Goal: Information Seeking & Learning: Find specific fact

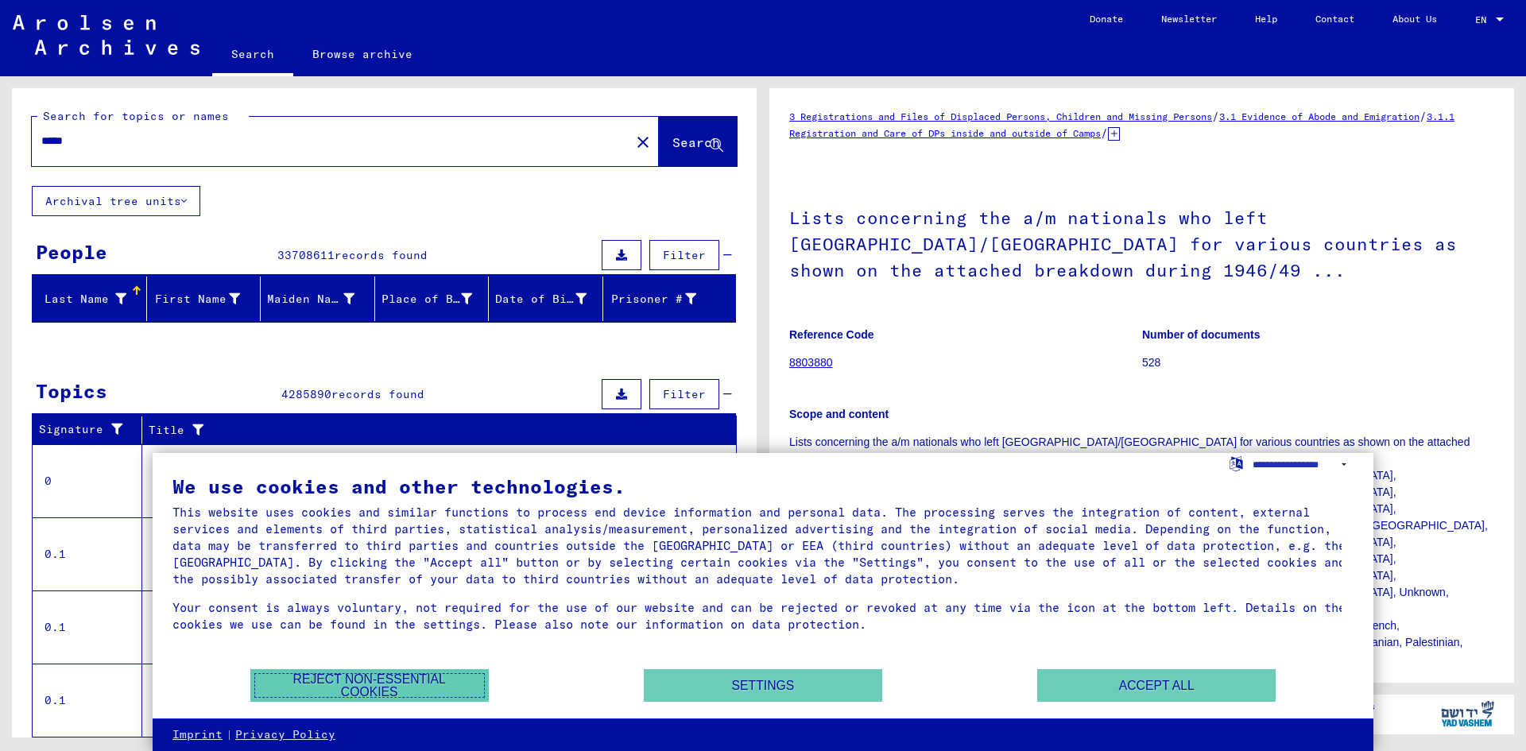
click at [346, 686] on button "Reject non-essential cookies" at bounding box center [369, 685] width 238 height 33
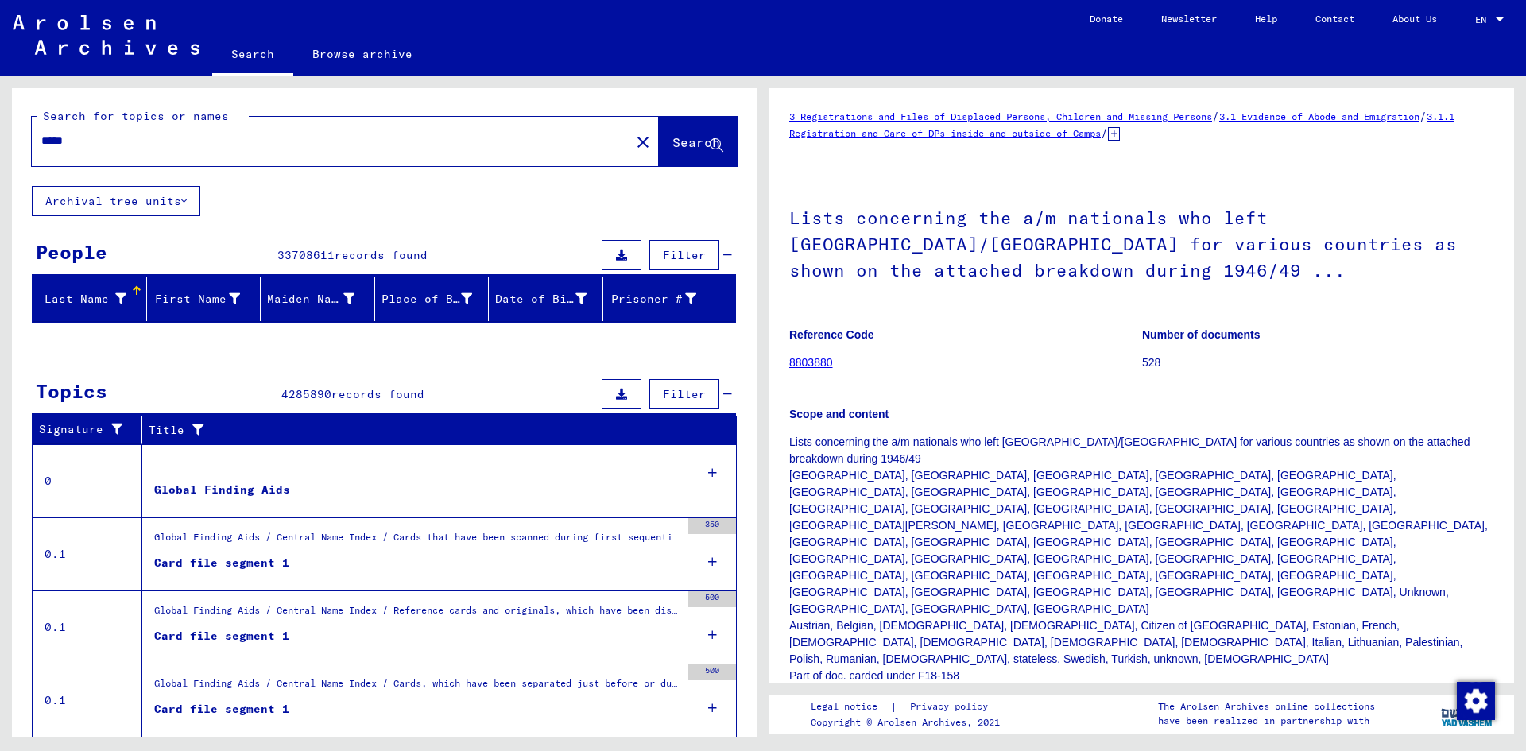
click at [101, 143] on input "*****" at bounding box center [330, 141] width 579 height 17
type input "*"
type input "**********"
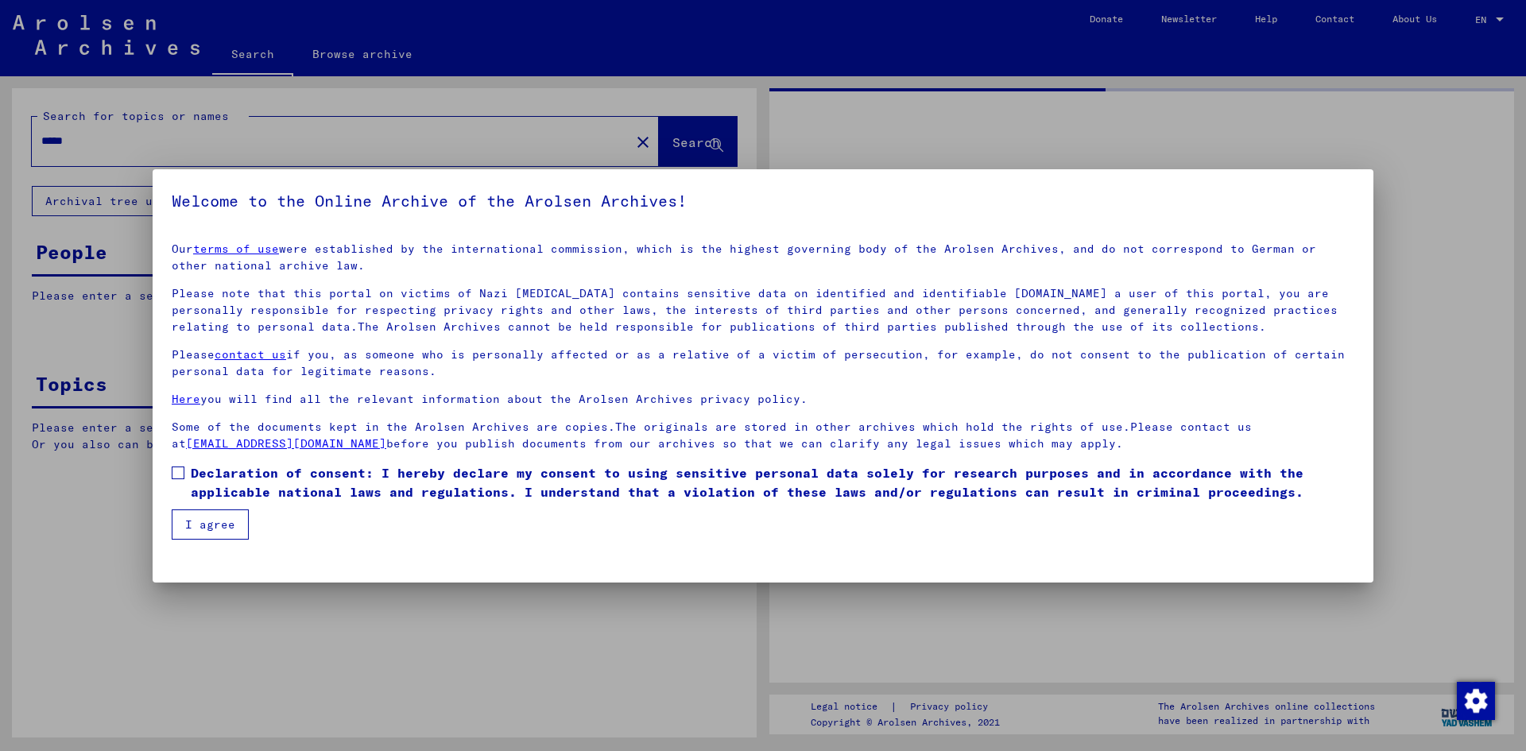
click at [698, 142] on div at bounding box center [763, 375] width 1526 height 751
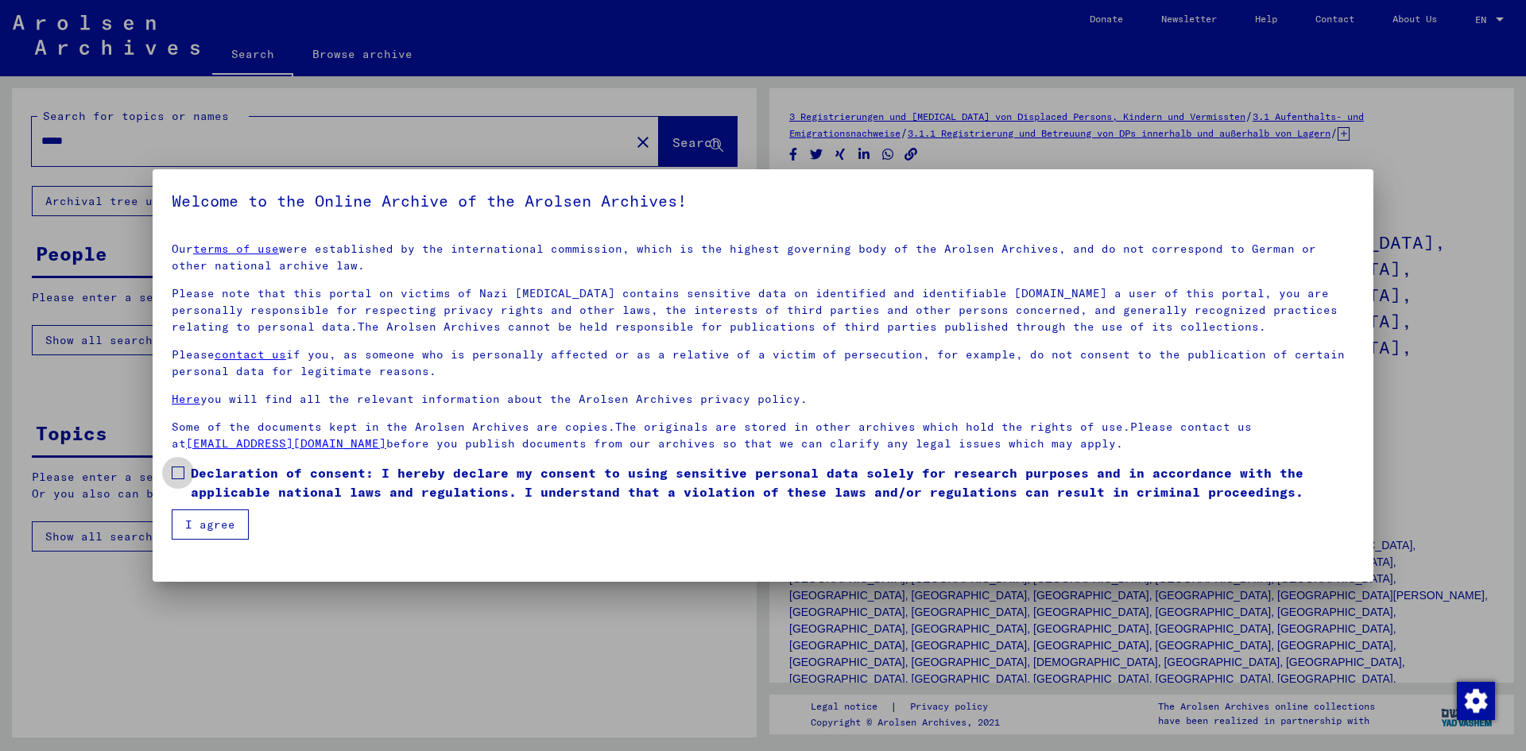
click at [177, 474] on span at bounding box center [178, 472] width 13 height 13
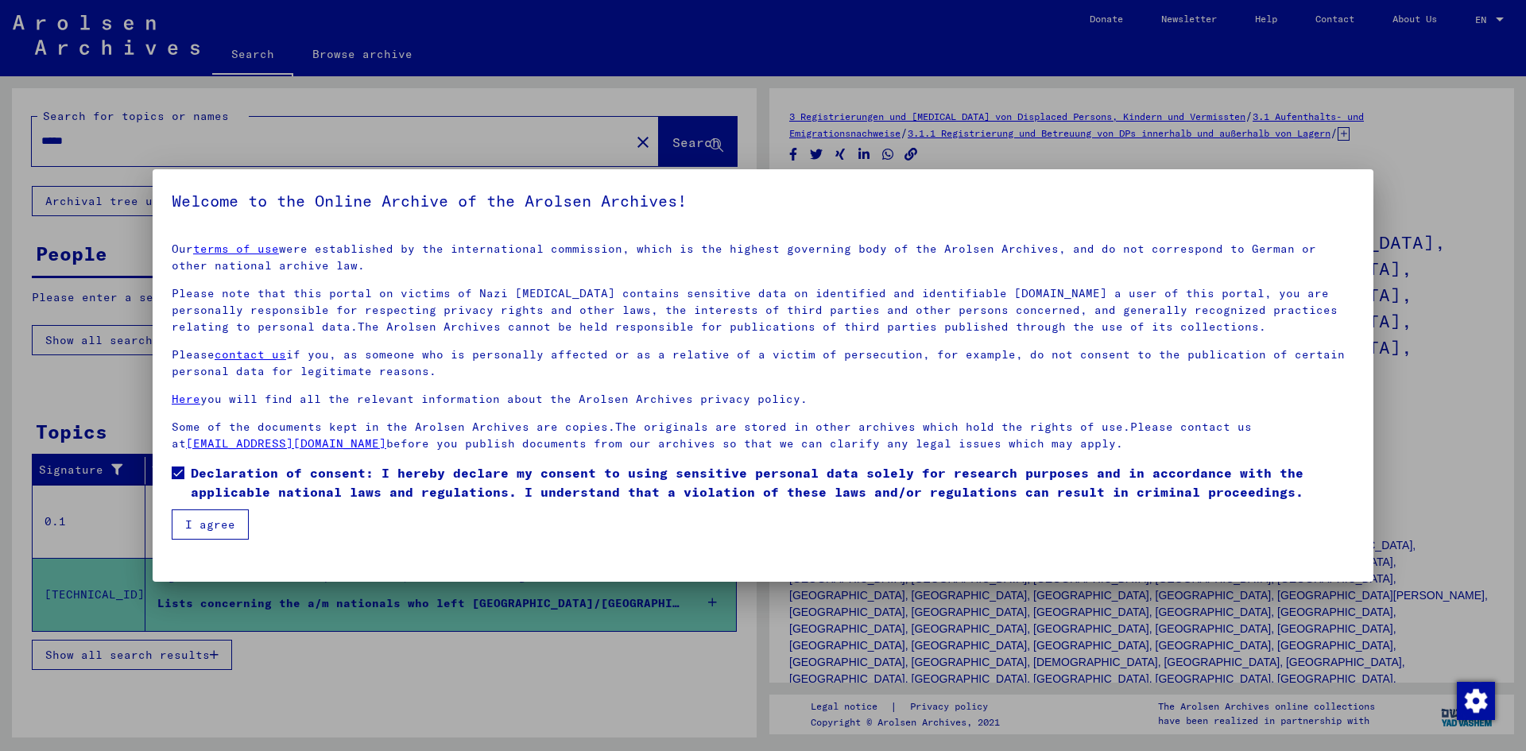
click at [199, 527] on button "I agree" at bounding box center [210, 524] width 77 height 30
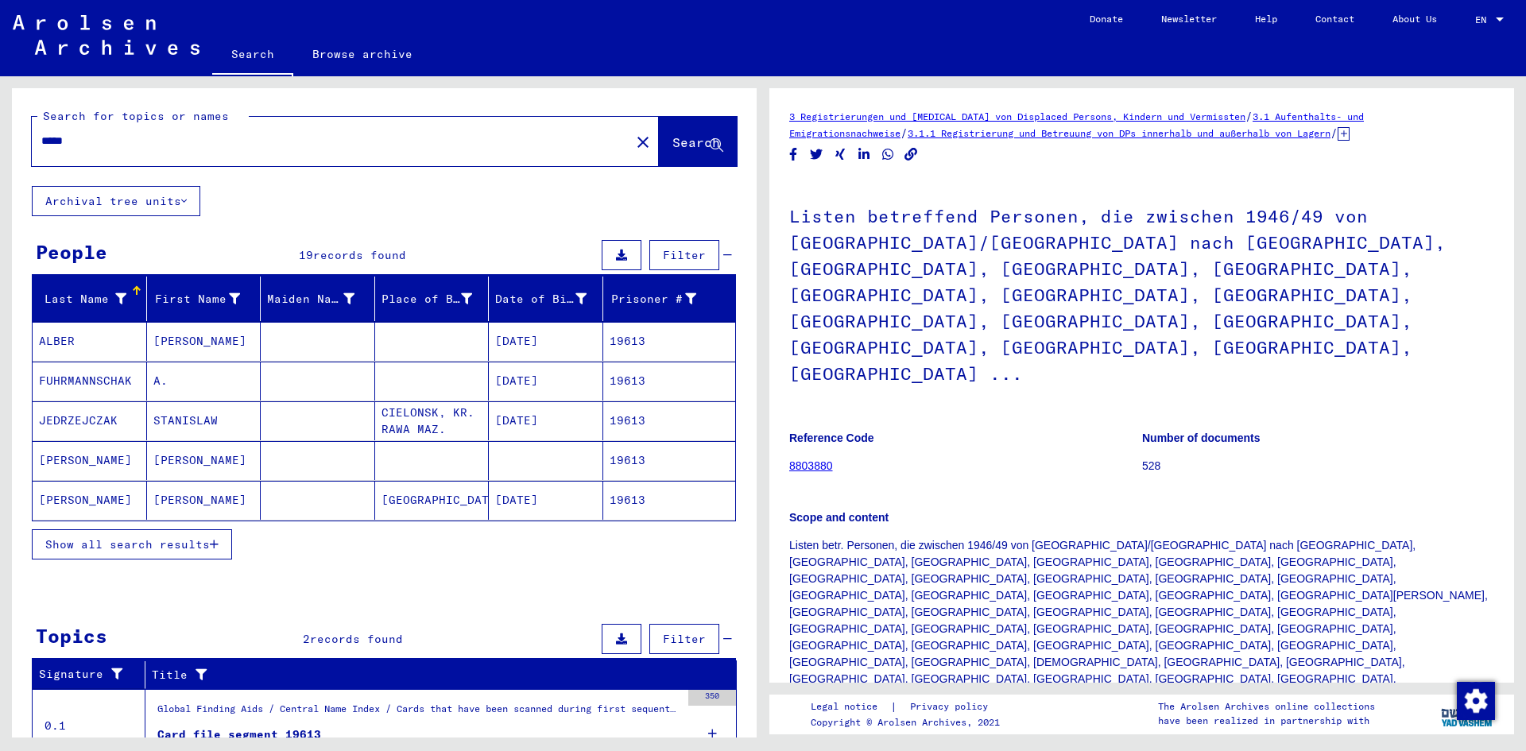
drag, startPoint x: 119, startPoint y: 133, endPoint x: 0, endPoint y: 137, distance: 119.2
click at [0, 137] on div "Search for topics or names ***** close Search Archival tree units People 19 rec…" at bounding box center [381, 406] width 763 height 661
click at [672, 137] on span "Search" at bounding box center [696, 142] width 48 height 16
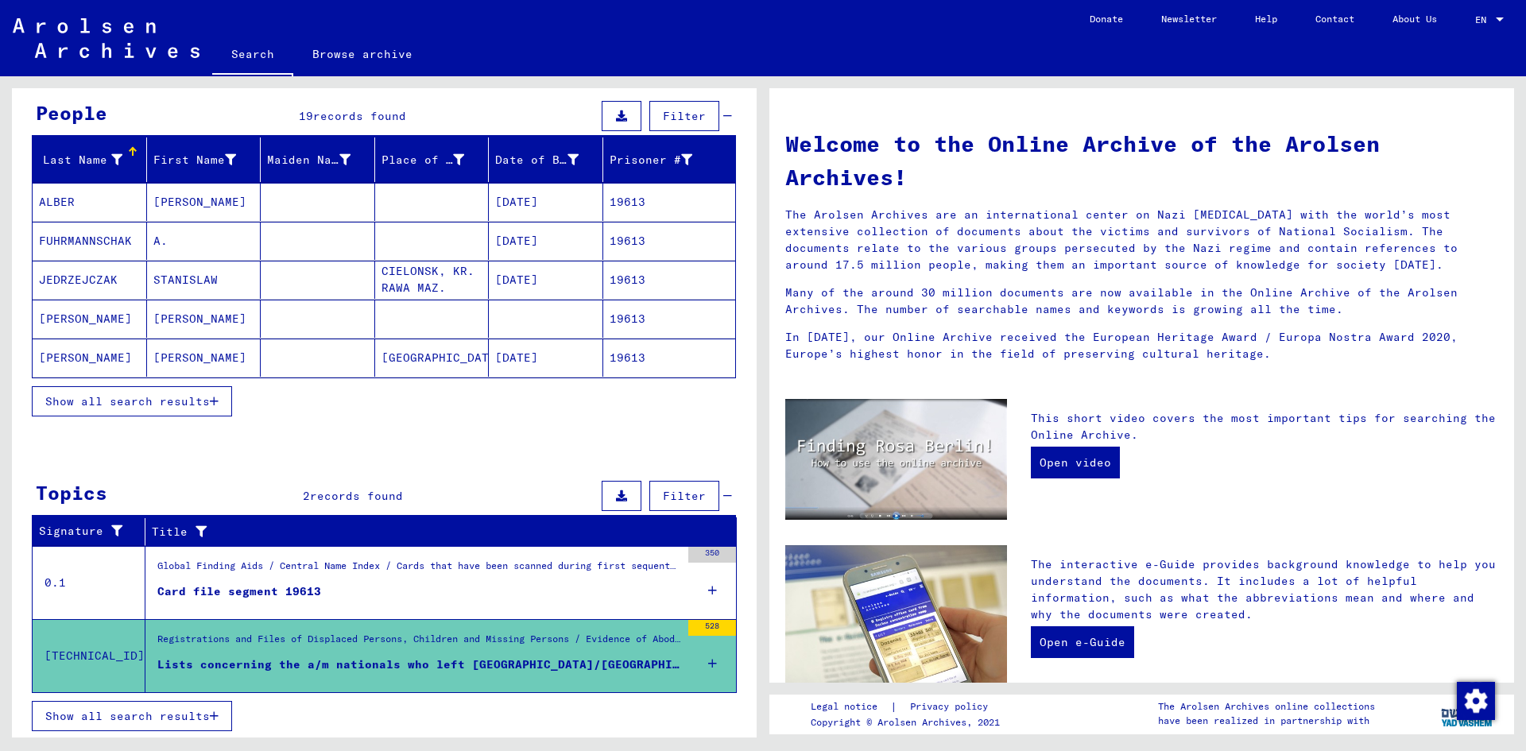
scroll to position [141, 0]
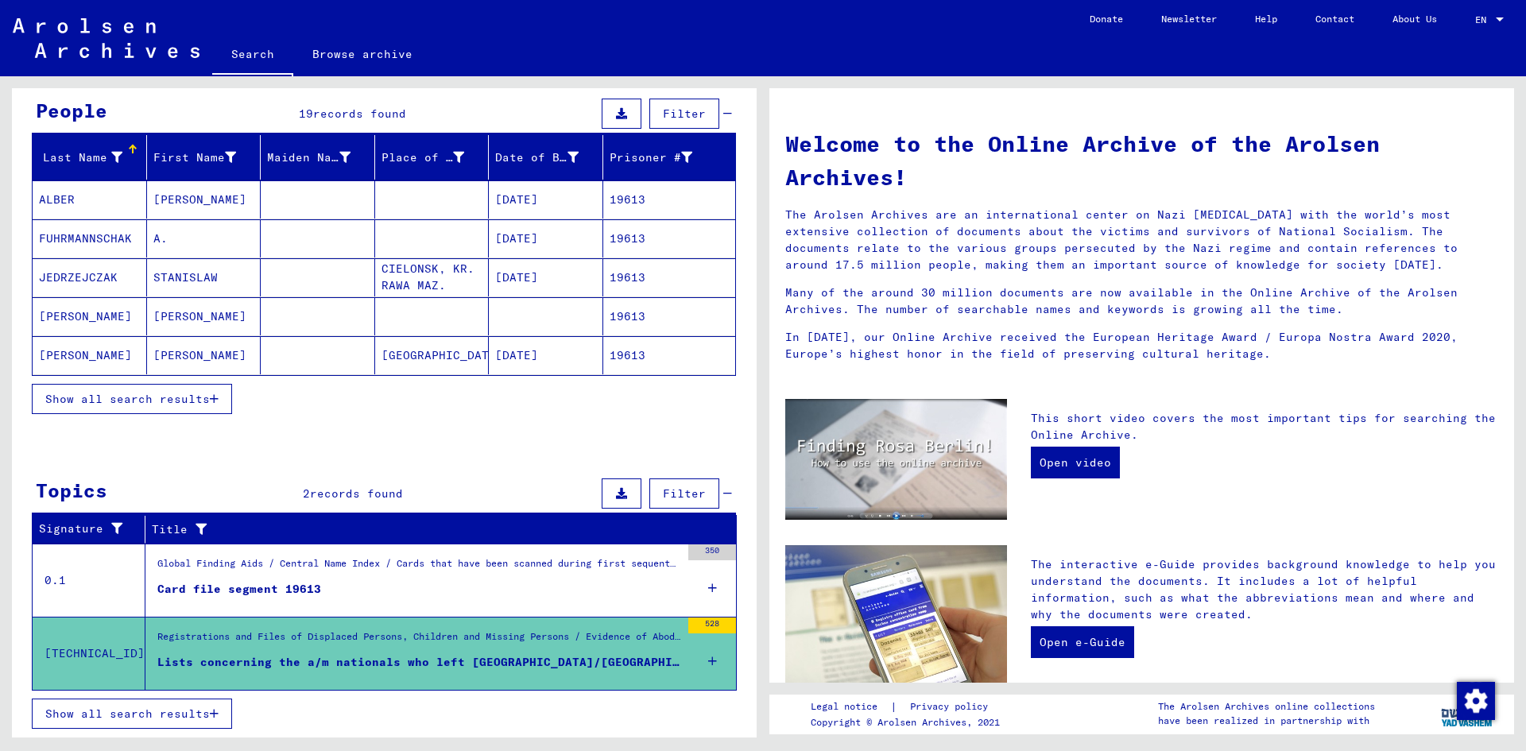
click at [129, 707] on span "Show all search results" at bounding box center [127, 713] width 164 height 14
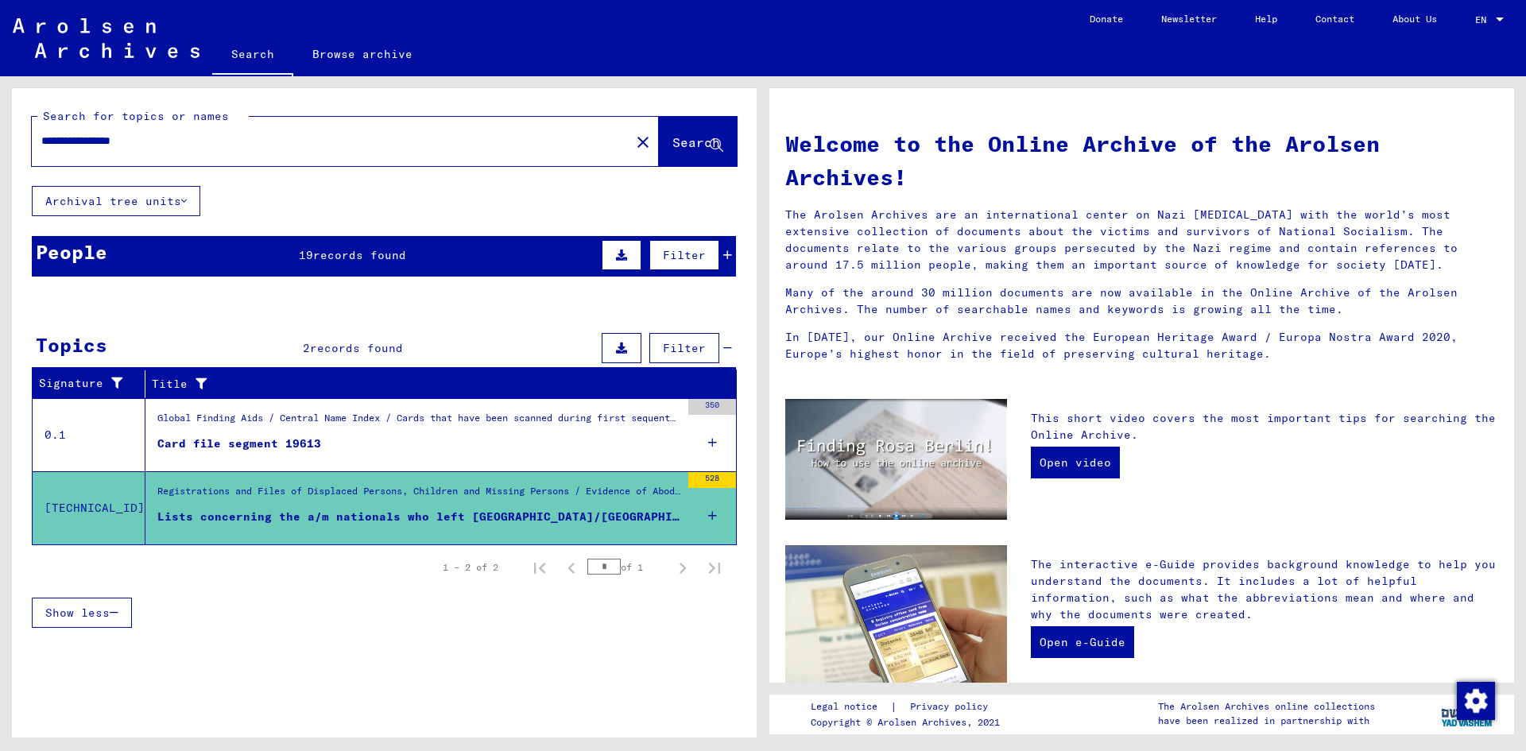
scroll to position [0, 0]
click at [234, 252] on div "People 19 records found Filter" at bounding box center [384, 256] width 704 height 41
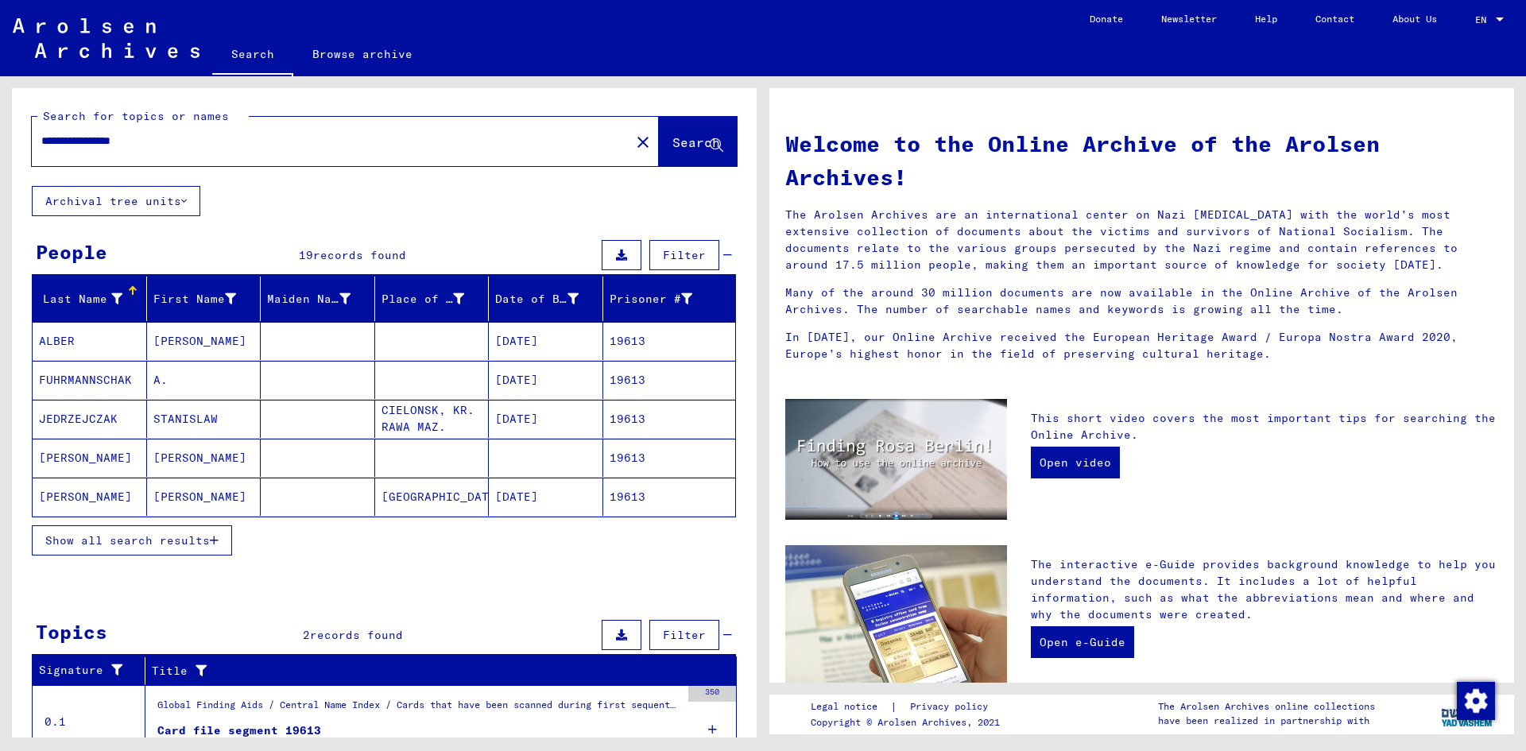
click at [198, 142] on input "**********" at bounding box center [326, 141] width 570 height 17
drag, startPoint x: 103, startPoint y: 137, endPoint x: 0, endPoint y: 143, distance: 103.4
click at [0, 143] on div "**********" at bounding box center [381, 406] width 763 height 661
type input "********"
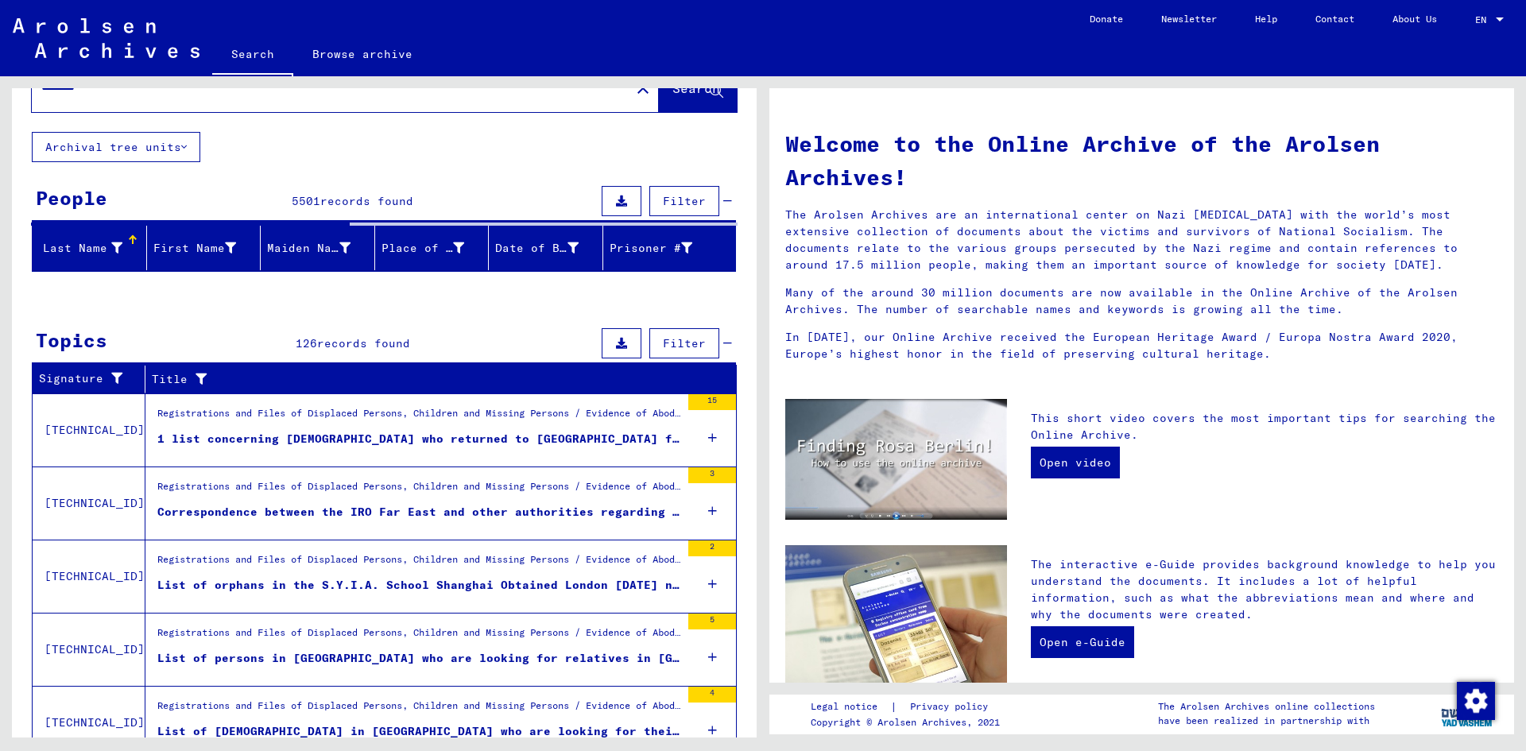
scroll to position [123, 0]
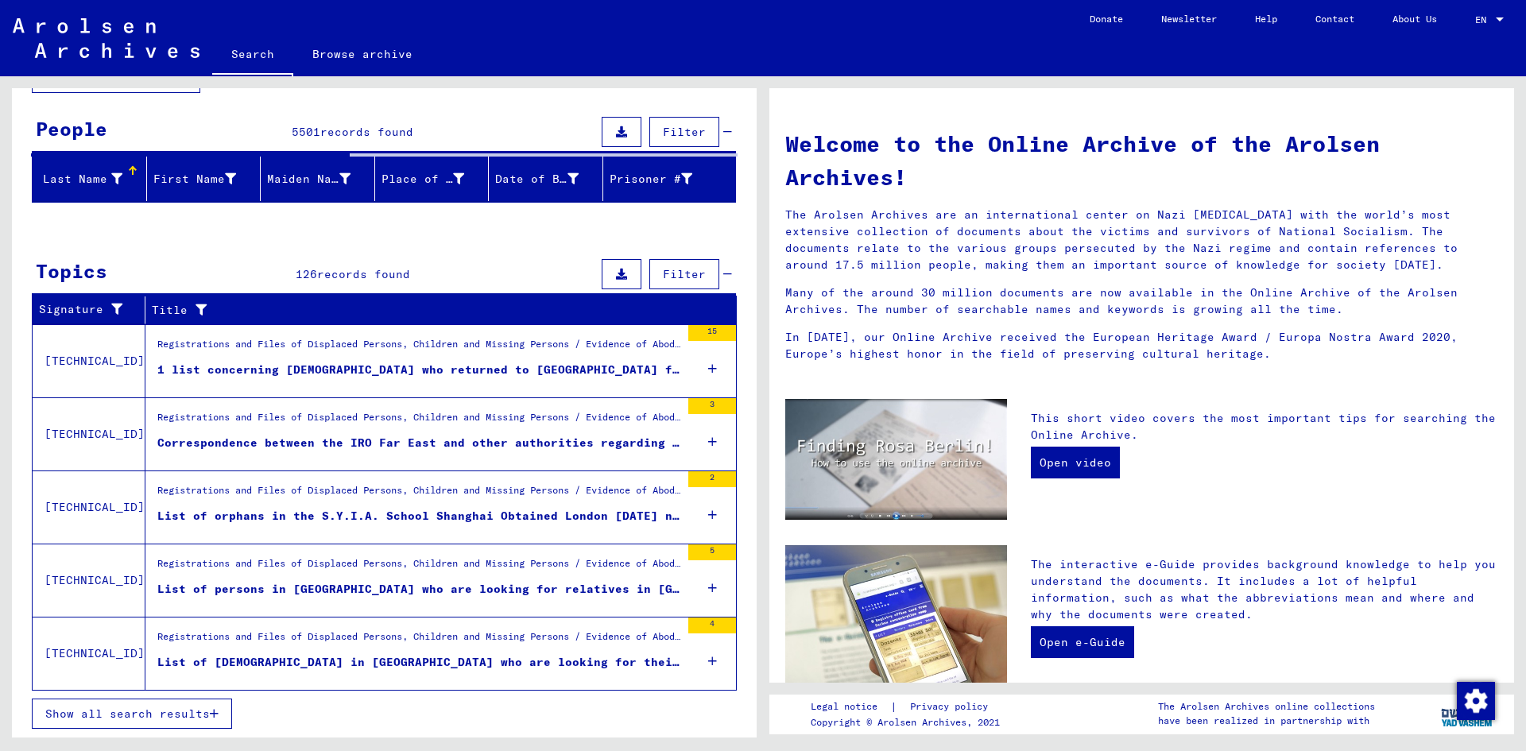
click at [189, 704] on button "Show all search results" at bounding box center [132, 713] width 200 height 30
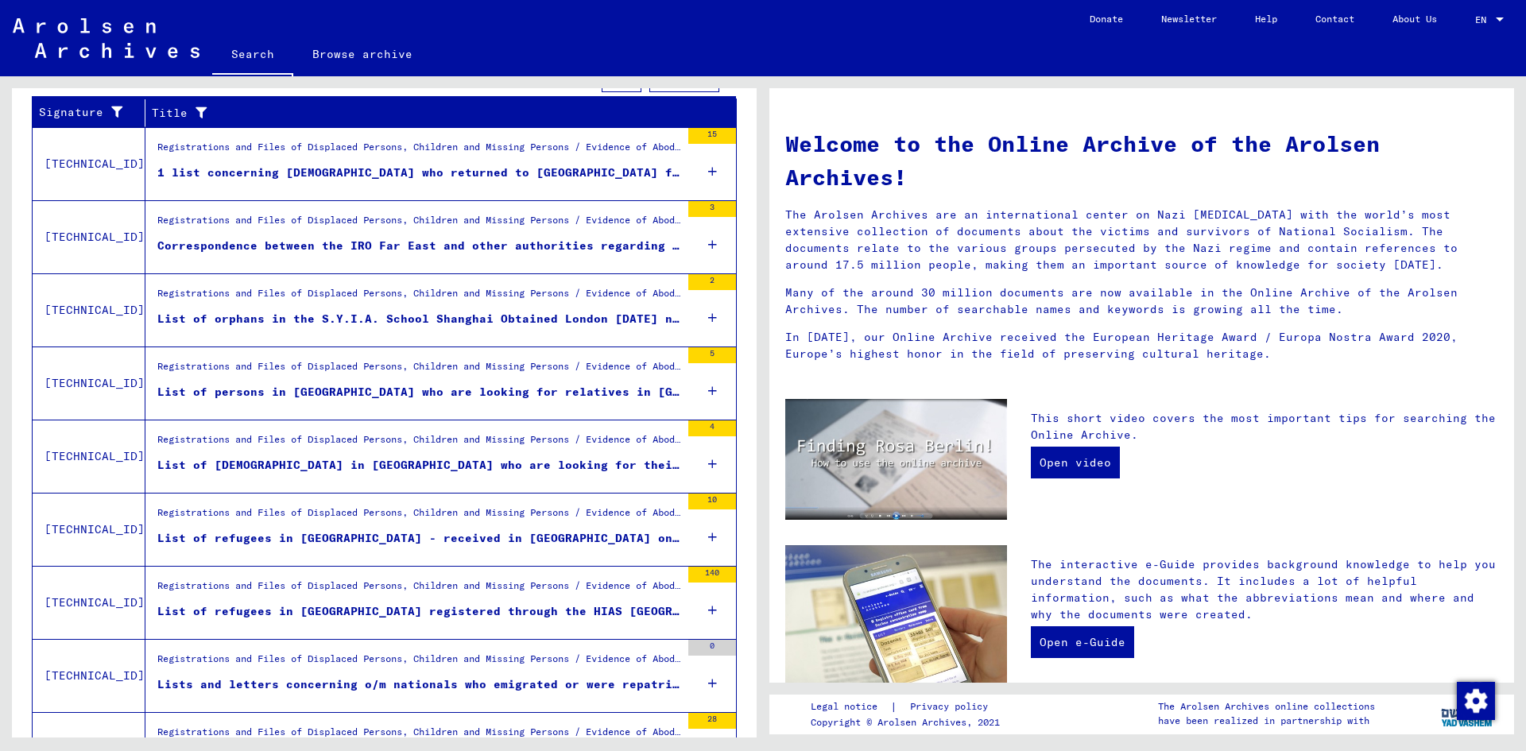
scroll to position [520, 0]
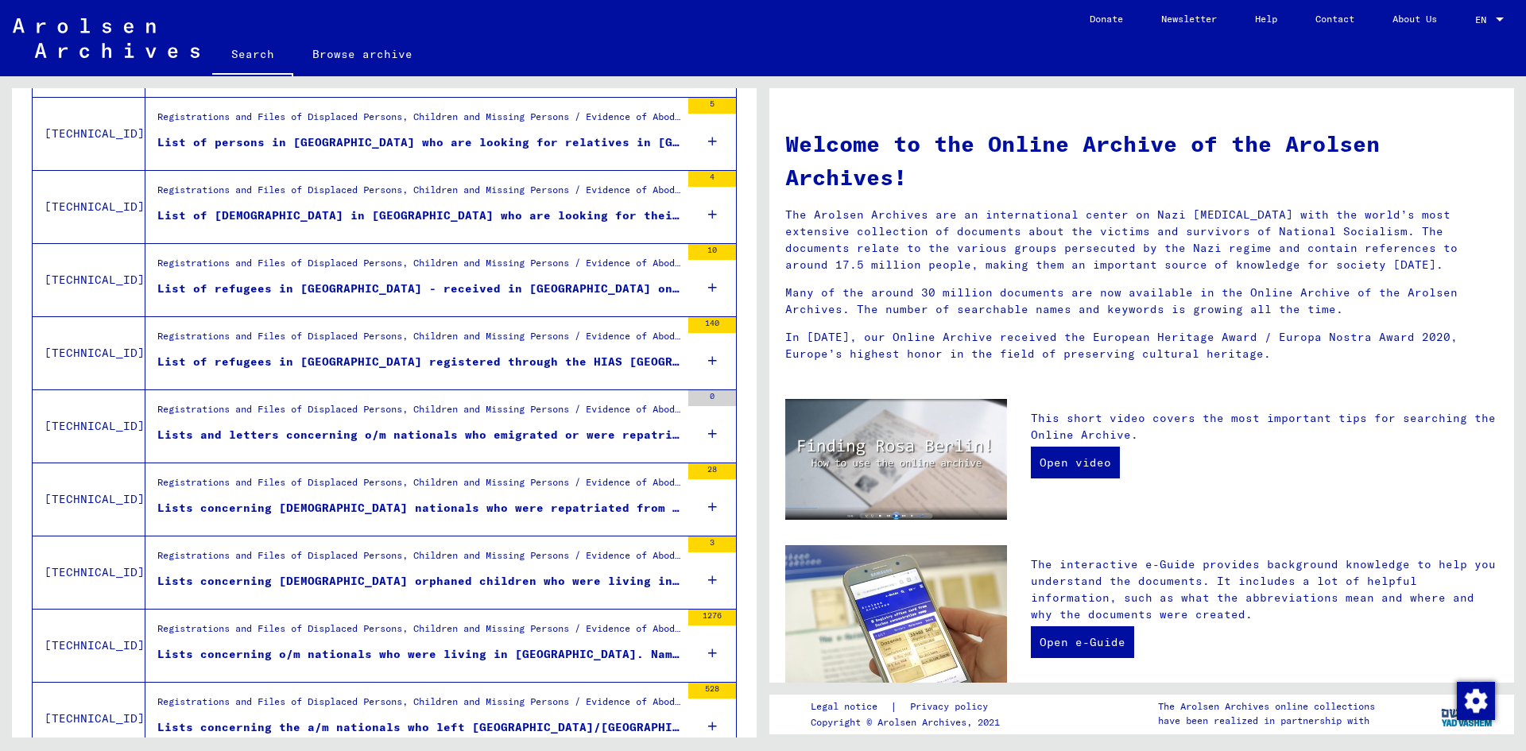
click at [547, 632] on div "Registrations and Files of Displaced Persons, Children and Missing Persons / Ev…" at bounding box center [418, 632] width 523 height 22
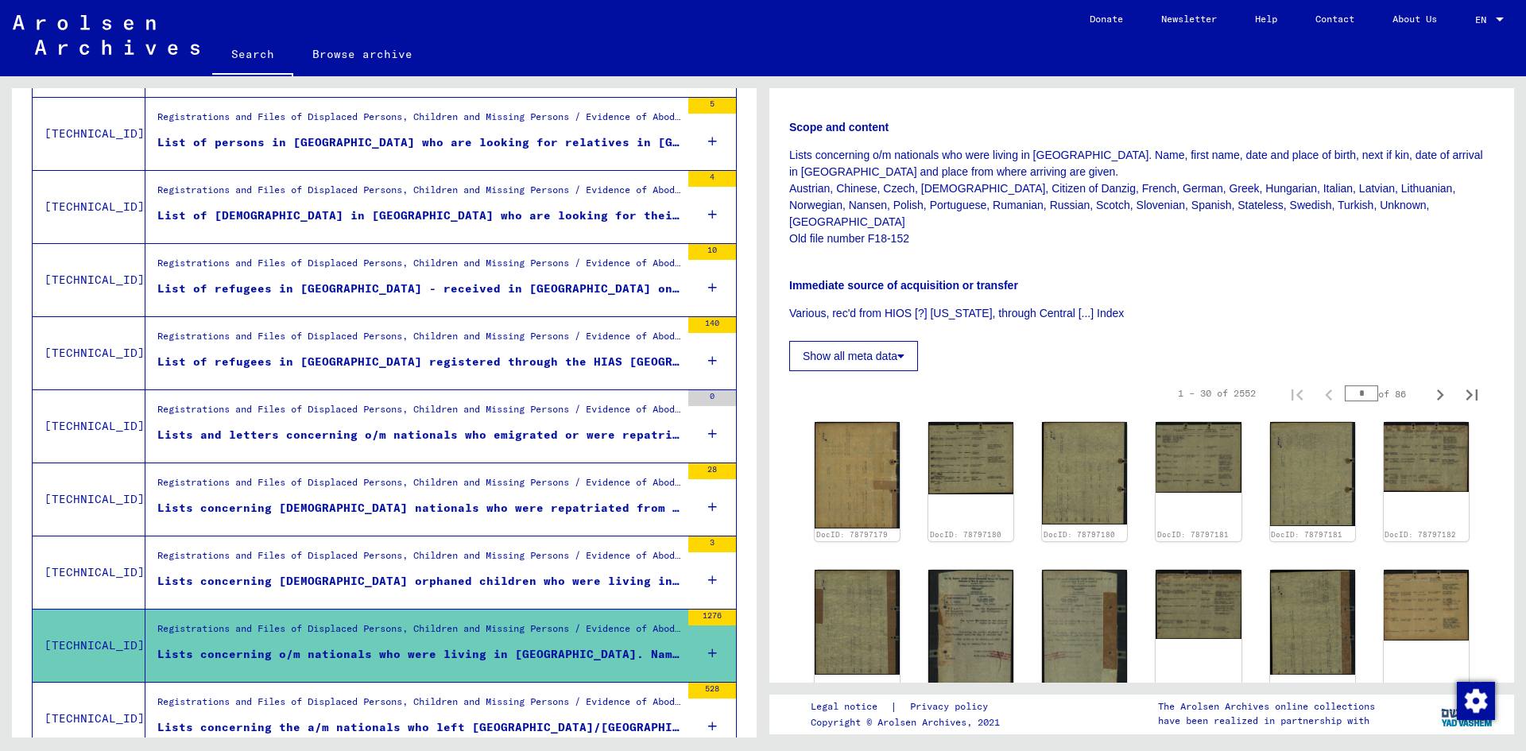
scroll to position [335, 0]
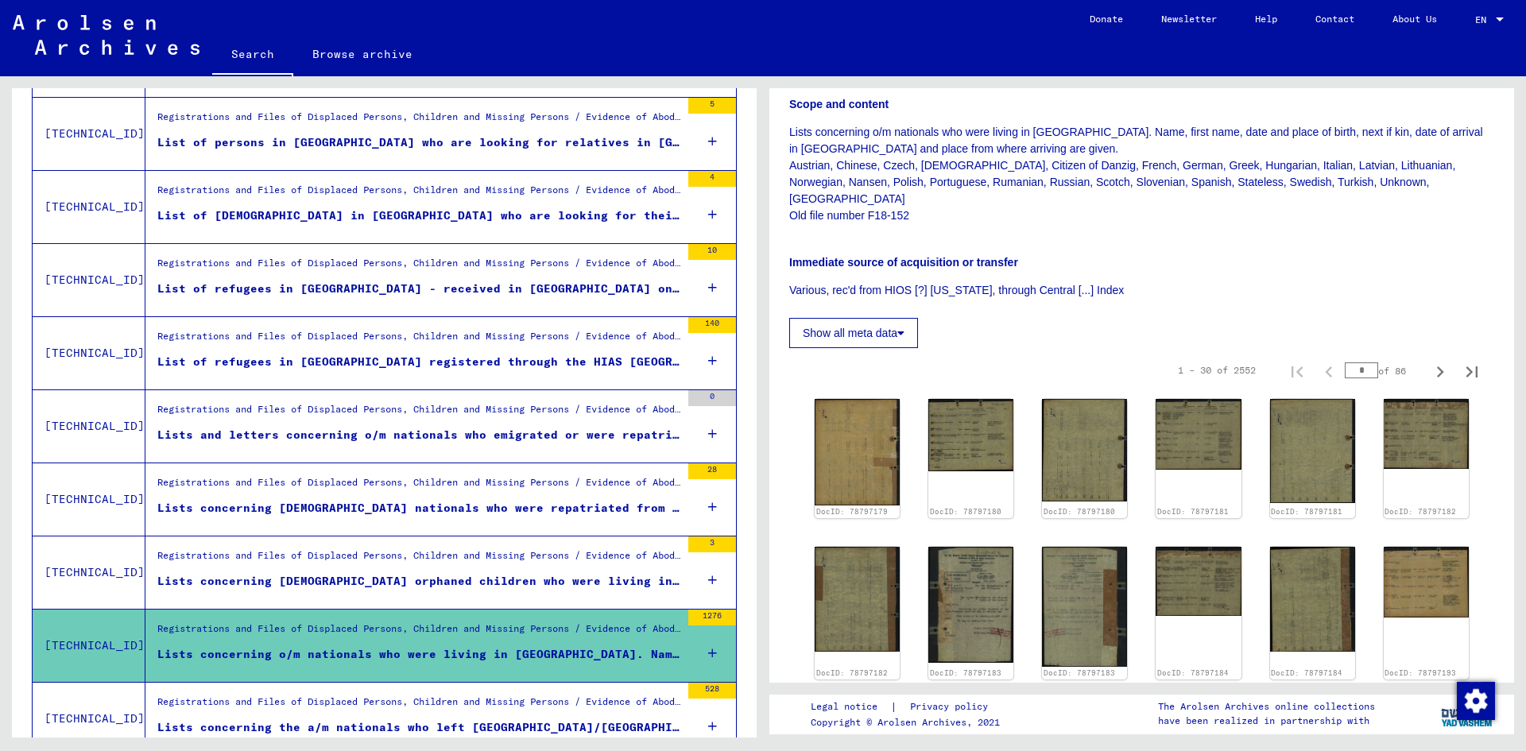
click at [1312, 354] on div "1 – 30 of 2552 * of 86" at bounding box center [1322, 370] width 329 height 32
type input "**"
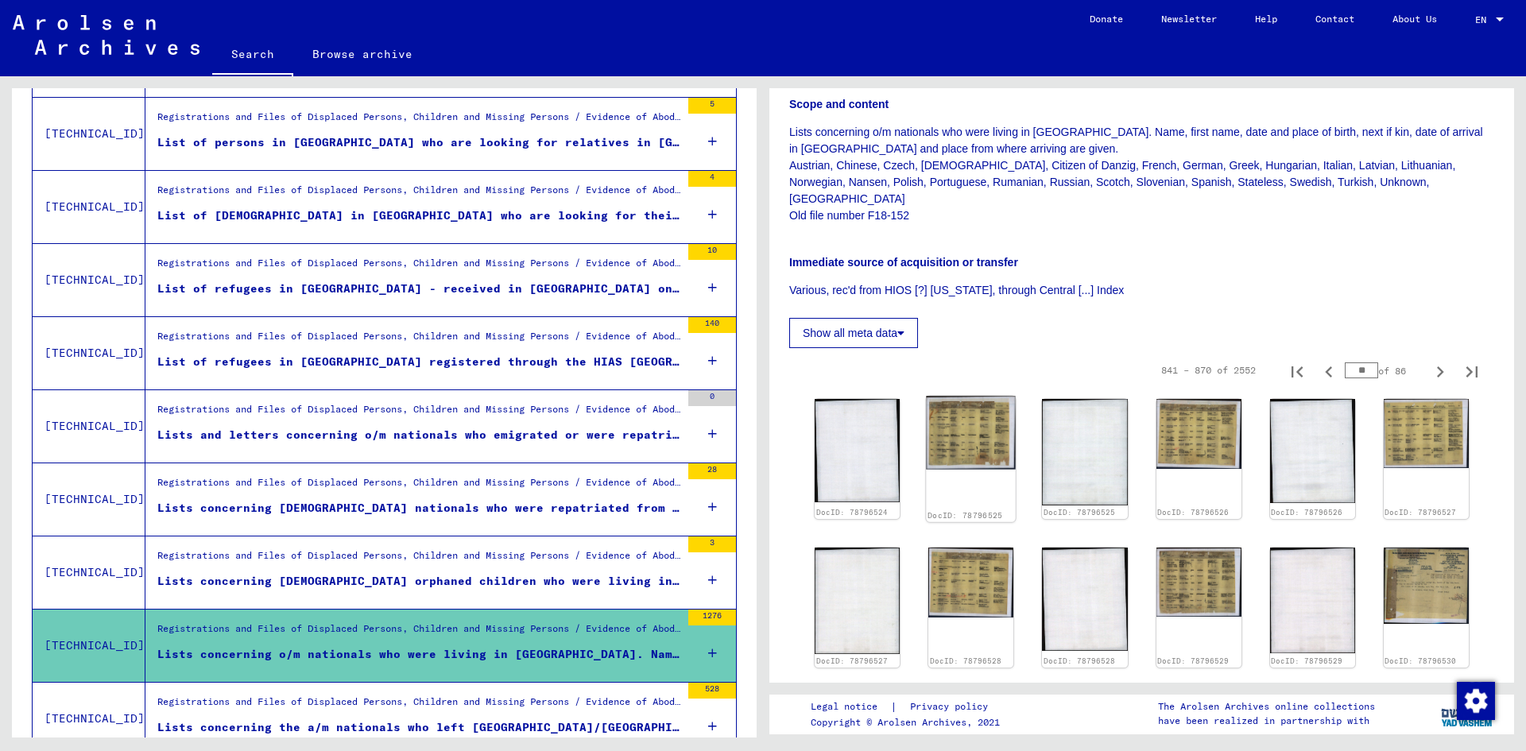
click at [955, 396] on img at bounding box center [971, 432] width 90 height 73
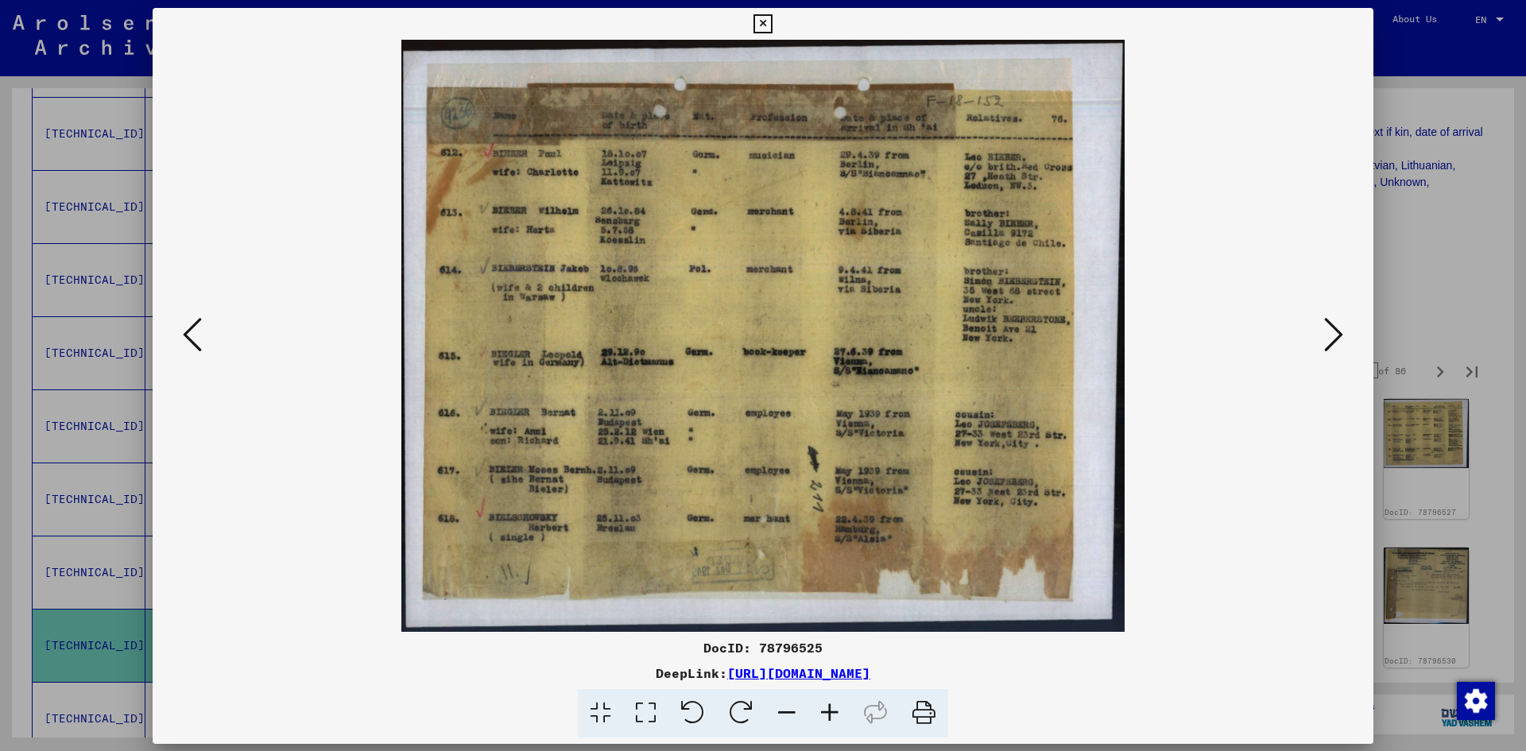
click at [955, 388] on img at bounding box center [763, 336] width 1112 height 592
click at [754, 20] on icon at bounding box center [762, 23] width 18 height 19
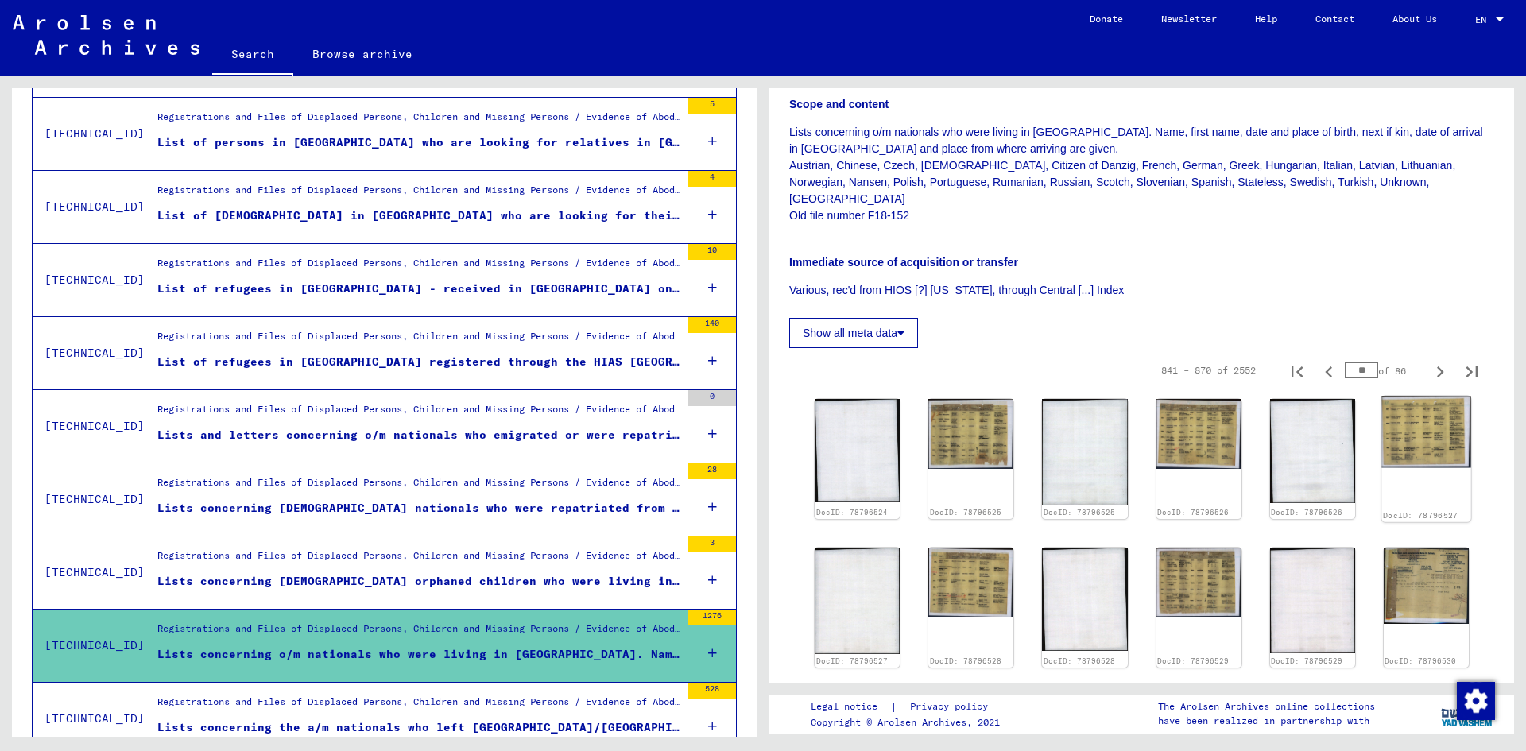
click at [1426, 422] on img at bounding box center [1426, 432] width 90 height 72
click at [1435, 429] on img at bounding box center [1426, 432] width 90 height 72
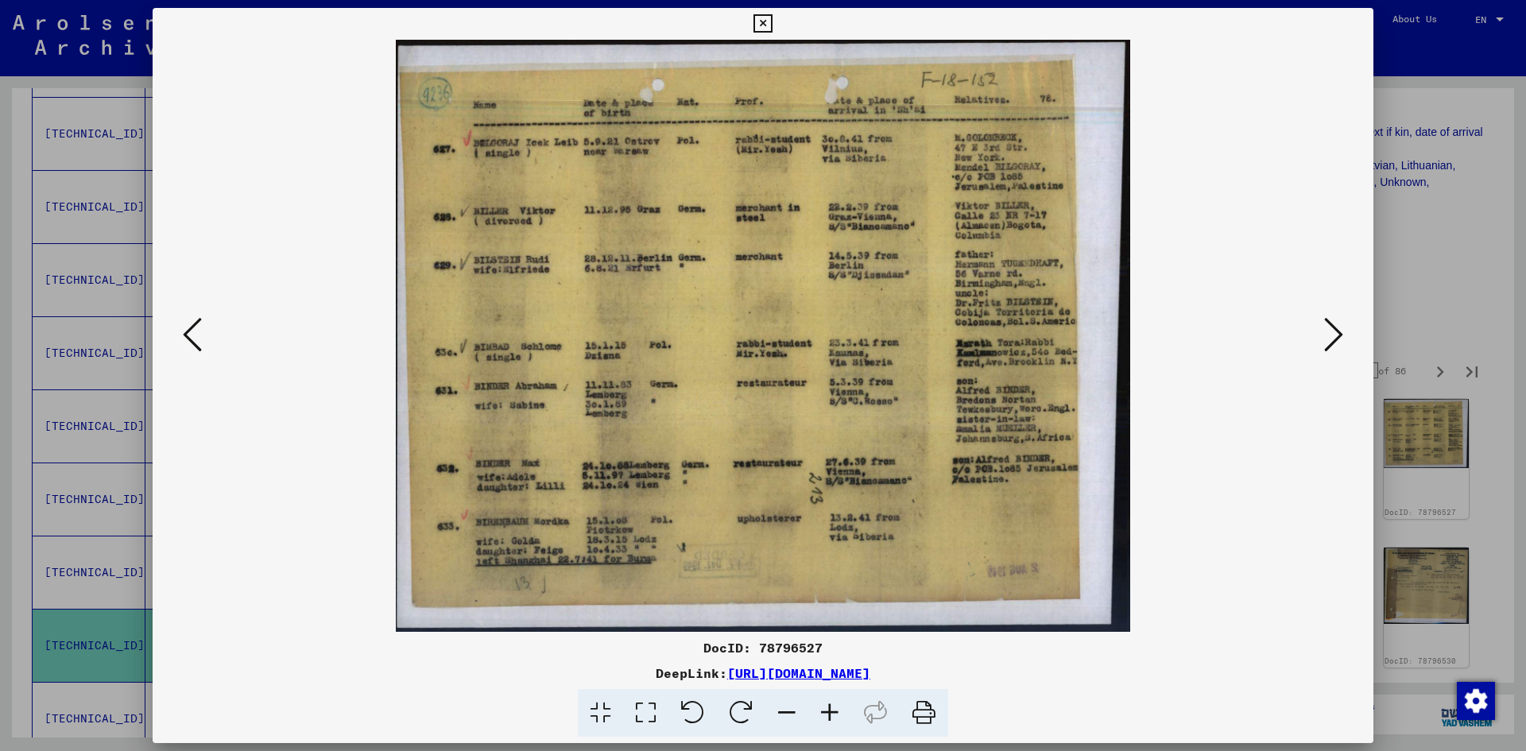
click at [1328, 341] on icon at bounding box center [1333, 334] width 19 height 38
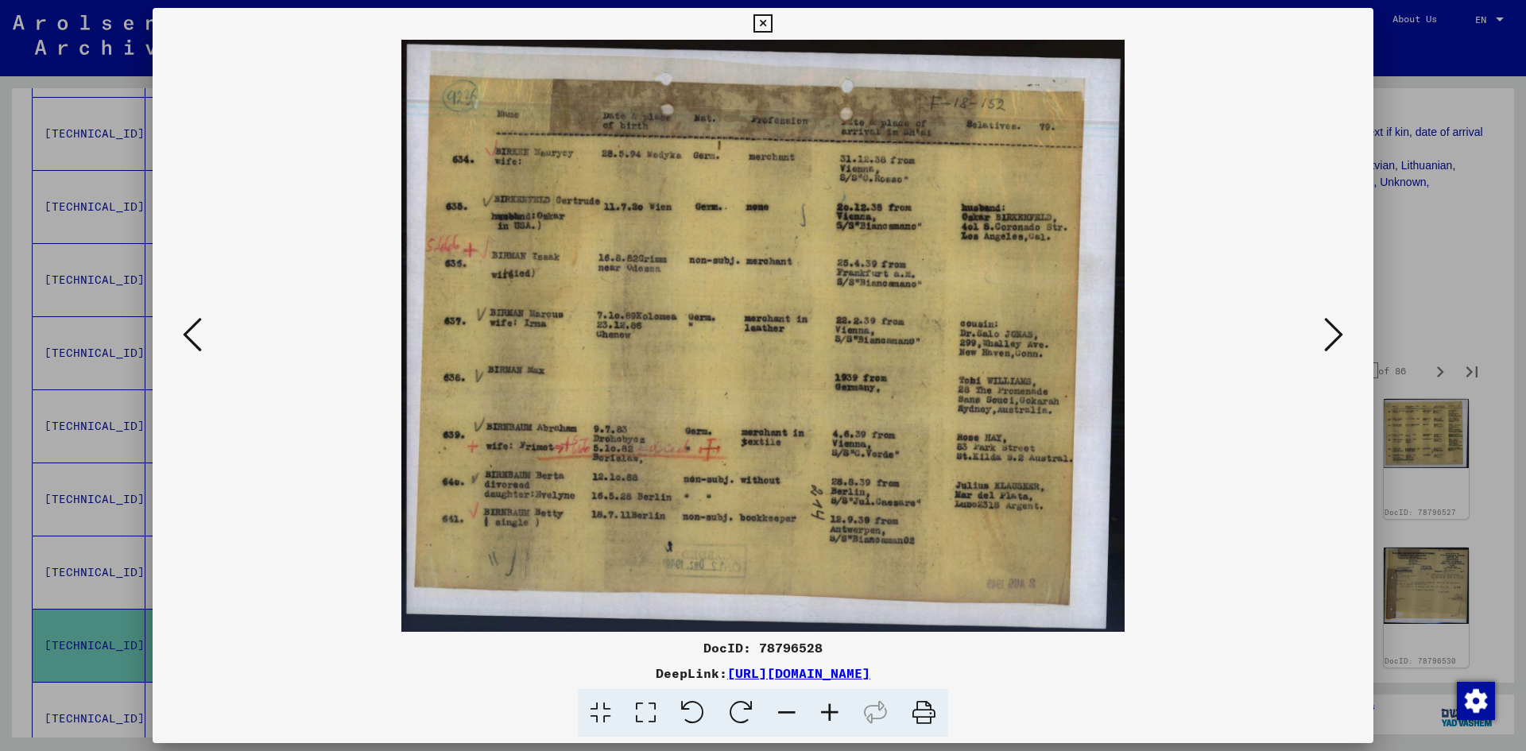
click at [1328, 341] on icon at bounding box center [1333, 334] width 19 height 38
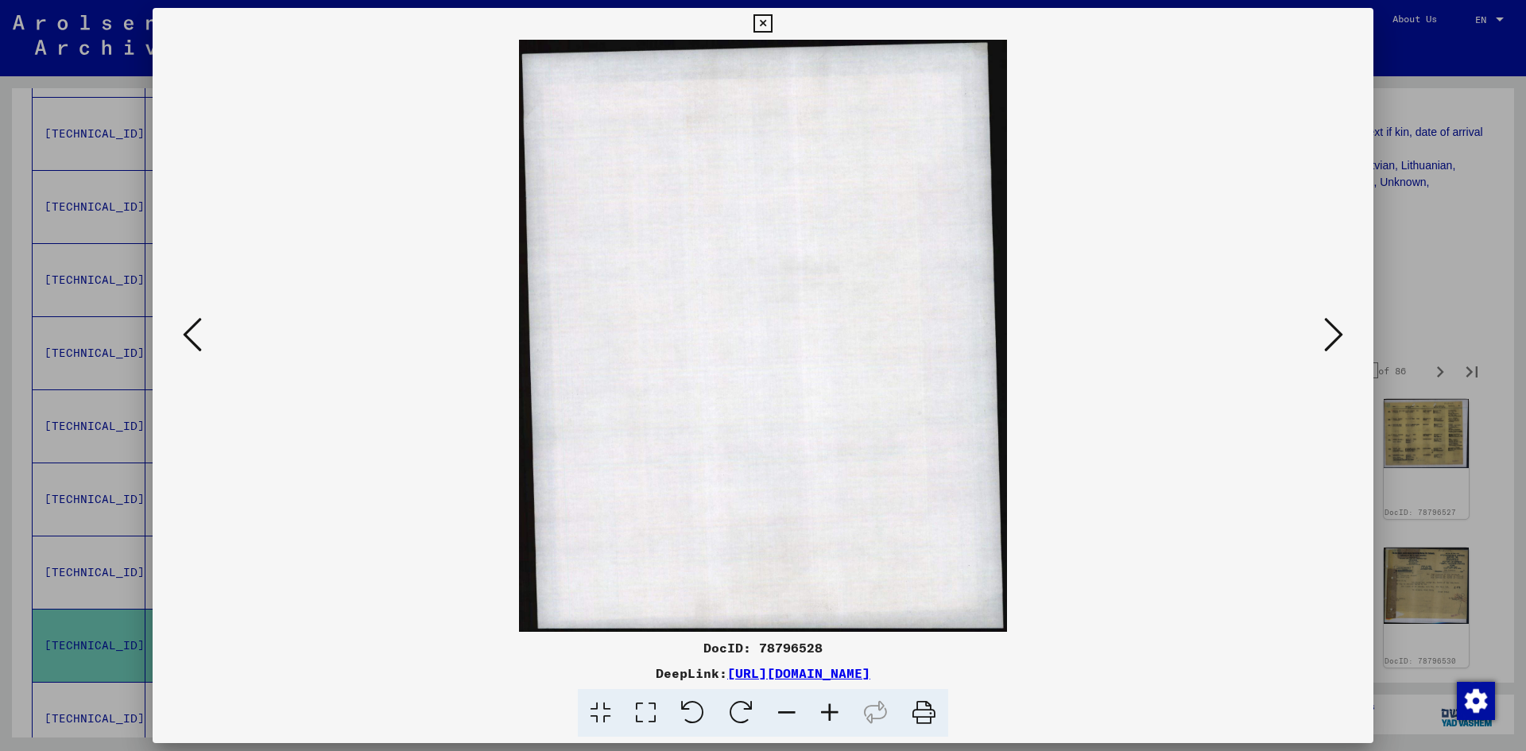
click at [1328, 341] on icon at bounding box center [1333, 334] width 19 height 38
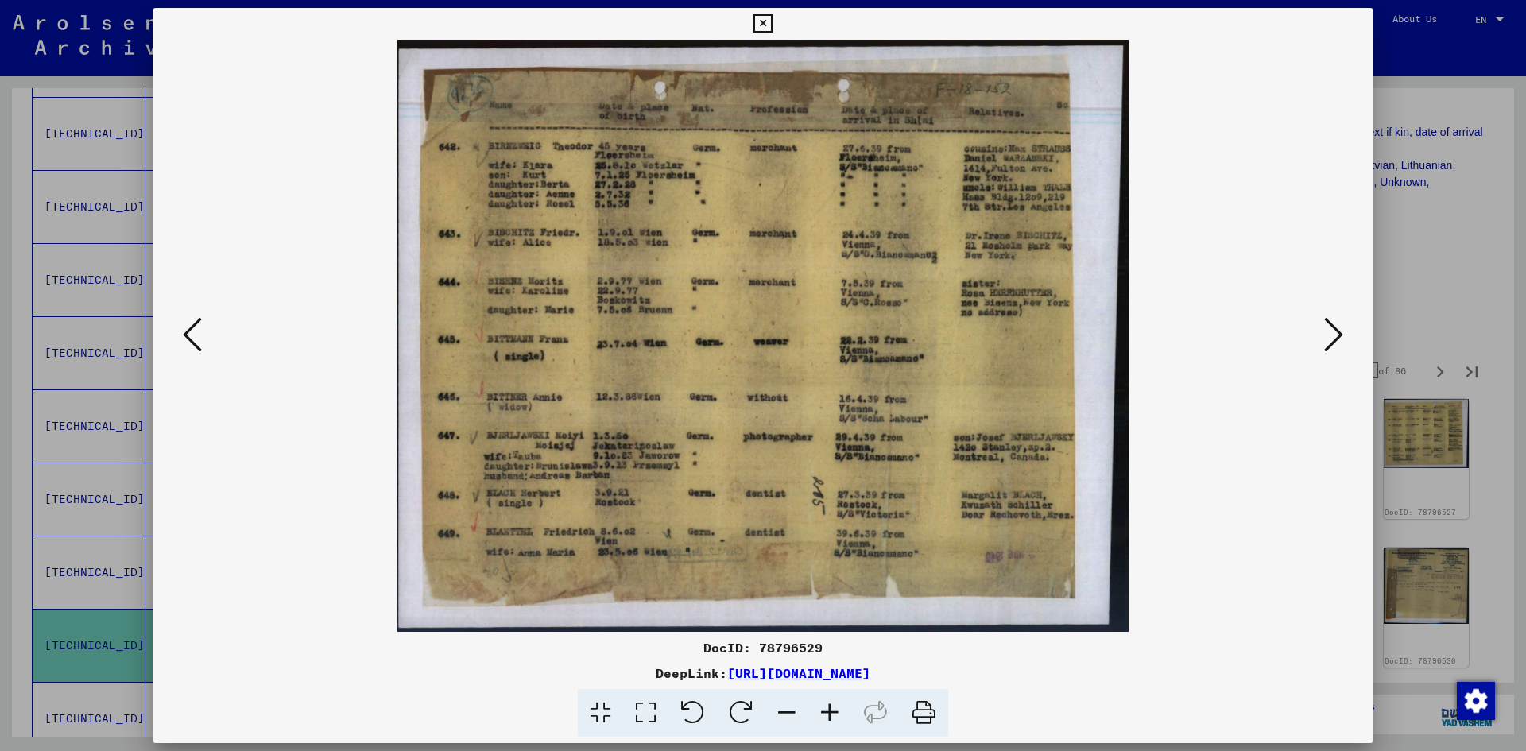
click at [1328, 341] on icon at bounding box center [1333, 334] width 19 height 38
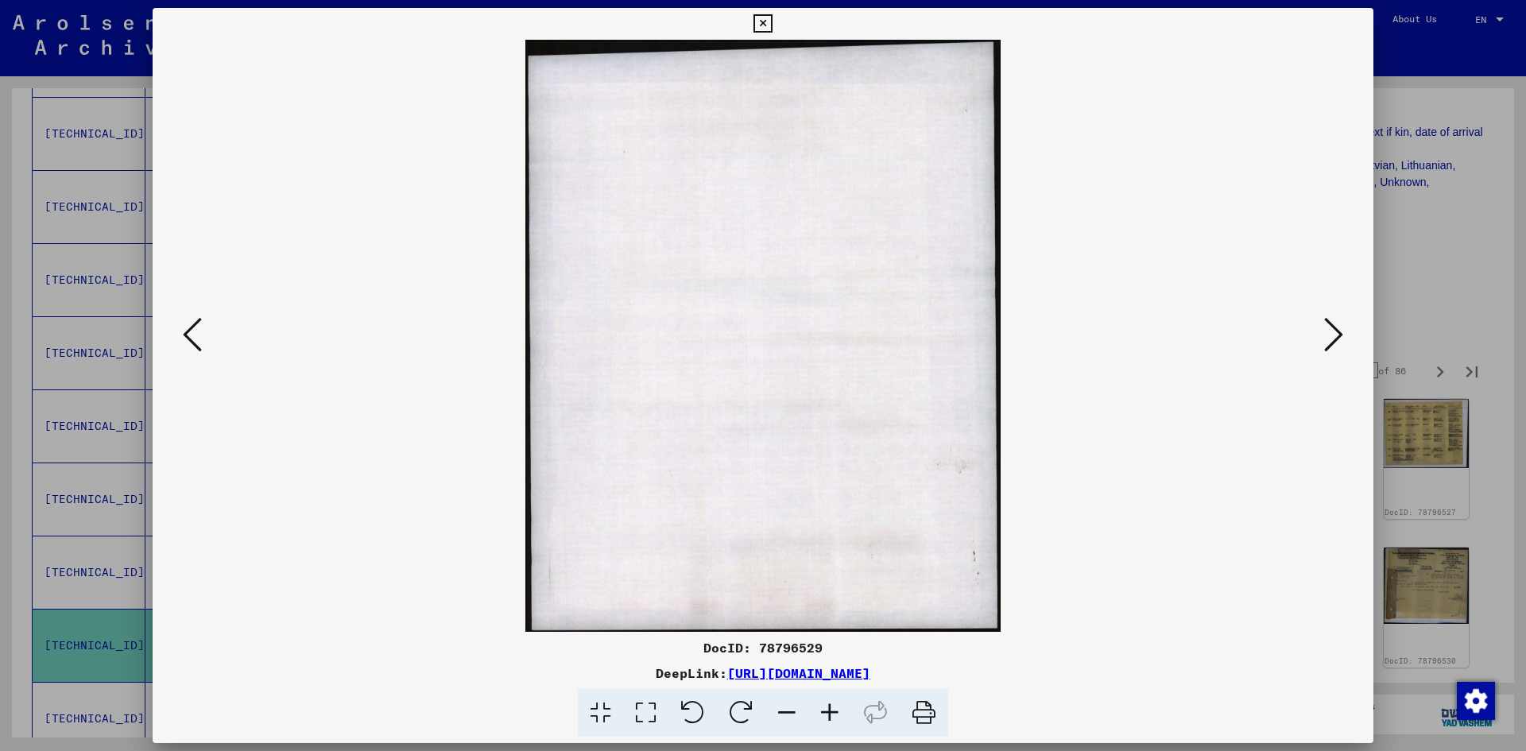
click at [1328, 341] on icon at bounding box center [1333, 334] width 19 height 38
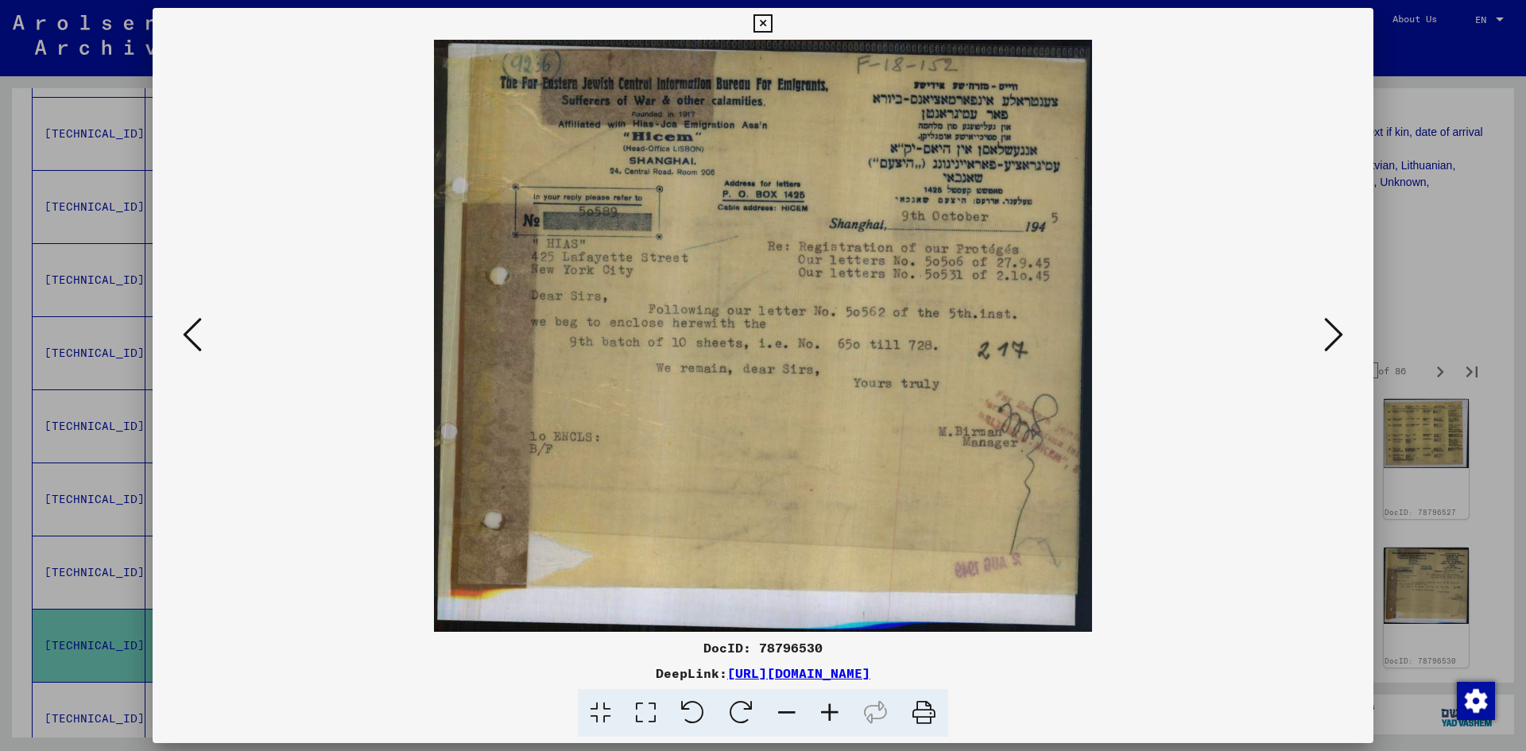
click at [1328, 341] on icon at bounding box center [1333, 334] width 19 height 38
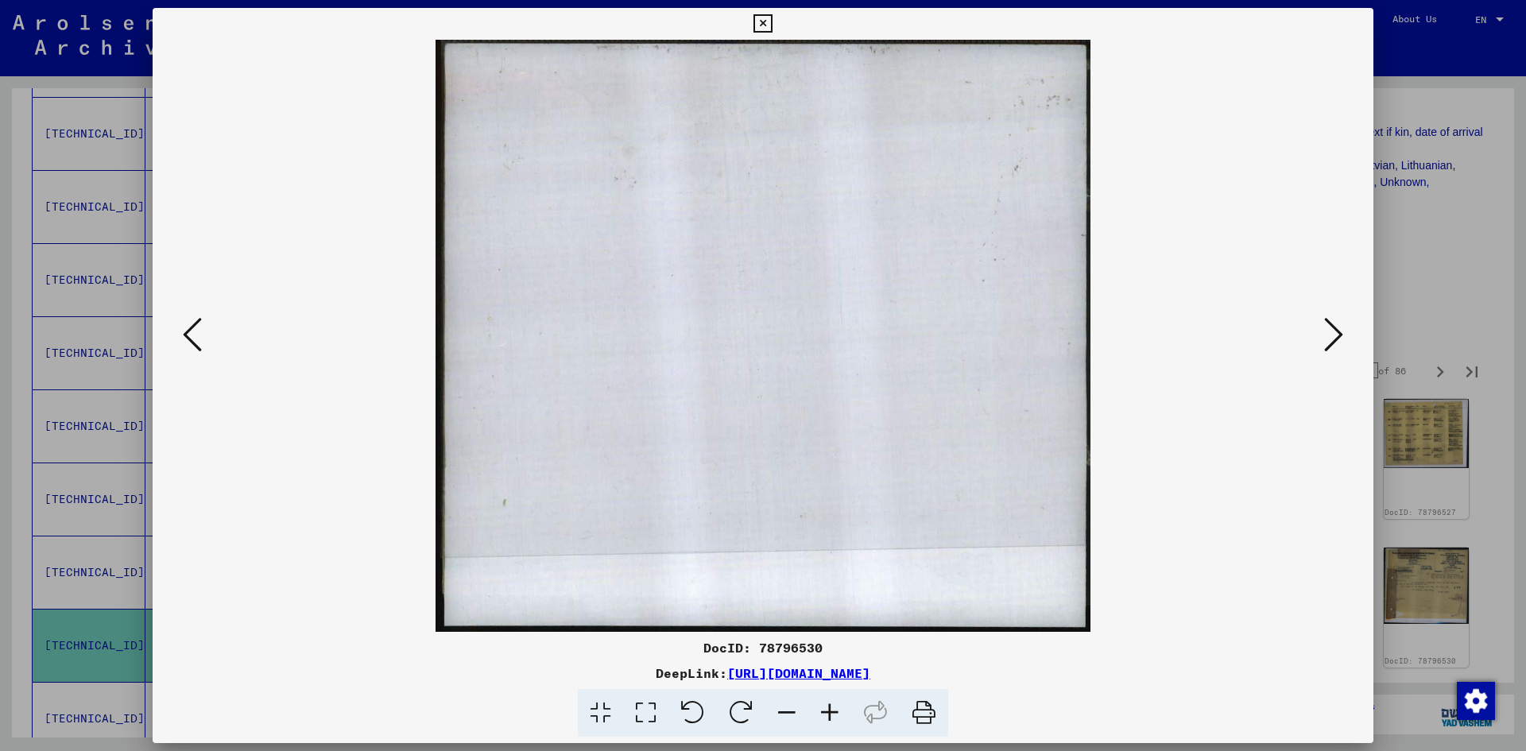
click at [1328, 341] on icon at bounding box center [1333, 334] width 19 height 38
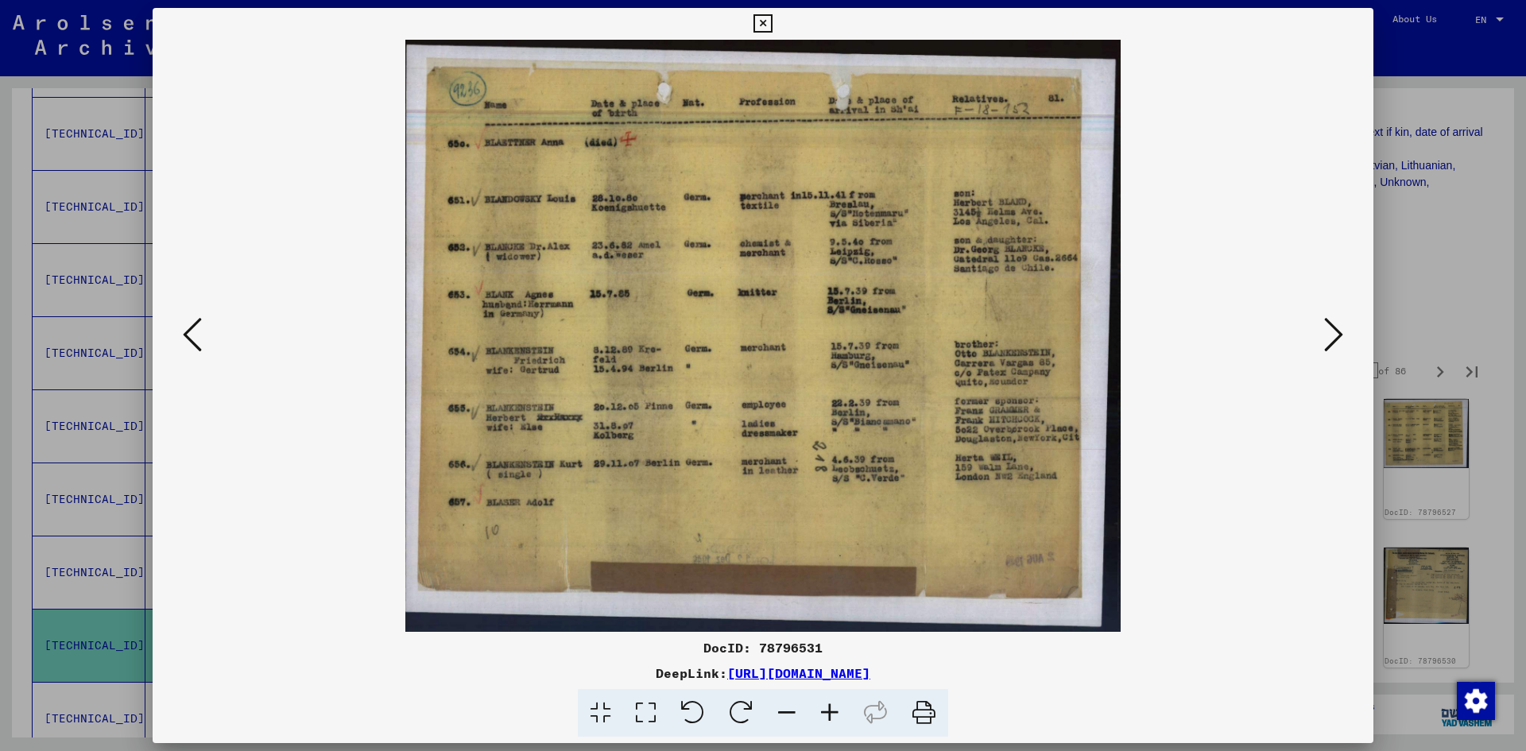
click at [1328, 341] on icon at bounding box center [1333, 334] width 19 height 38
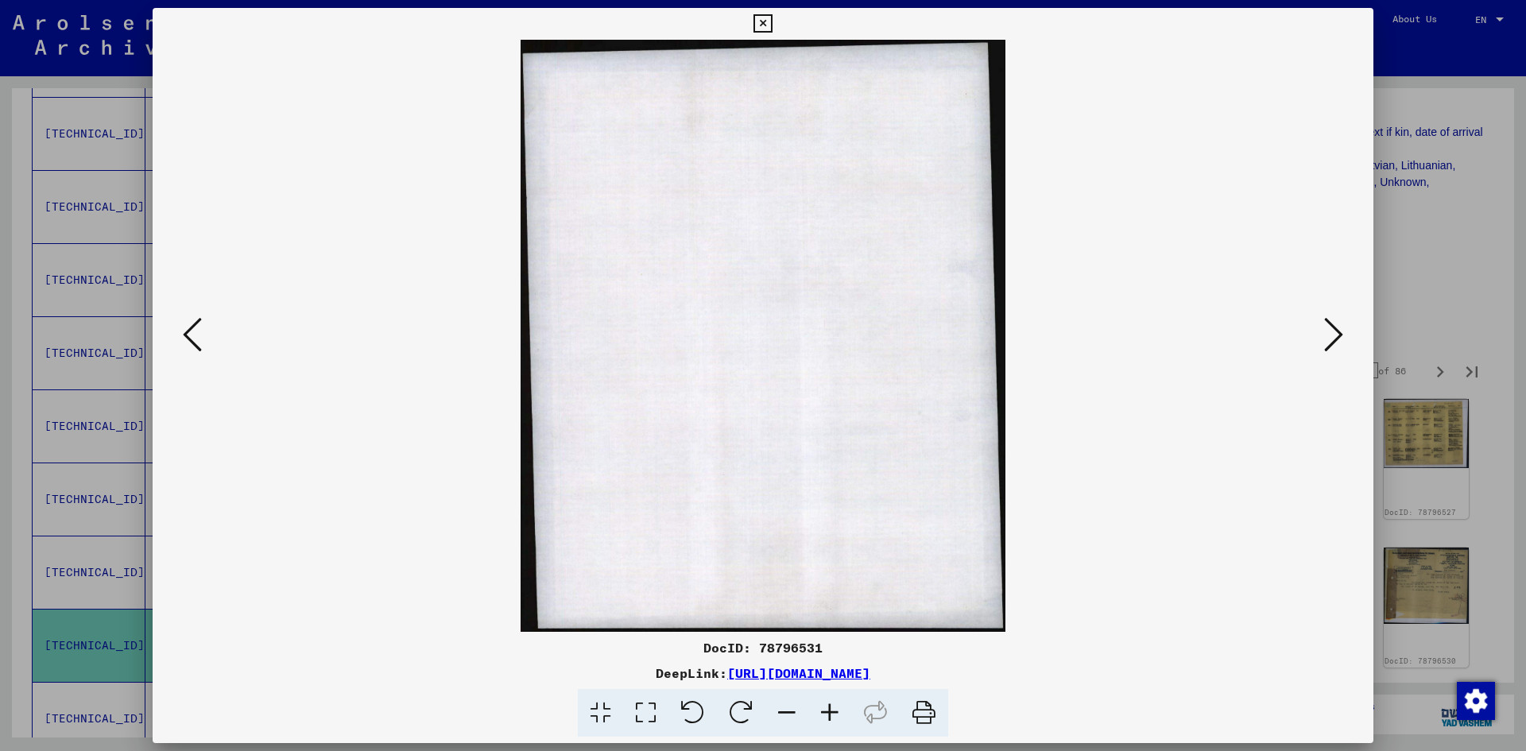
click at [1328, 341] on icon at bounding box center [1333, 334] width 19 height 38
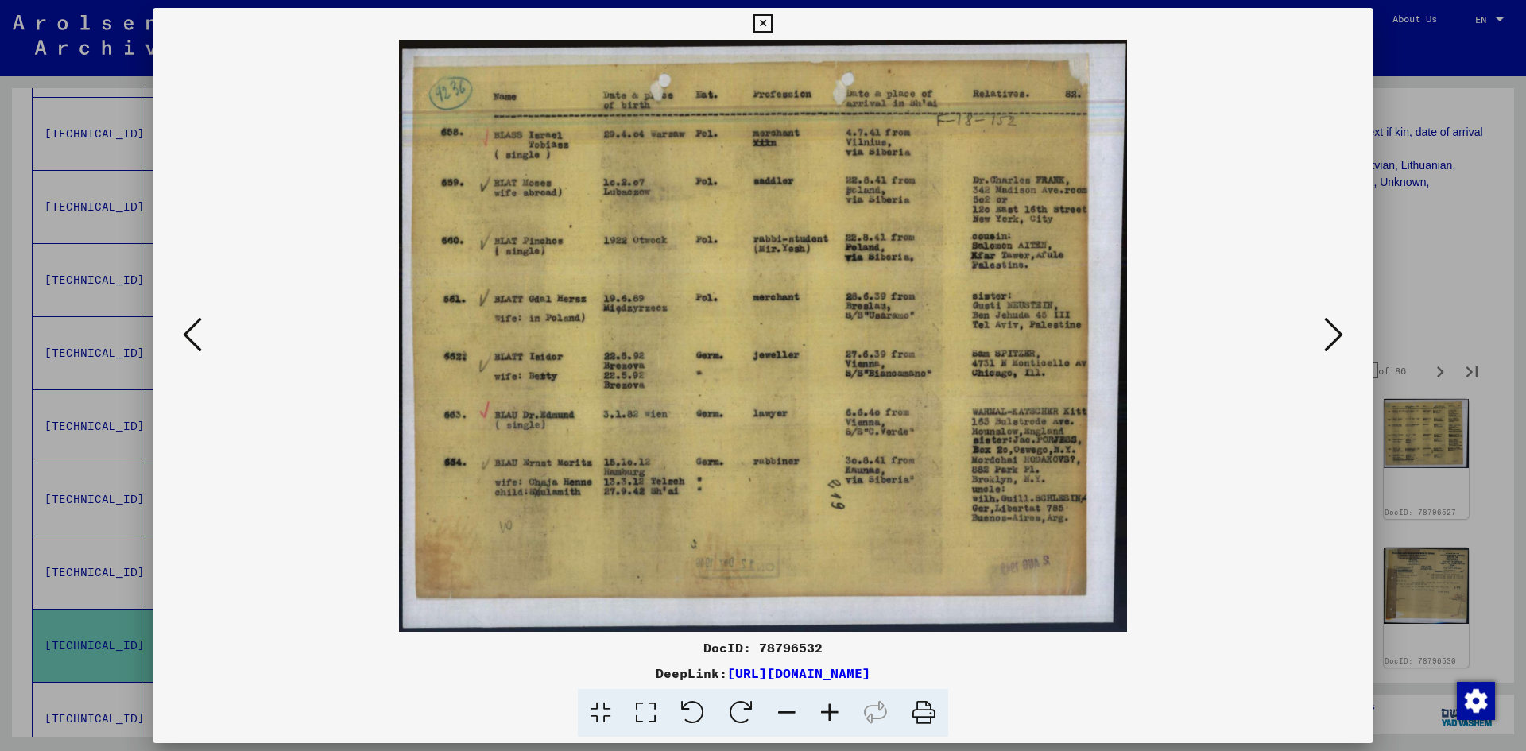
click at [1328, 341] on icon at bounding box center [1333, 334] width 19 height 38
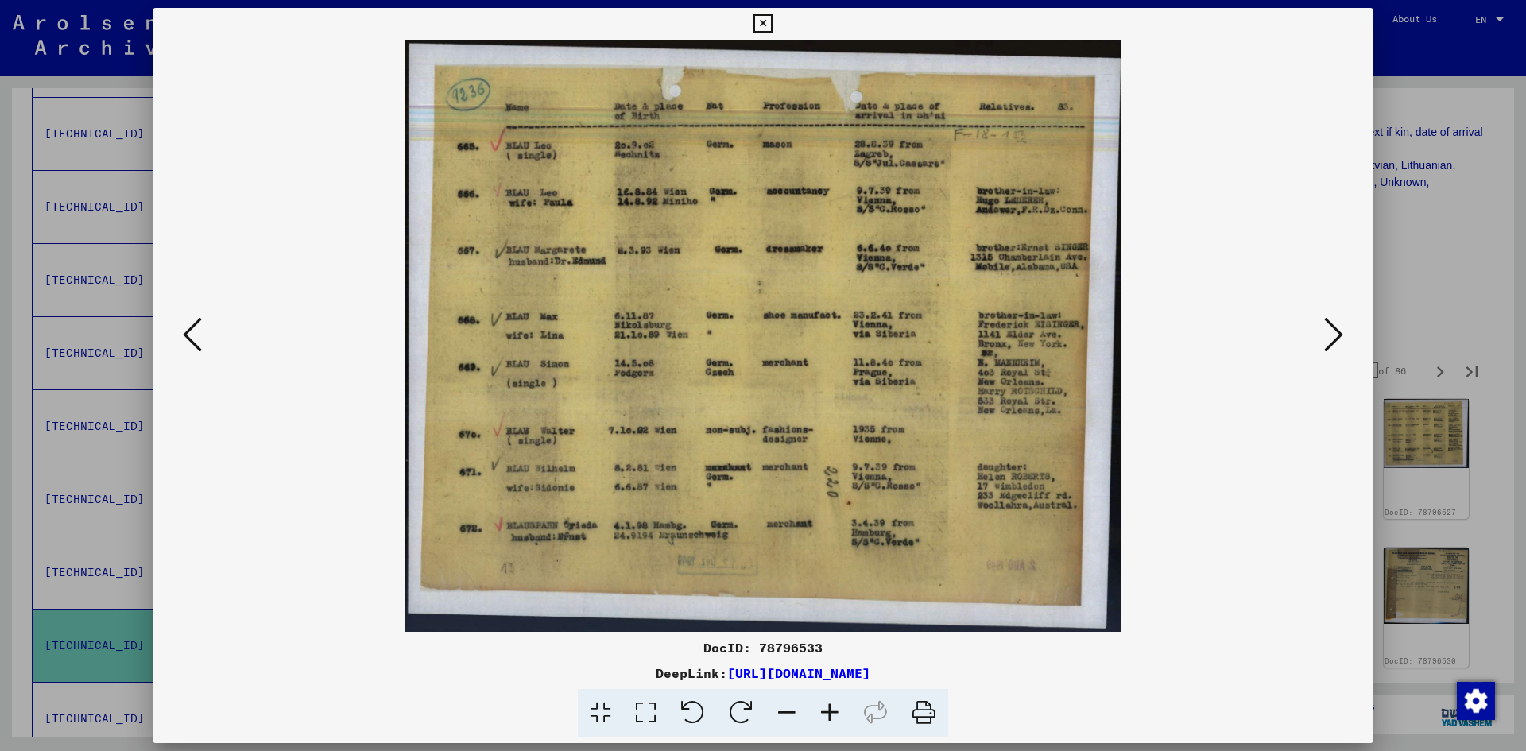
click at [1328, 341] on icon at bounding box center [1333, 334] width 19 height 38
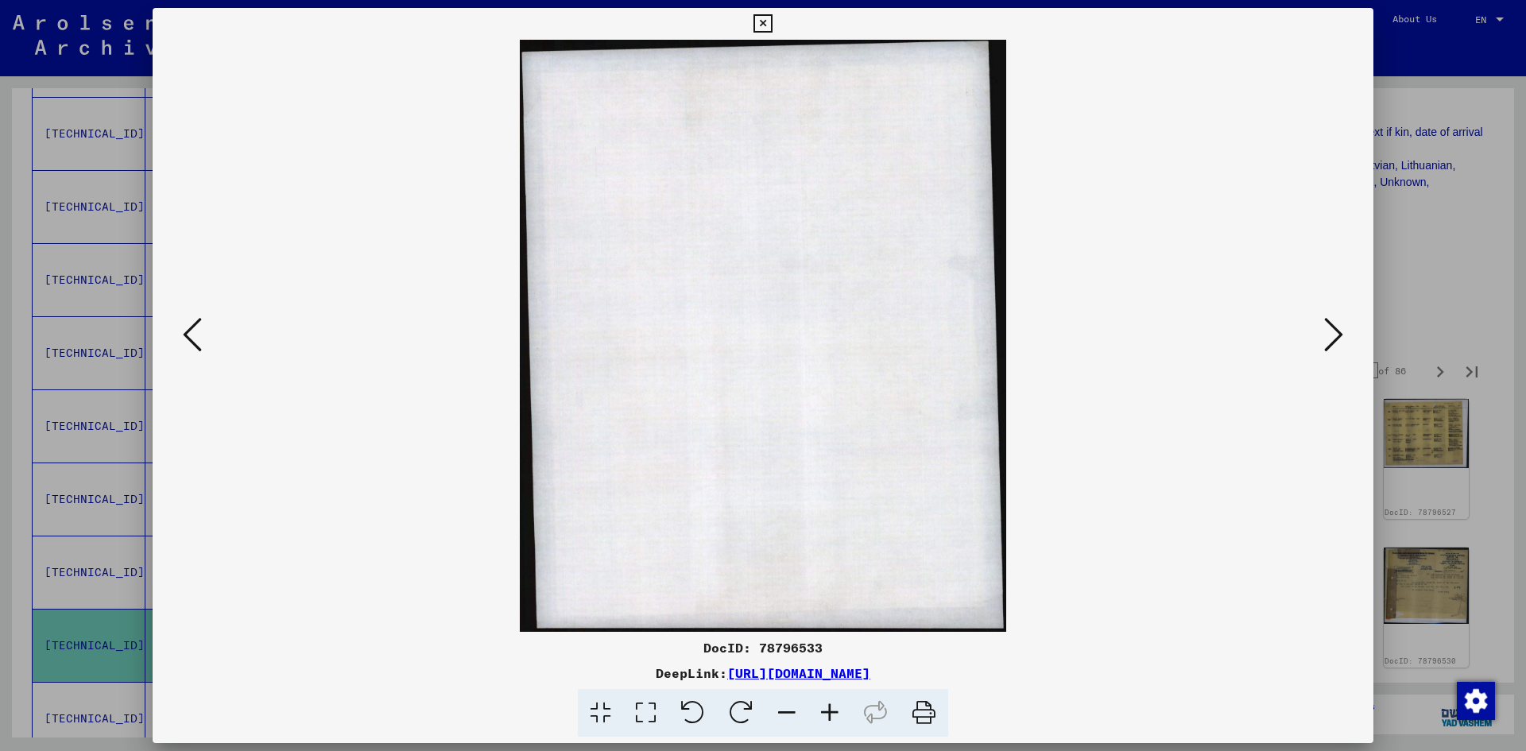
click at [1328, 341] on icon at bounding box center [1333, 334] width 19 height 38
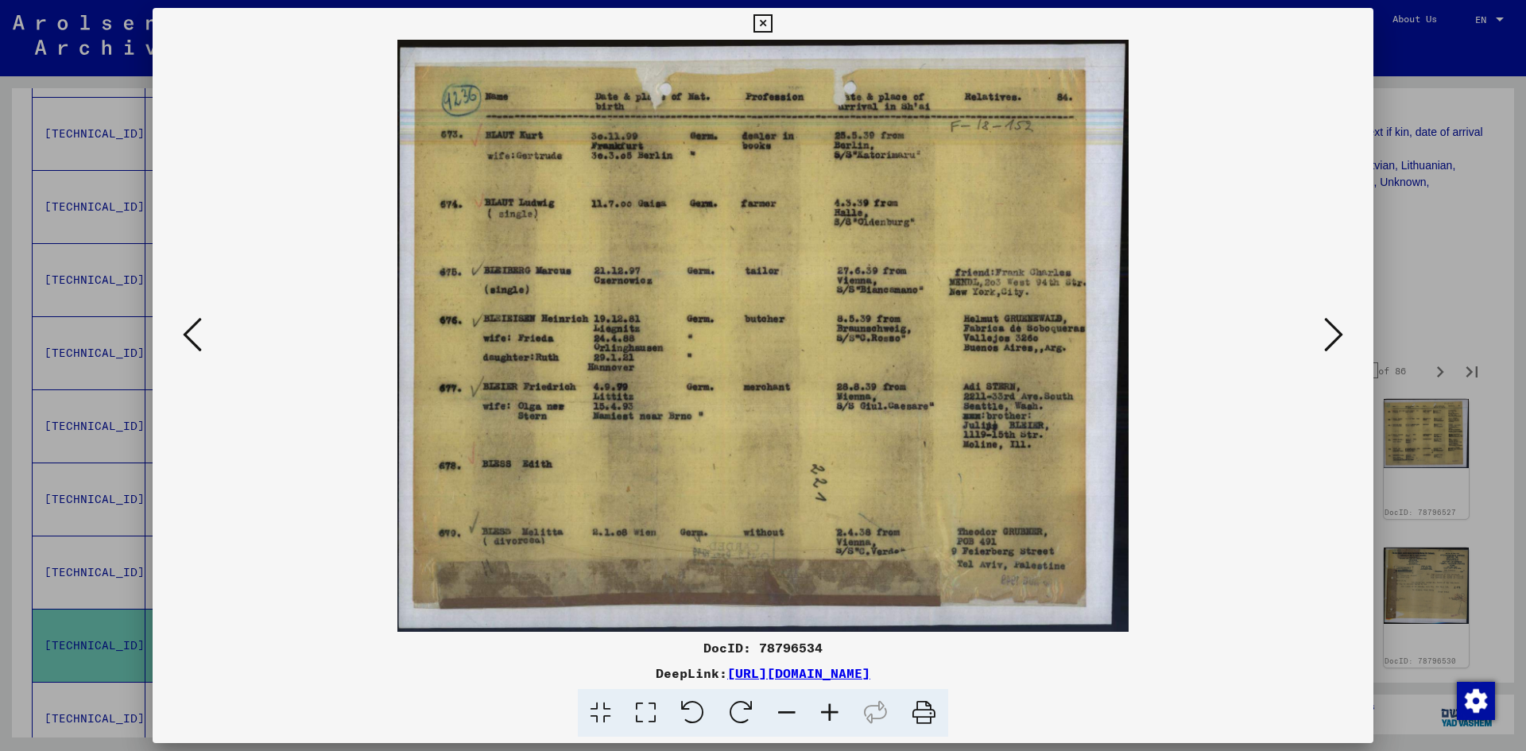
click at [1328, 341] on icon at bounding box center [1333, 334] width 19 height 38
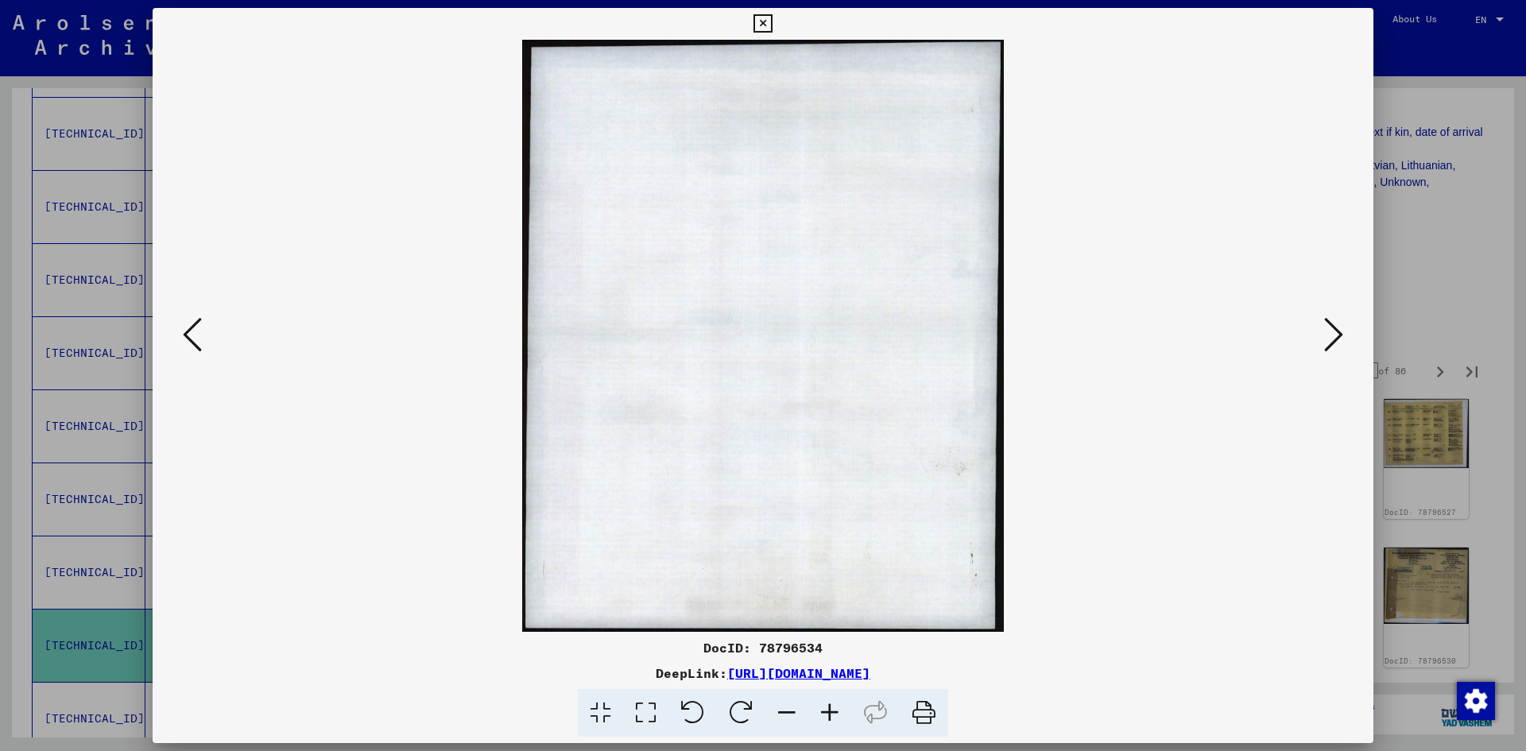
click at [1328, 341] on icon at bounding box center [1333, 334] width 19 height 38
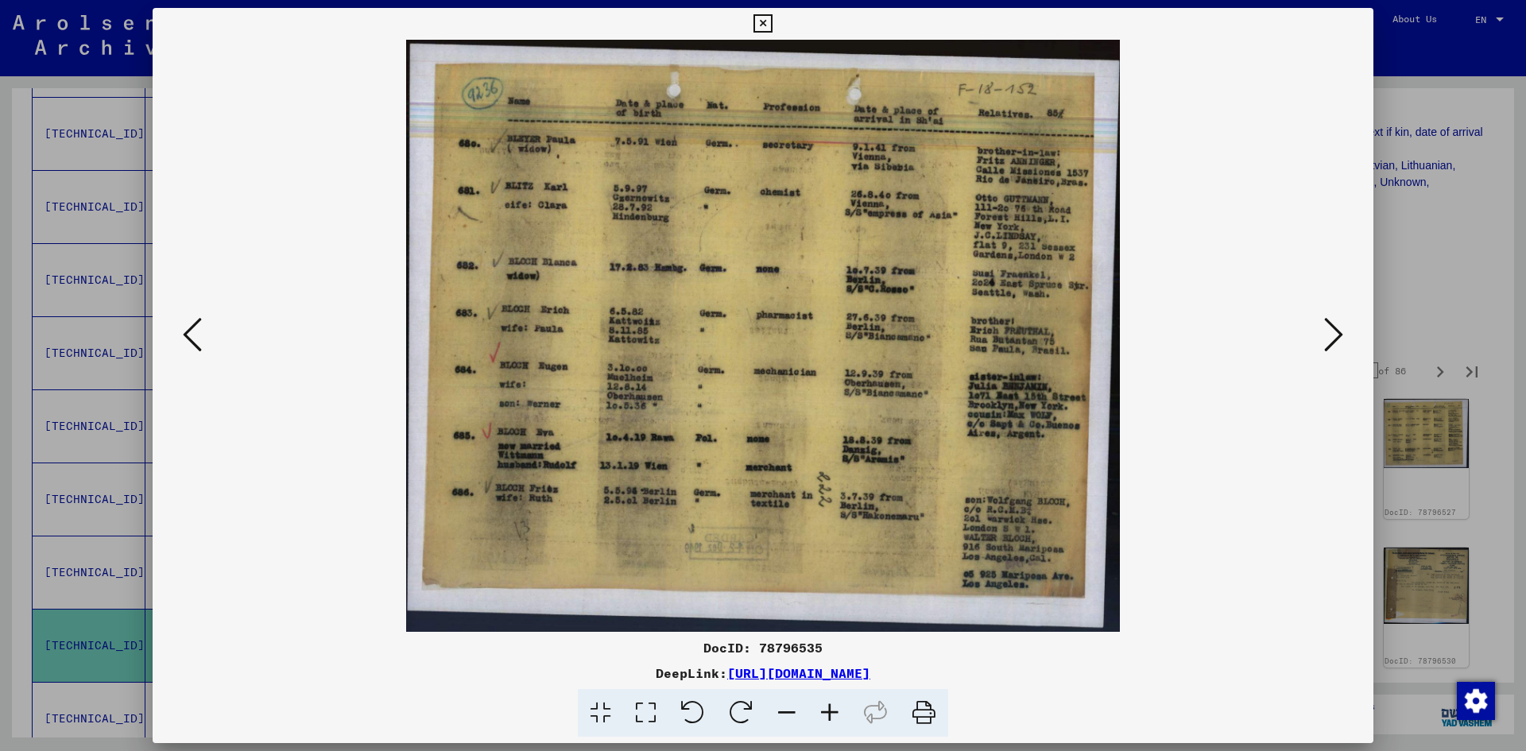
click at [1328, 341] on icon at bounding box center [1333, 334] width 19 height 38
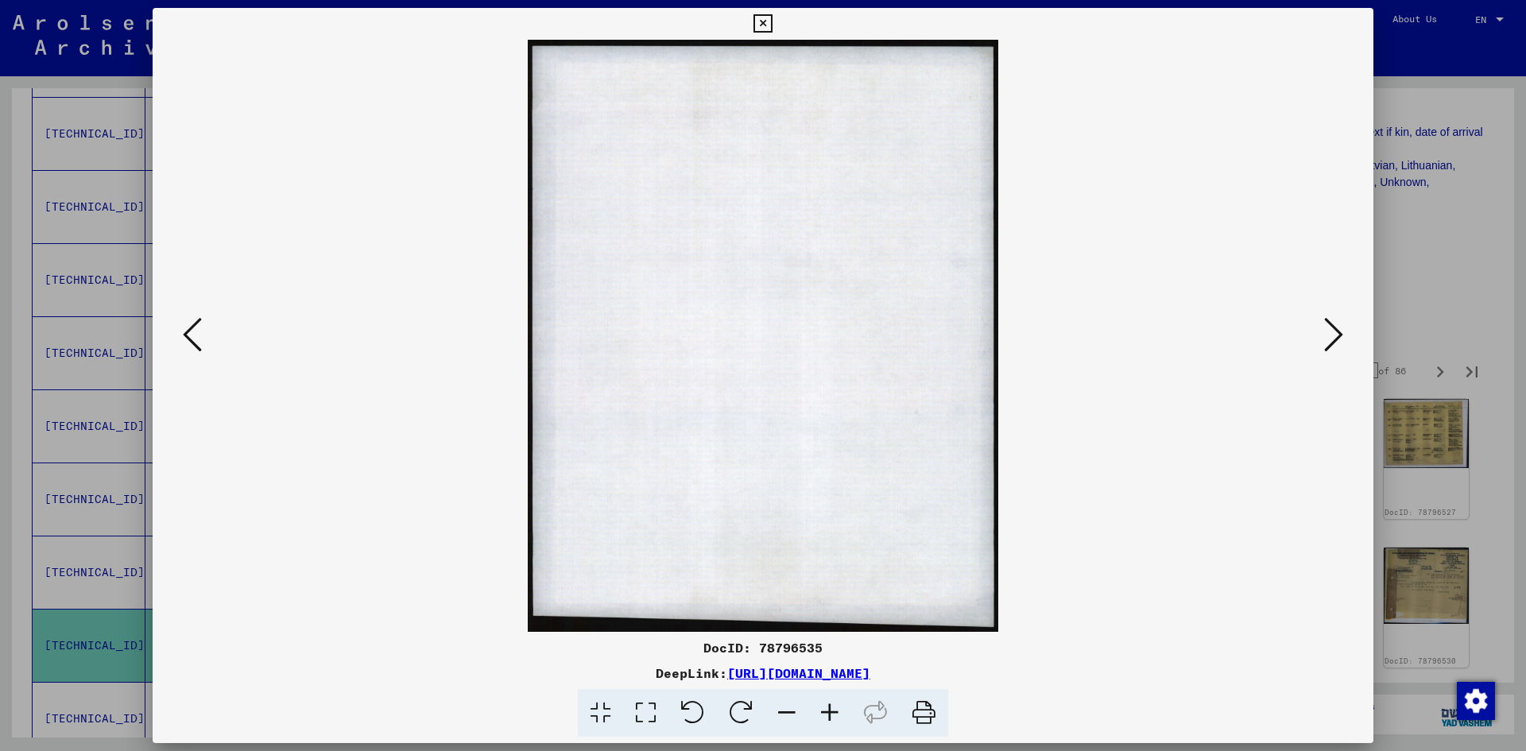
click at [1328, 341] on icon at bounding box center [1333, 334] width 19 height 38
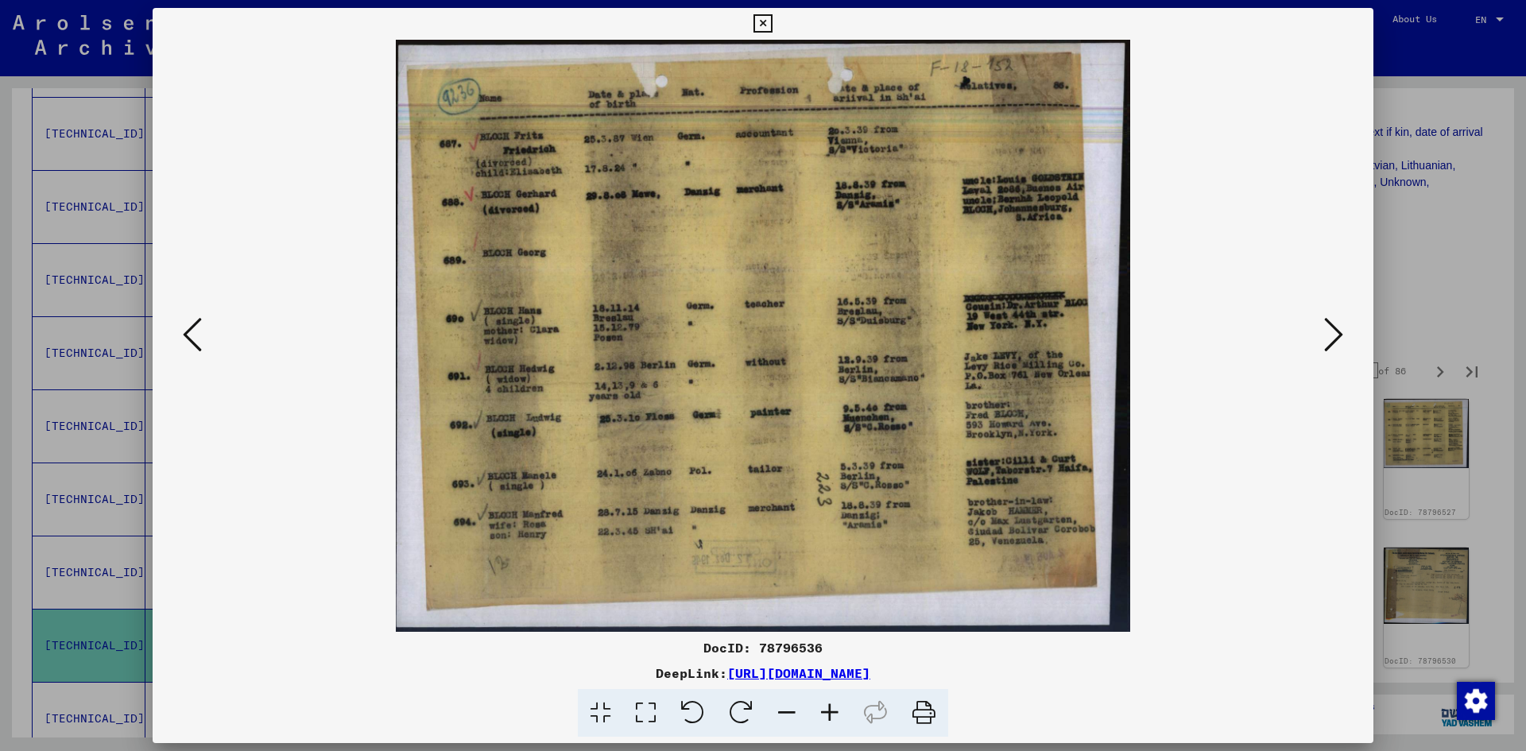
click at [1328, 341] on icon at bounding box center [1333, 334] width 19 height 38
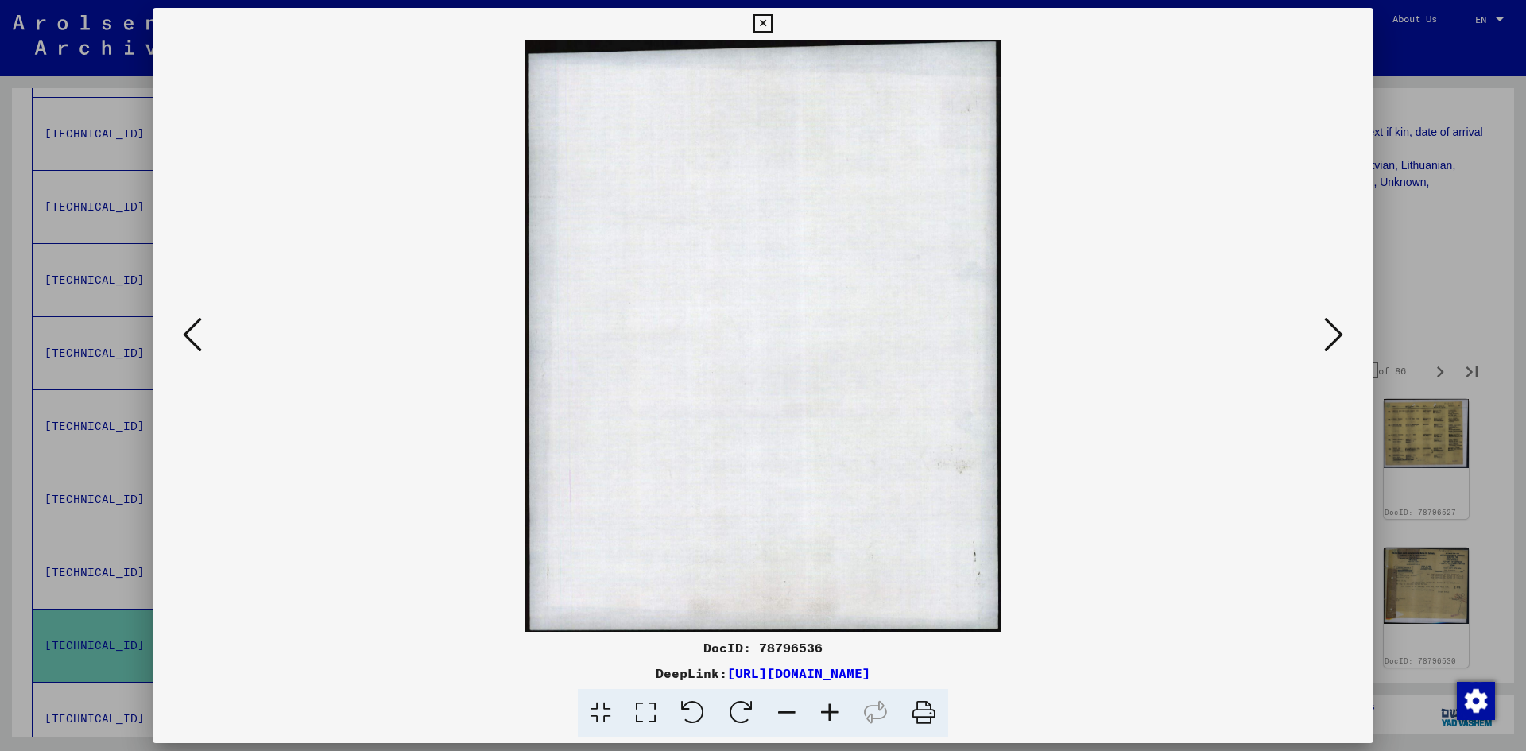
click at [1328, 341] on icon at bounding box center [1333, 334] width 19 height 38
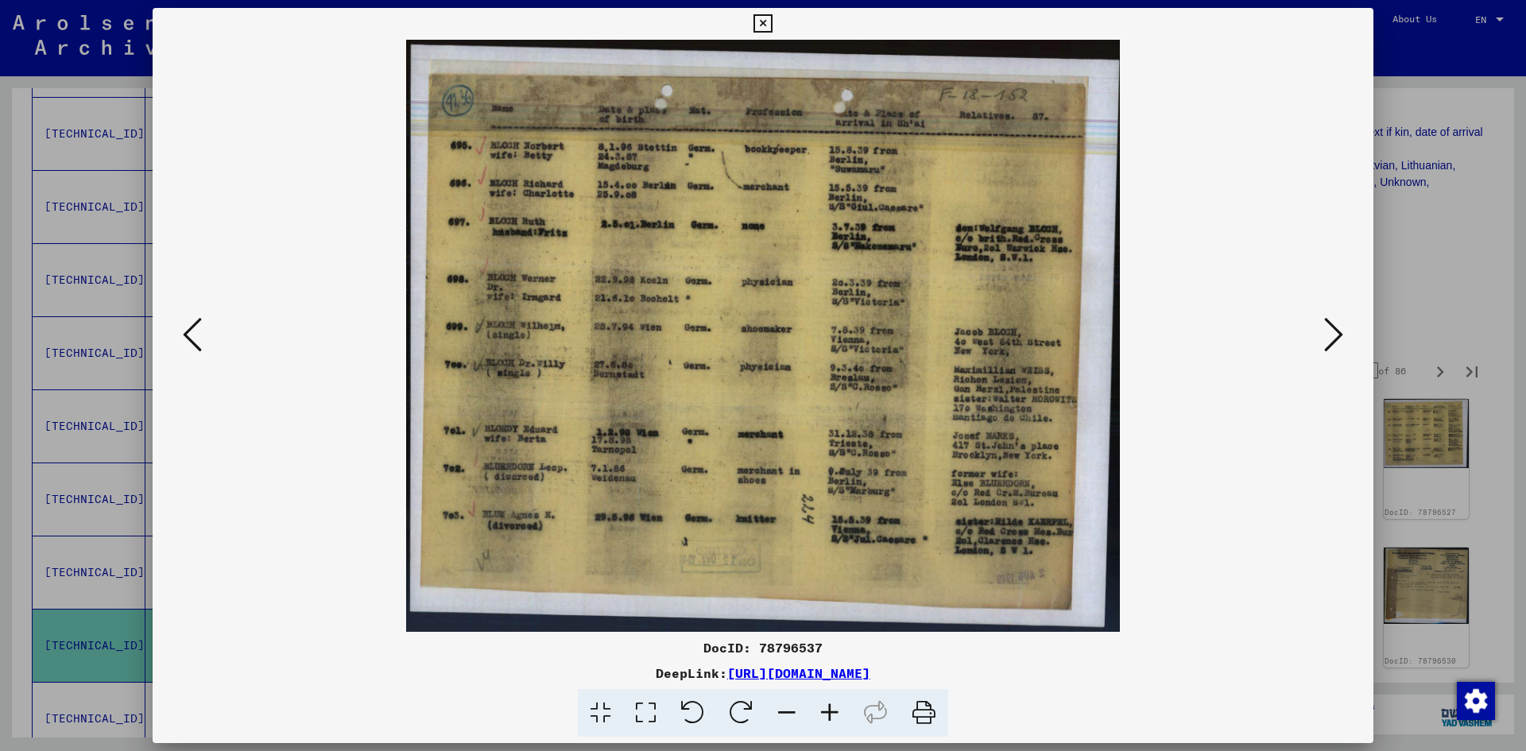
click at [1328, 341] on icon at bounding box center [1333, 334] width 19 height 38
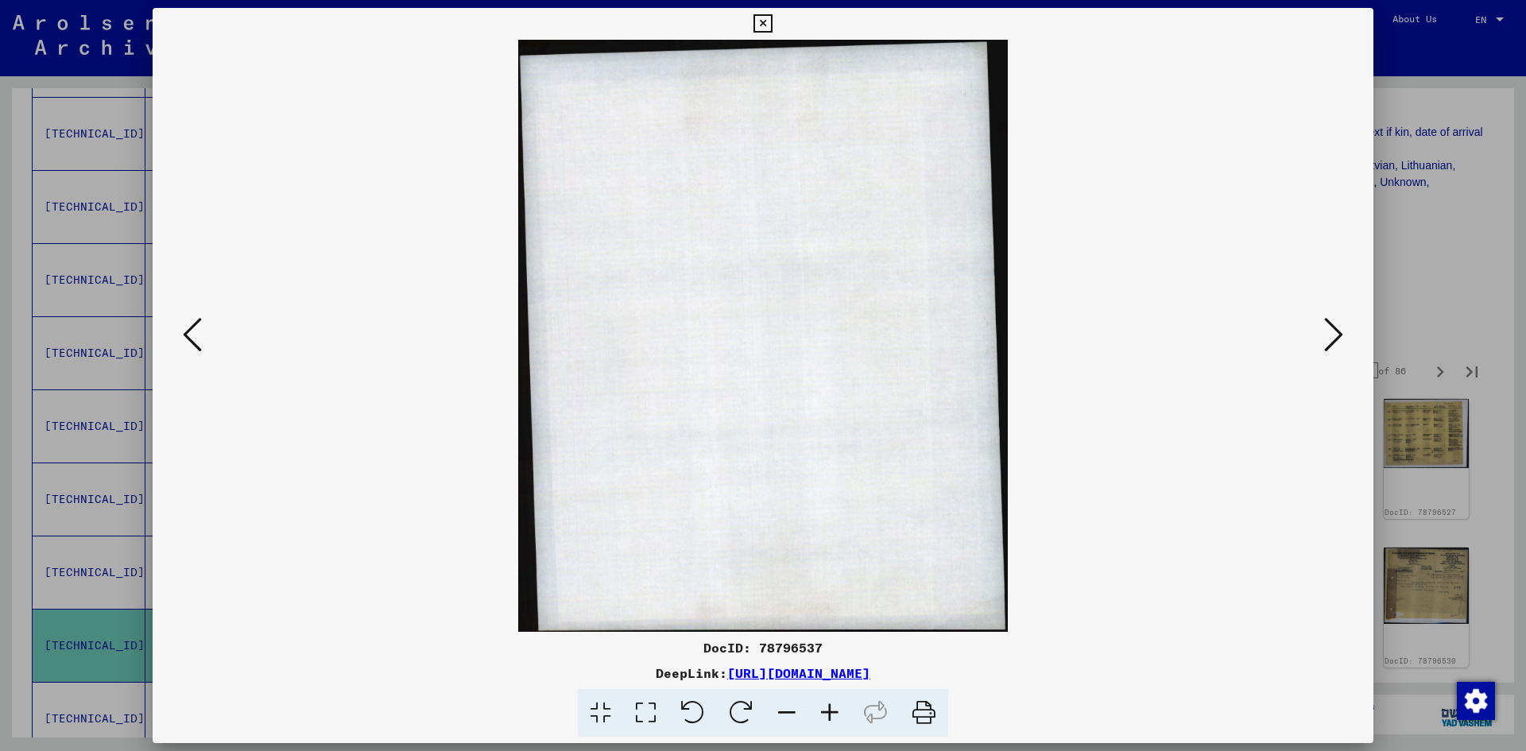
click at [1328, 341] on icon at bounding box center [1333, 334] width 19 height 38
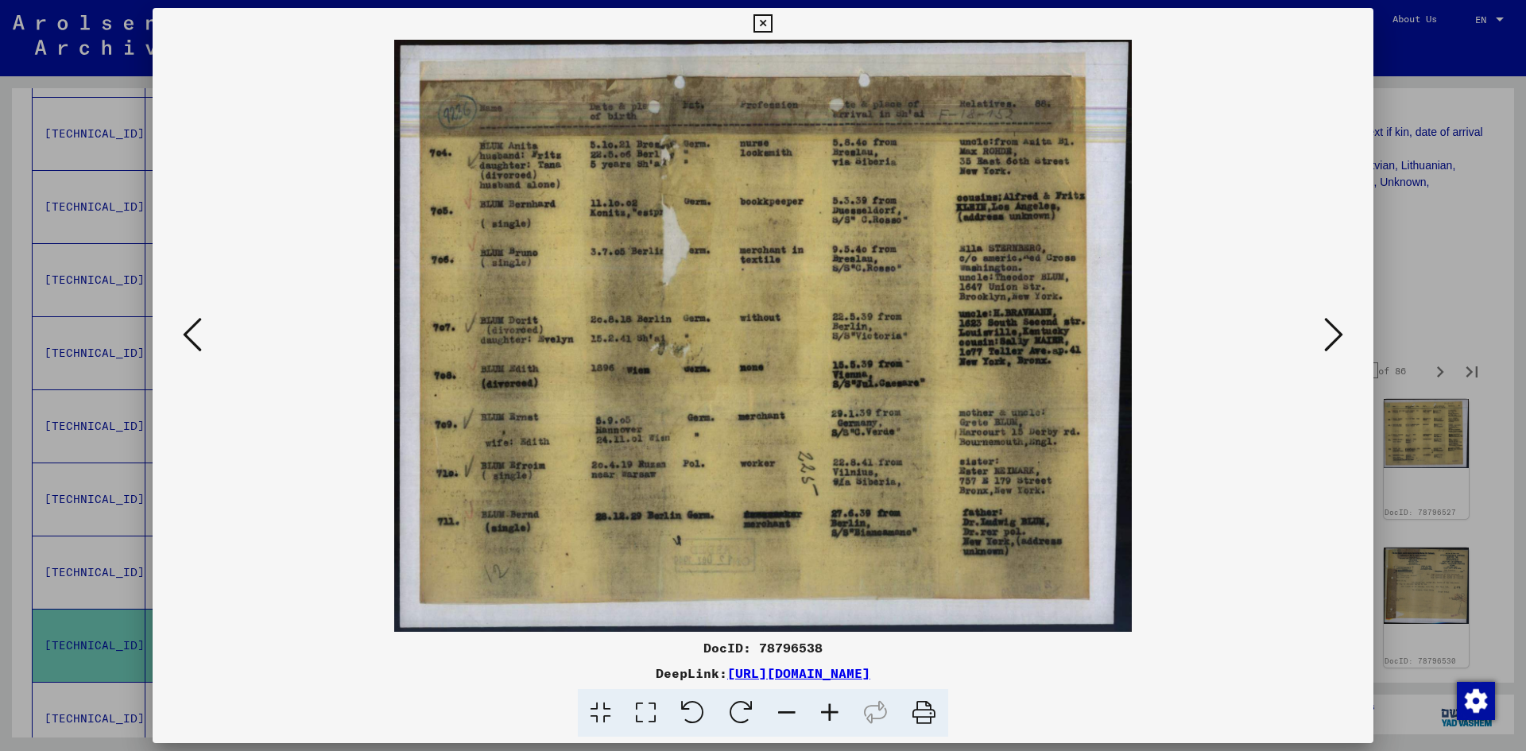
click at [1328, 341] on icon at bounding box center [1333, 334] width 19 height 38
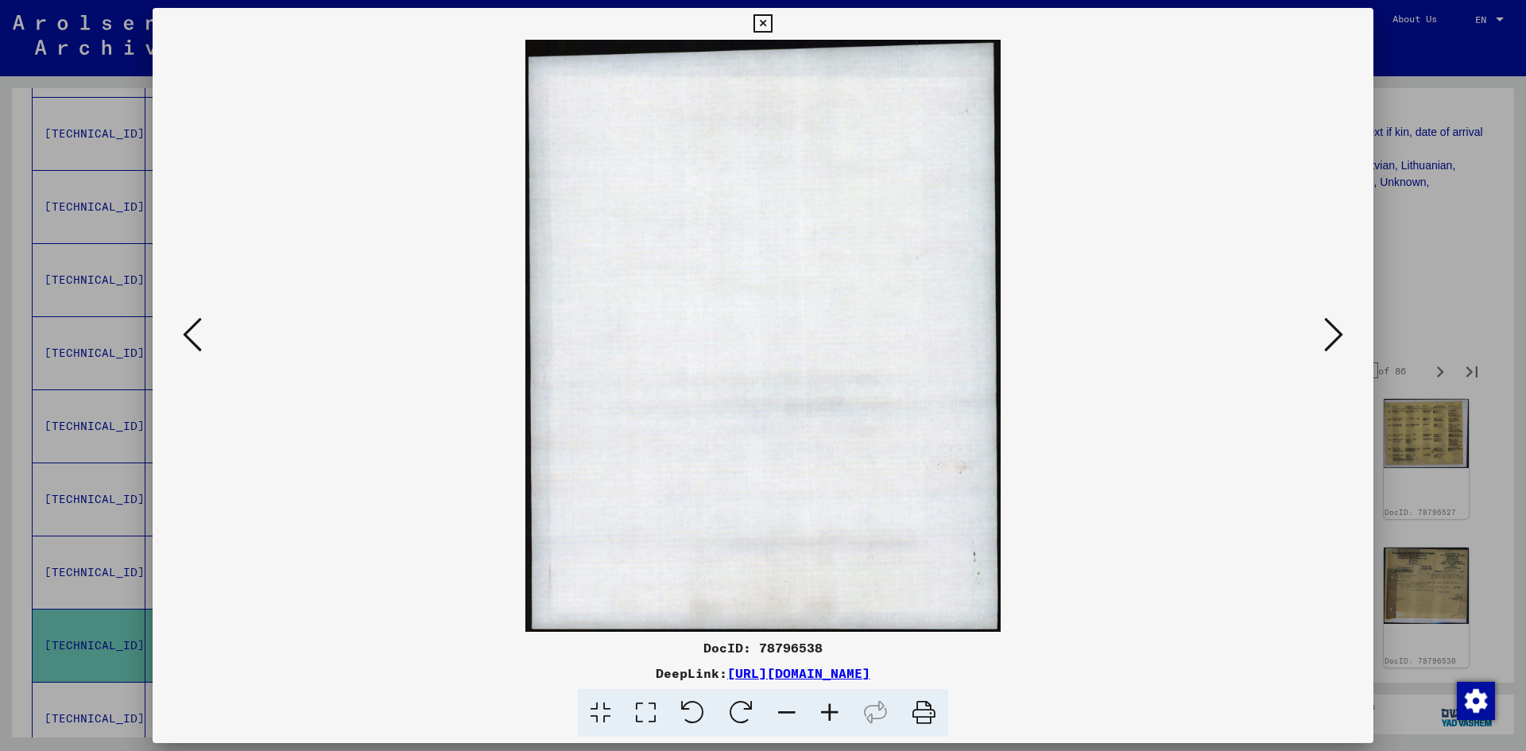
click at [1328, 341] on icon at bounding box center [1333, 334] width 19 height 38
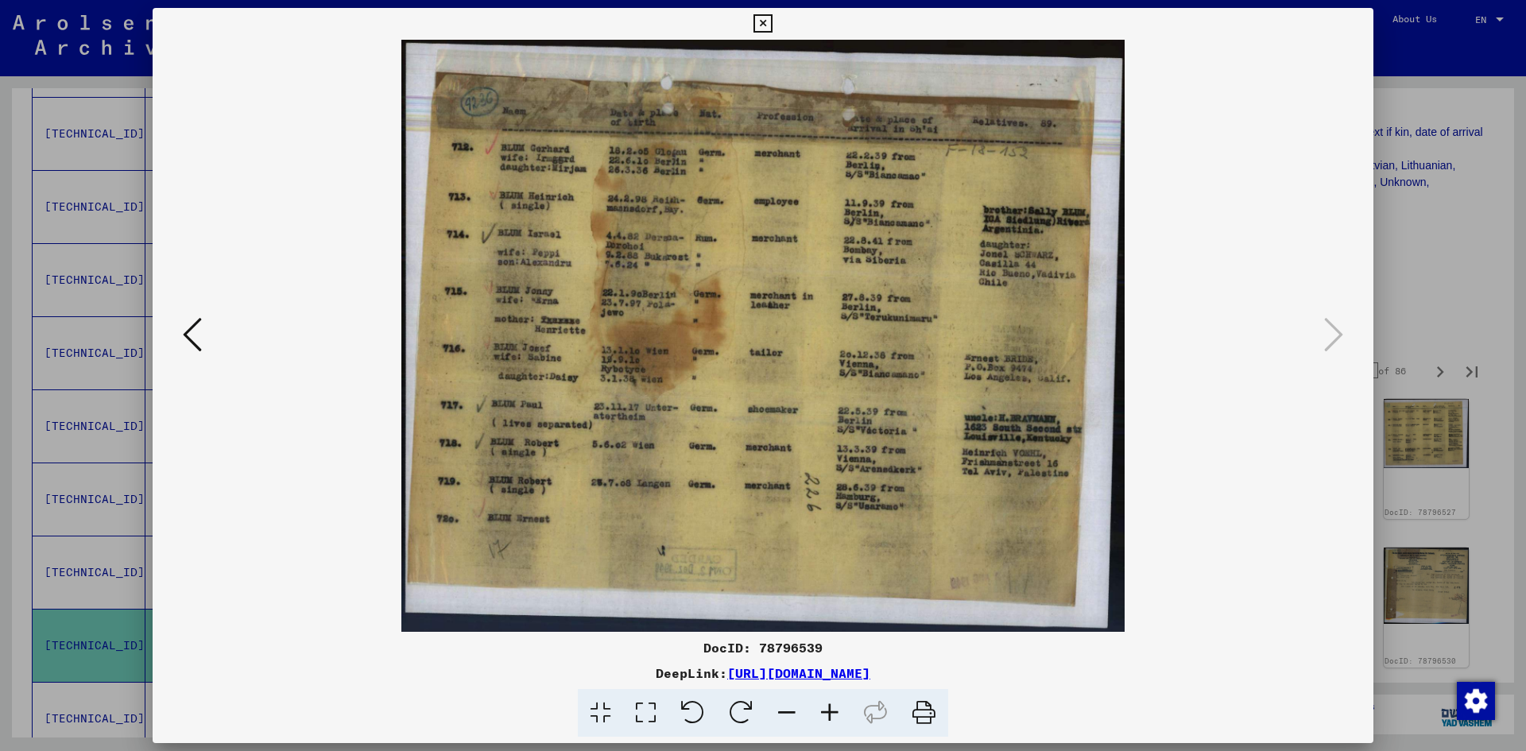
click at [765, 19] on icon at bounding box center [762, 23] width 18 height 19
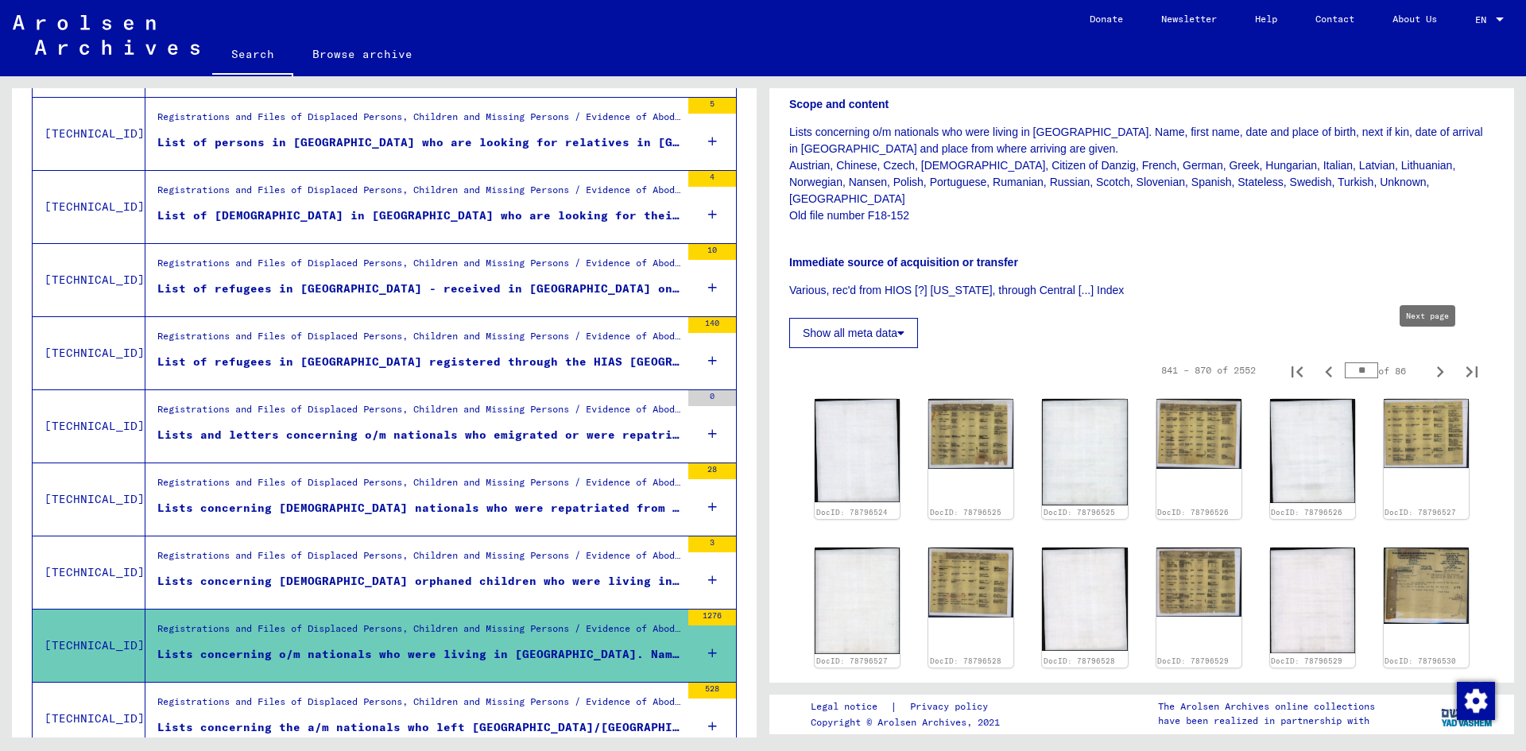
click at [1429, 361] on icon "Next page" at bounding box center [1440, 372] width 22 height 22
type input "**"
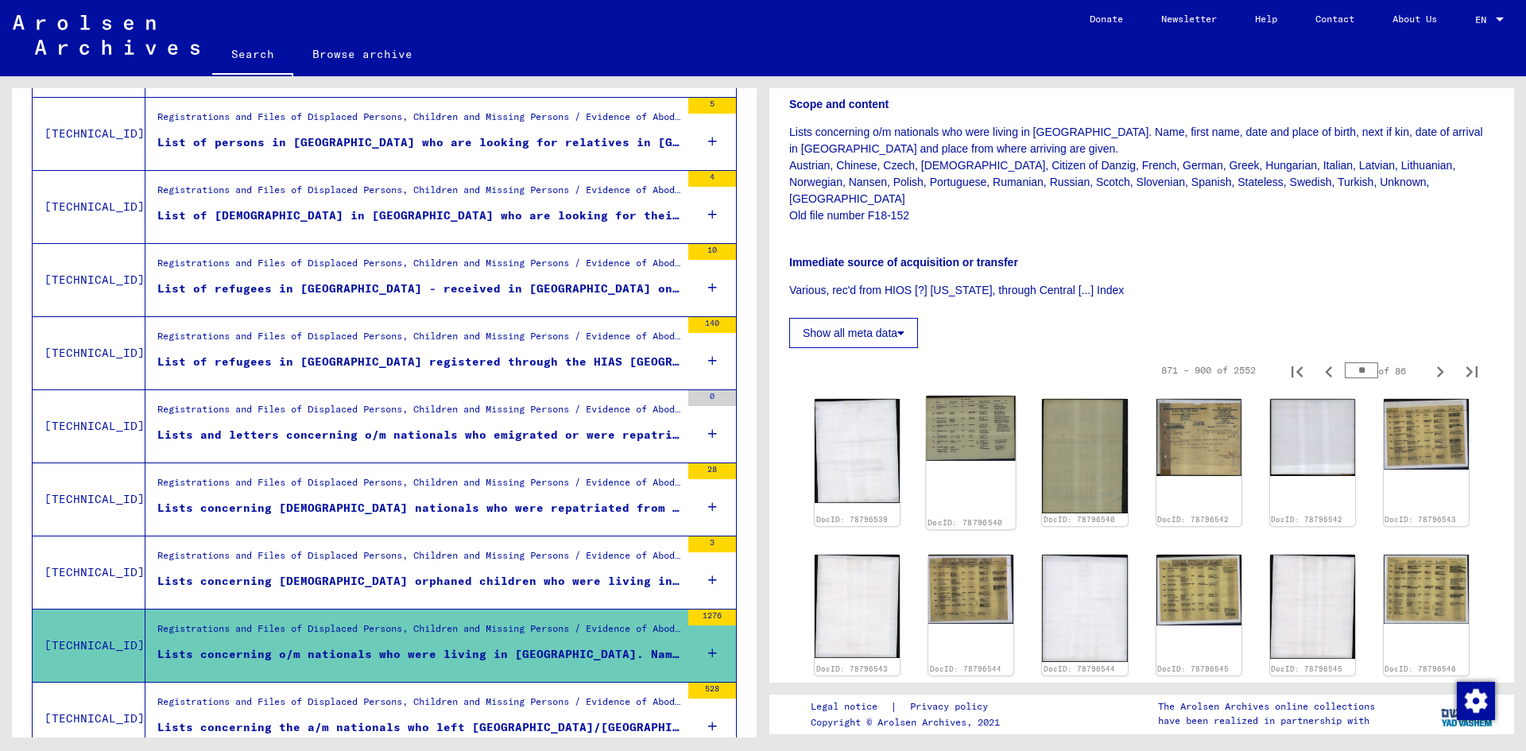
click at [974, 404] on img at bounding box center [971, 428] width 90 height 65
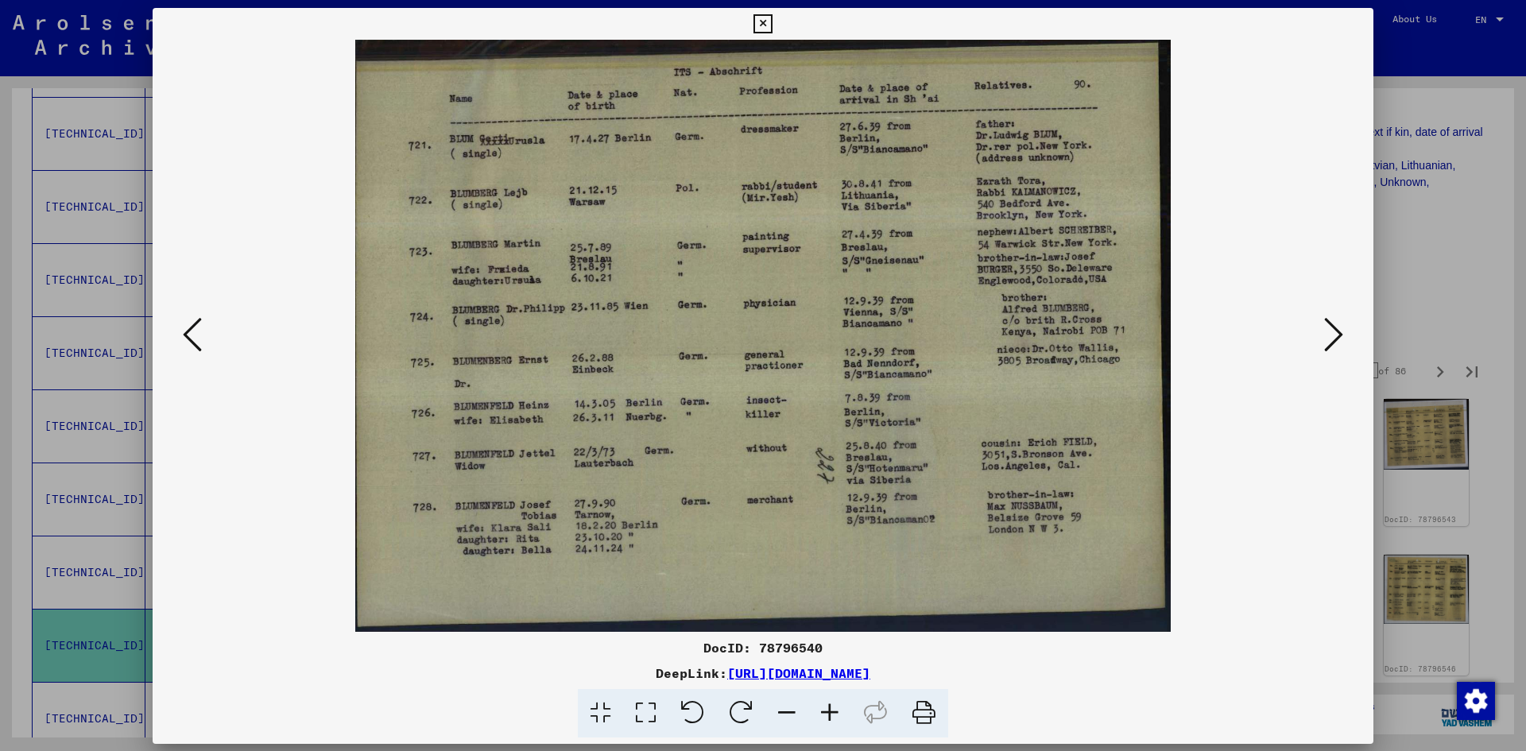
click at [974, 404] on img at bounding box center [763, 336] width 1112 height 592
click at [1333, 342] on icon at bounding box center [1333, 334] width 19 height 38
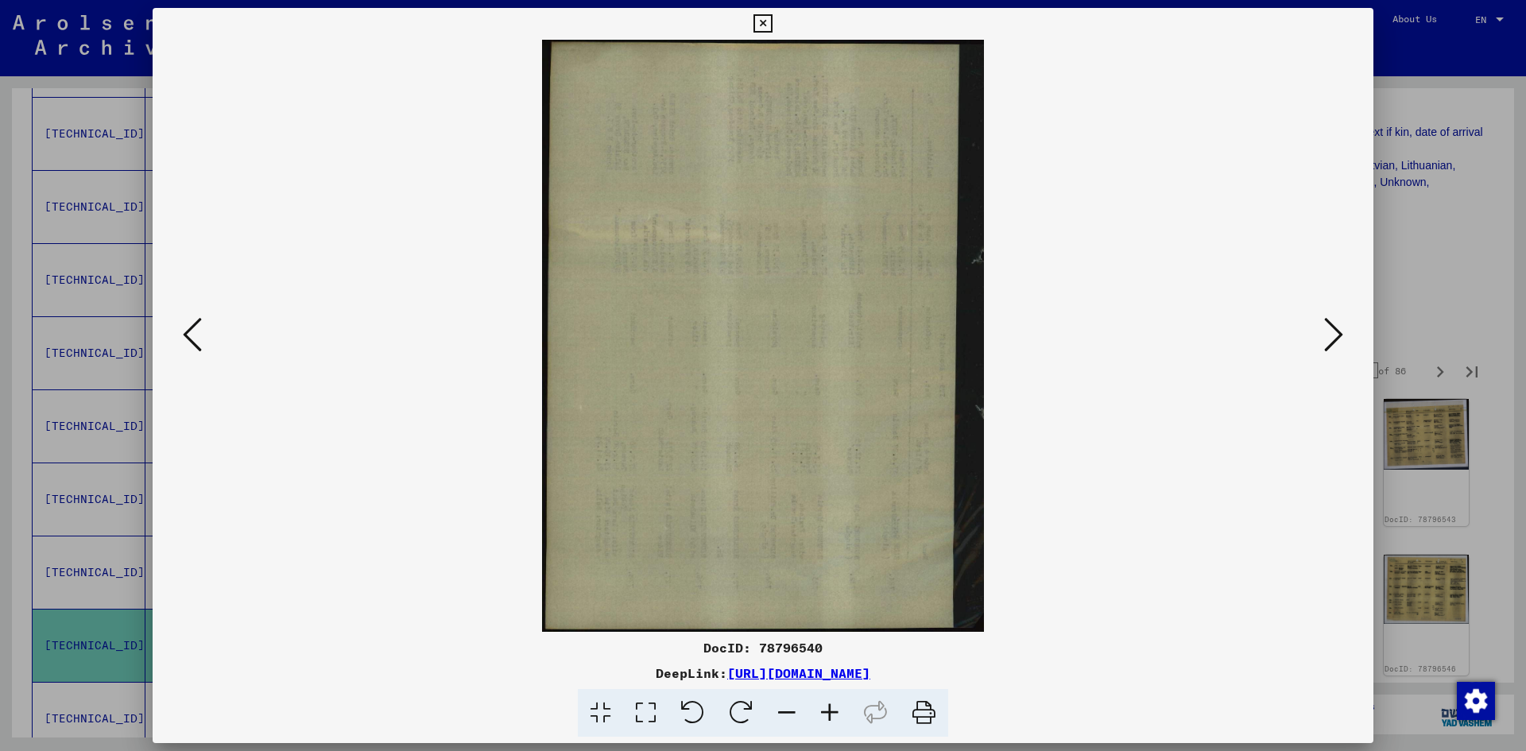
click at [1333, 342] on icon at bounding box center [1333, 334] width 19 height 38
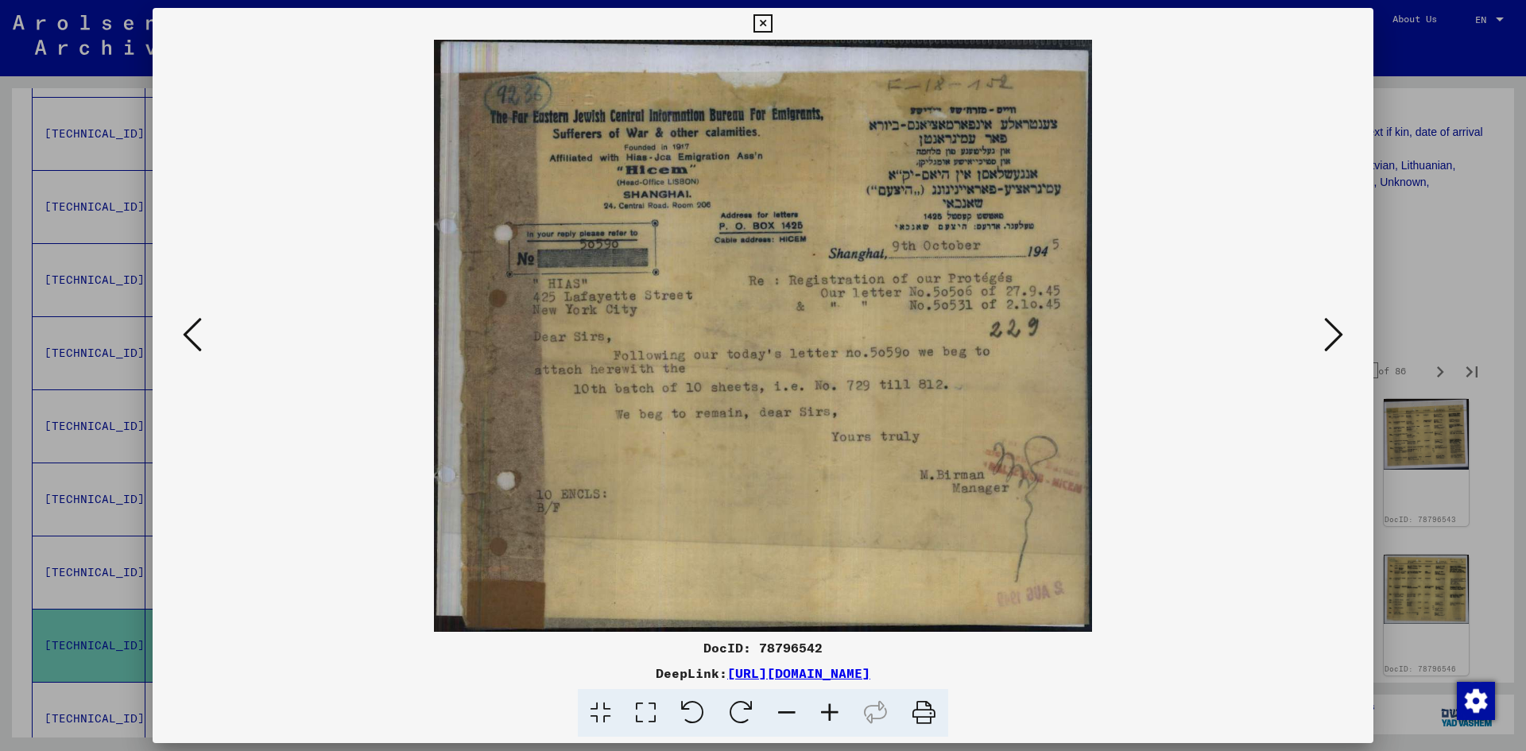
click at [1333, 342] on icon at bounding box center [1333, 334] width 19 height 38
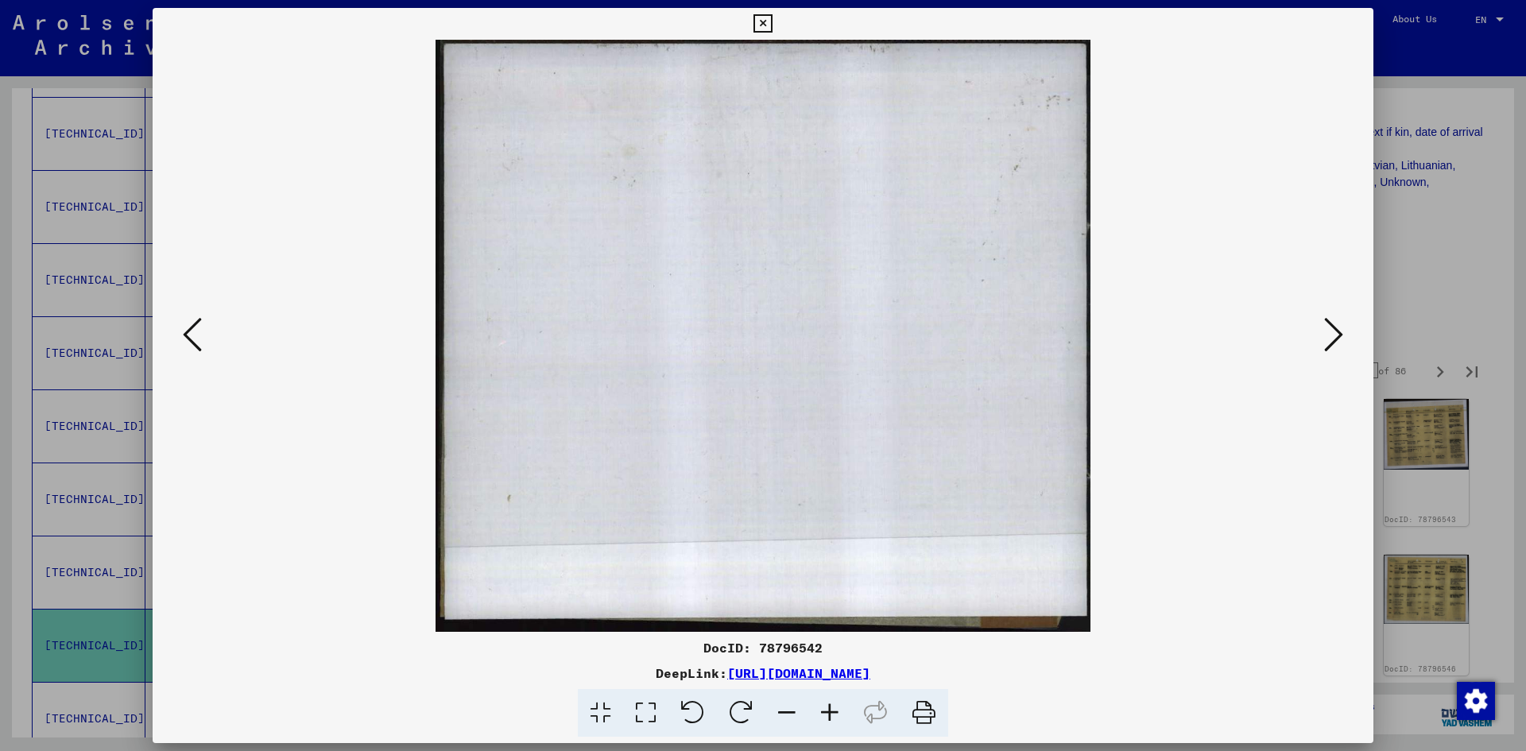
click at [1333, 342] on icon at bounding box center [1333, 334] width 19 height 38
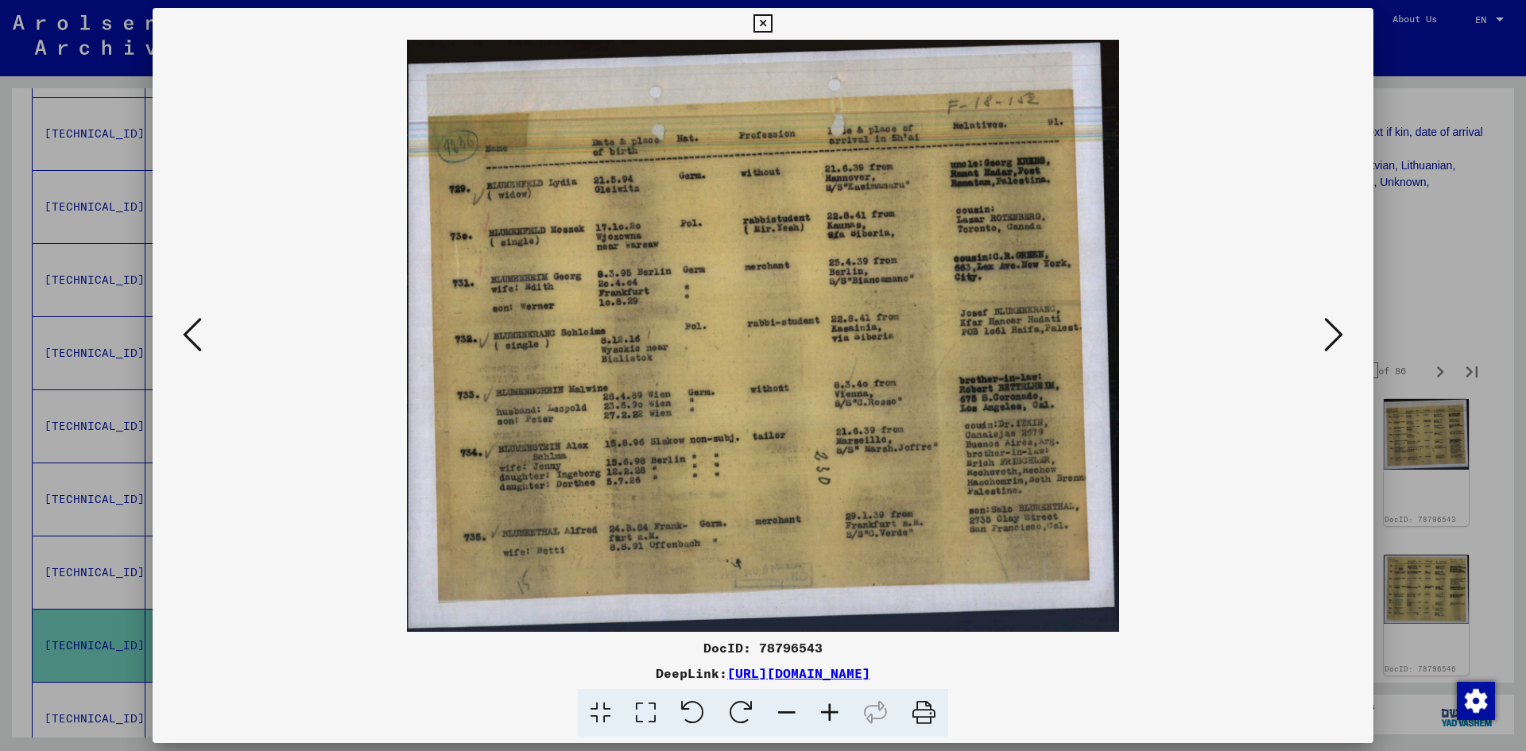
click at [1333, 342] on icon at bounding box center [1333, 334] width 19 height 38
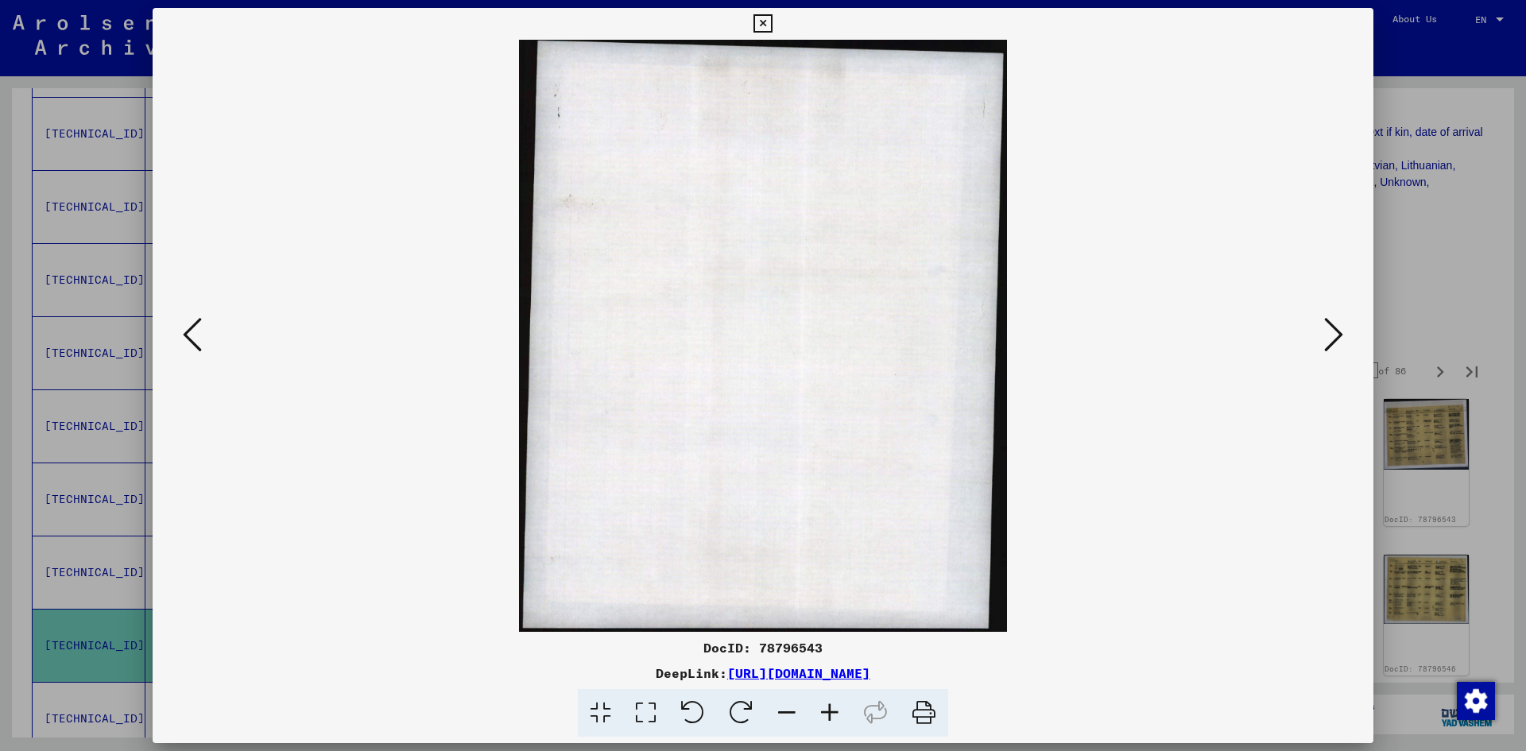
click at [1333, 342] on icon at bounding box center [1333, 334] width 19 height 38
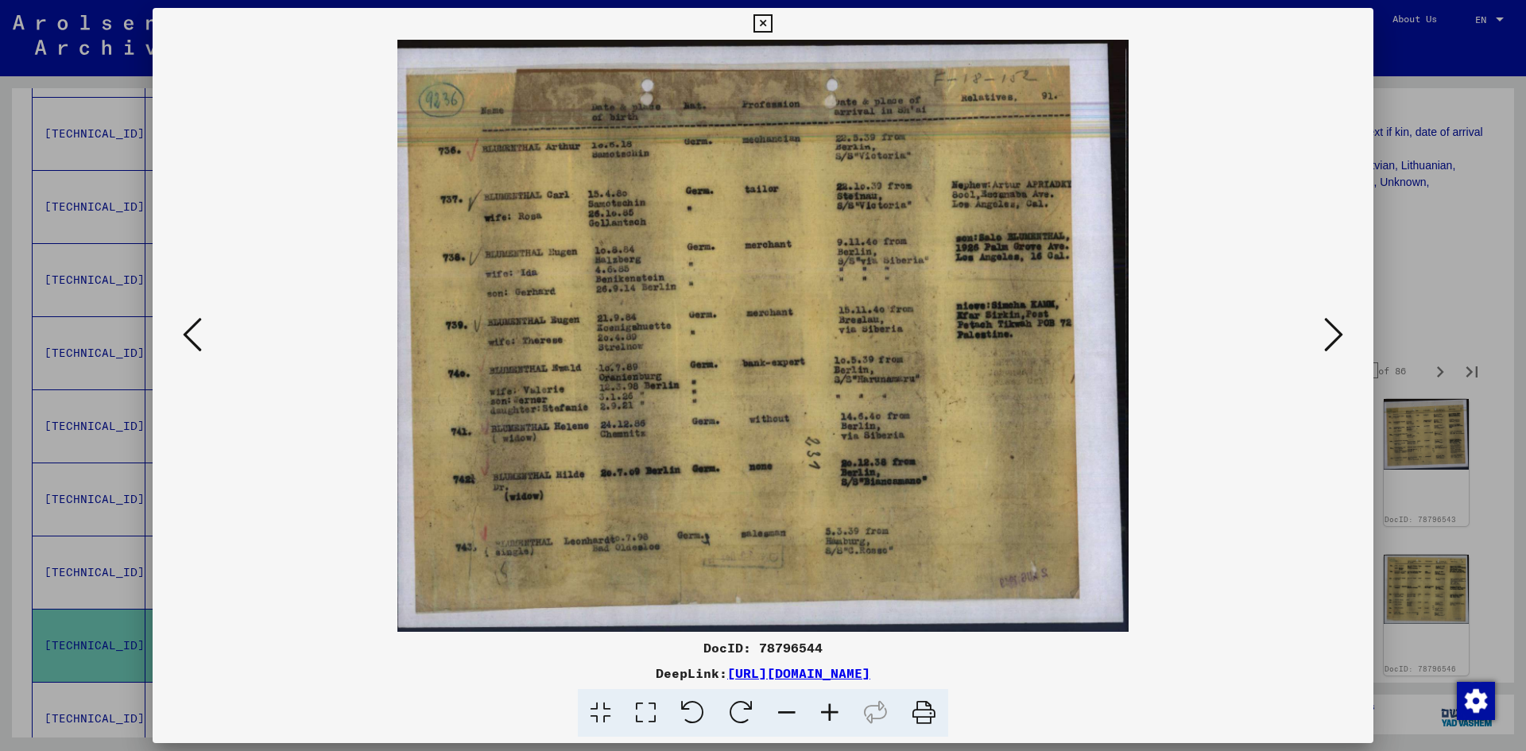
click at [1333, 342] on icon at bounding box center [1333, 334] width 19 height 38
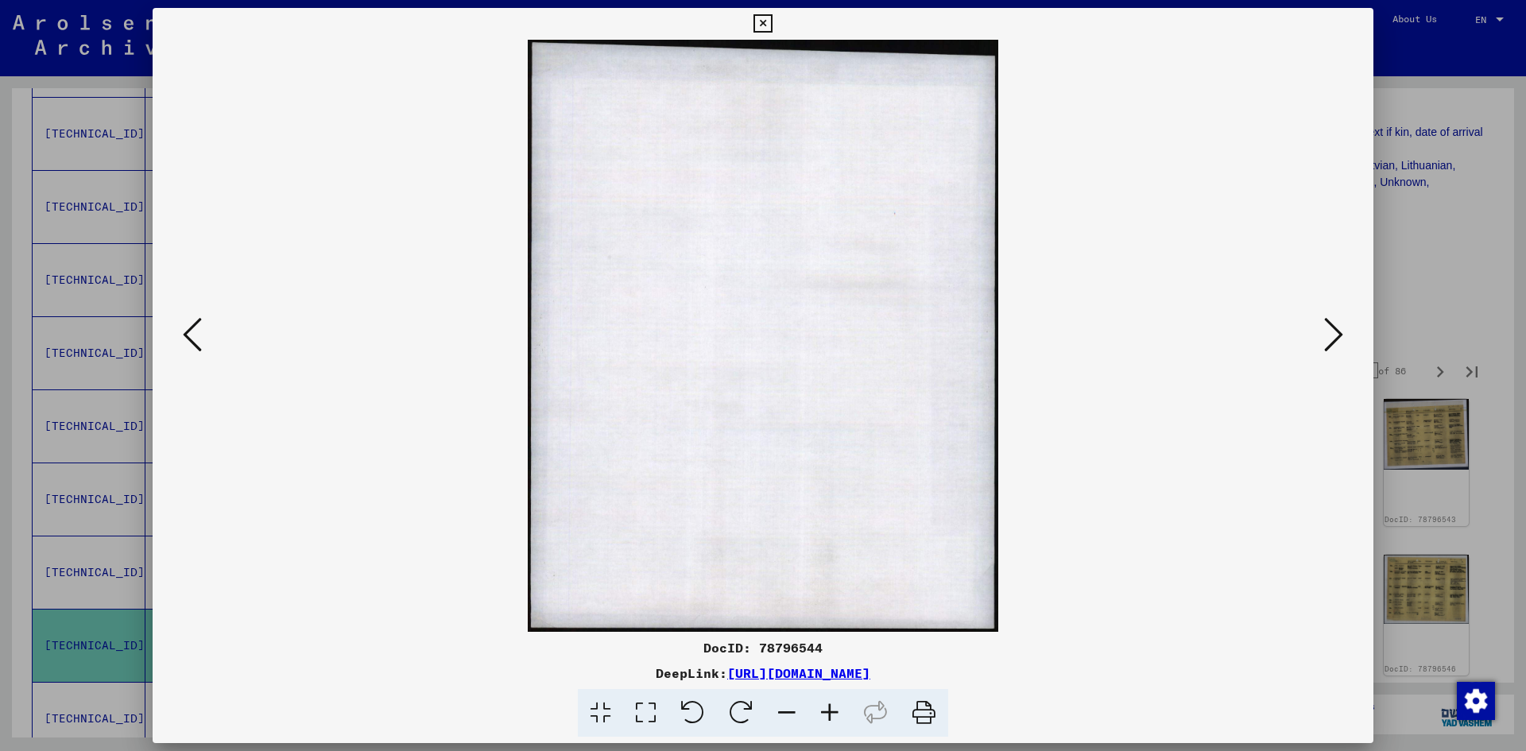
click at [1333, 342] on icon at bounding box center [1333, 334] width 19 height 38
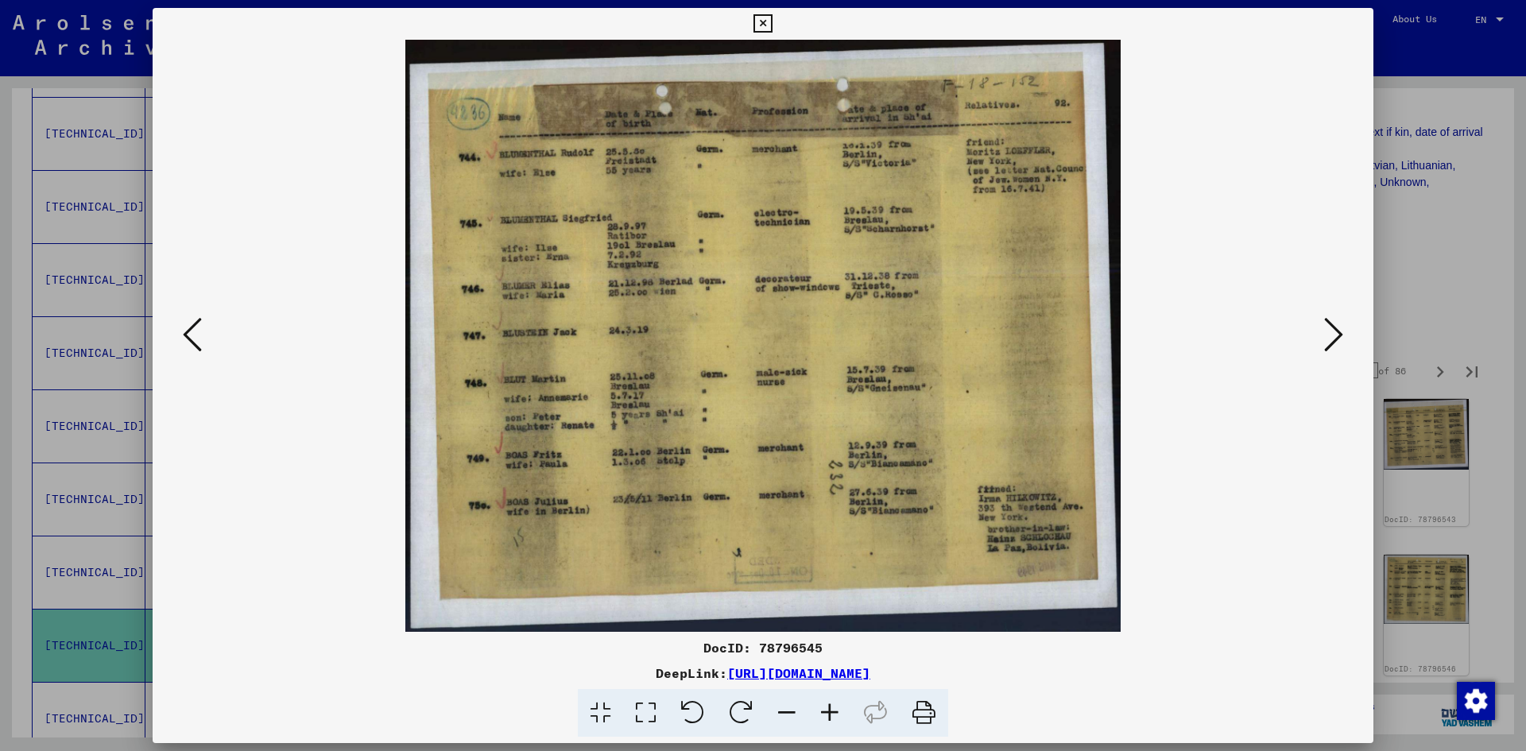
click at [1333, 342] on icon at bounding box center [1333, 334] width 19 height 38
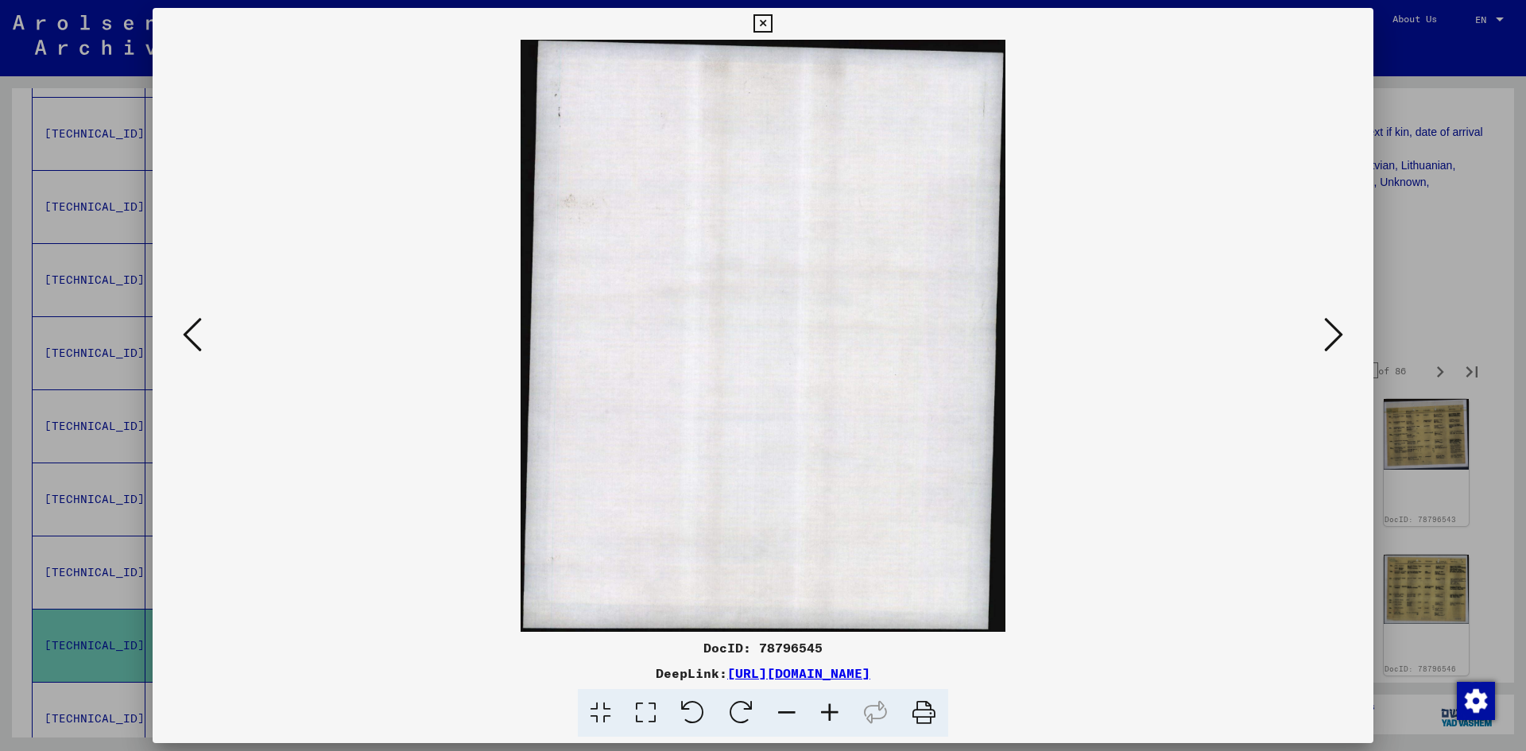
click at [1333, 342] on icon at bounding box center [1333, 334] width 19 height 38
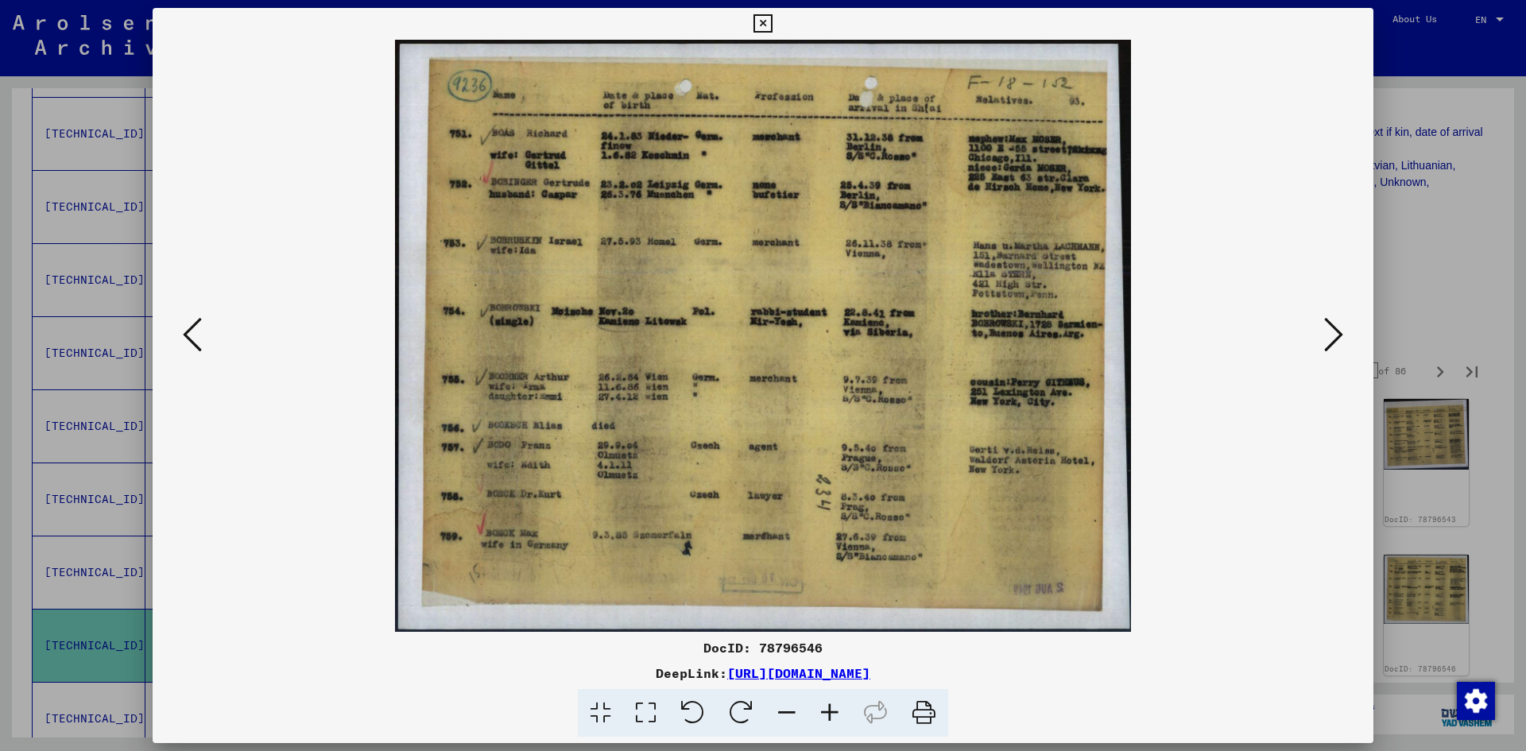
click at [1333, 342] on icon at bounding box center [1333, 334] width 19 height 38
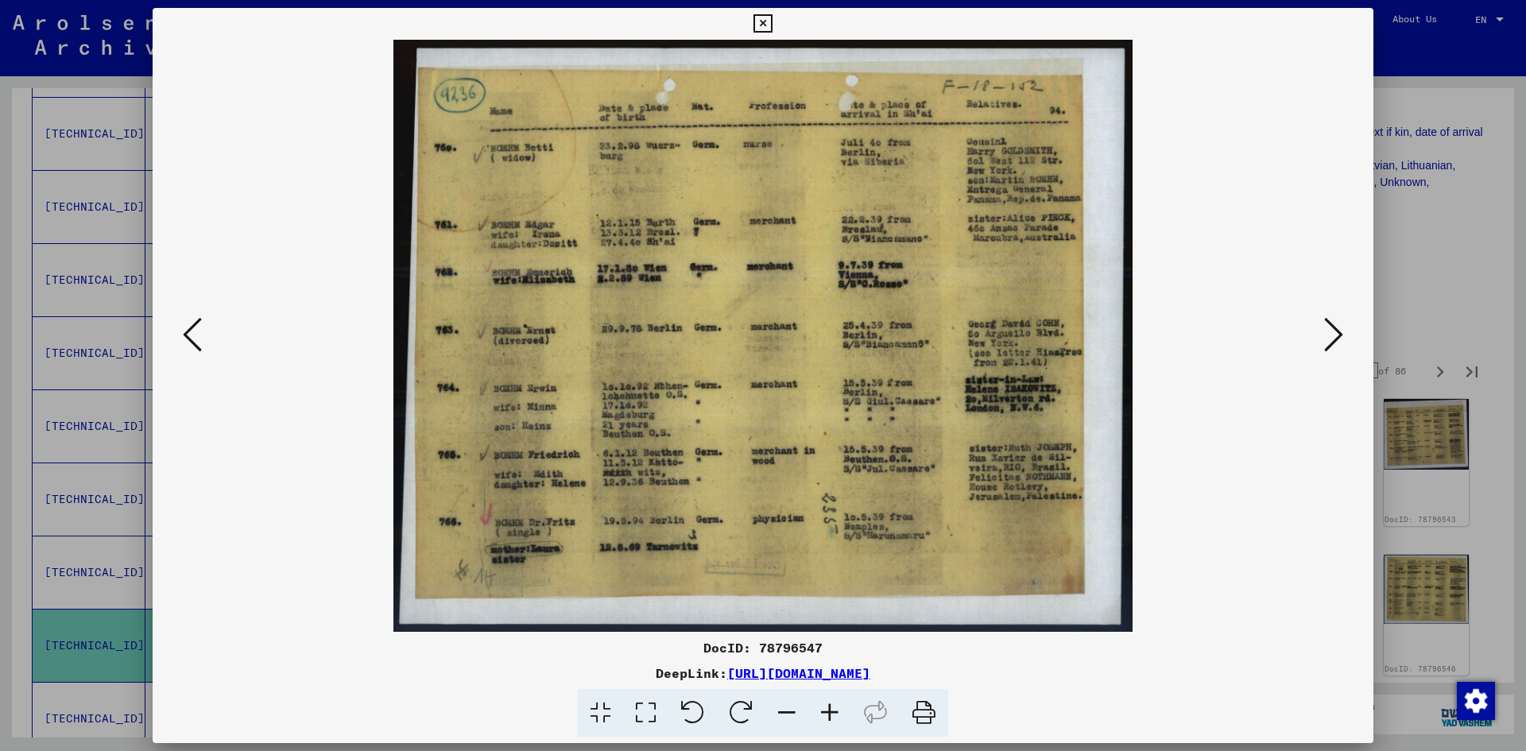
click at [1330, 341] on icon at bounding box center [1333, 334] width 19 height 38
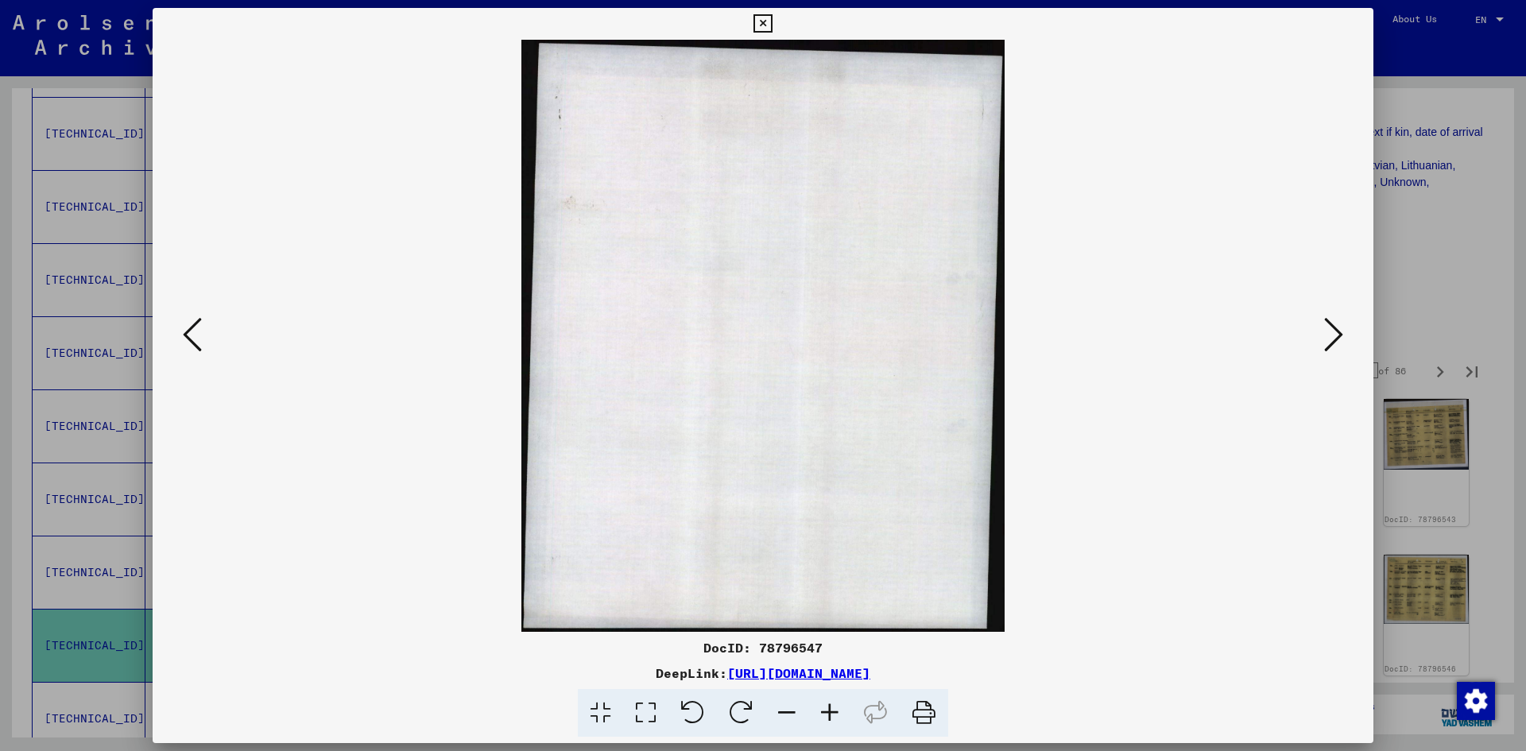
click at [1330, 341] on icon at bounding box center [1333, 334] width 19 height 38
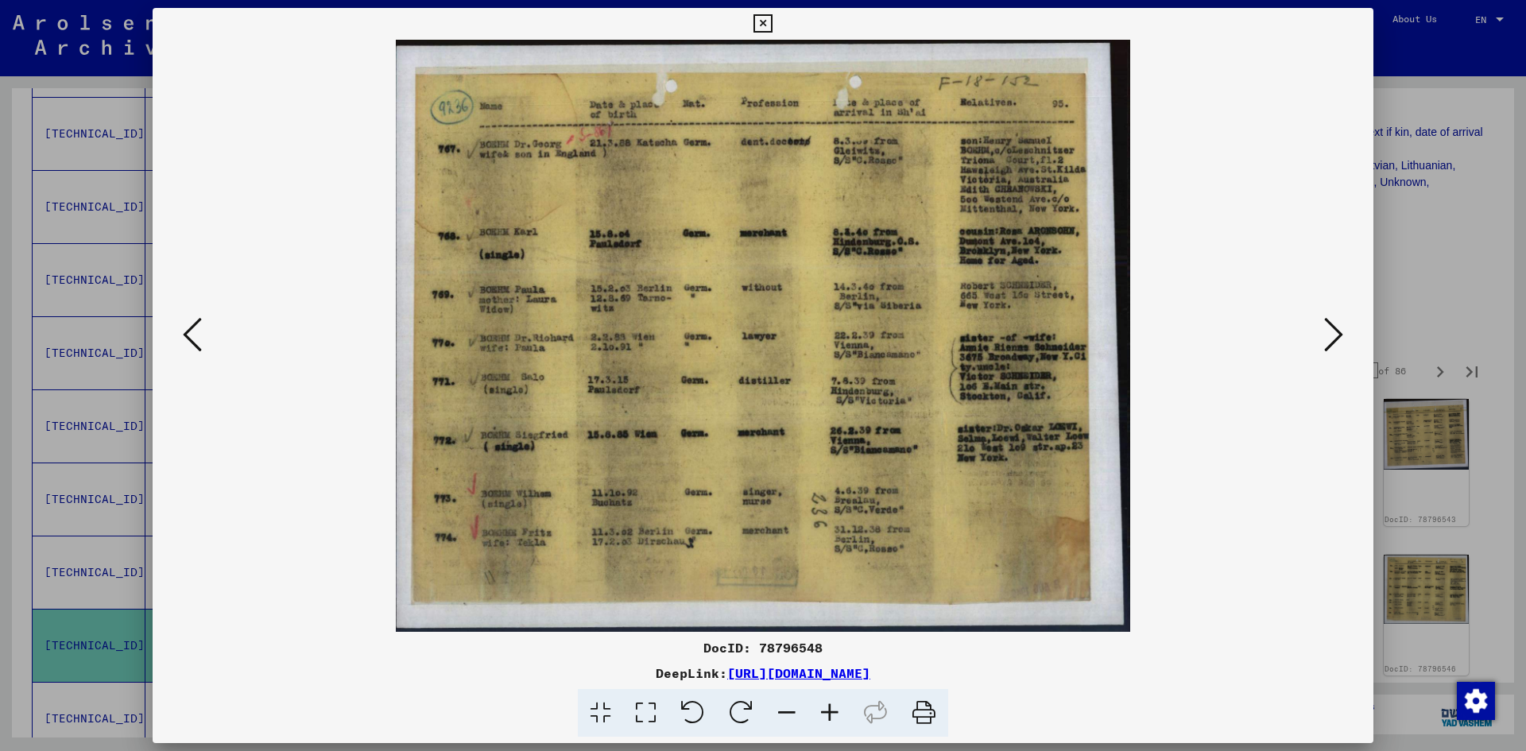
click at [1330, 341] on icon at bounding box center [1333, 334] width 19 height 38
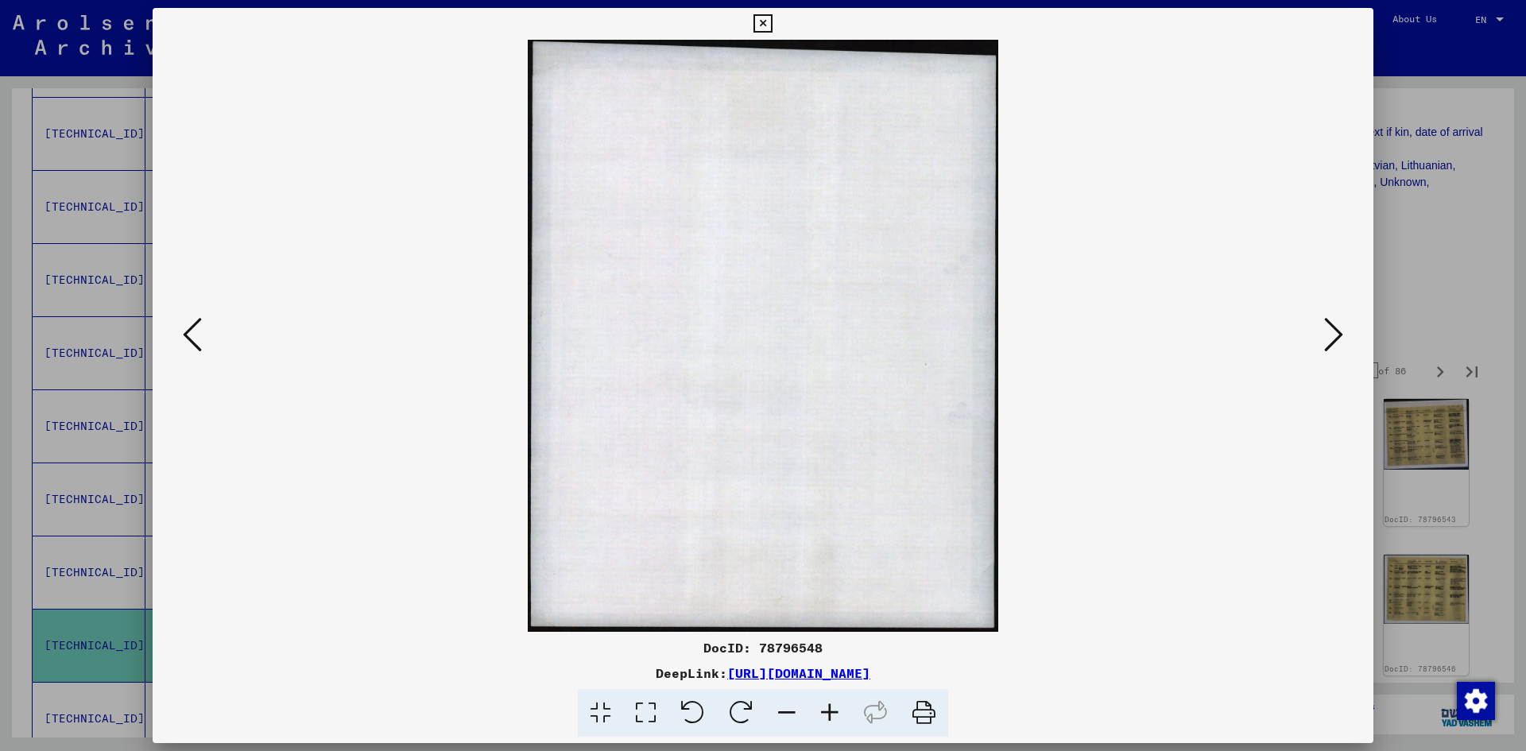
click at [1330, 341] on icon at bounding box center [1333, 334] width 19 height 38
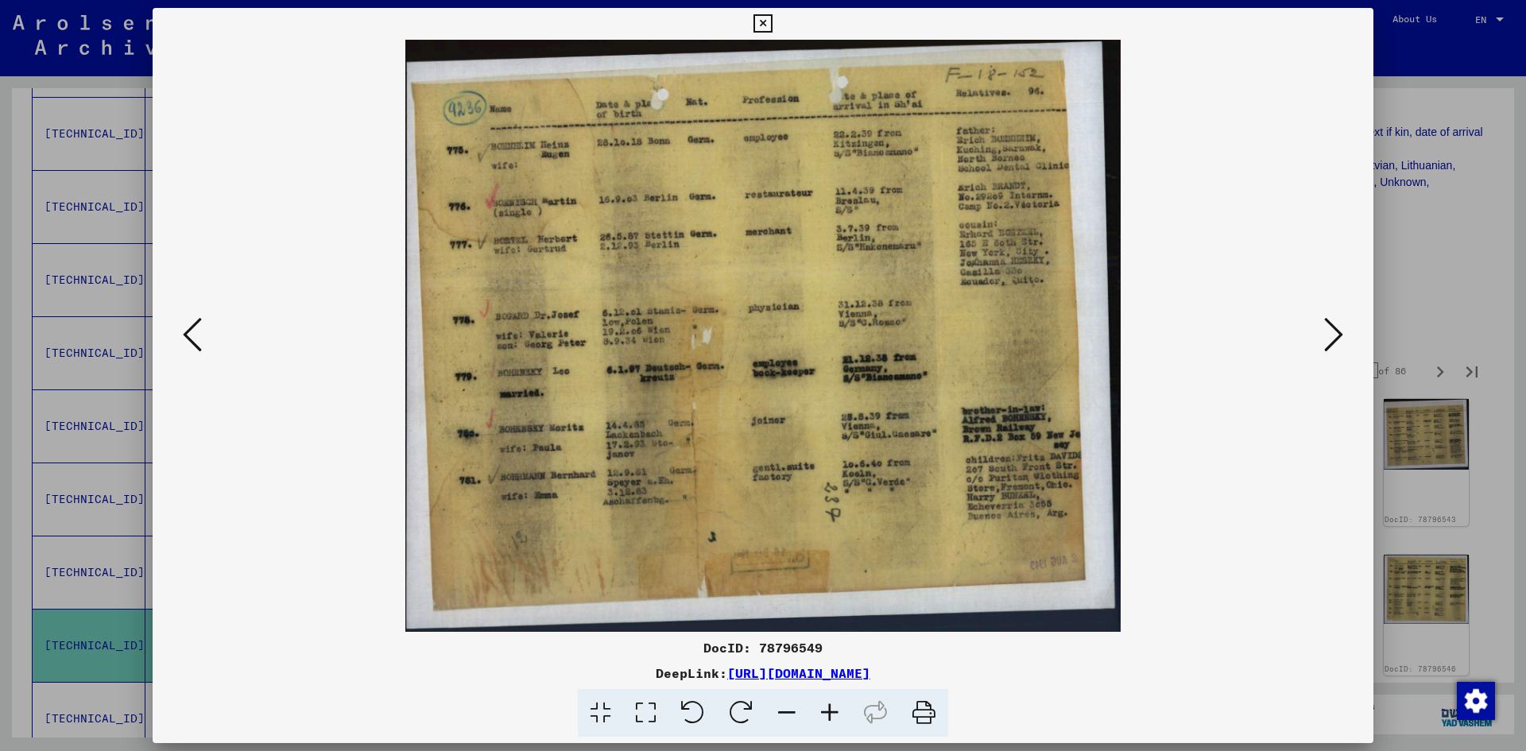
click at [1330, 341] on icon at bounding box center [1333, 334] width 19 height 38
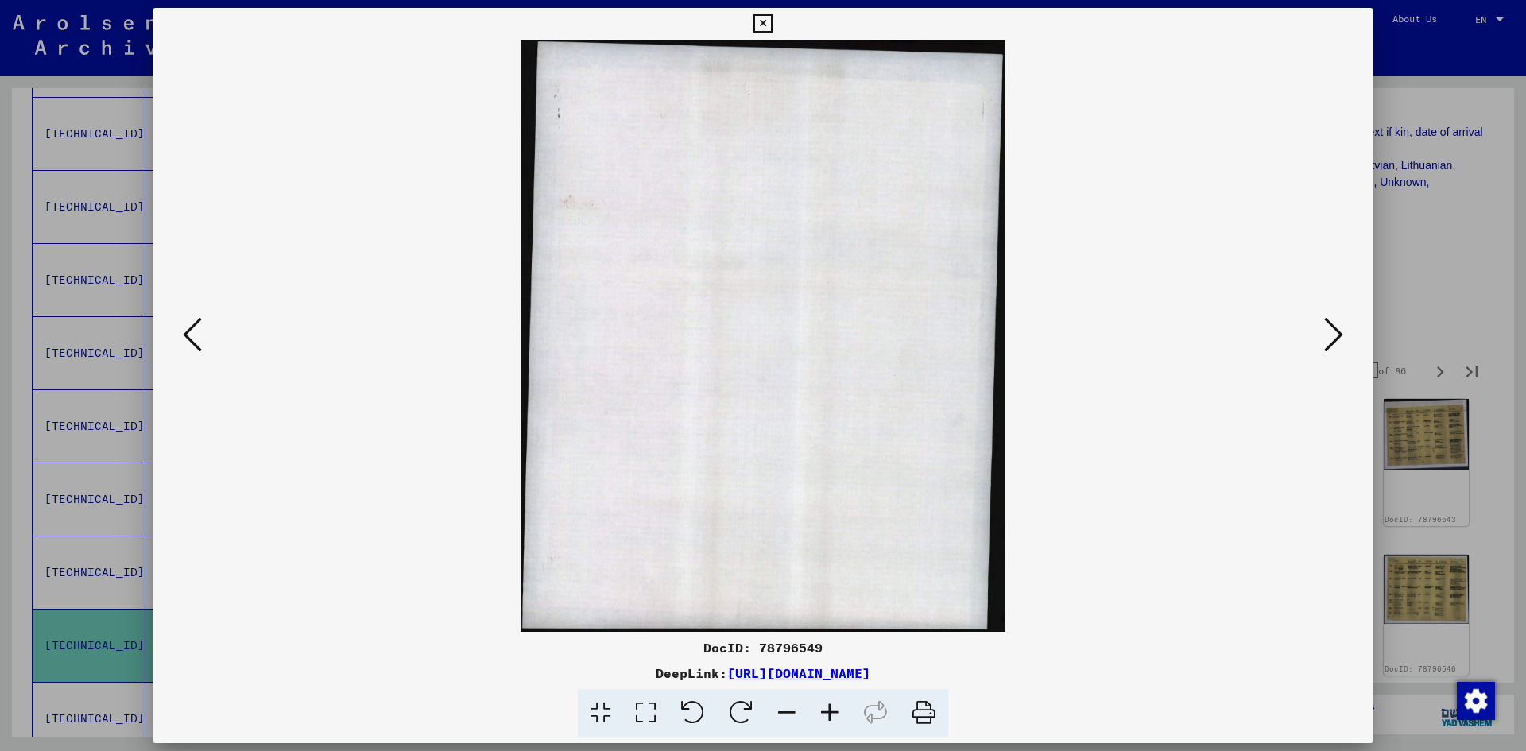
click at [1330, 341] on icon at bounding box center [1333, 334] width 19 height 38
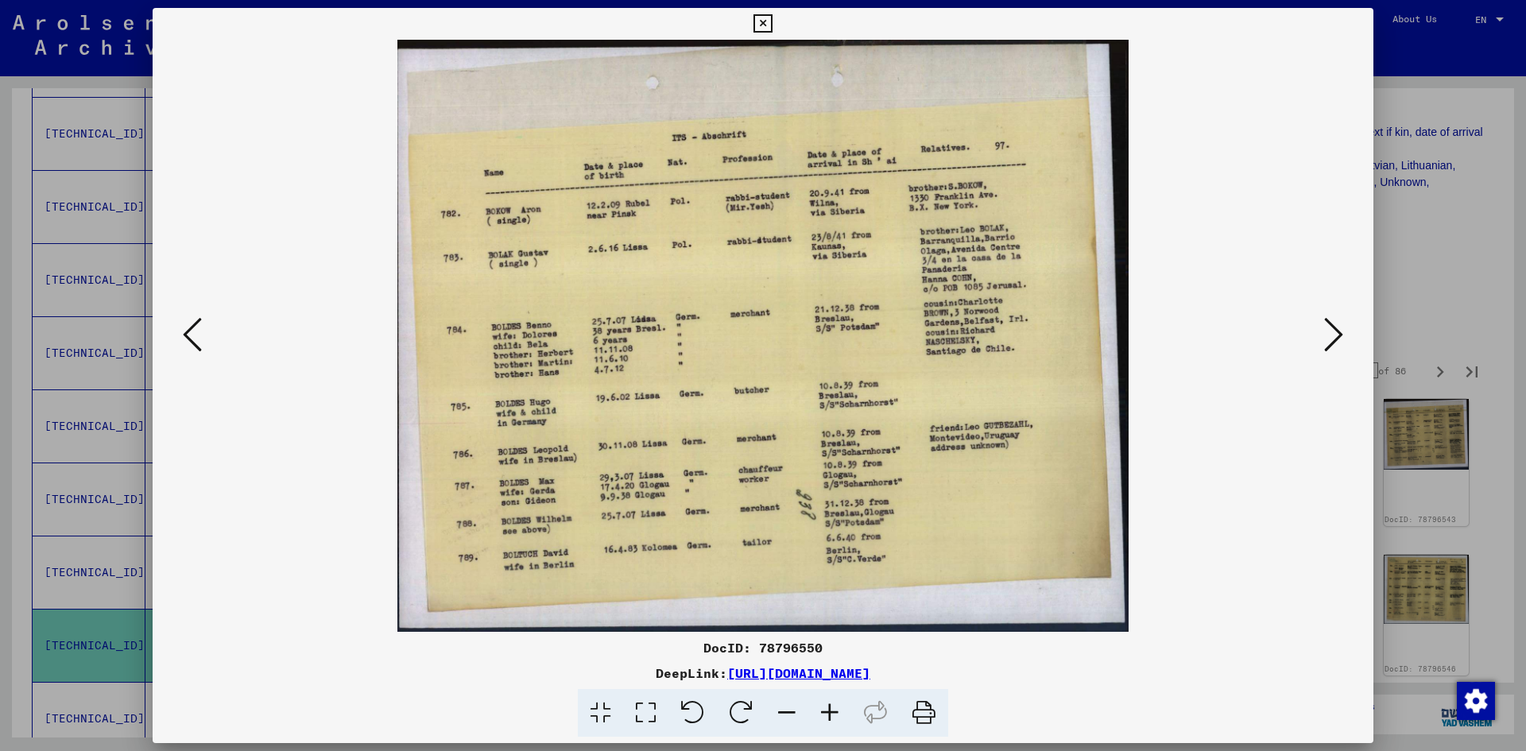
click at [1330, 341] on icon at bounding box center [1333, 334] width 19 height 38
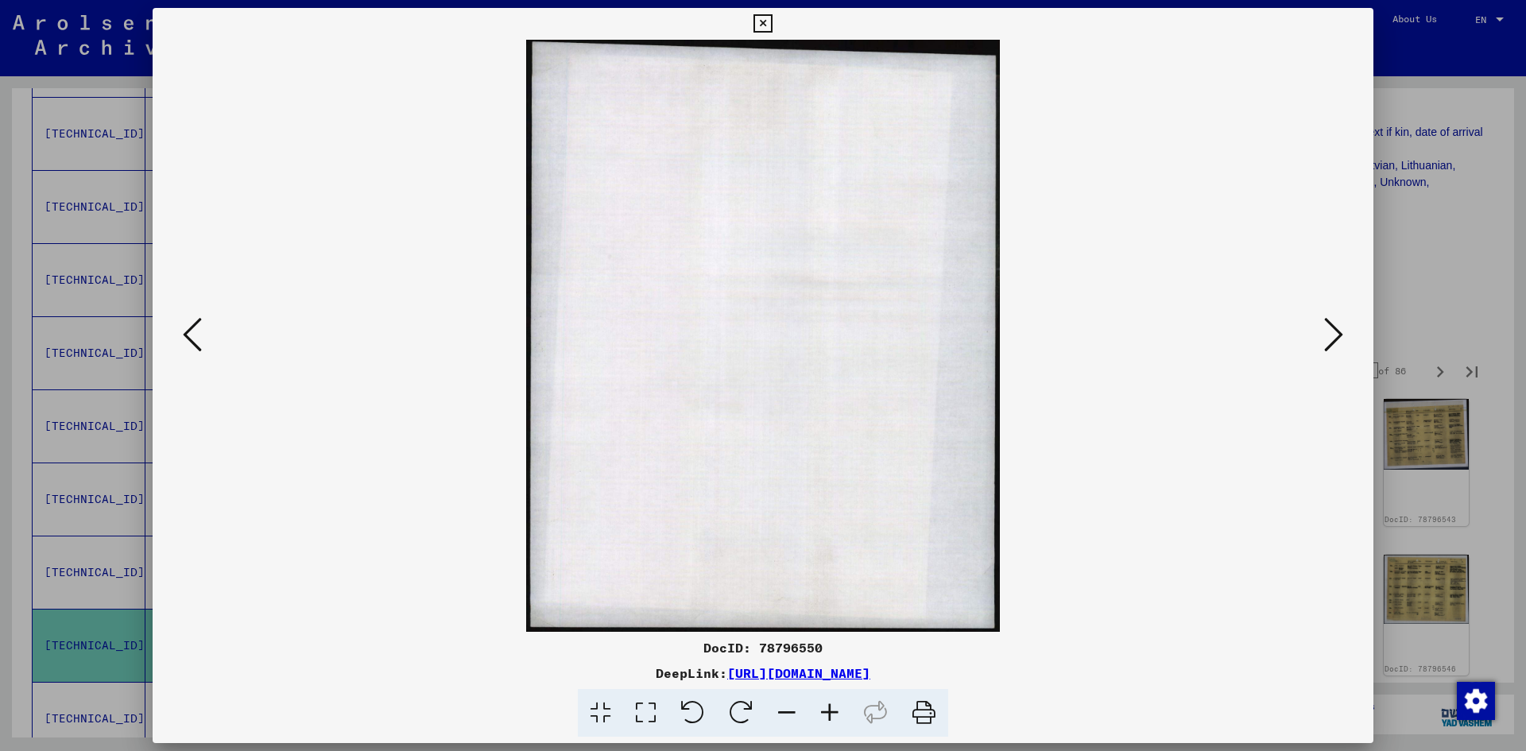
click at [1330, 341] on icon at bounding box center [1333, 334] width 19 height 38
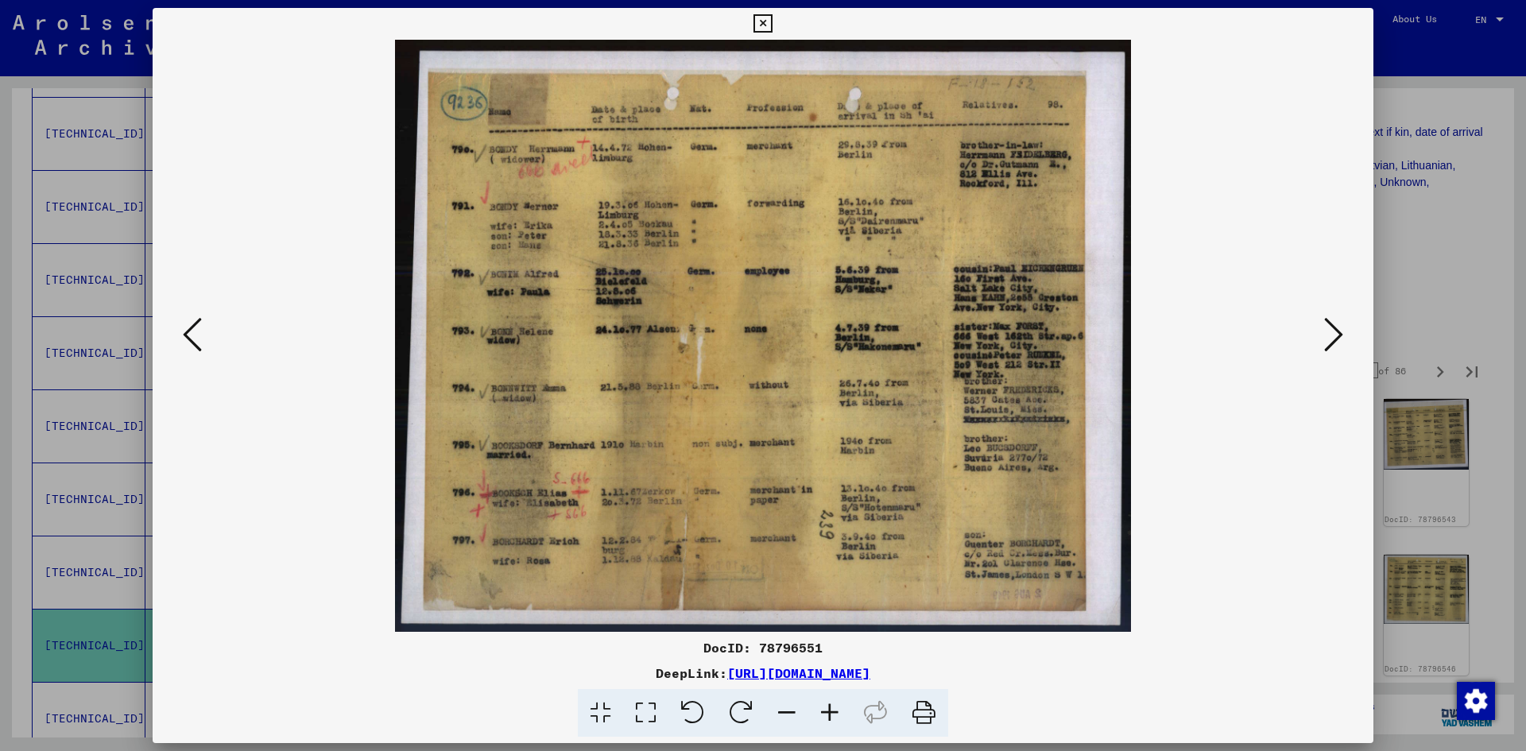
click at [1330, 341] on icon at bounding box center [1333, 334] width 19 height 38
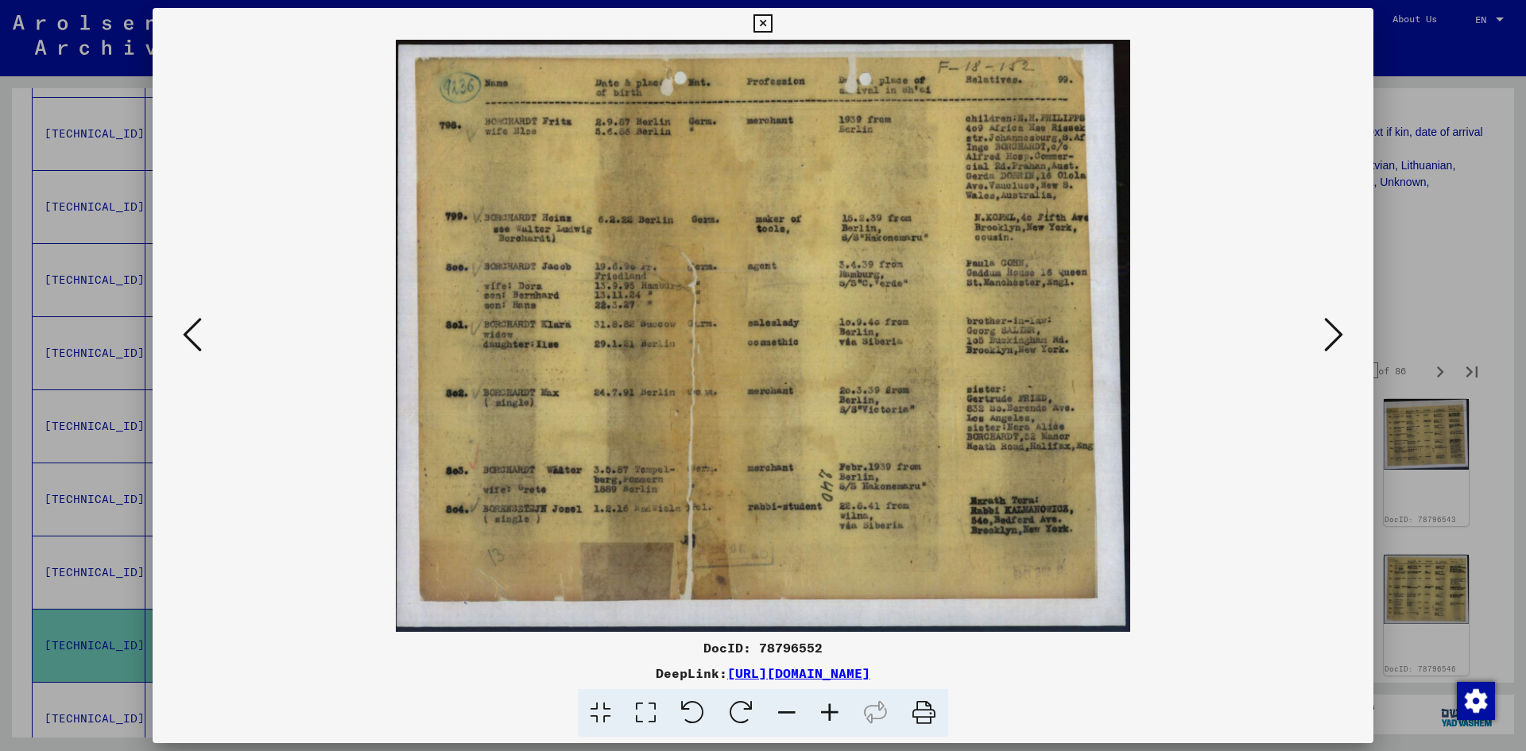
click at [1330, 341] on icon at bounding box center [1333, 334] width 19 height 38
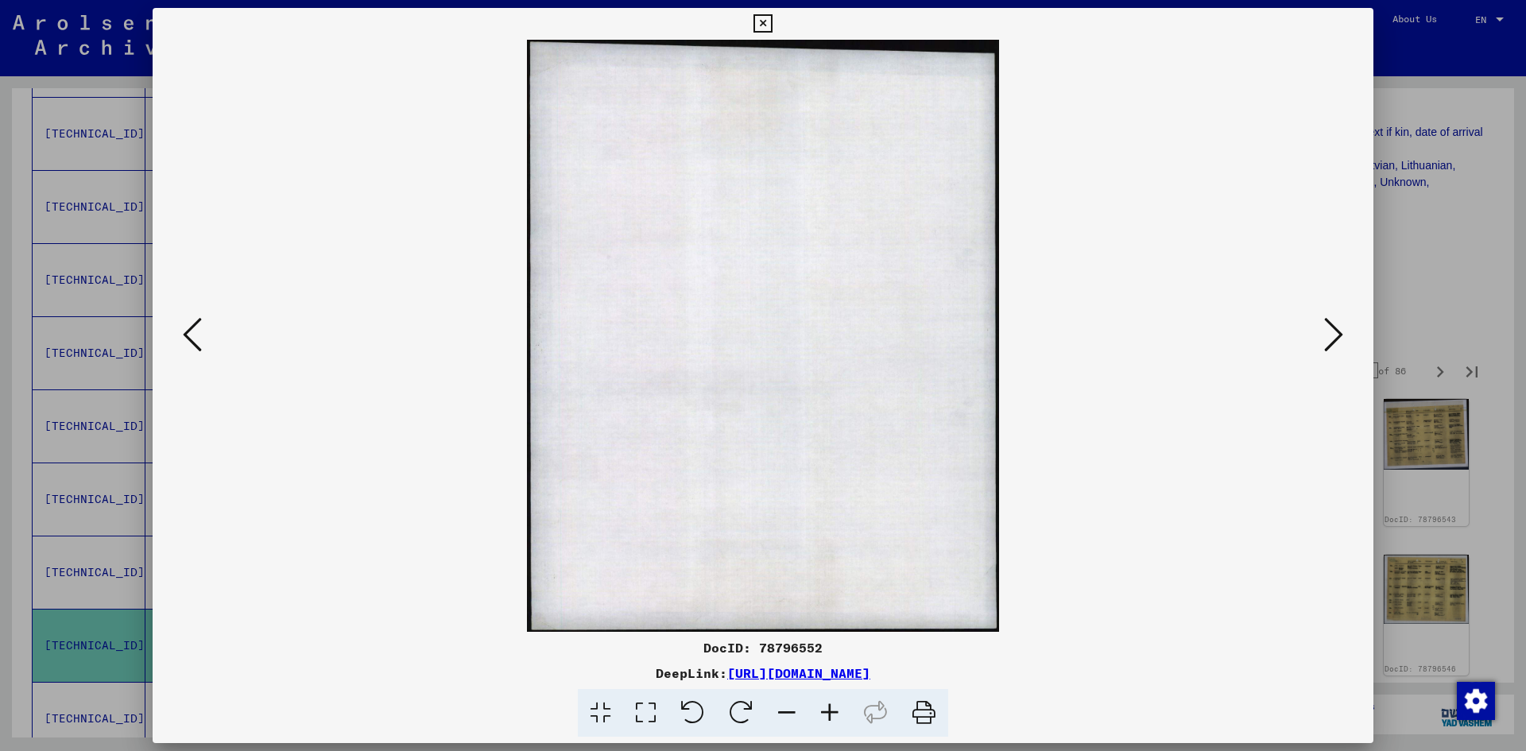
click at [1330, 341] on icon at bounding box center [1333, 334] width 19 height 38
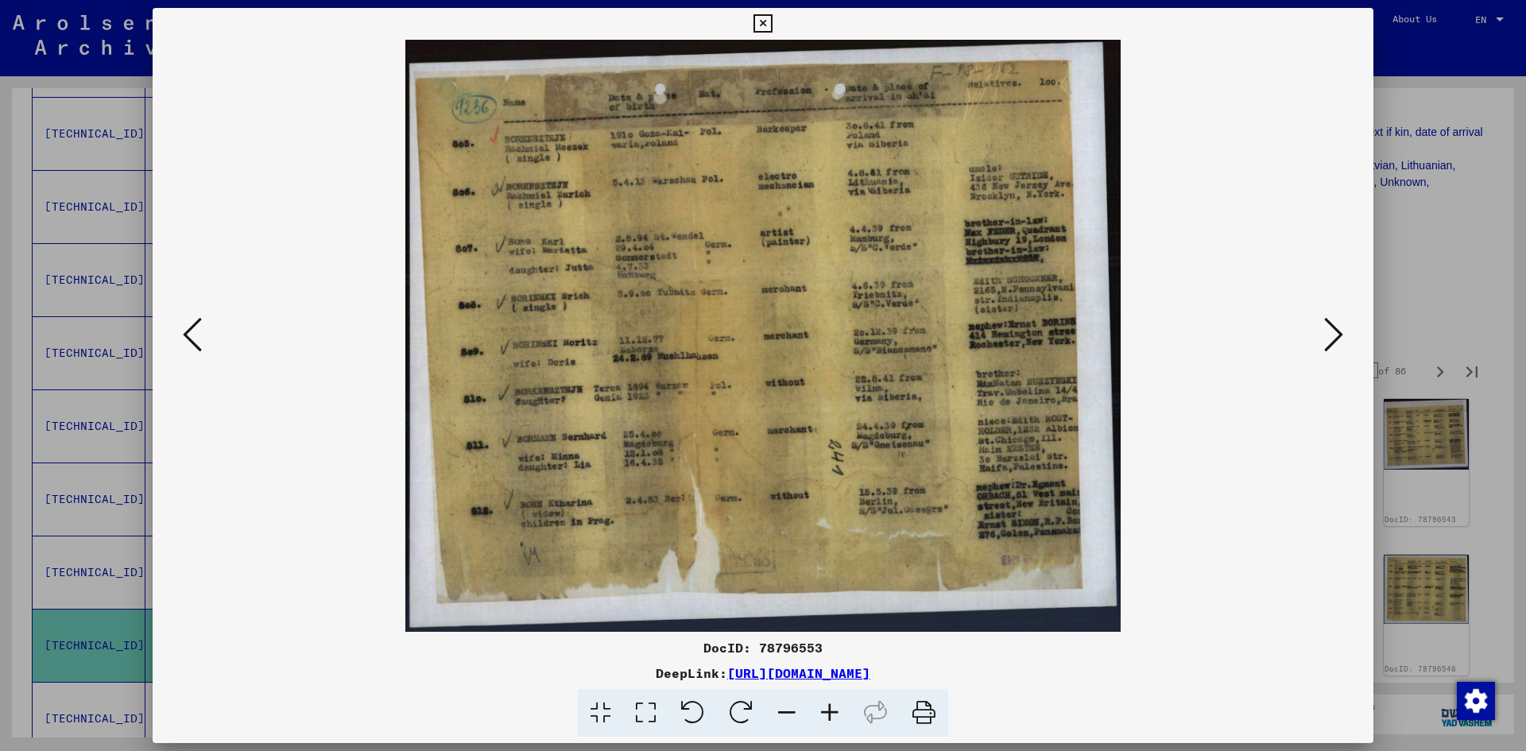
click at [1330, 341] on icon at bounding box center [1333, 334] width 19 height 38
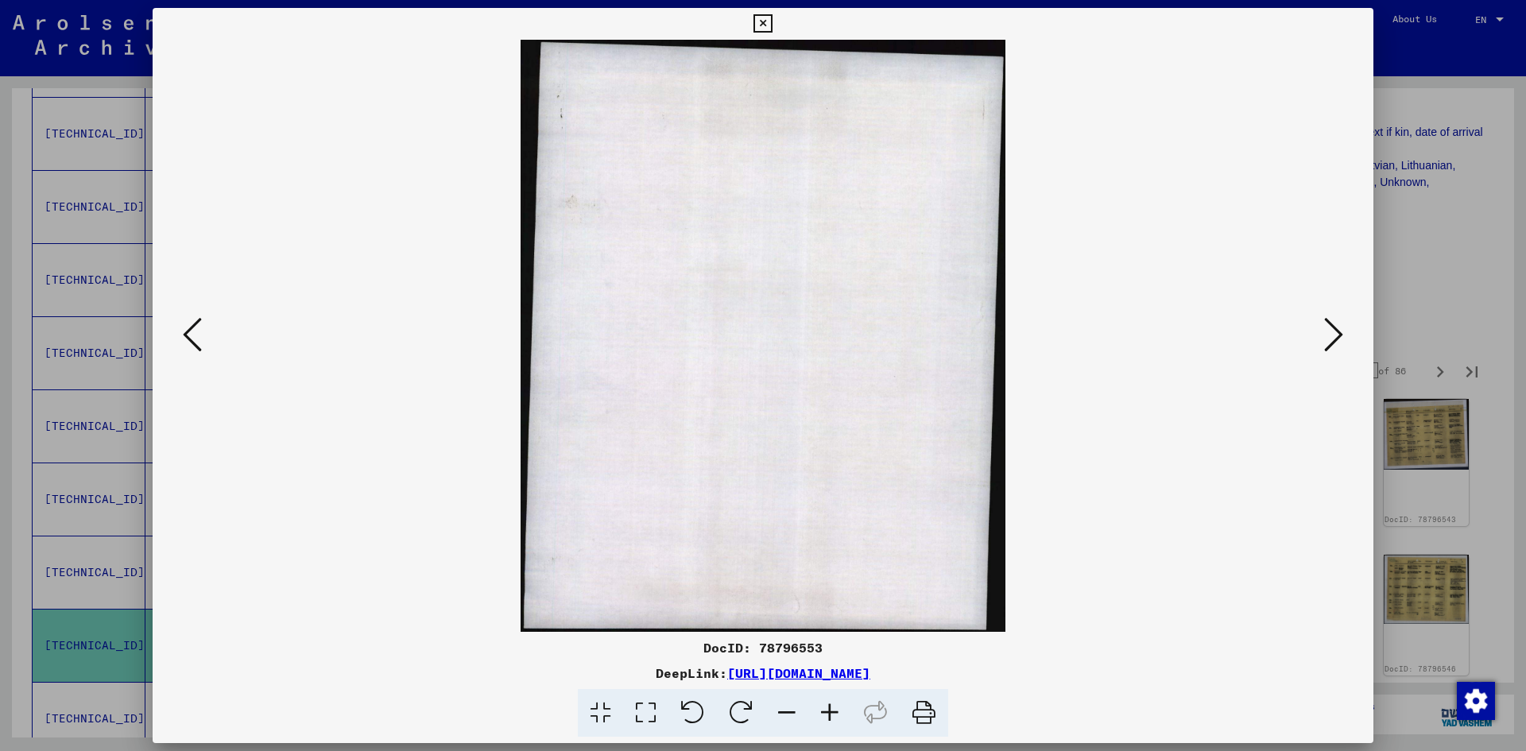
click at [1330, 341] on icon at bounding box center [1333, 334] width 19 height 38
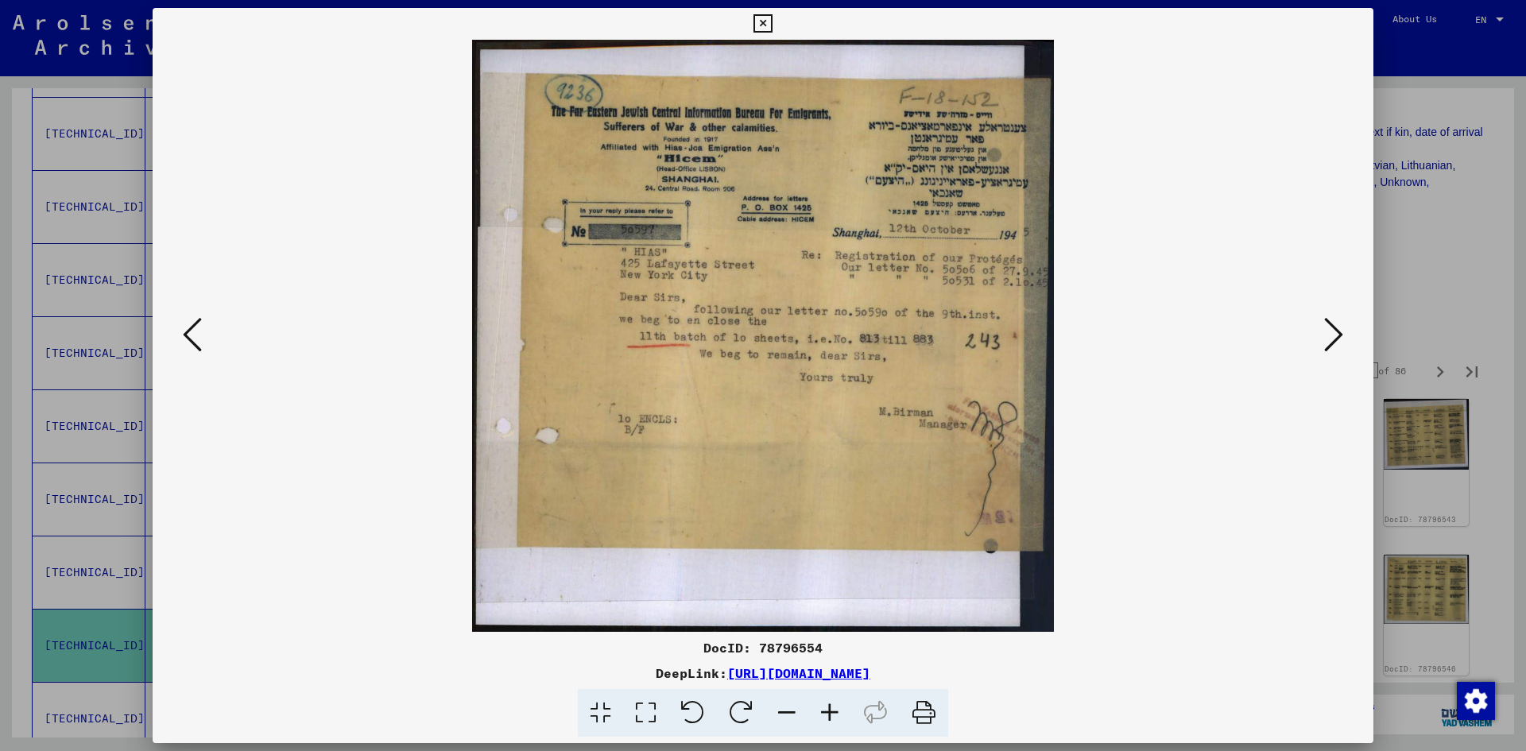
click at [1330, 341] on icon at bounding box center [1333, 334] width 19 height 38
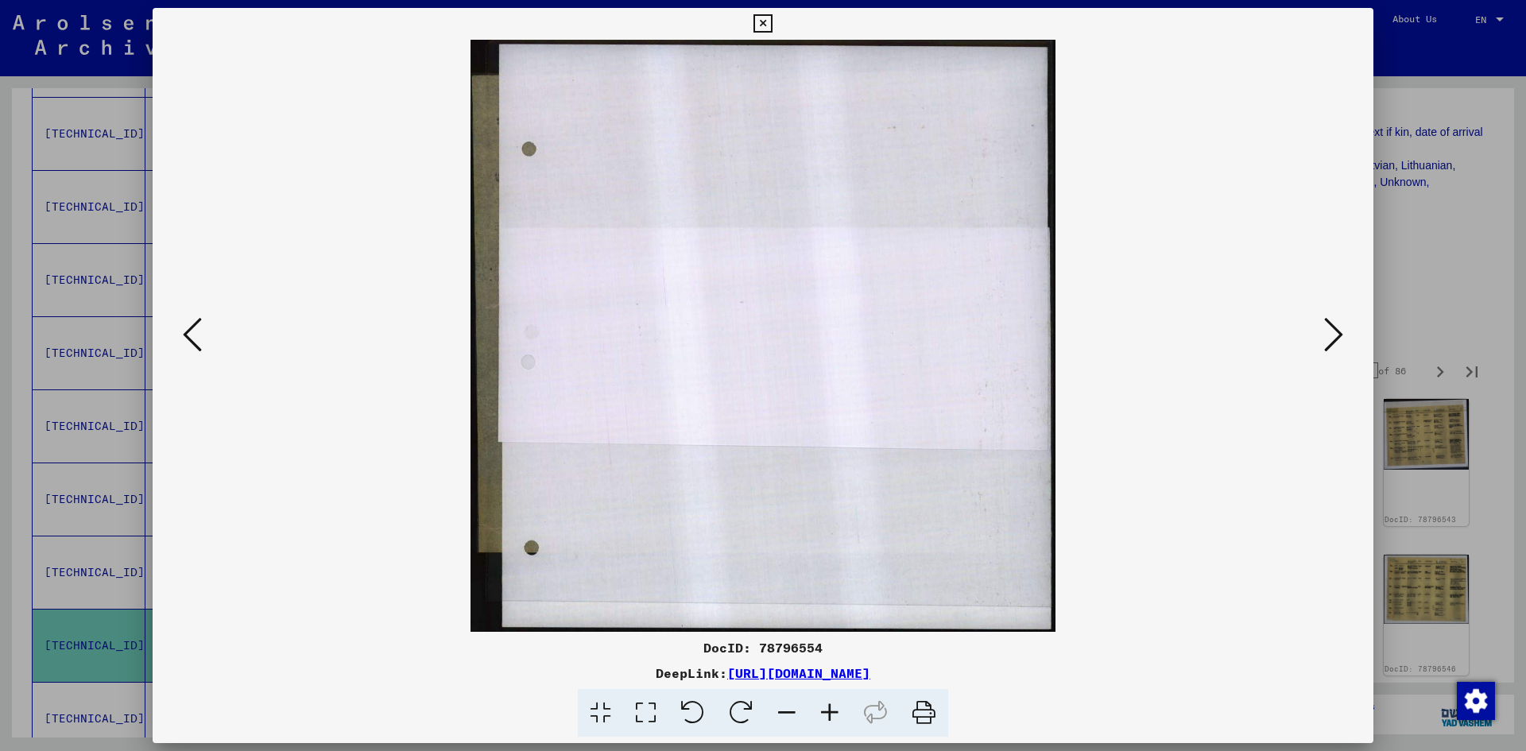
click at [1330, 341] on icon at bounding box center [1333, 334] width 19 height 38
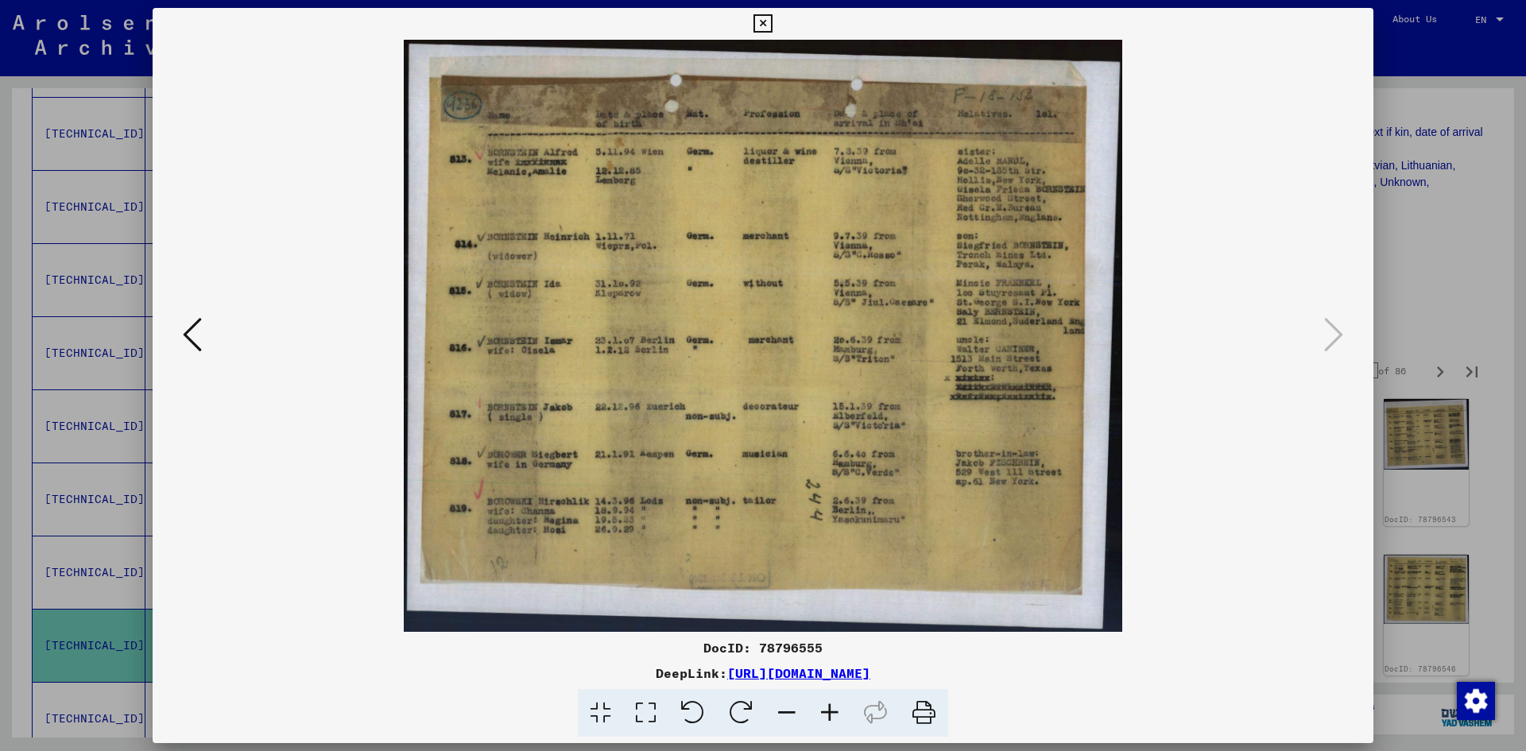
drag, startPoint x: 765, startPoint y: 16, endPoint x: 768, endPoint y: 29, distance: 13.7
click at [765, 19] on icon at bounding box center [762, 23] width 18 height 19
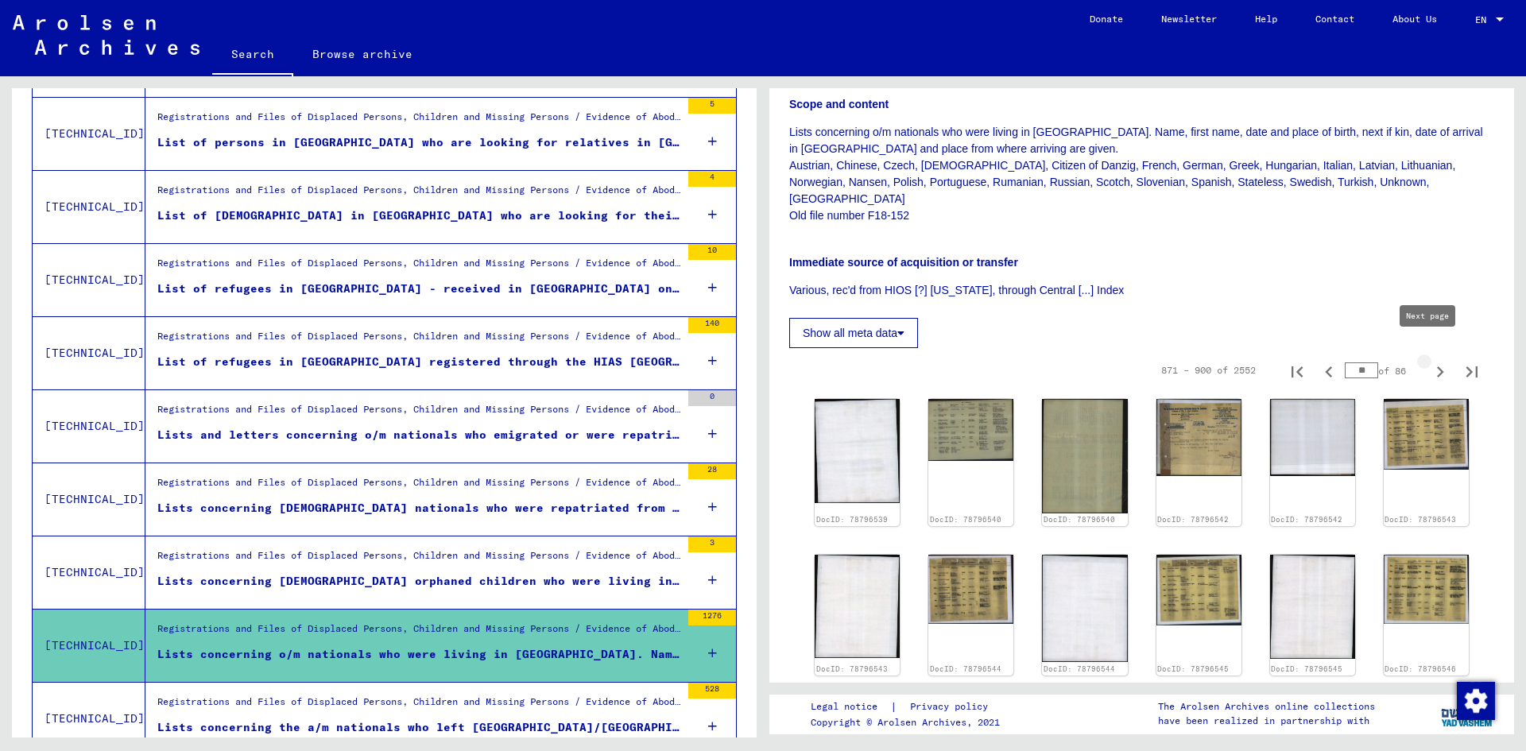
click at [1429, 361] on icon "Next page" at bounding box center [1440, 372] width 22 height 22
type input "**"
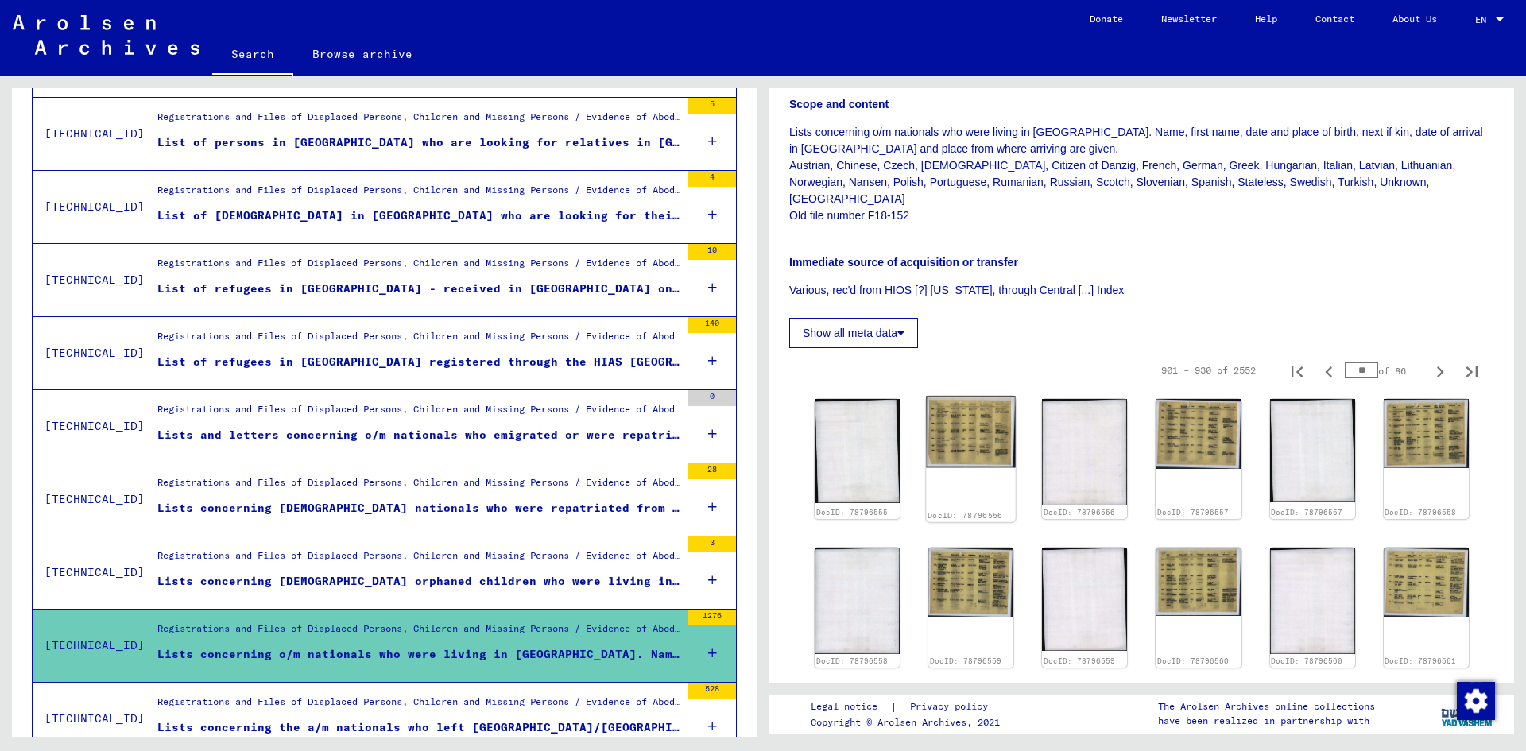
click at [965, 432] on img at bounding box center [971, 432] width 90 height 72
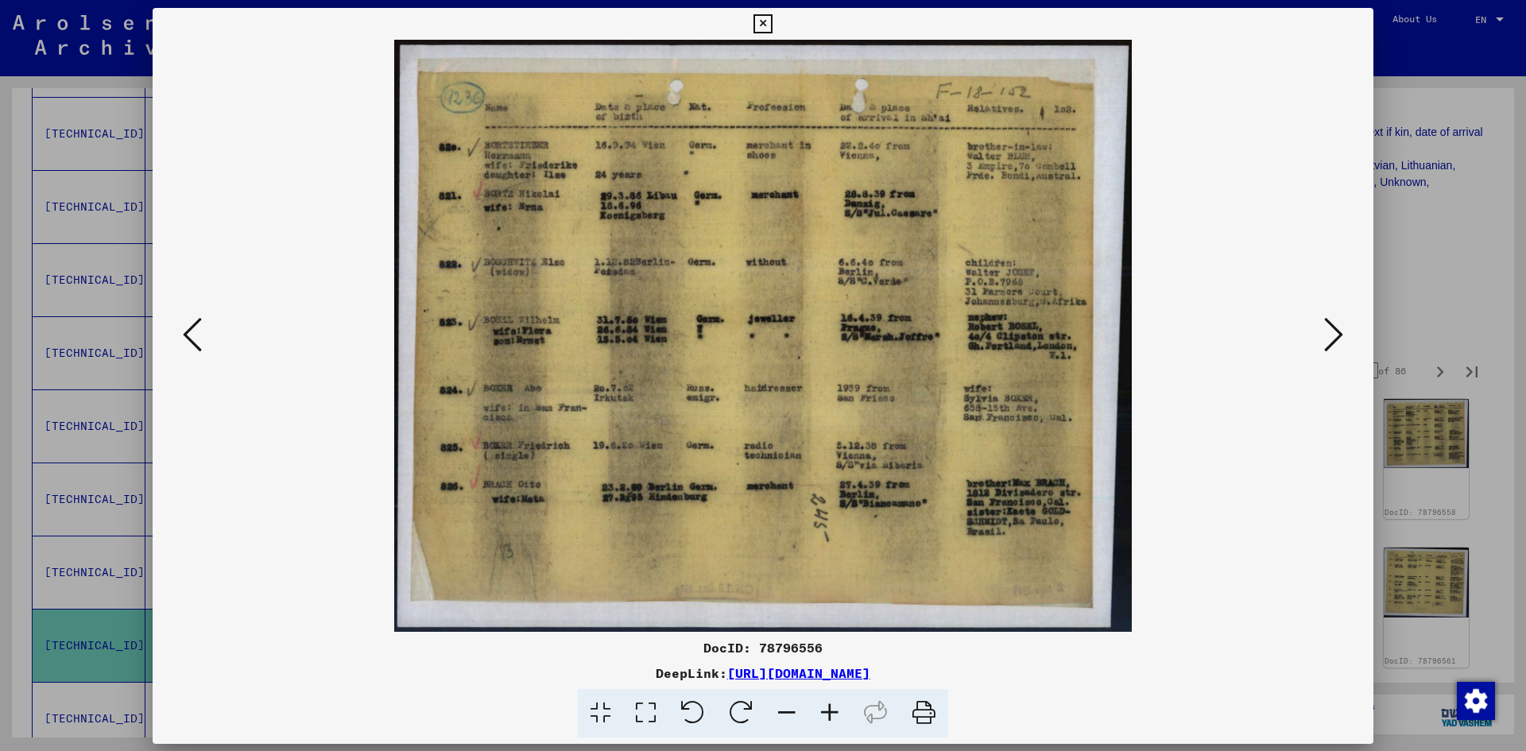
click at [965, 432] on img at bounding box center [763, 336] width 1112 height 592
click at [1338, 335] on icon at bounding box center [1333, 334] width 19 height 38
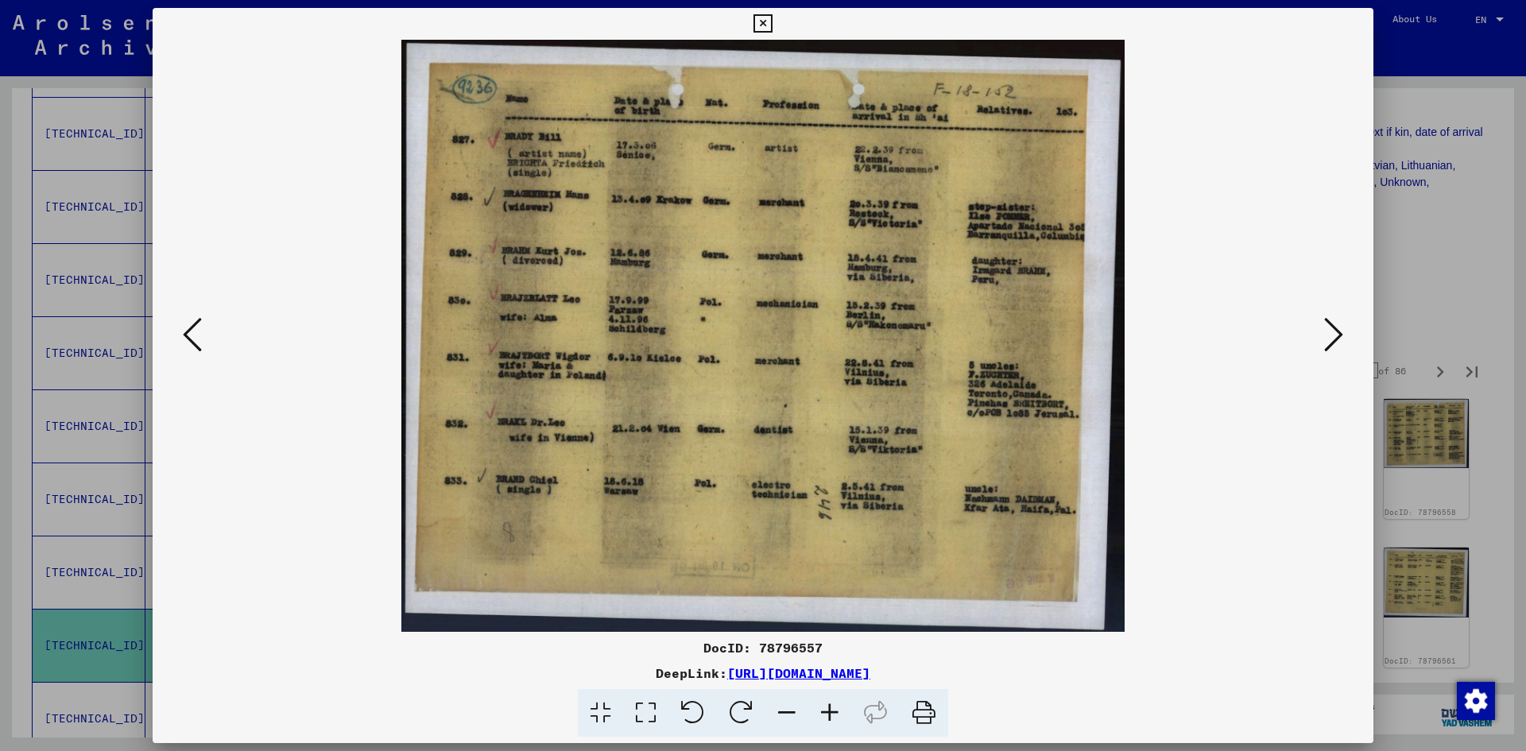
click at [1338, 335] on icon at bounding box center [1333, 334] width 19 height 38
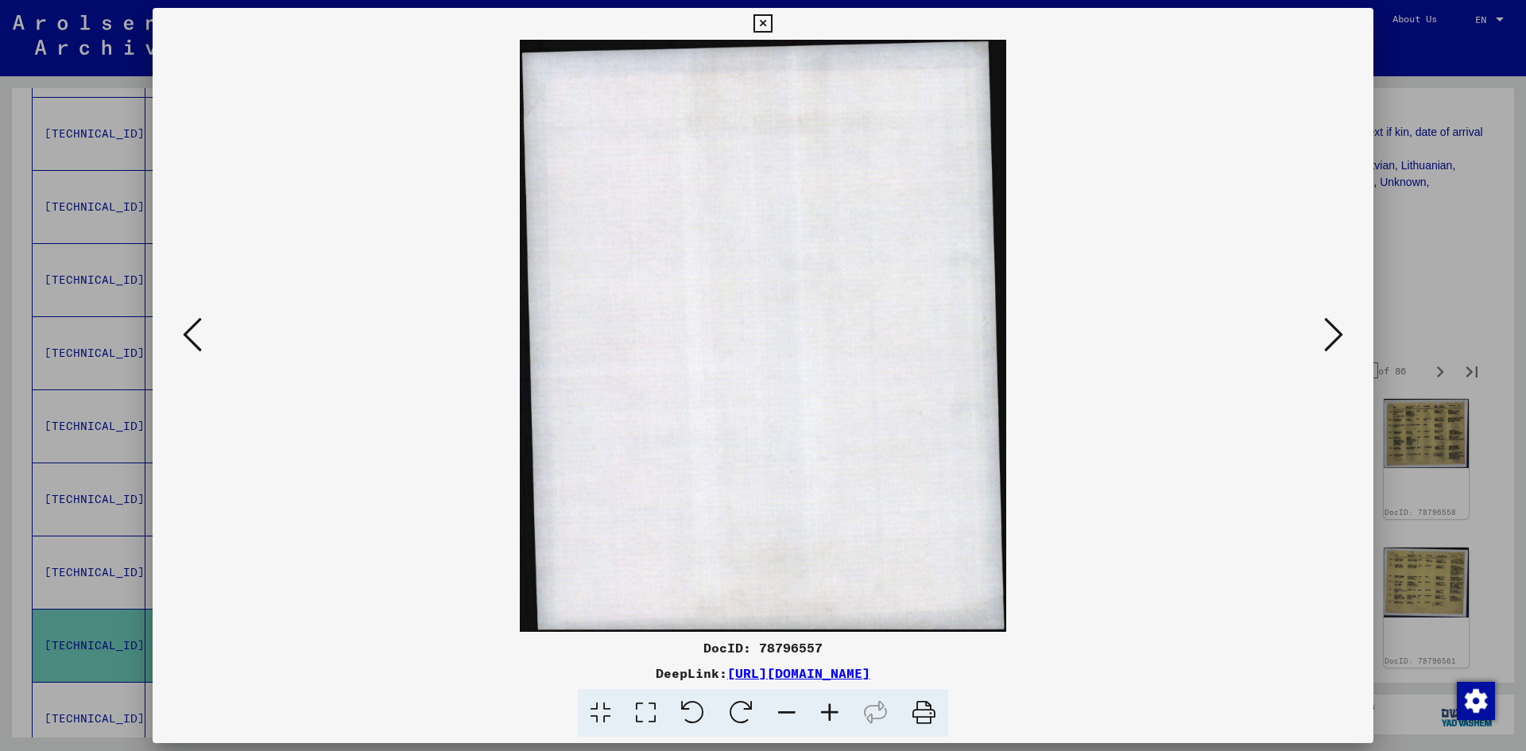
click at [1338, 335] on icon at bounding box center [1333, 334] width 19 height 38
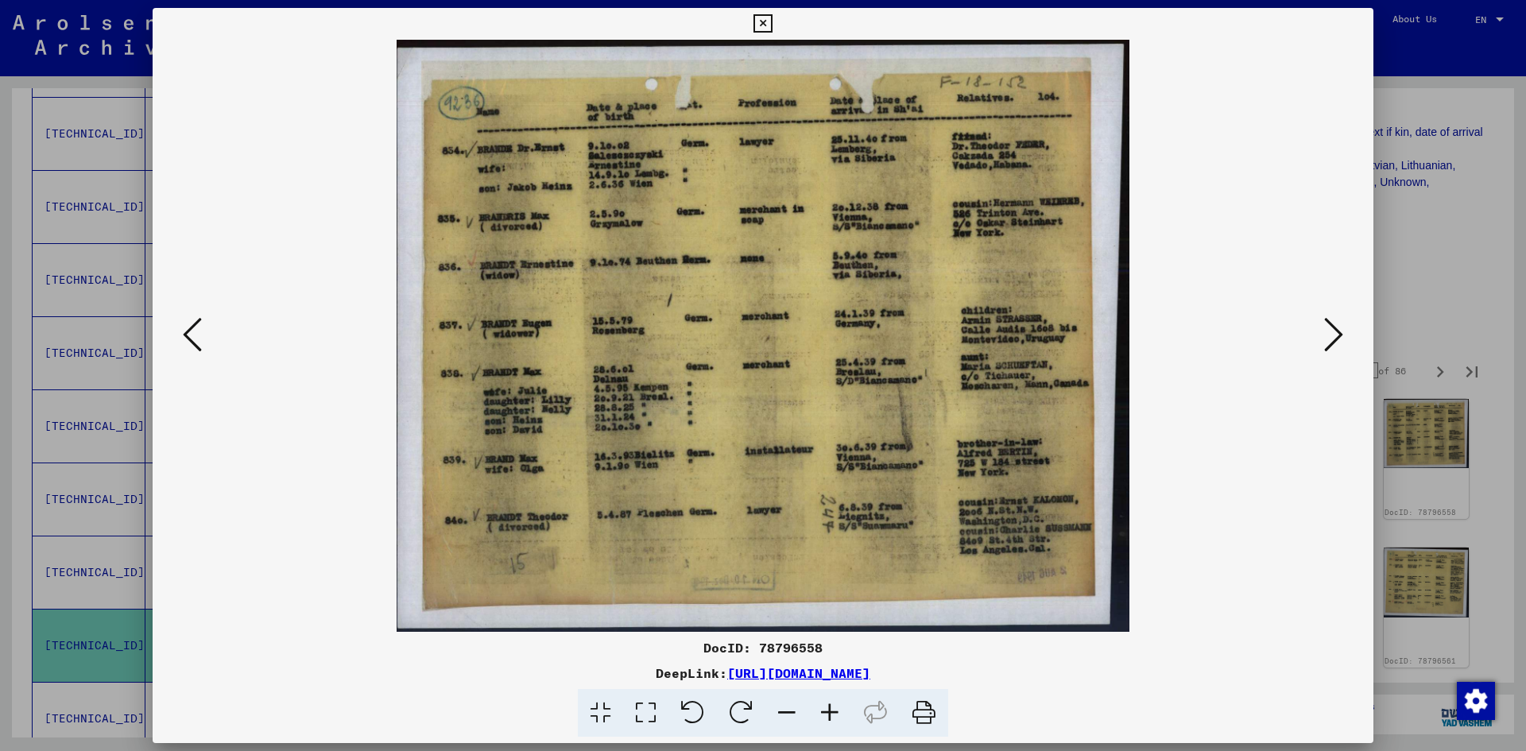
click at [1338, 335] on icon at bounding box center [1333, 334] width 19 height 38
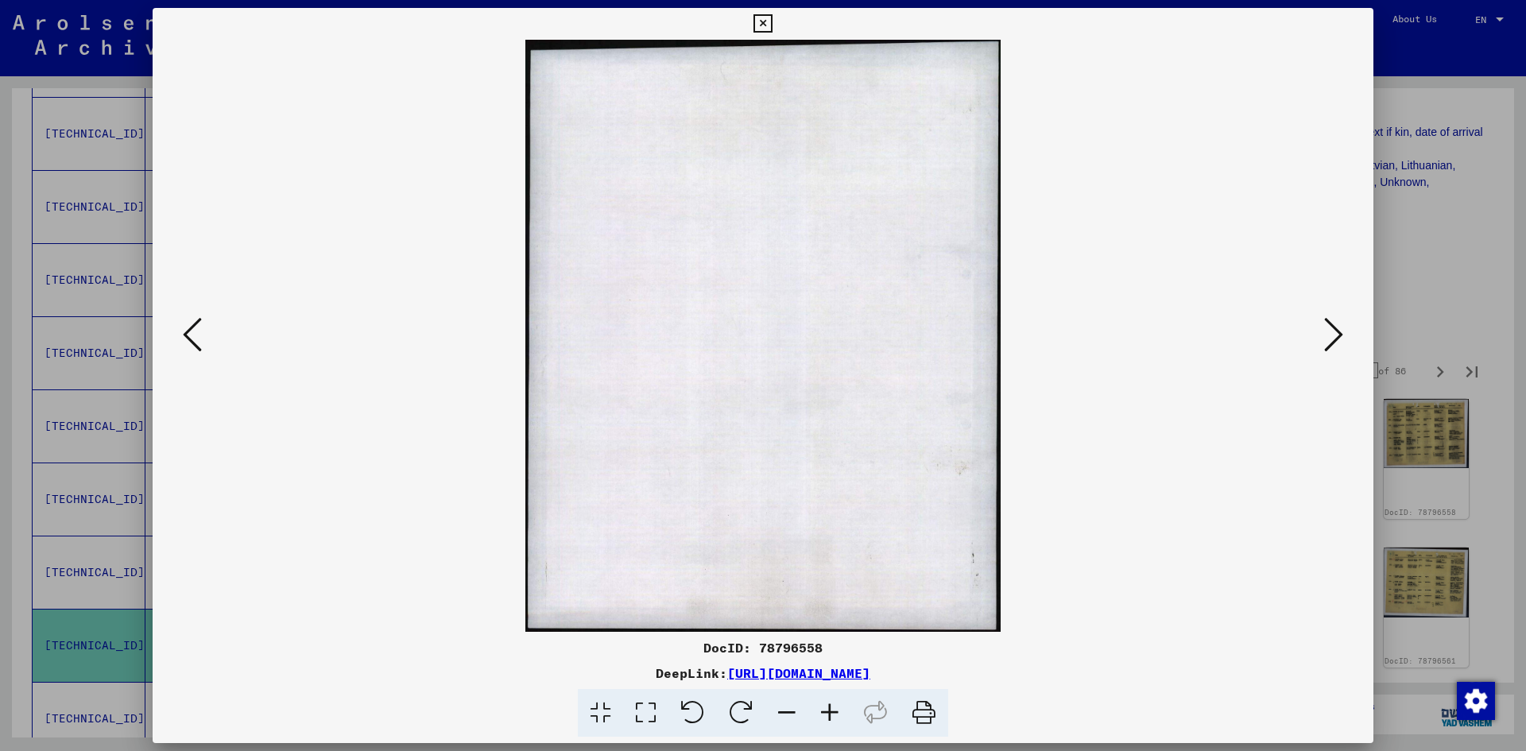
click at [1338, 335] on icon at bounding box center [1333, 334] width 19 height 38
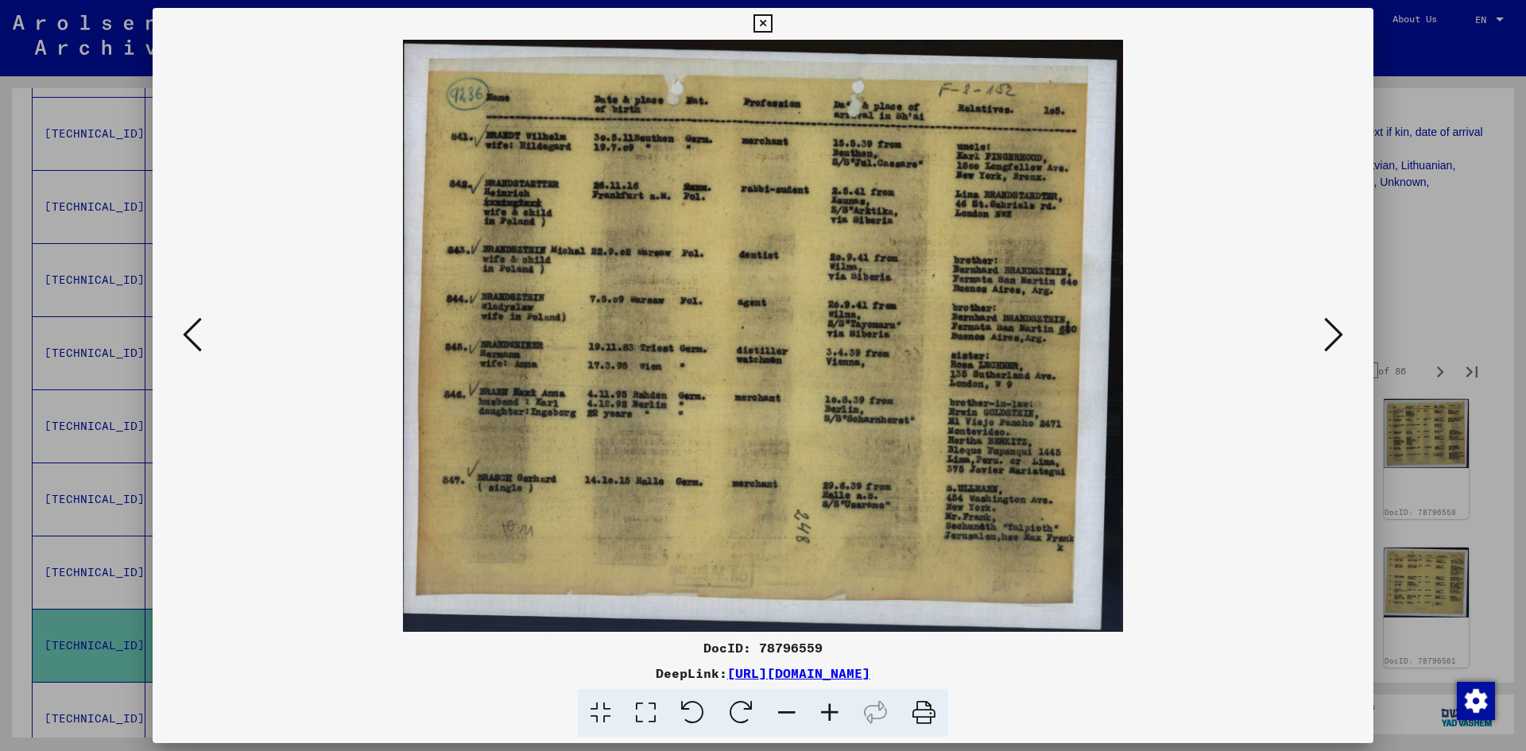
click at [1338, 335] on icon at bounding box center [1333, 334] width 19 height 38
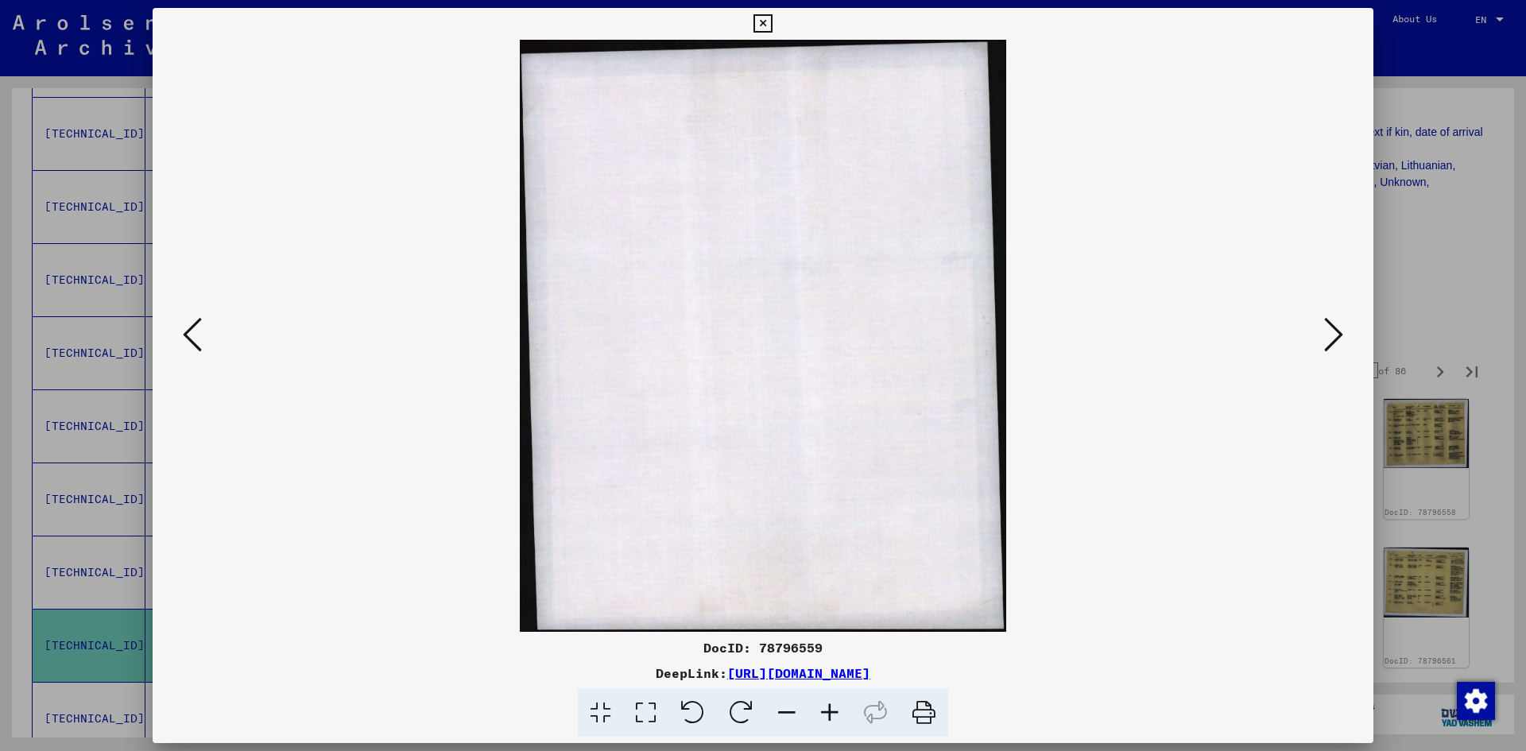
click at [1338, 335] on icon at bounding box center [1333, 334] width 19 height 38
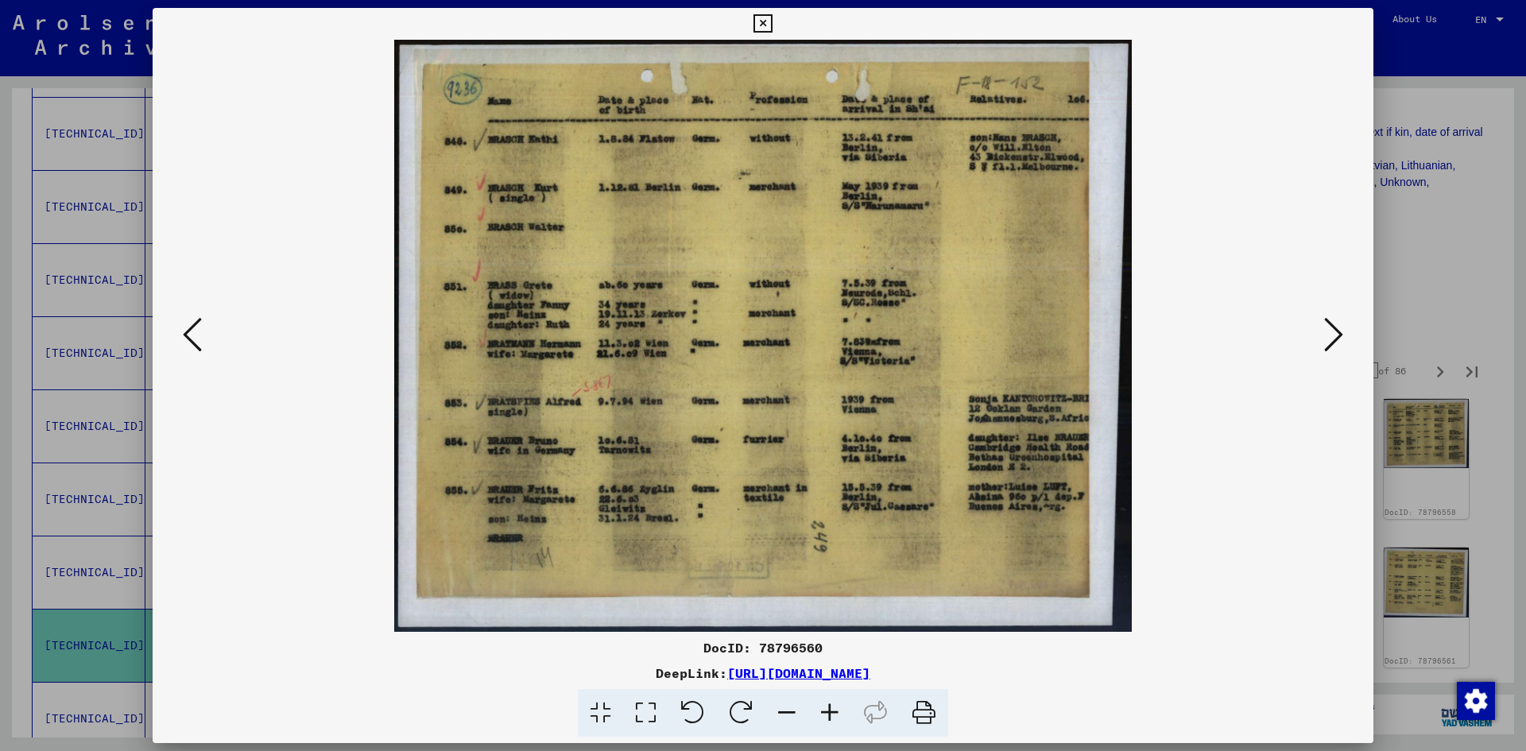
click at [1338, 335] on icon at bounding box center [1333, 334] width 19 height 38
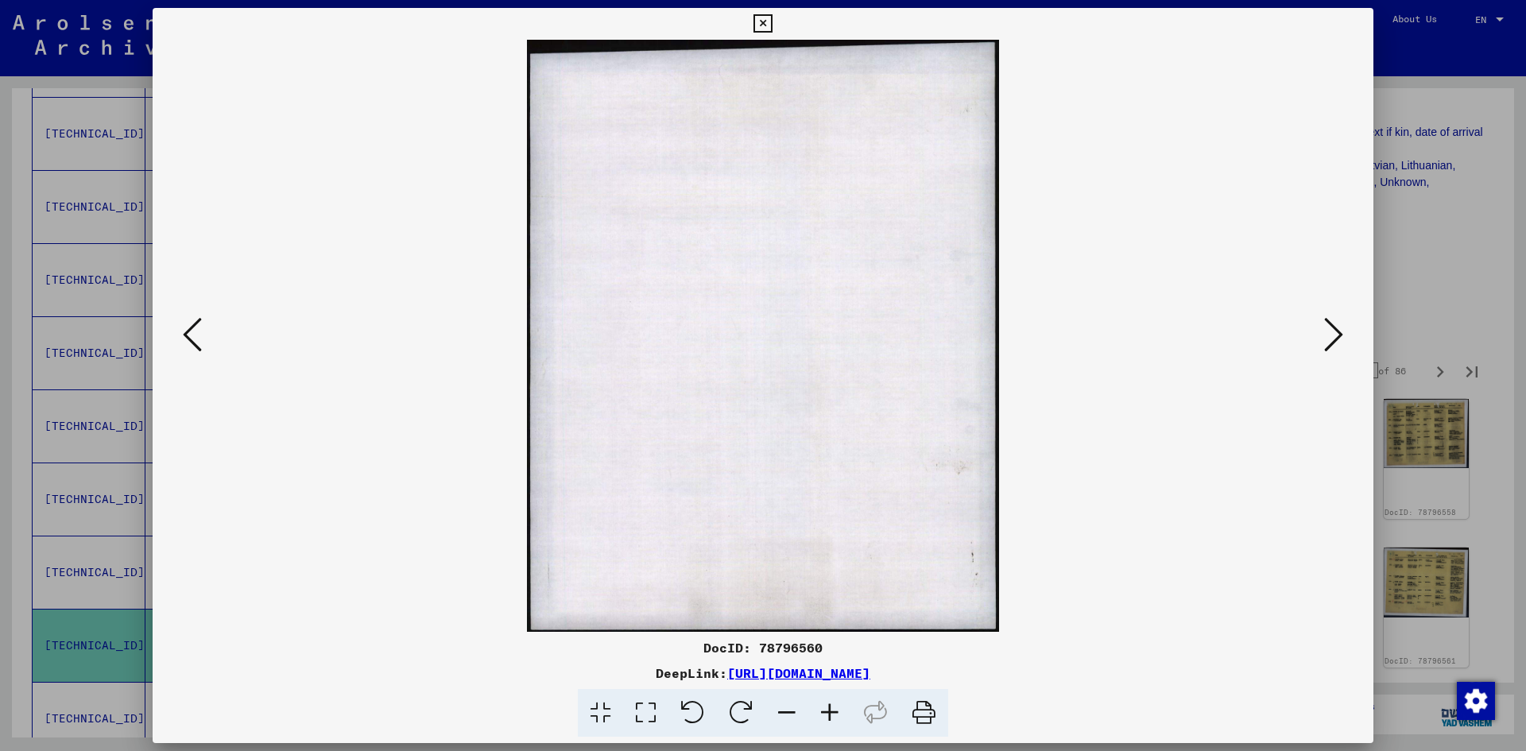
click at [1338, 335] on icon at bounding box center [1333, 334] width 19 height 38
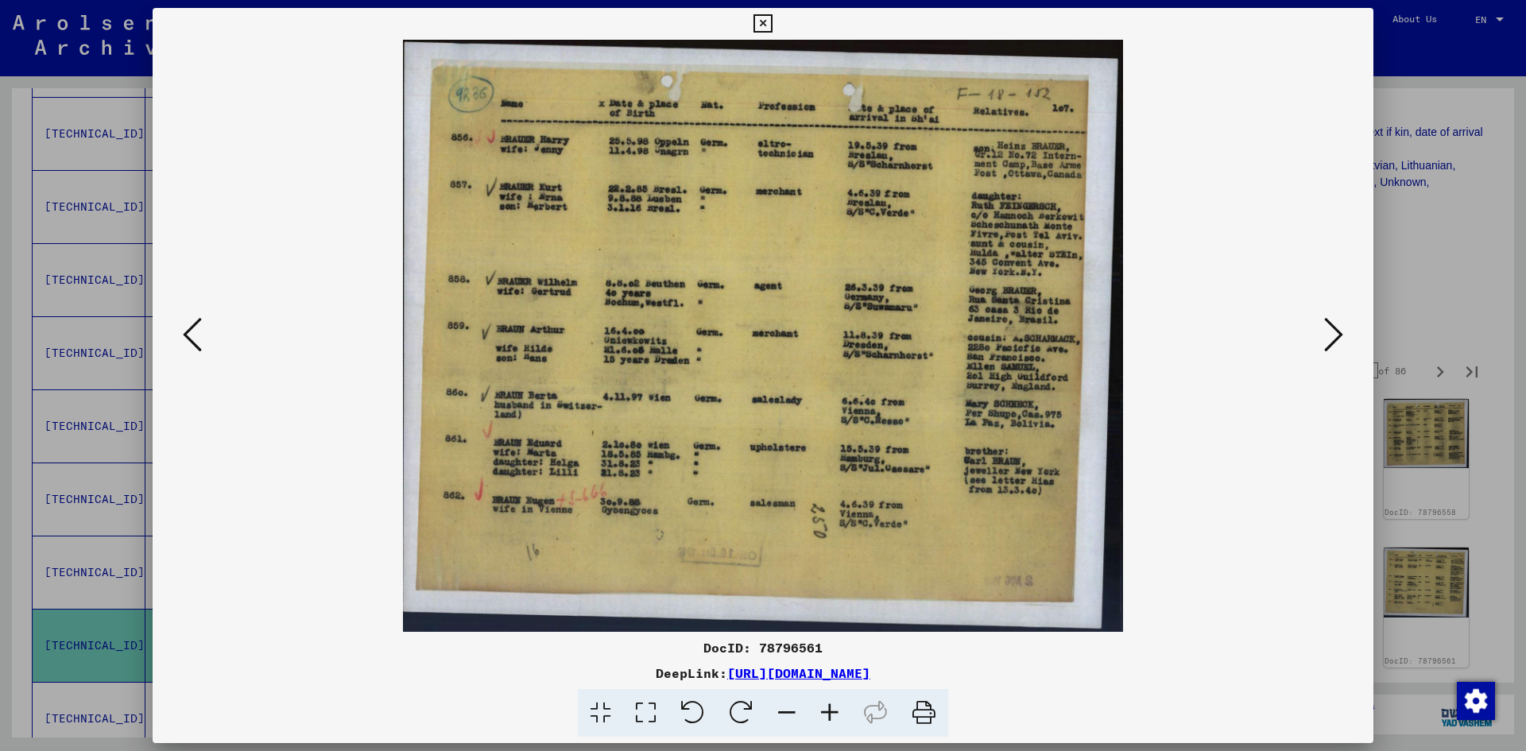
click at [1338, 335] on icon at bounding box center [1333, 334] width 19 height 38
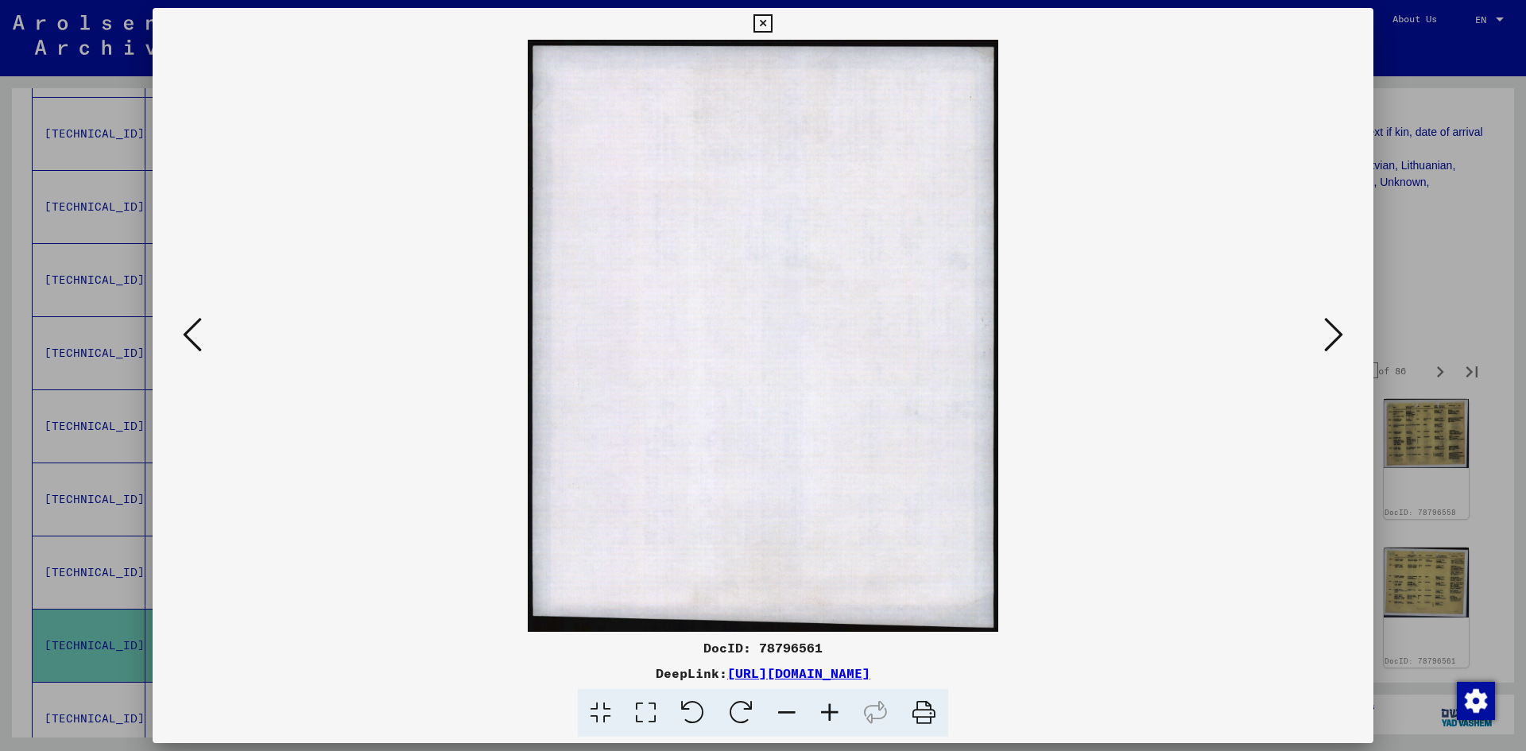
click at [1338, 335] on icon at bounding box center [1333, 334] width 19 height 38
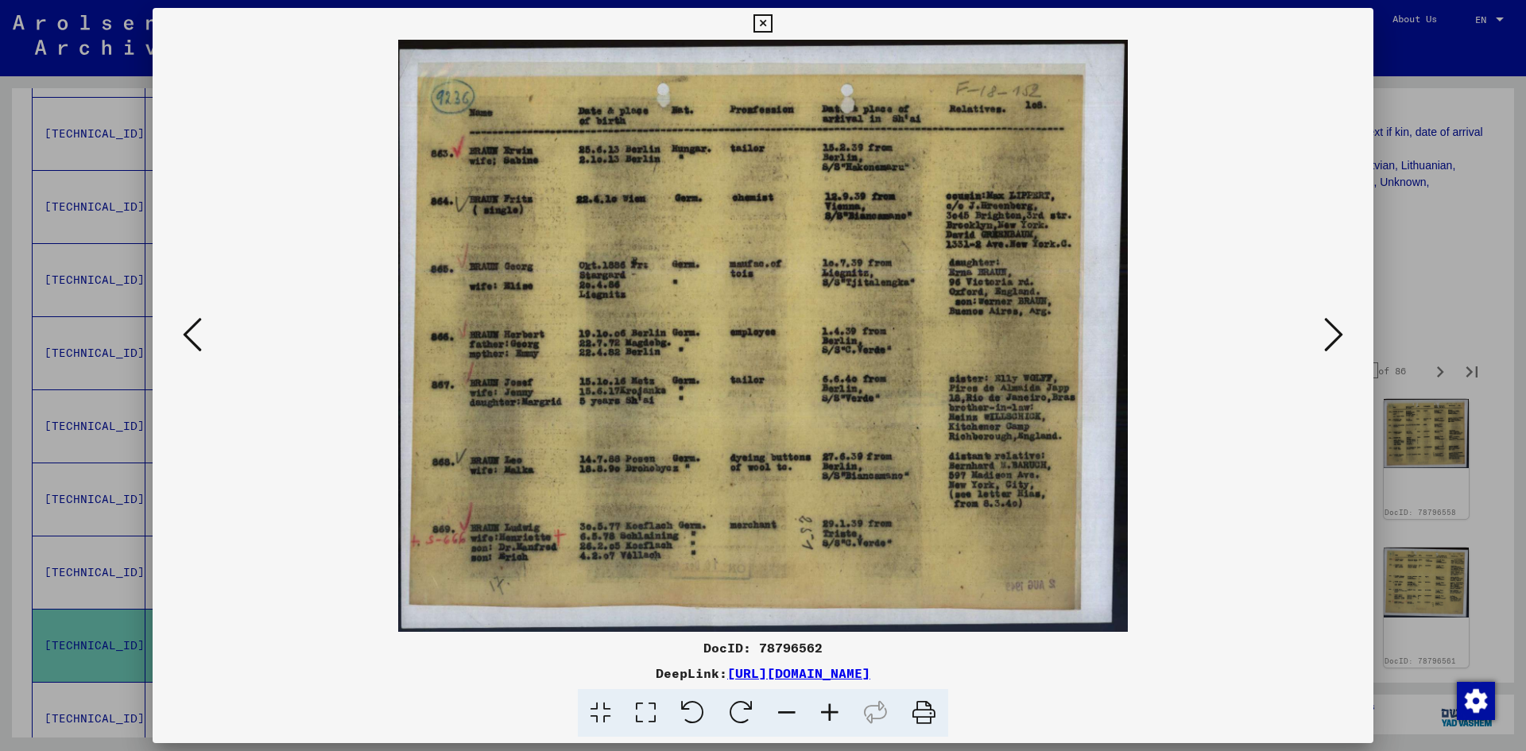
click at [1338, 335] on icon at bounding box center [1333, 334] width 19 height 38
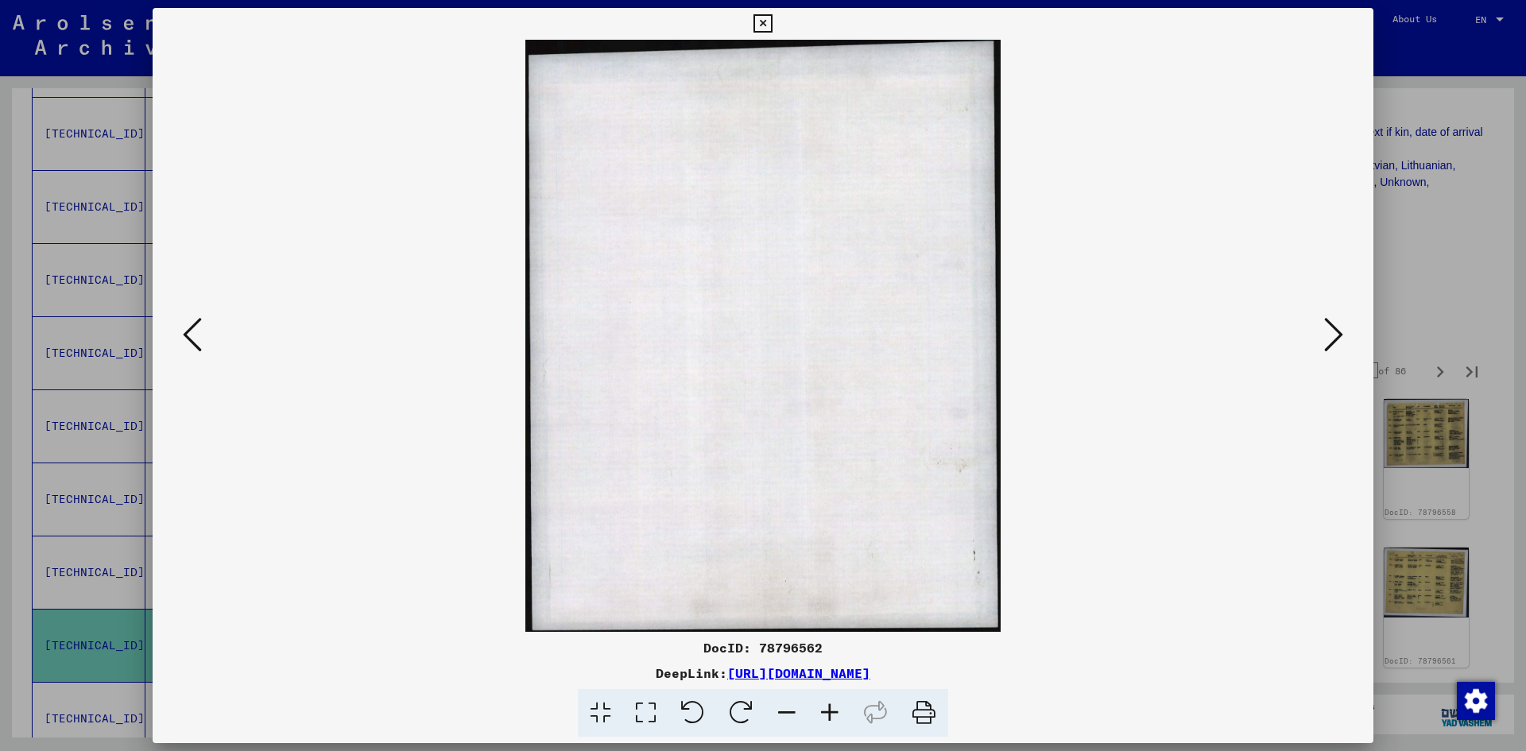
click at [1338, 335] on icon at bounding box center [1333, 334] width 19 height 38
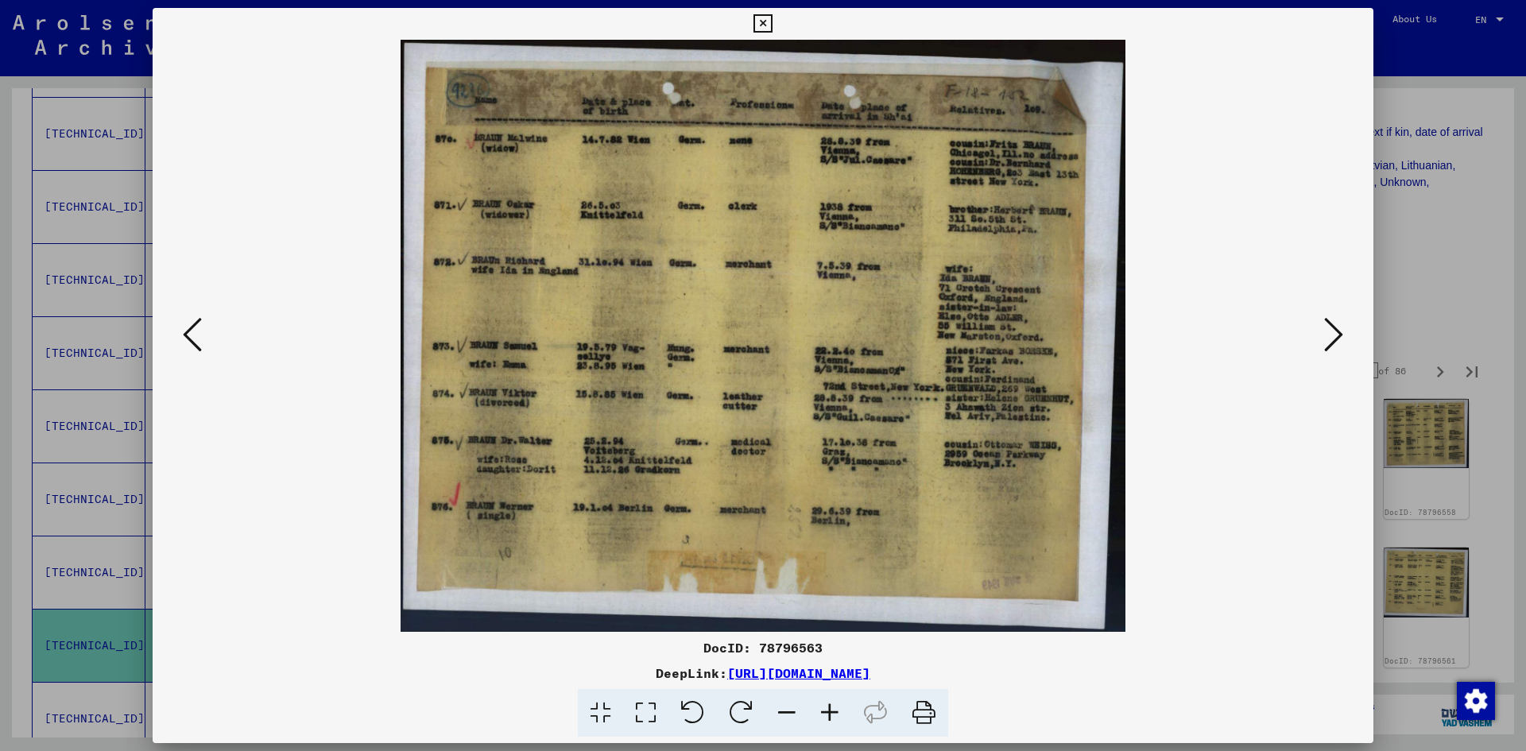
click at [1338, 335] on icon at bounding box center [1333, 334] width 19 height 38
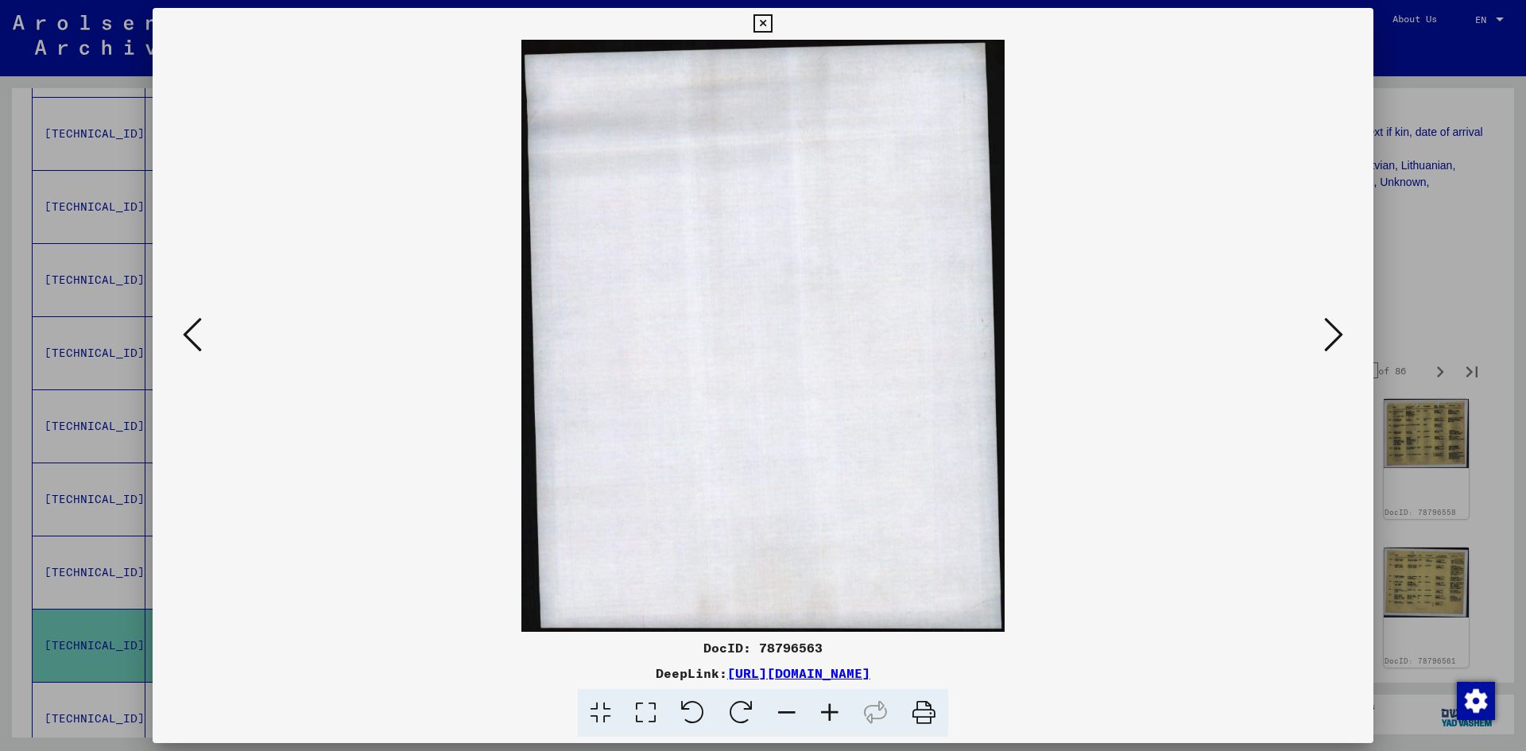
click at [1338, 335] on icon at bounding box center [1333, 334] width 19 height 38
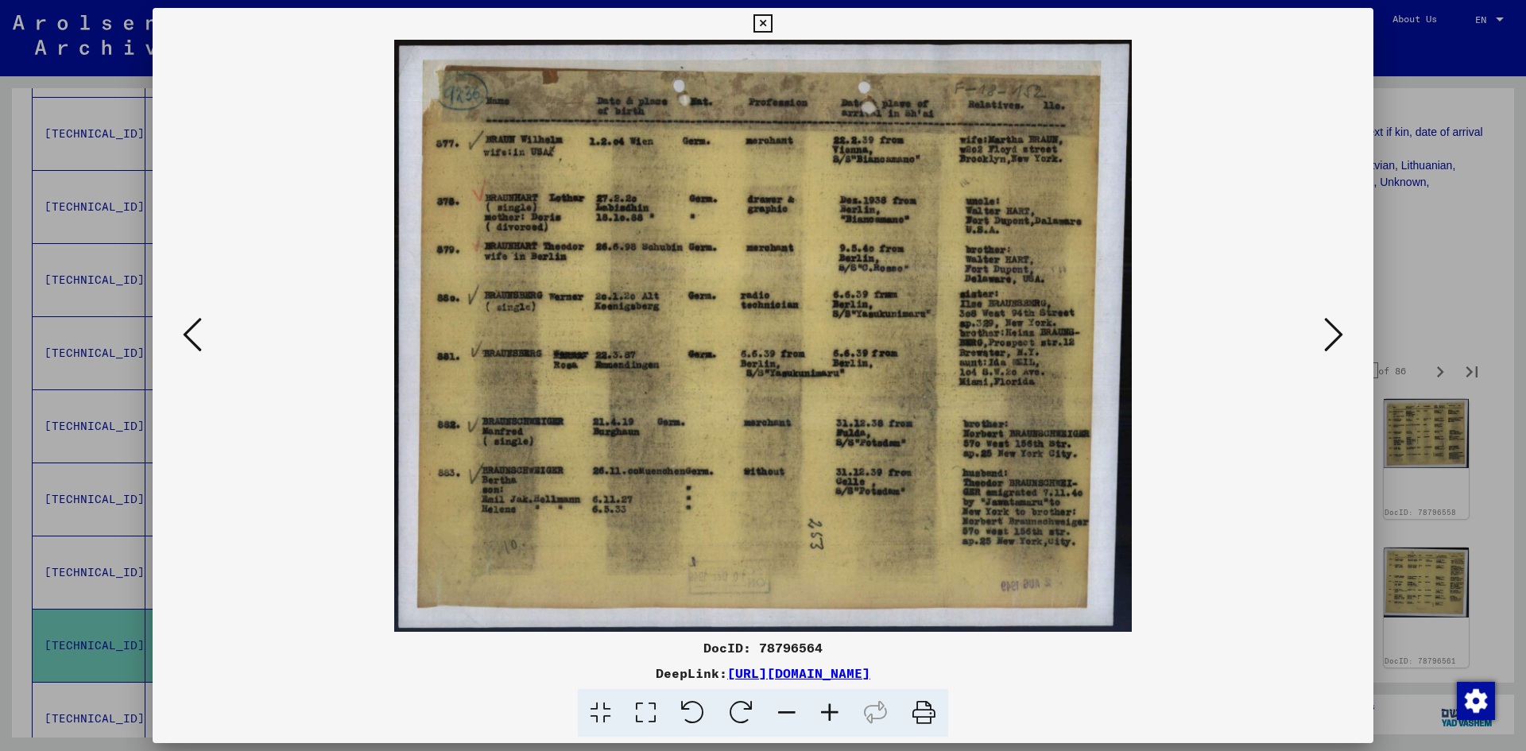
click at [1338, 335] on icon at bounding box center [1333, 334] width 19 height 38
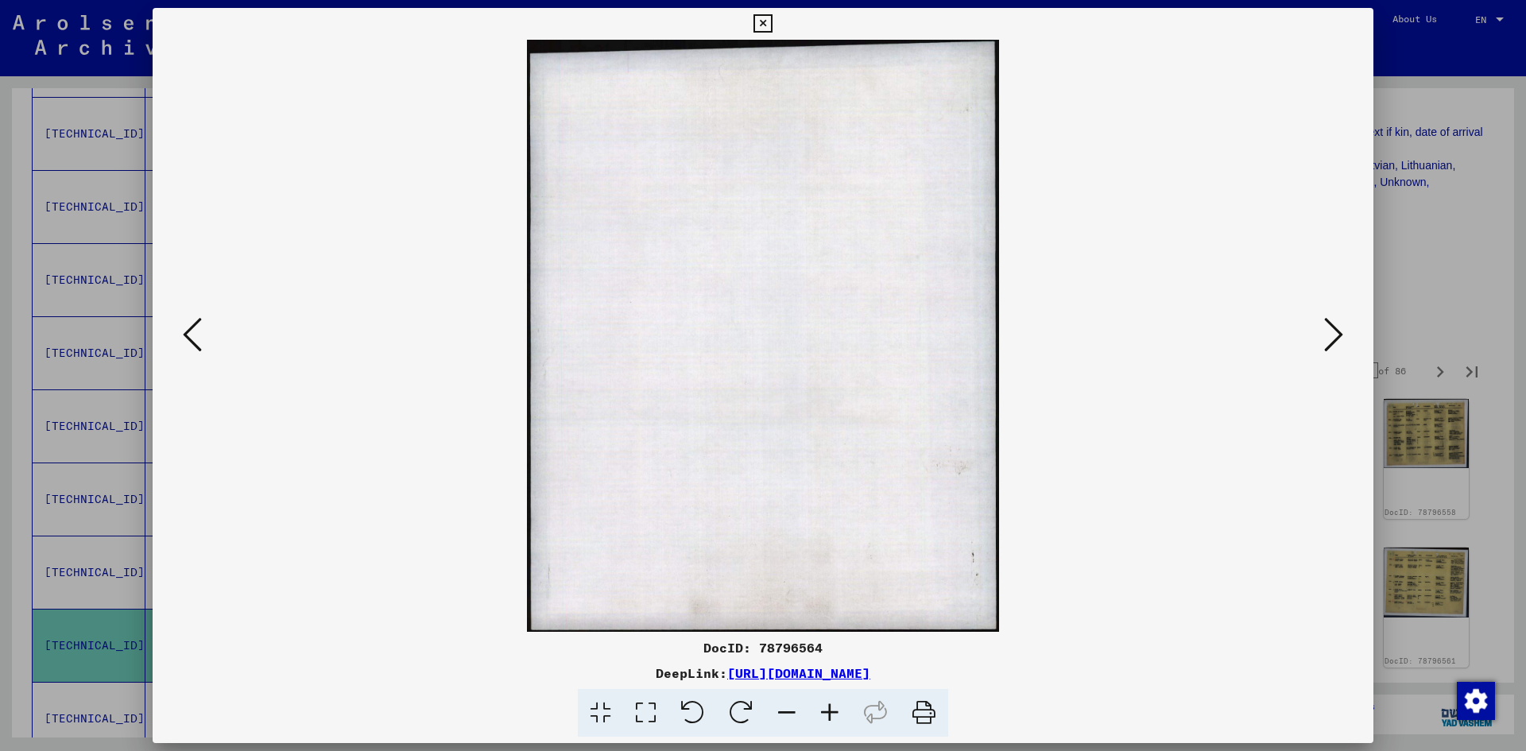
click at [1338, 335] on icon at bounding box center [1333, 334] width 19 height 38
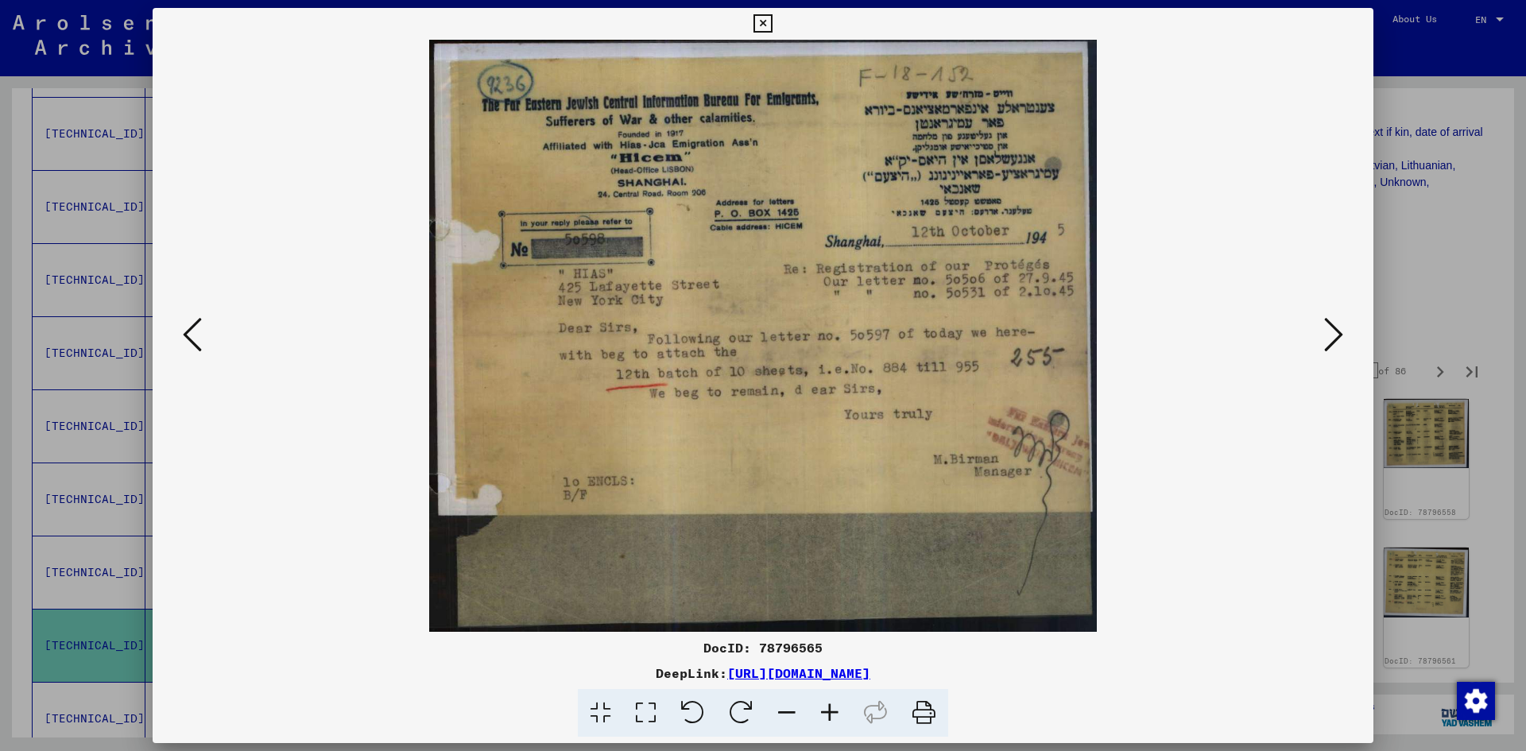
click at [1338, 335] on icon at bounding box center [1333, 334] width 19 height 38
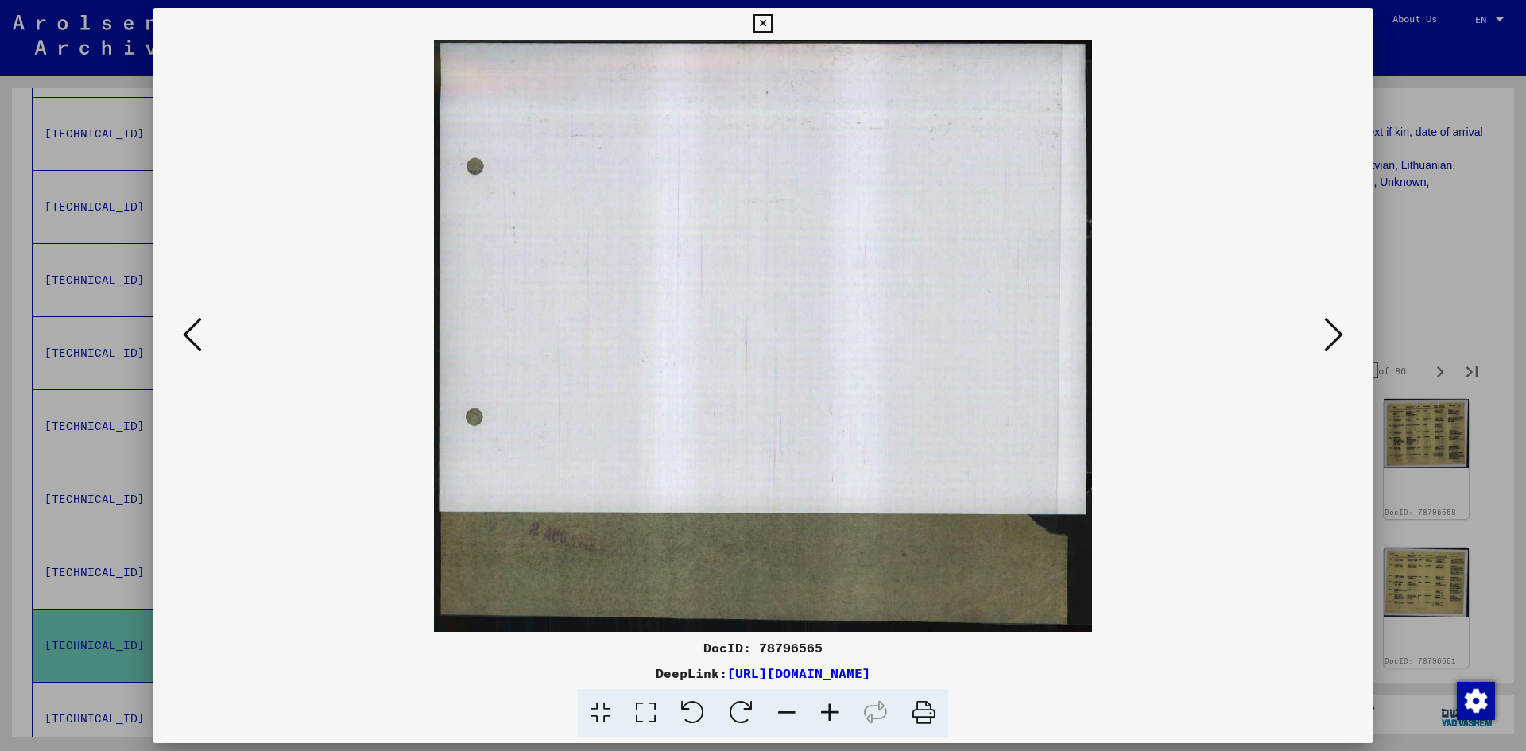
click at [1338, 335] on icon at bounding box center [1333, 334] width 19 height 38
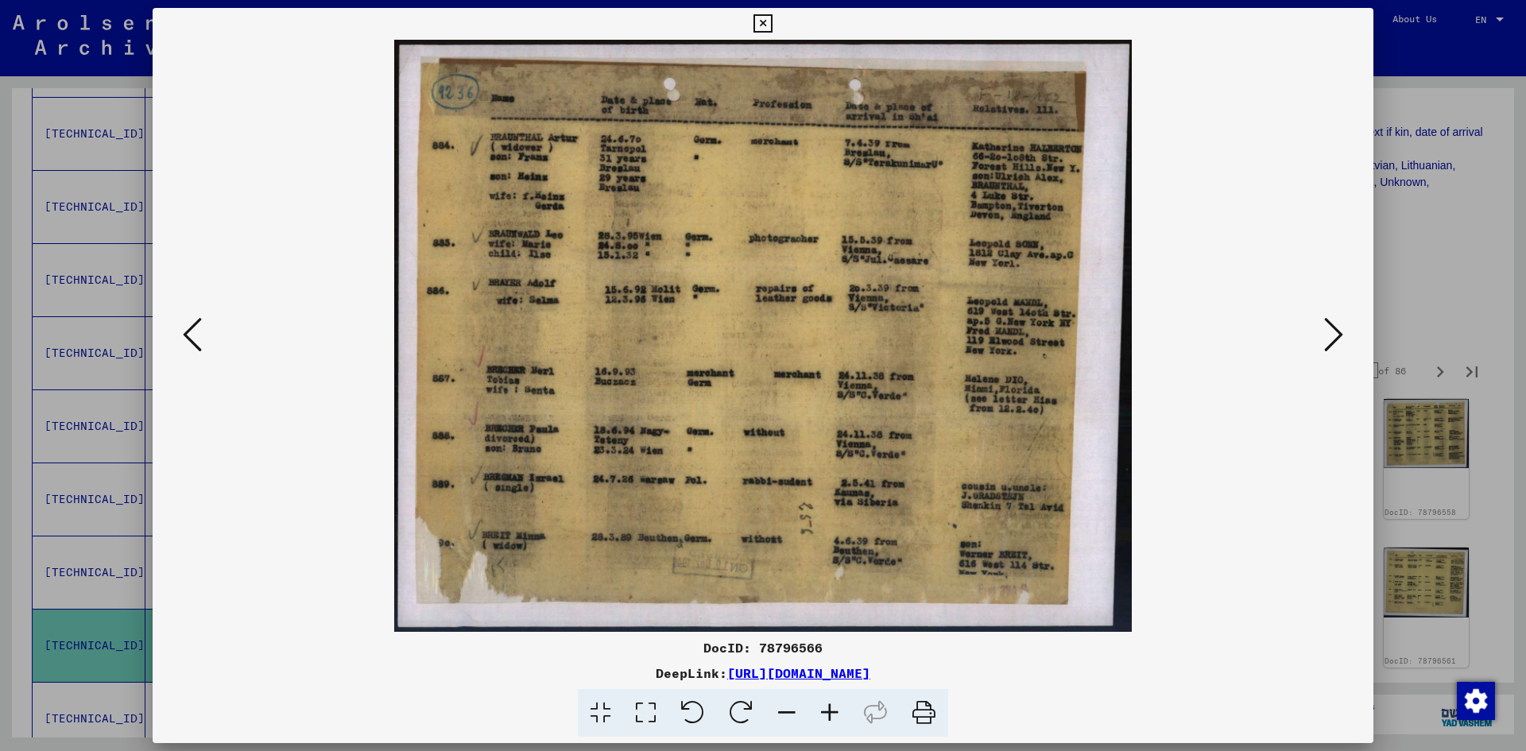
click at [1338, 335] on icon at bounding box center [1333, 334] width 19 height 38
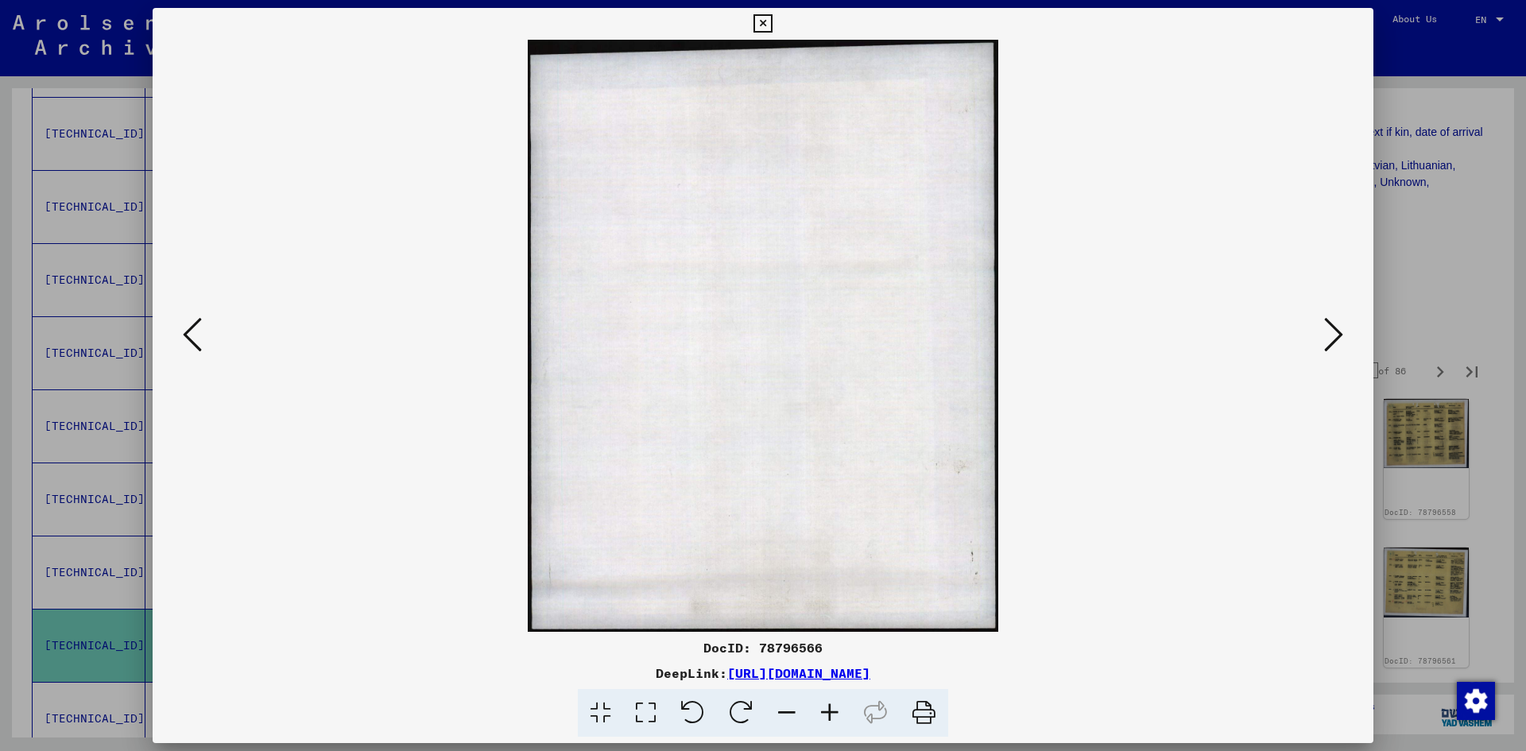
click at [1338, 335] on icon at bounding box center [1333, 334] width 19 height 38
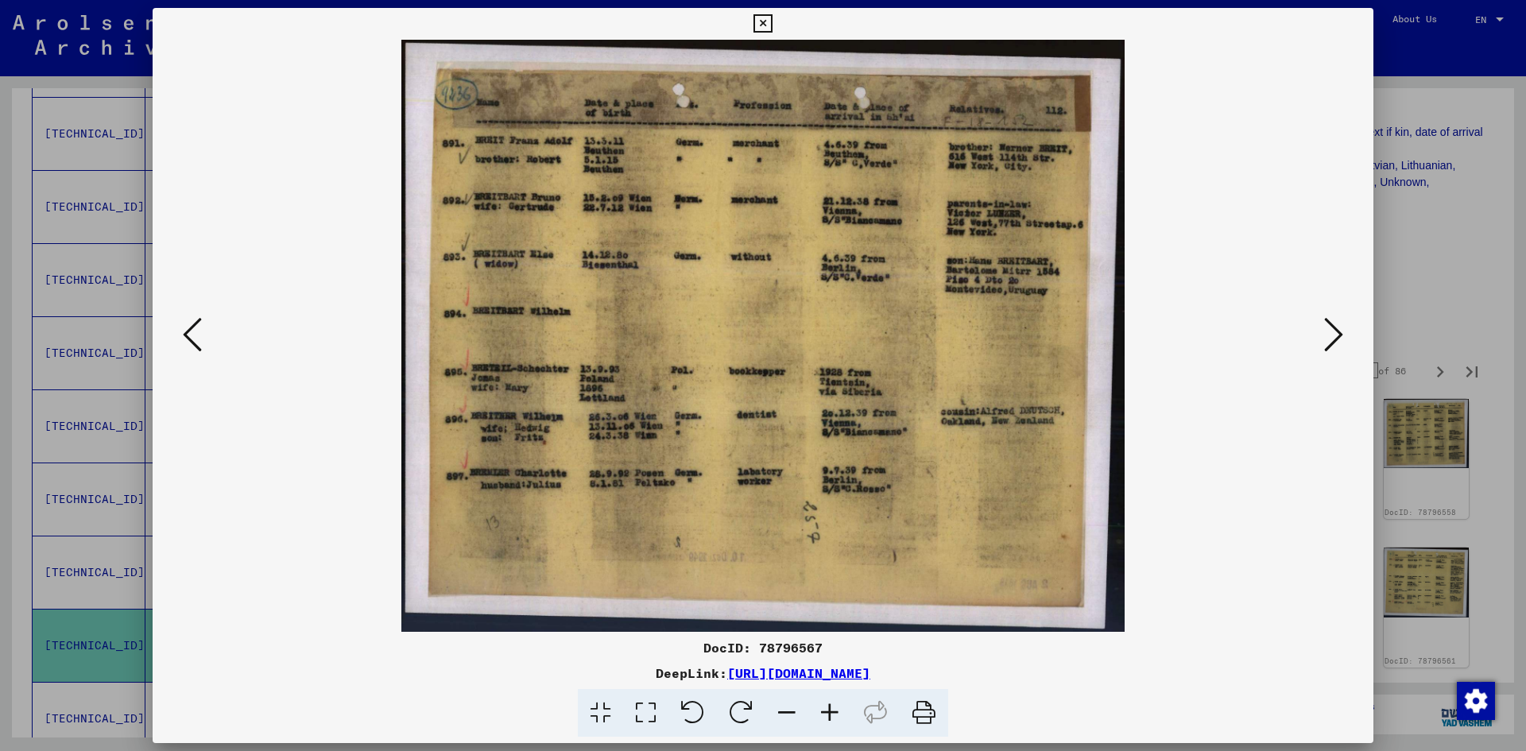
click at [1338, 335] on icon at bounding box center [1333, 334] width 19 height 38
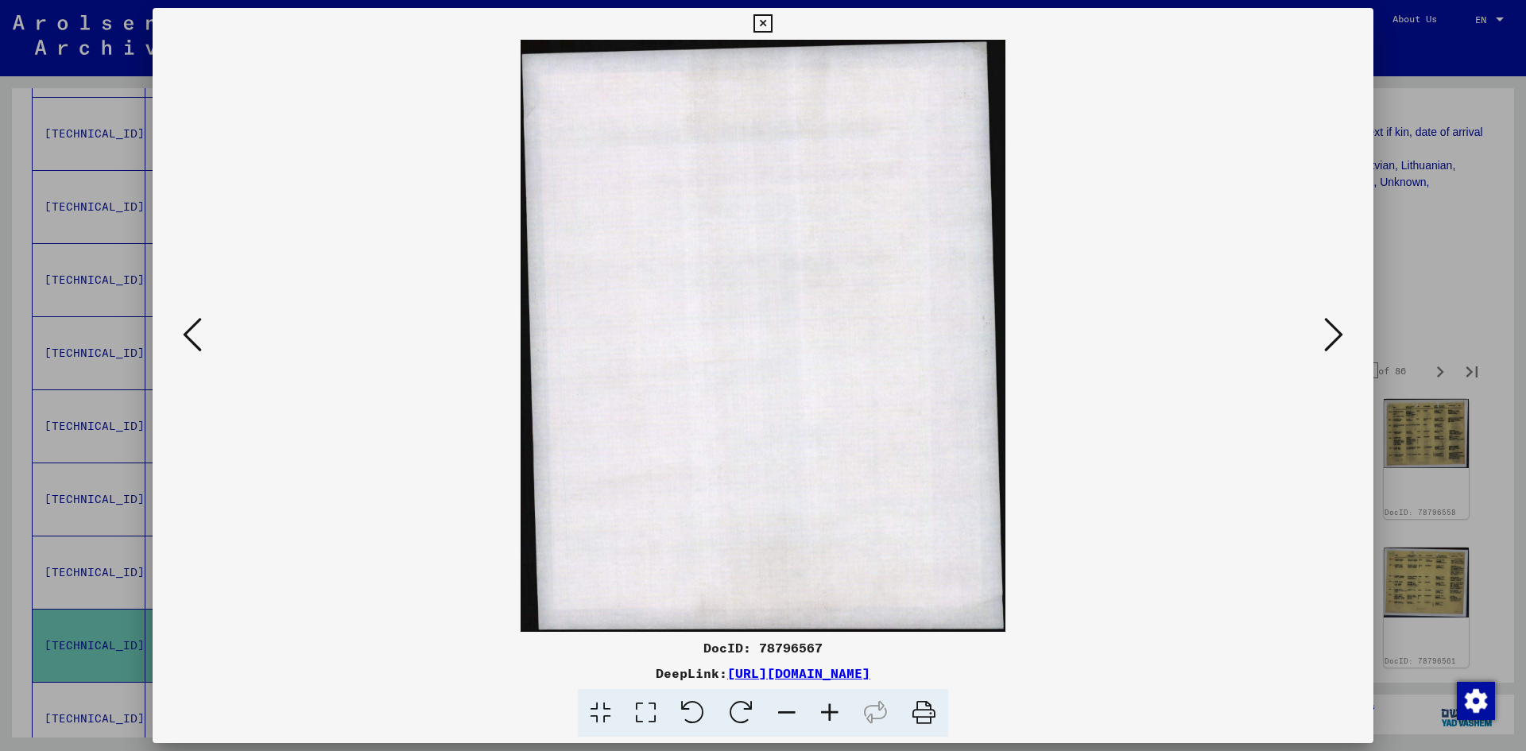
click at [1338, 335] on icon at bounding box center [1333, 334] width 19 height 38
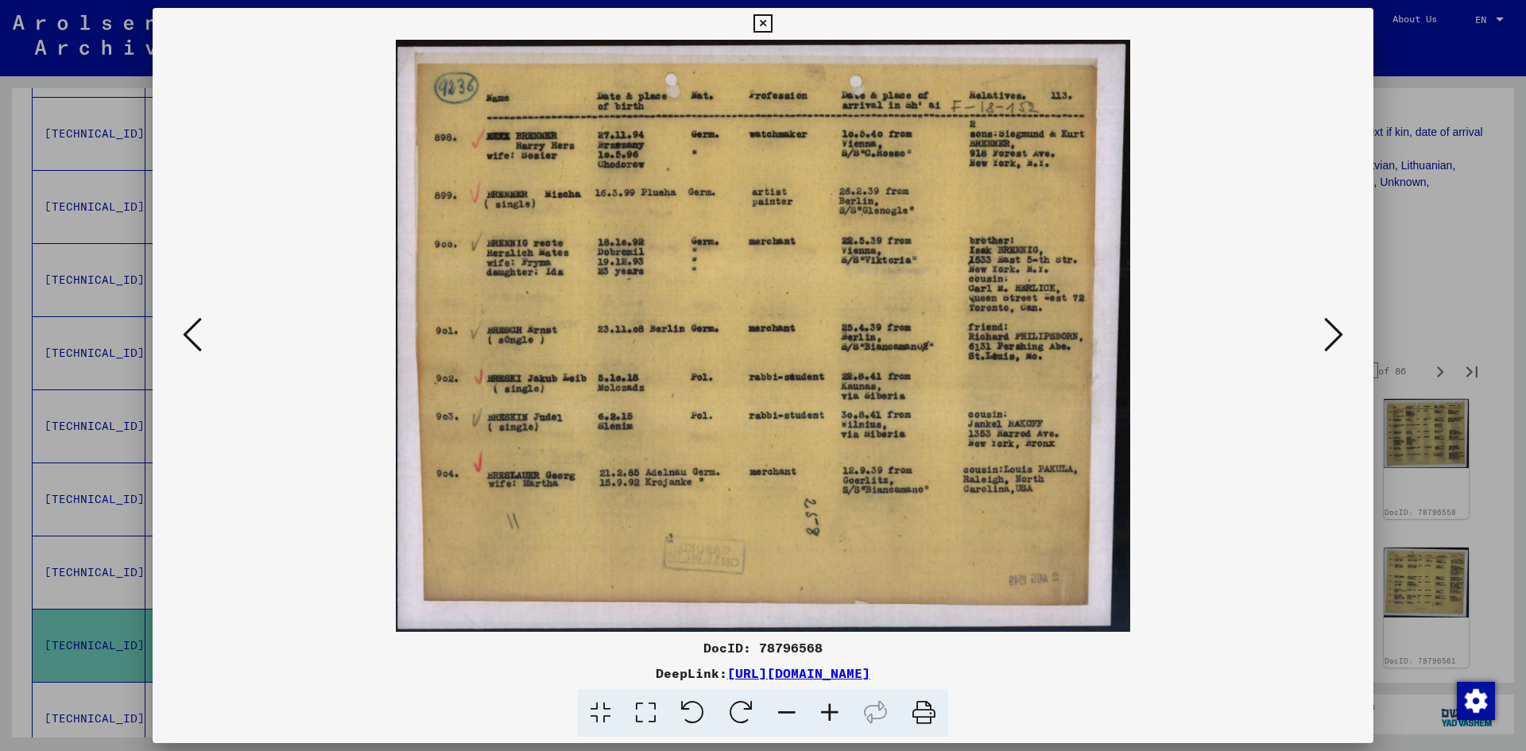
click at [1338, 335] on icon at bounding box center [1333, 334] width 19 height 38
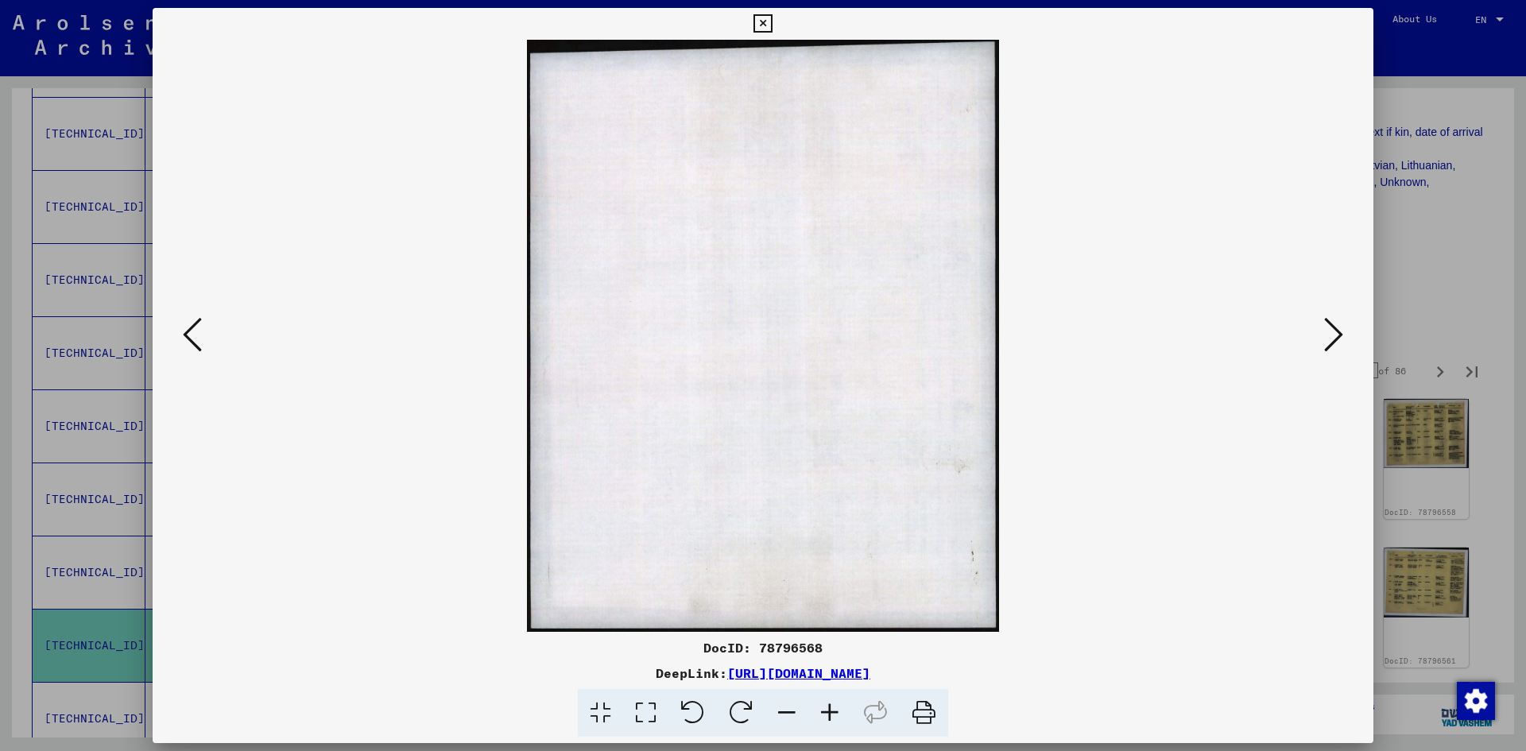
click at [1338, 335] on icon at bounding box center [1333, 334] width 19 height 38
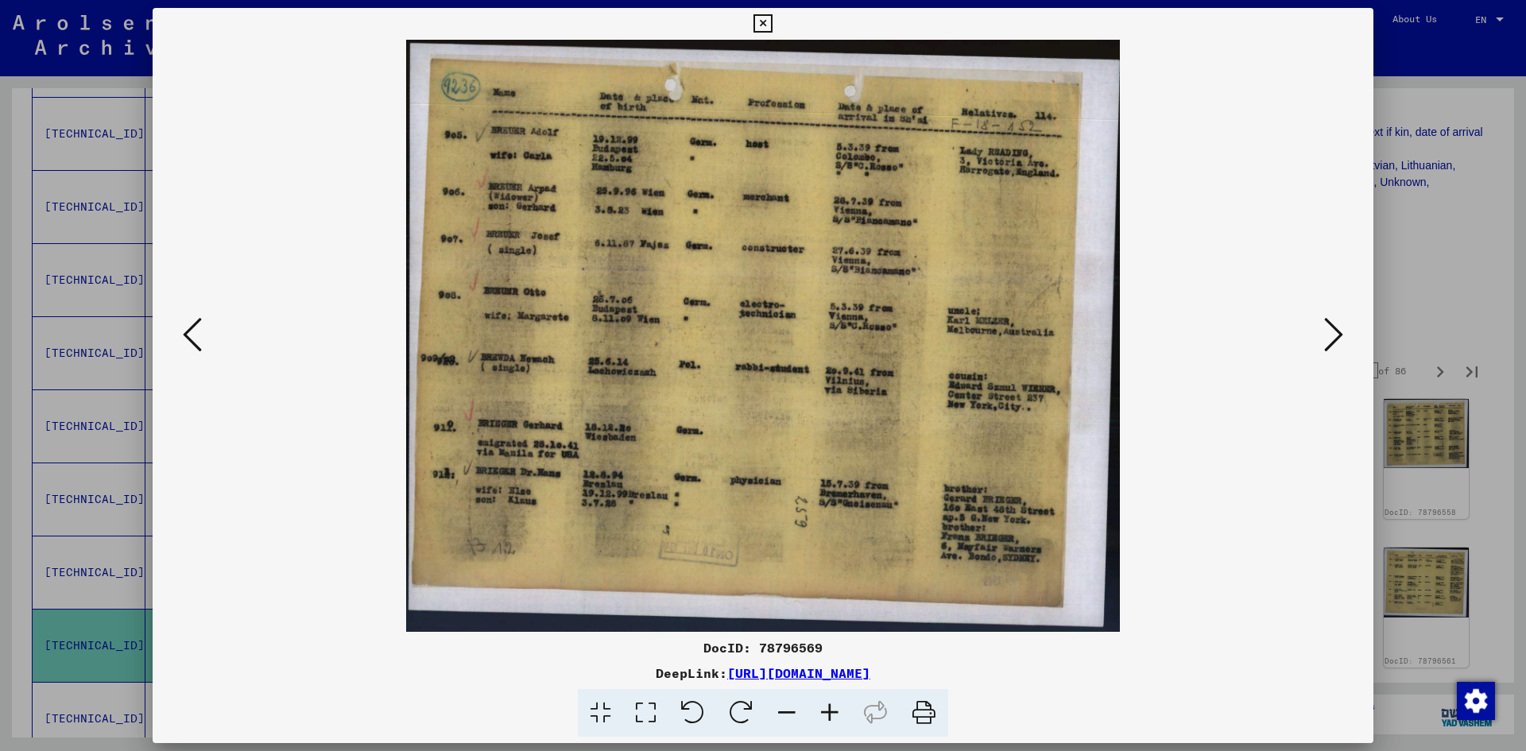
click at [1338, 335] on icon at bounding box center [1333, 334] width 19 height 38
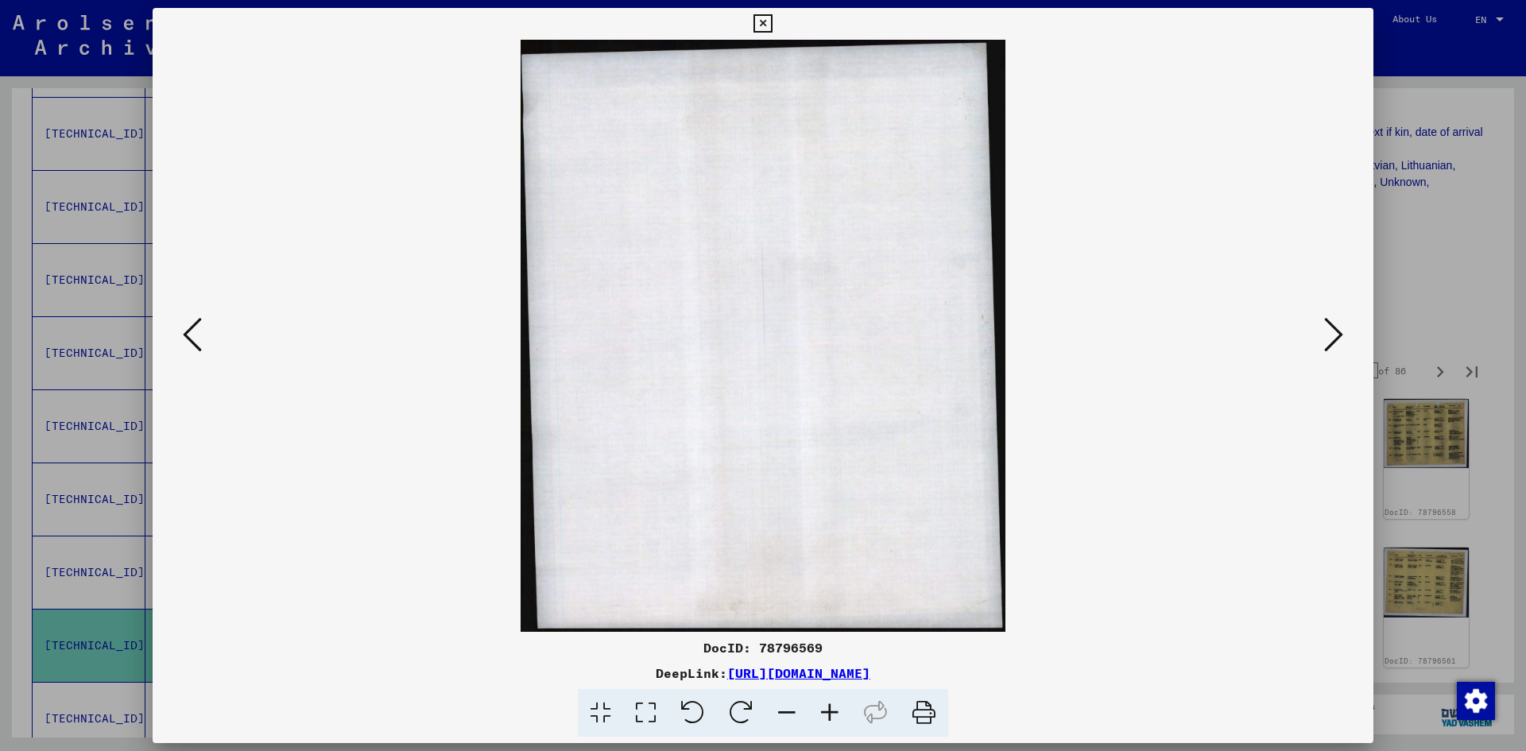
click at [1338, 335] on icon at bounding box center [1333, 334] width 19 height 38
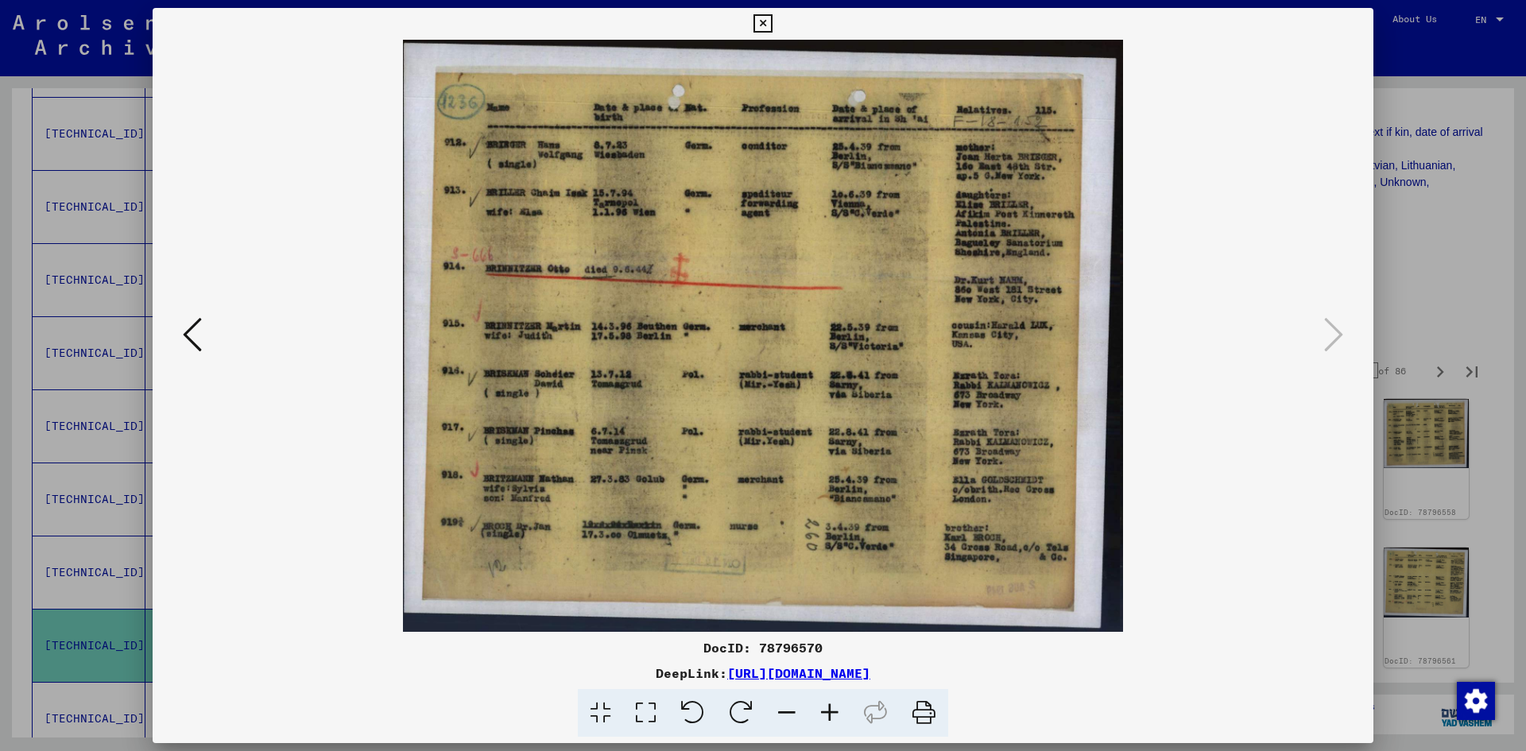
click at [759, 23] on icon at bounding box center [762, 23] width 18 height 19
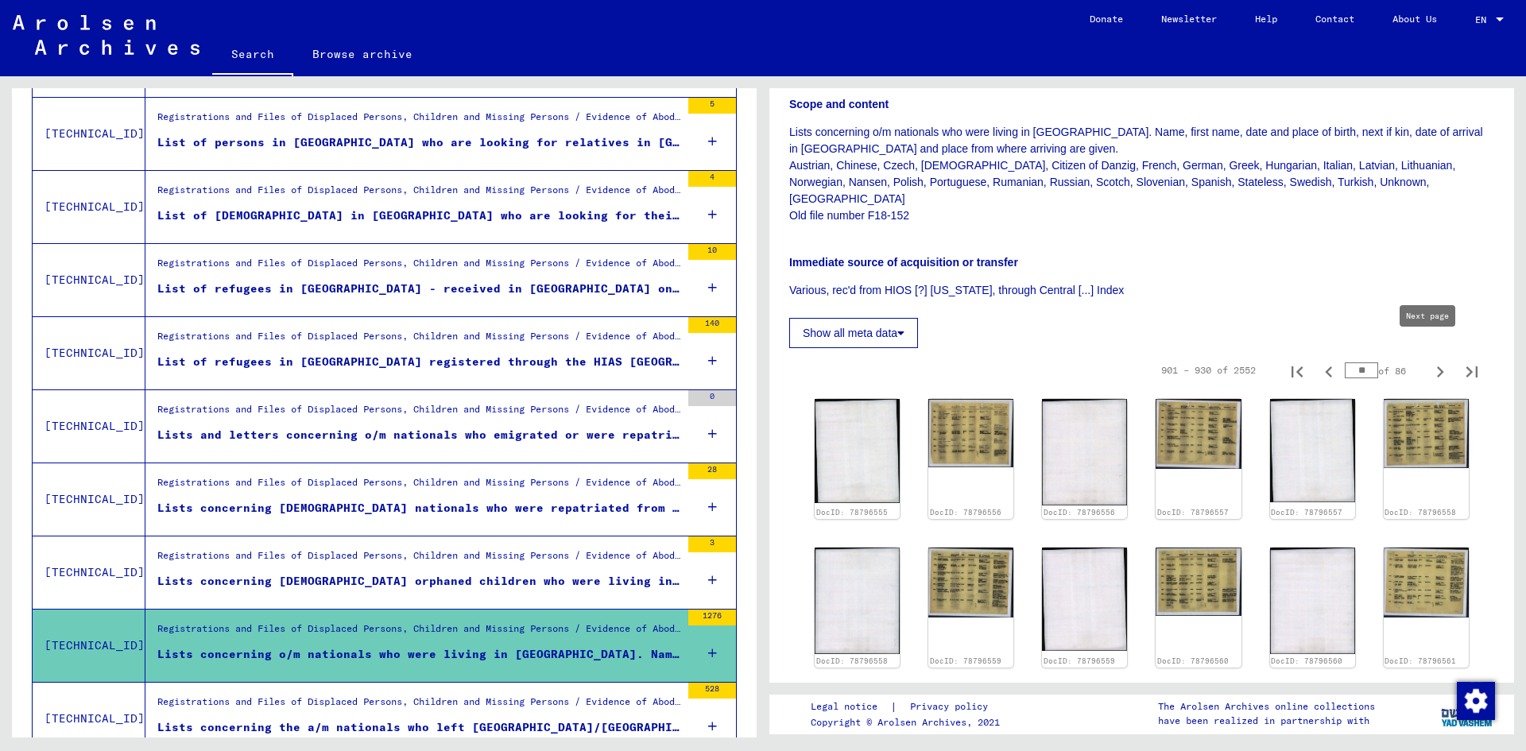
click at [1429, 361] on icon "Next page" at bounding box center [1440, 372] width 22 height 22
type input "**"
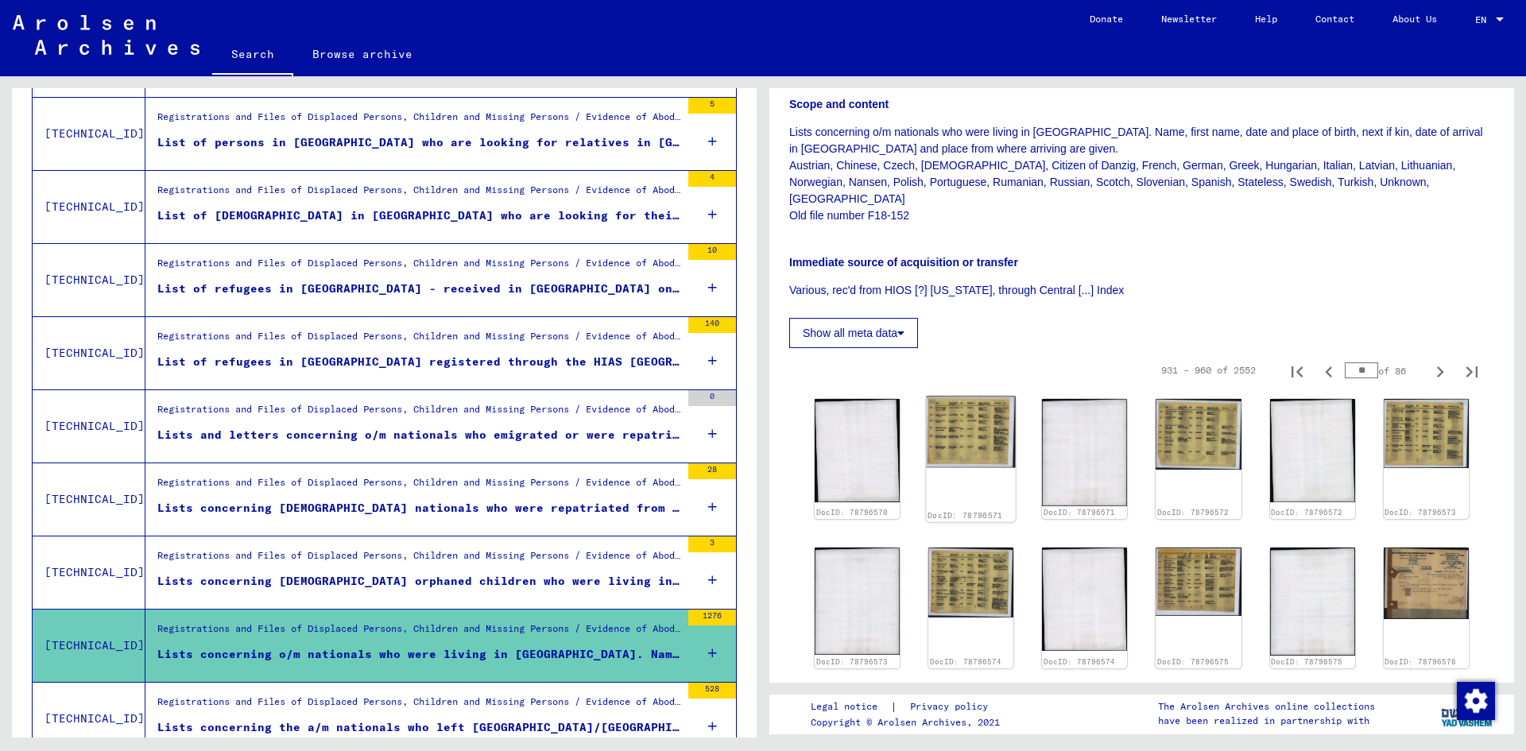
click at [960, 415] on img at bounding box center [971, 432] width 90 height 72
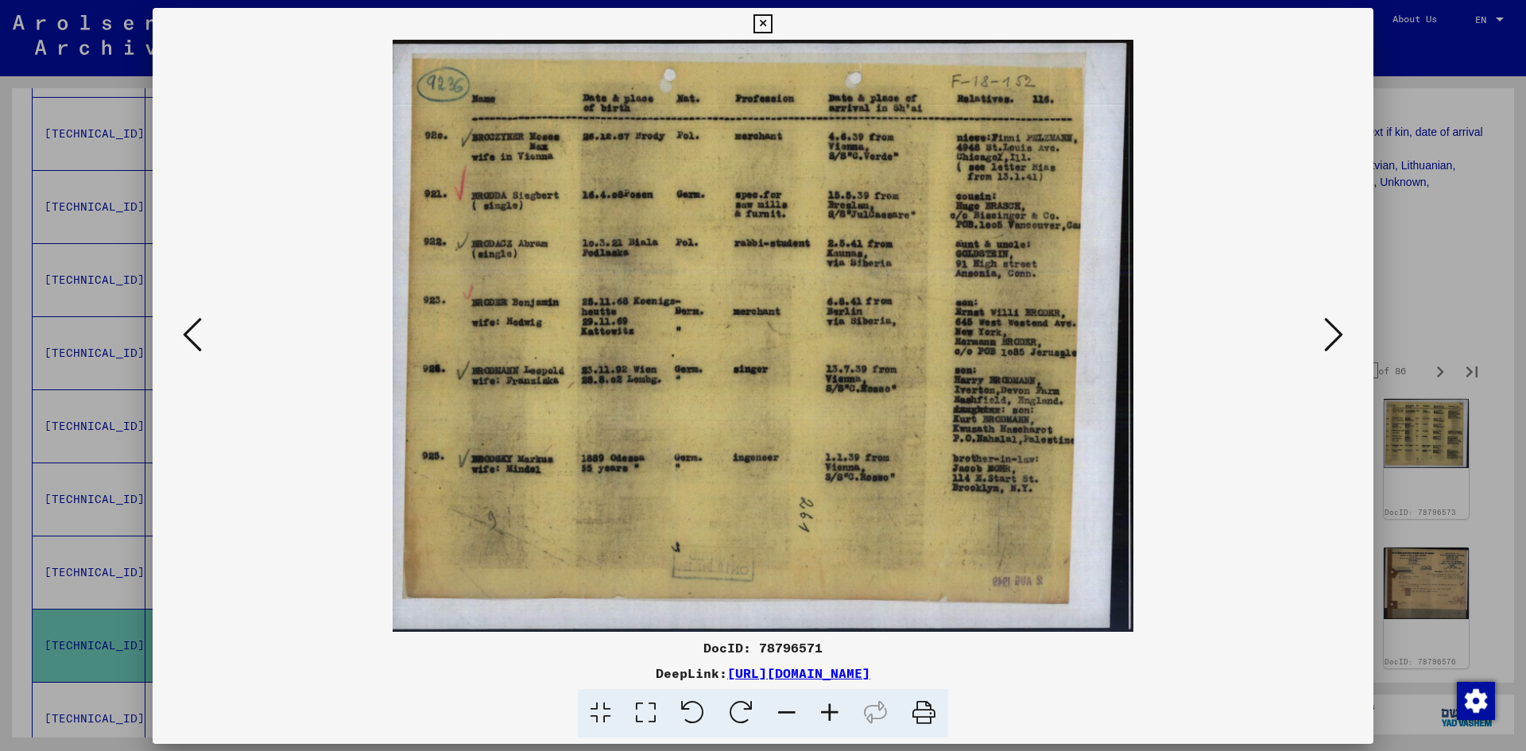
click at [960, 415] on img at bounding box center [763, 336] width 1112 height 592
click at [1323, 338] on button at bounding box center [1333, 335] width 29 height 45
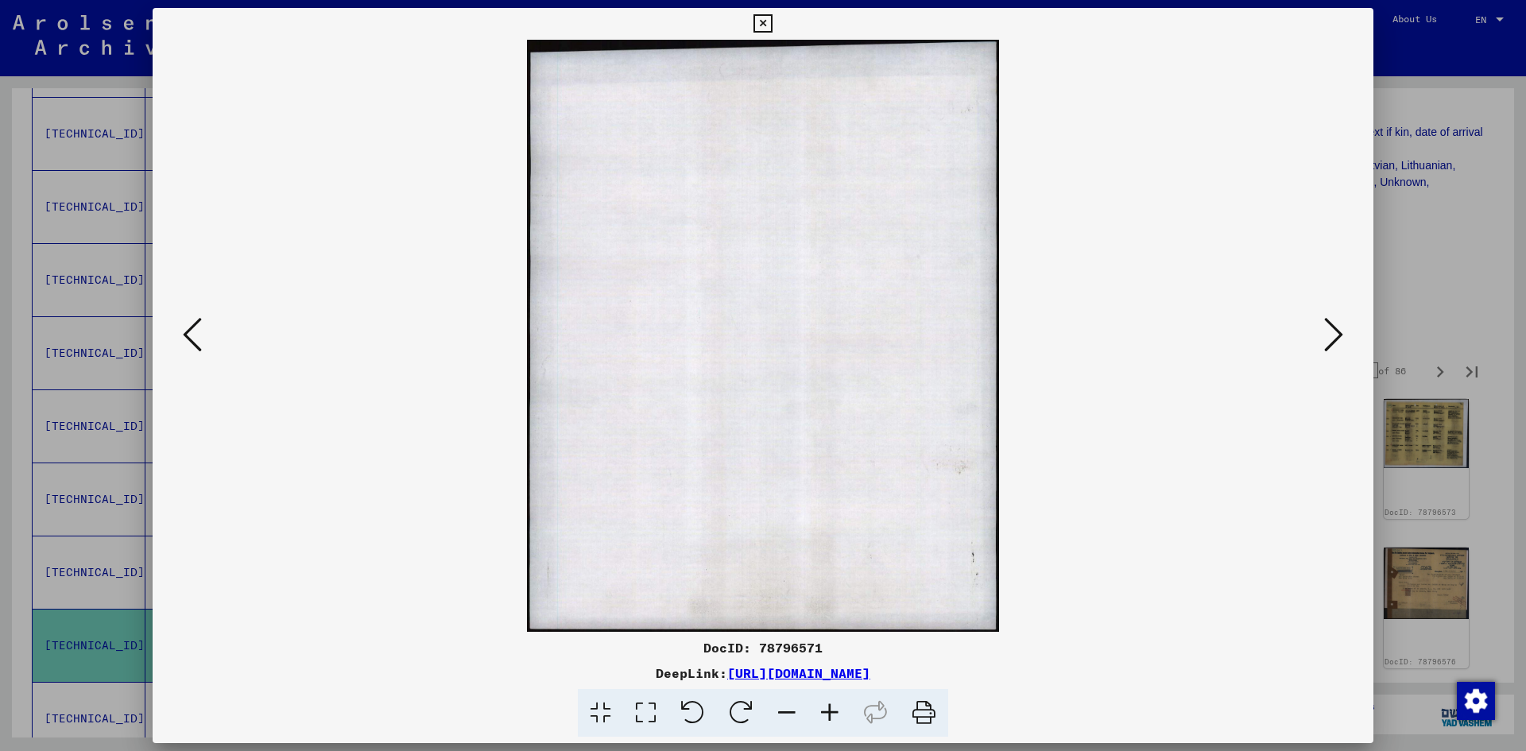
click at [1323, 338] on button at bounding box center [1333, 335] width 29 height 45
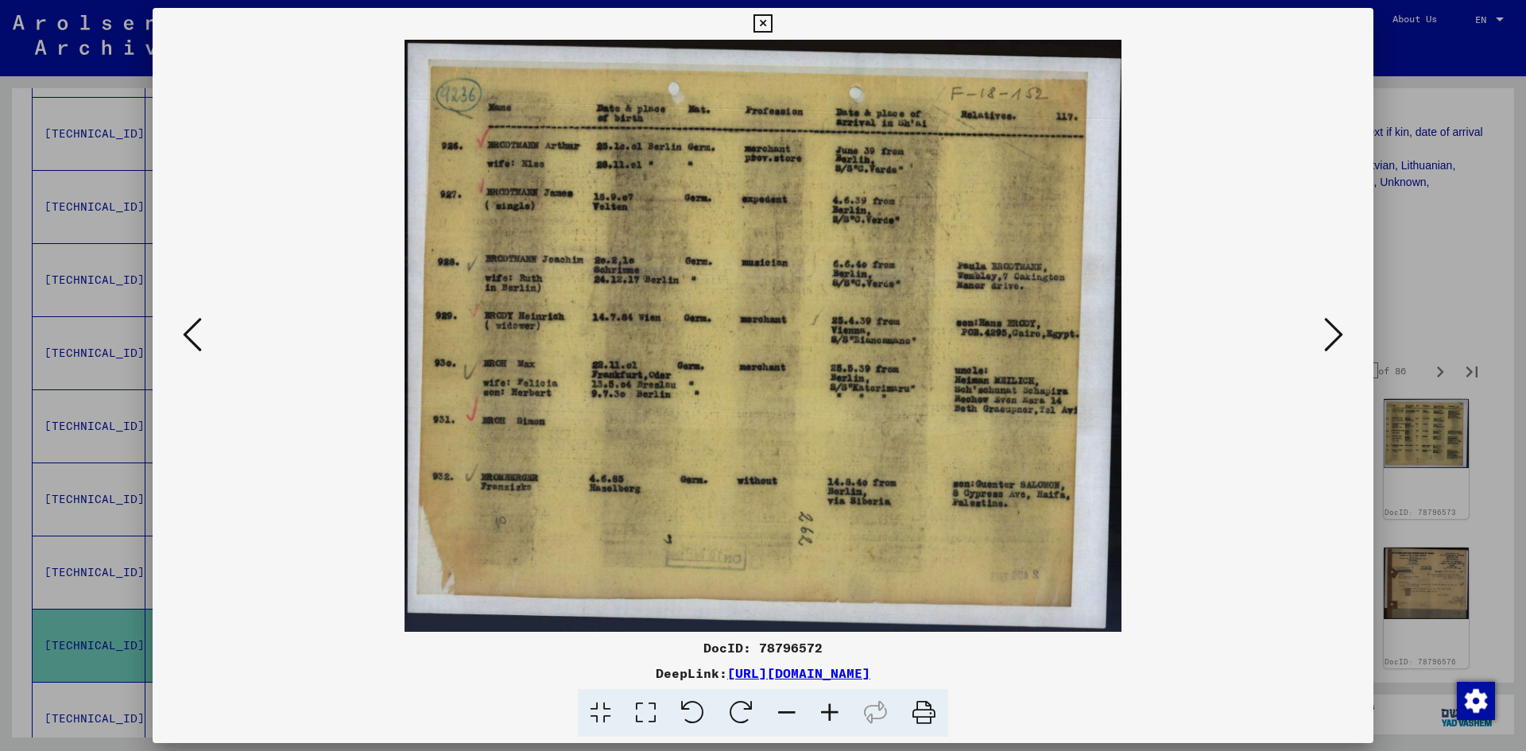
click at [1323, 338] on button at bounding box center [1333, 335] width 29 height 45
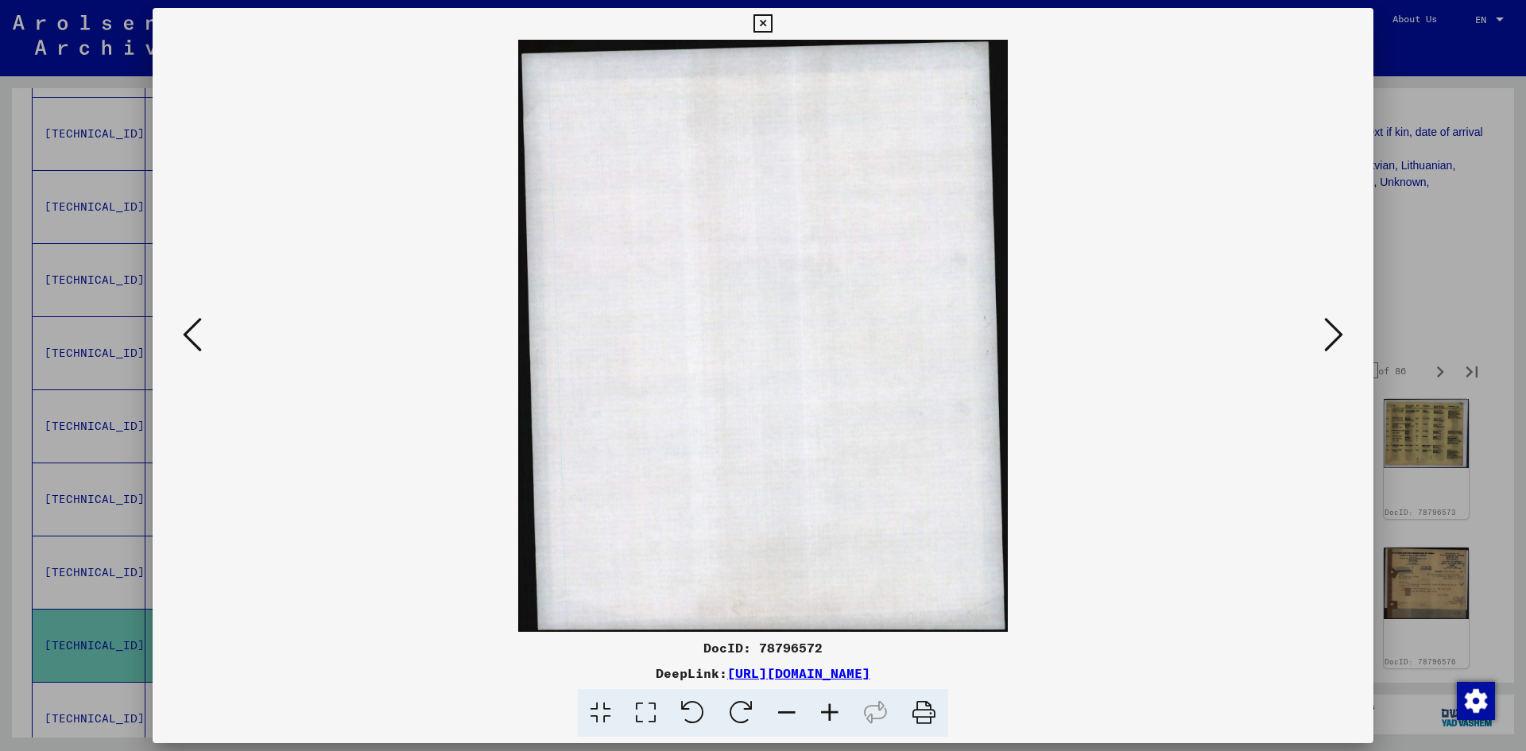
click at [1323, 338] on button at bounding box center [1333, 335] width 29 height 45
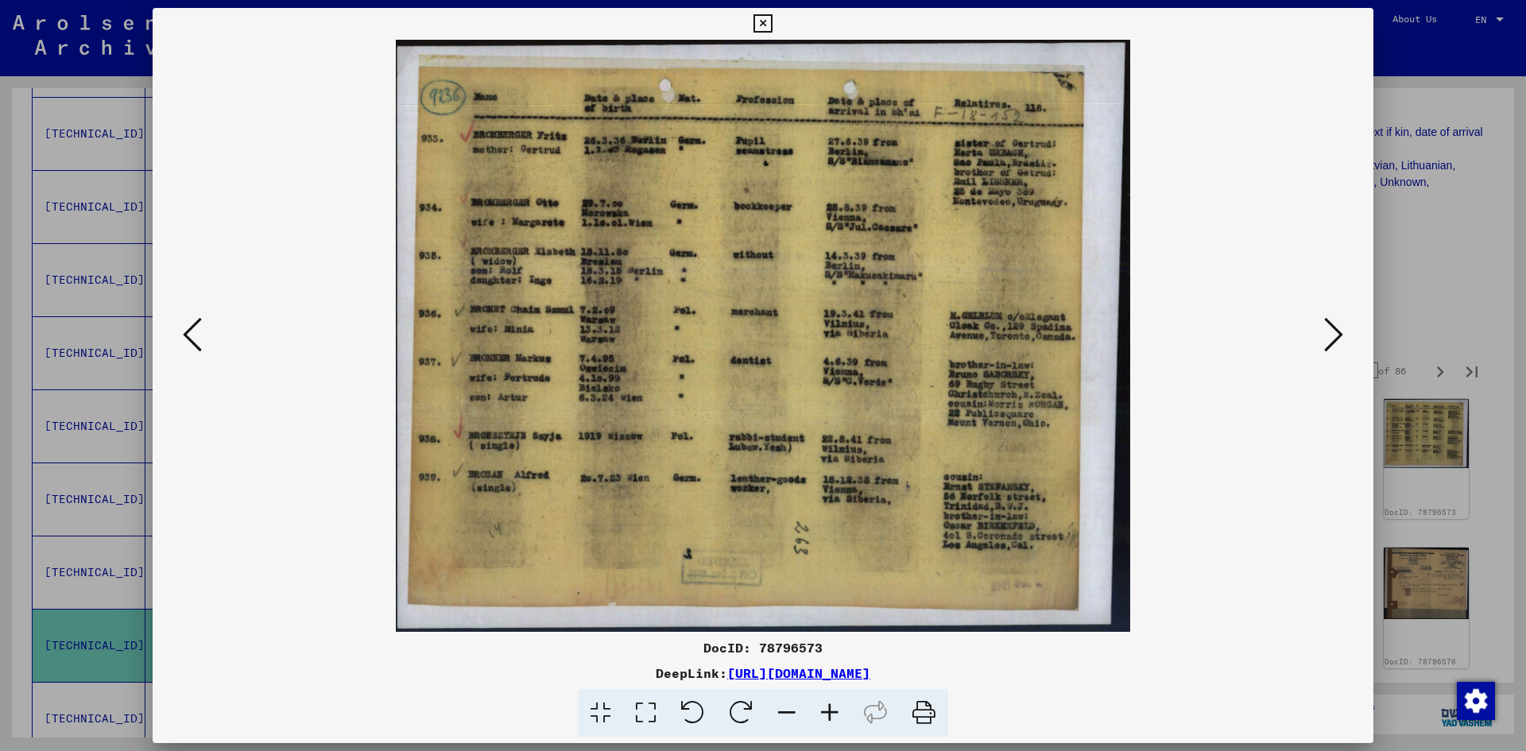
click at [1323, 338] on button at bounding box center [1333, 335] width 29 height 45
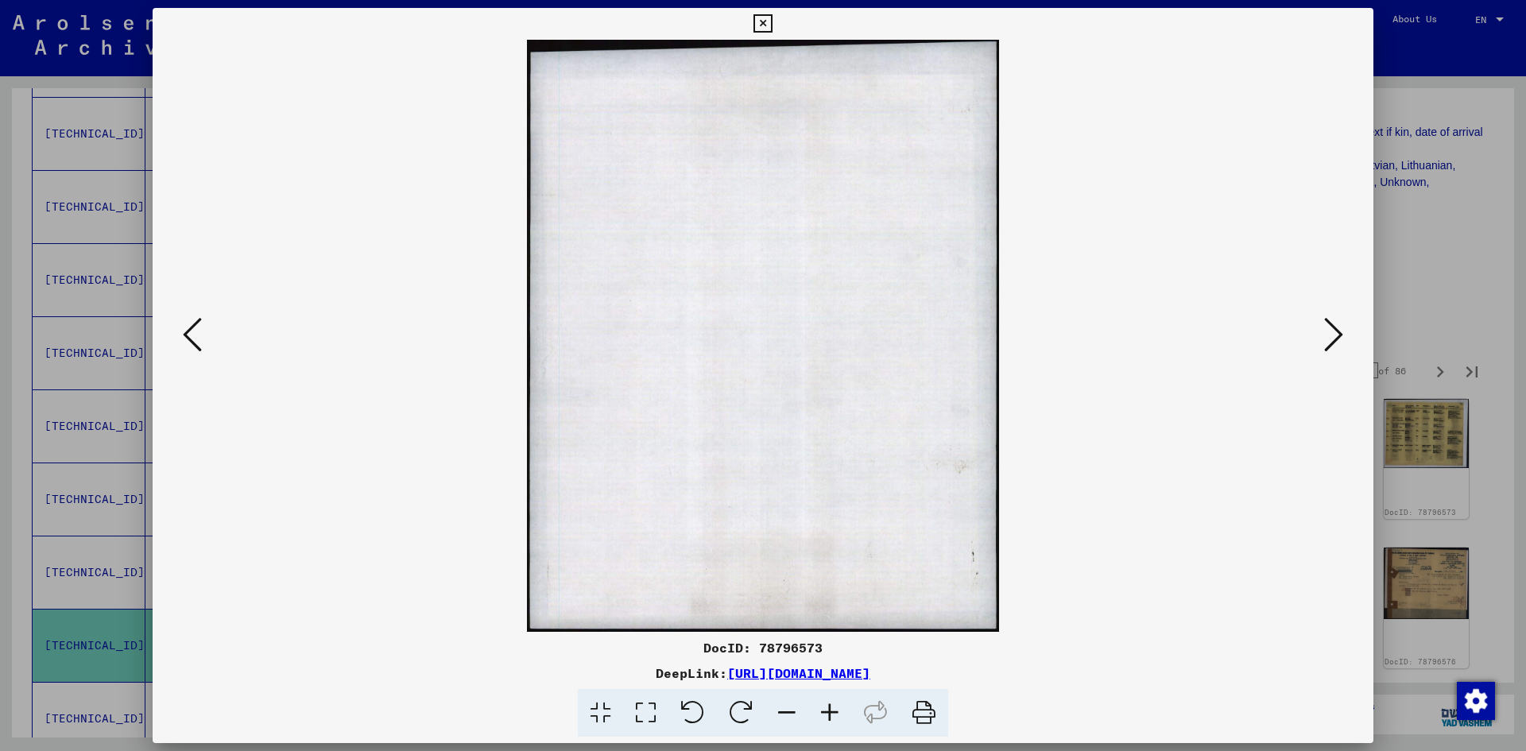
click at [1323, 338] on button at bounding box center [1333, 335] width 29 height 45
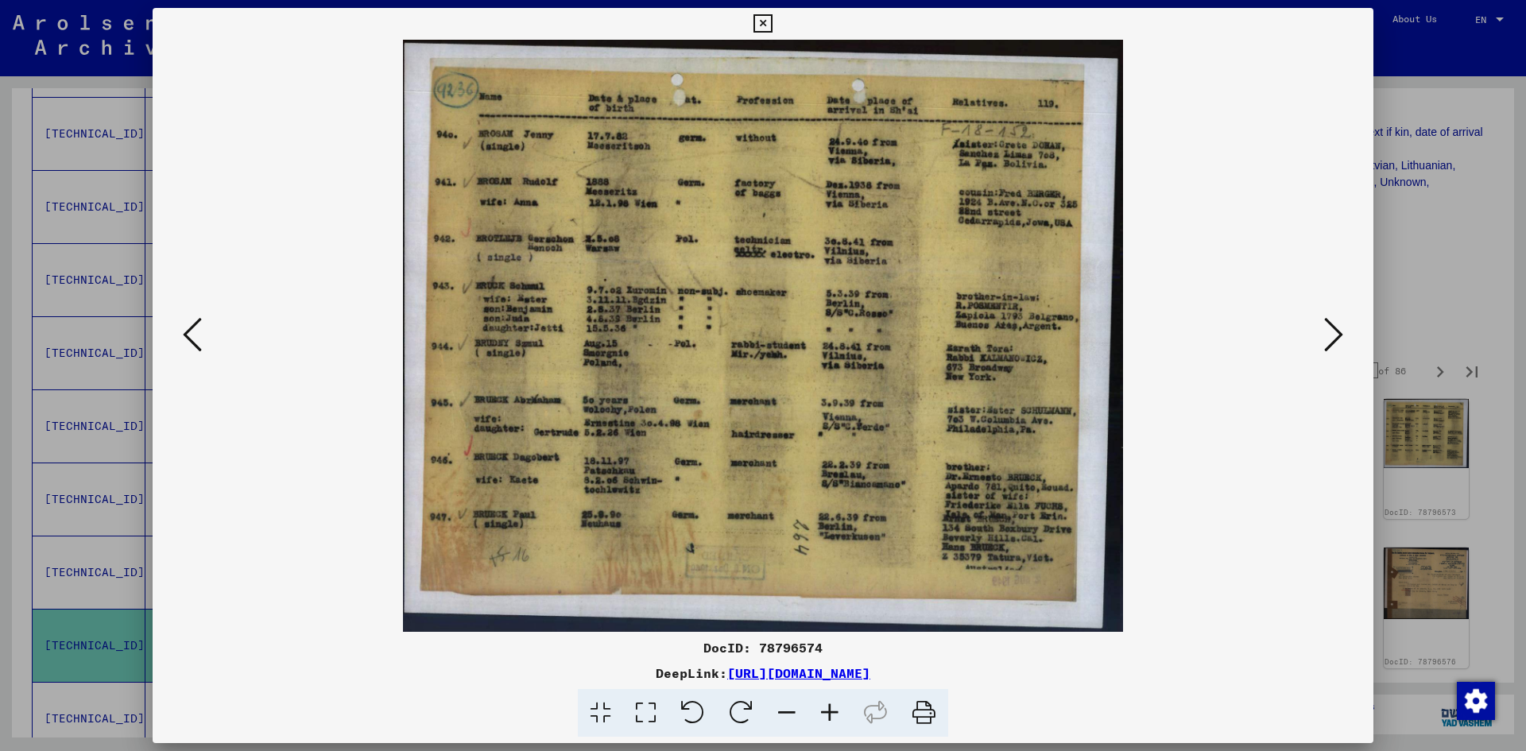
click at [1323, 338] on button at bounding box center [1333, 335] width 29 height 45
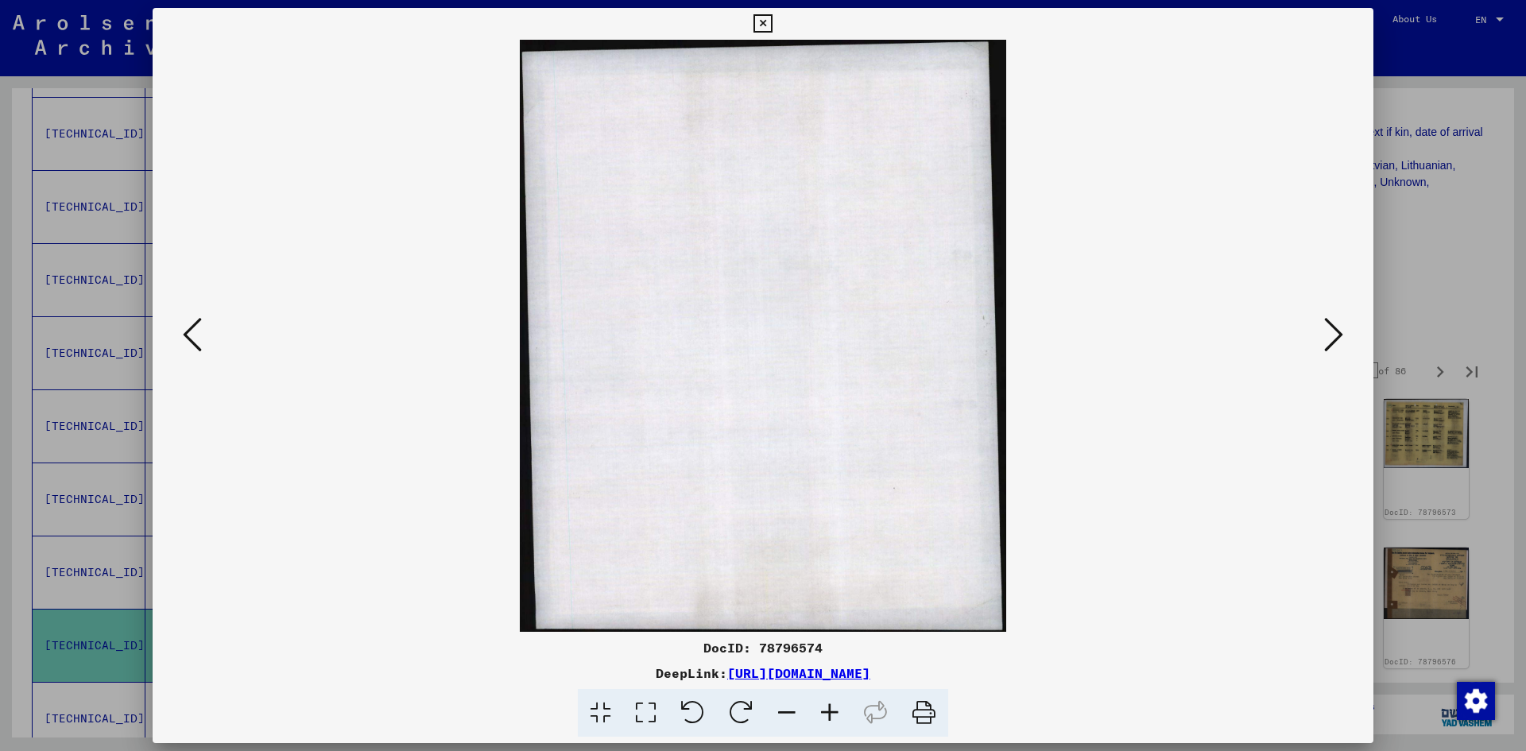
click at [1323, 338] on button at bounding box center [1333, 335] width 29 height 45
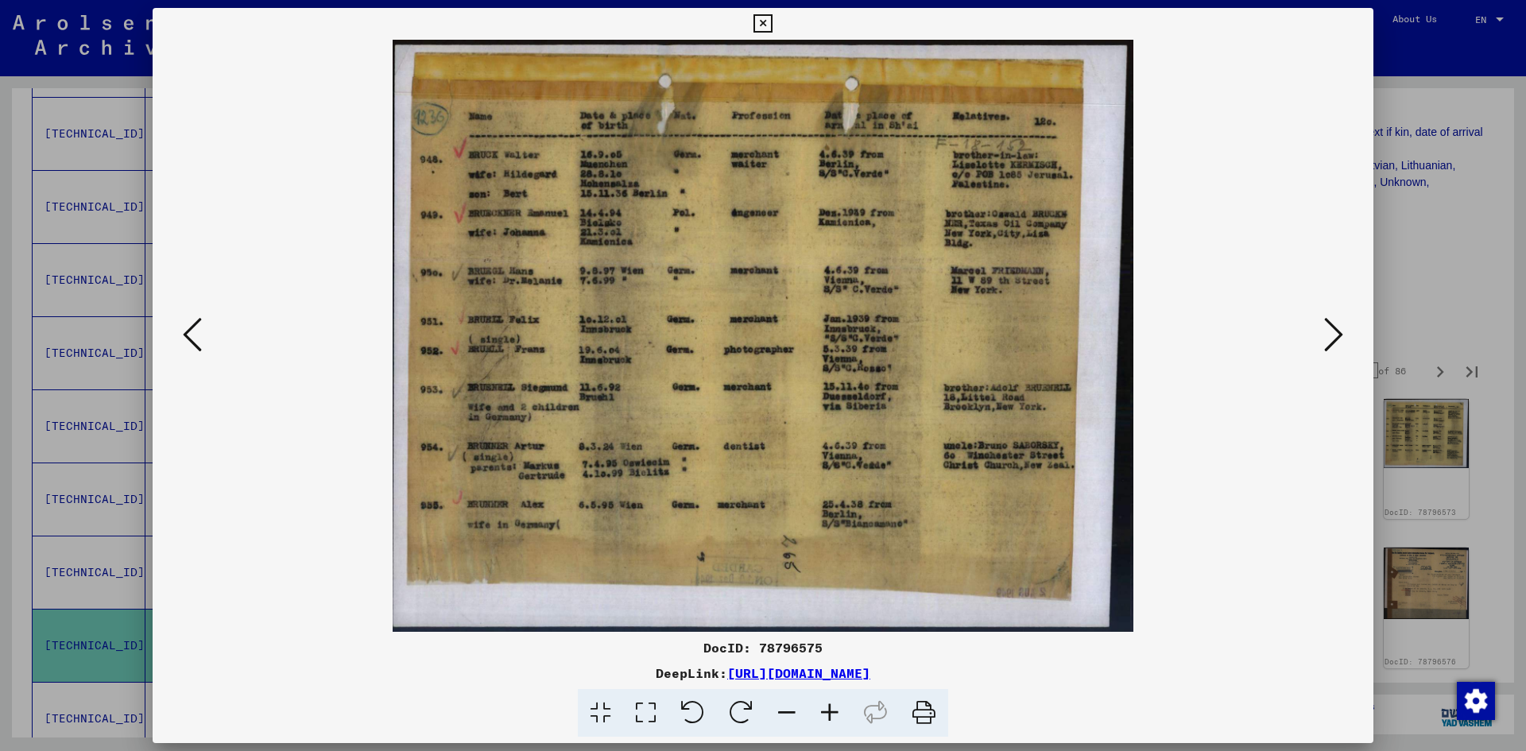
click at [1324, 342] on icon at bounding box center [1333, 334] width 19 height 38
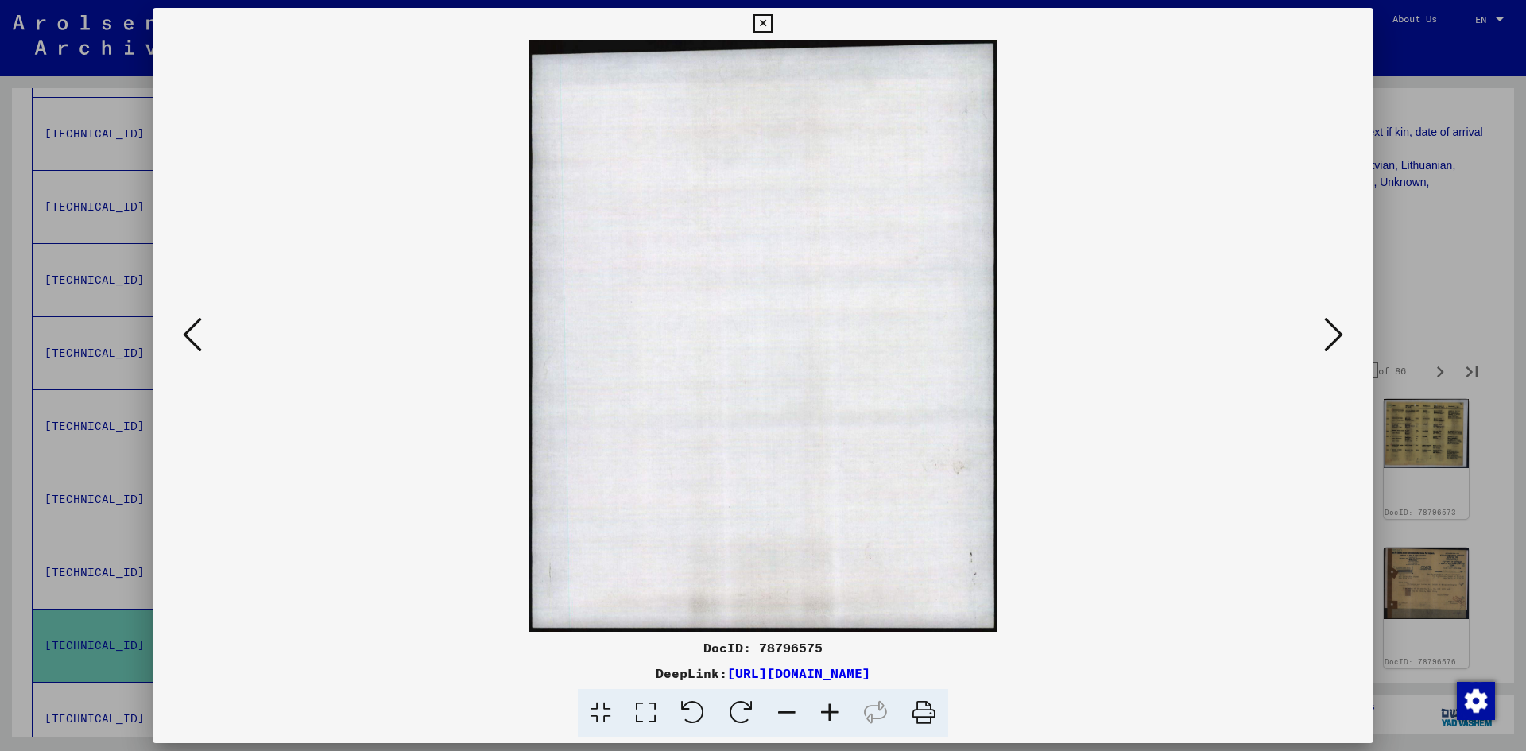
click at [1324, 342] on icon at bounding box center [1333, 334] width 19 height 38
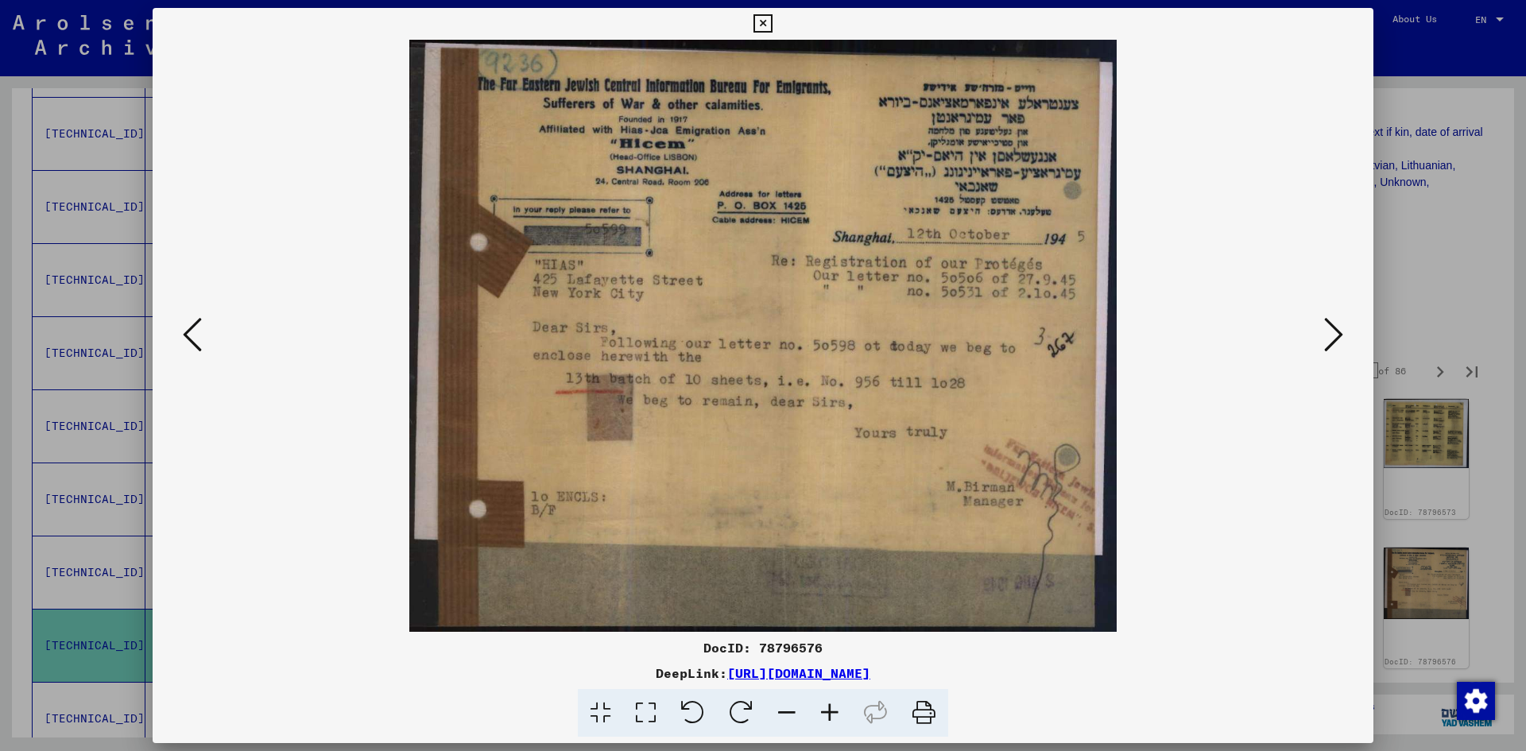
click at [1324, 342] on icon at bounding box center [1333, 334] width 19 height 38
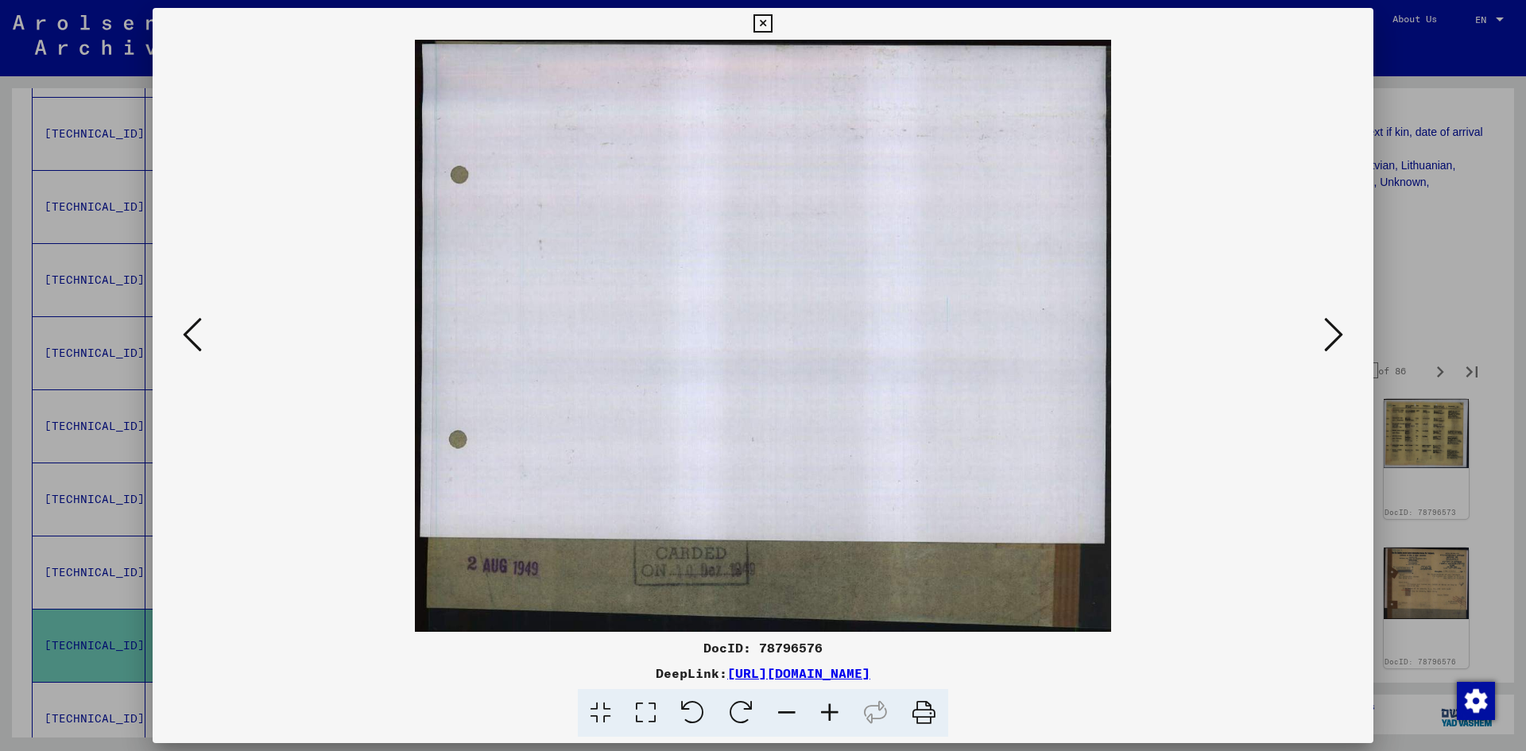
click at [1324, 342] on icon at bounding box center [1333, 334] width 19 height 38
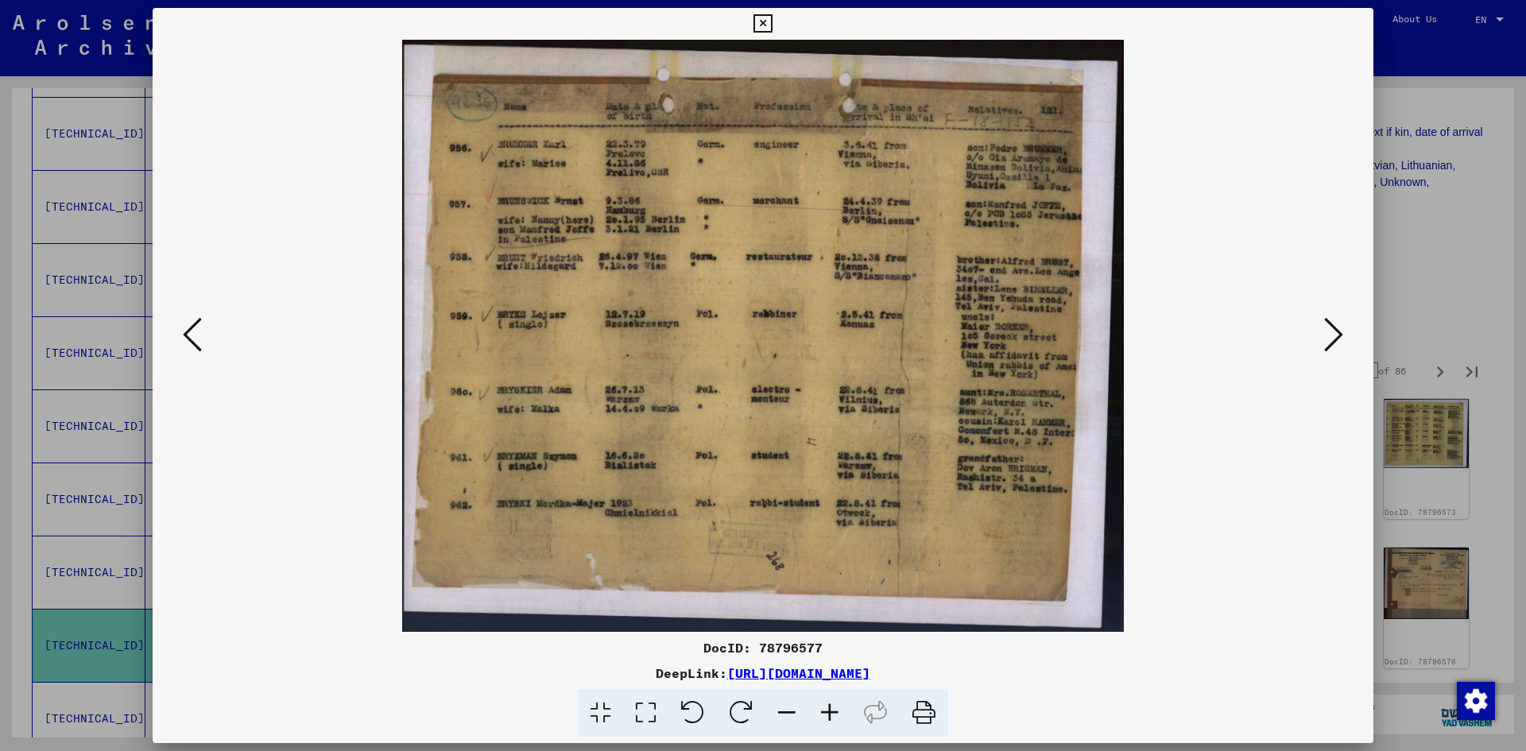
click at [1324, 342] on icon at bounding box center [1333, 334] width 19 height 38
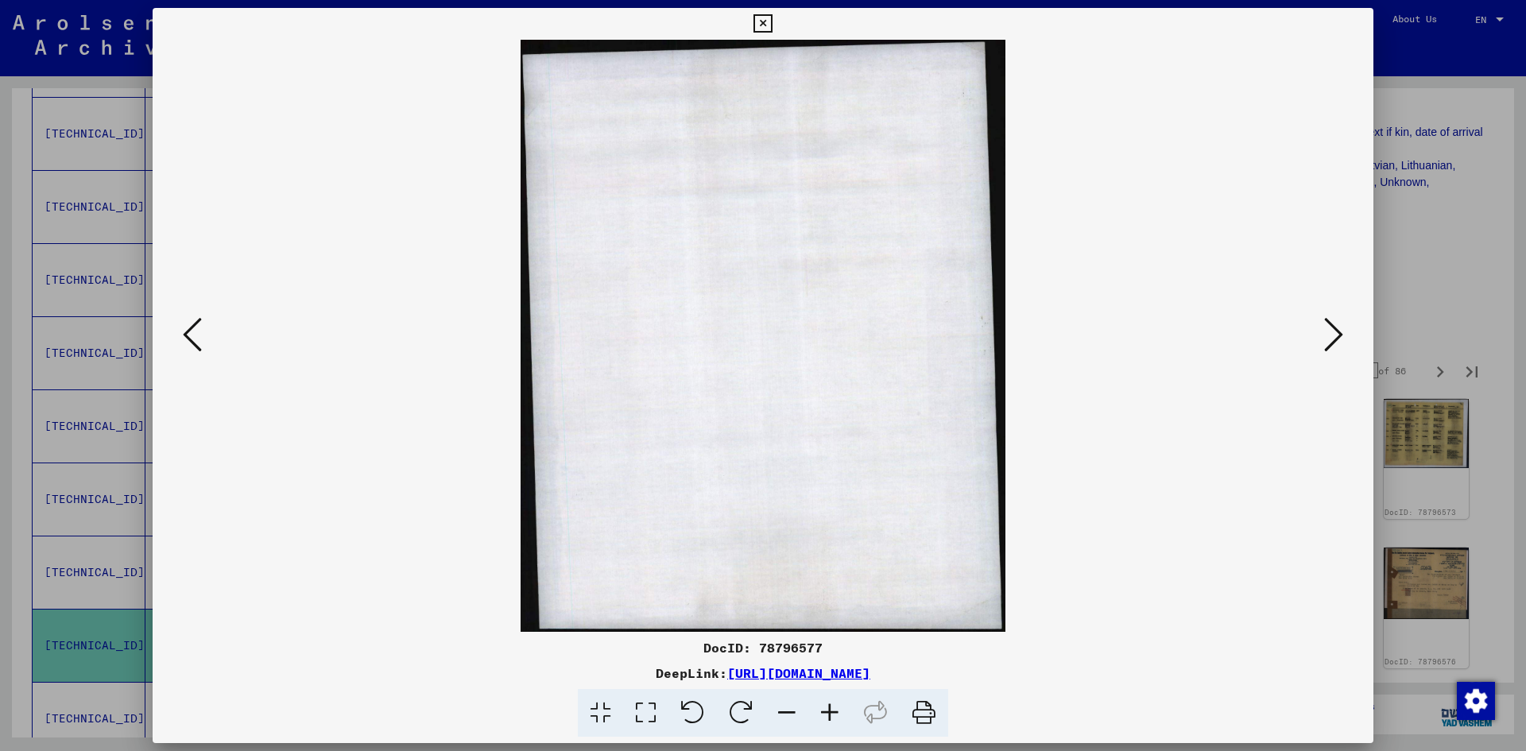
click at [1324, 342] on icon at bounding box center [1333, 334] width 19 height 38
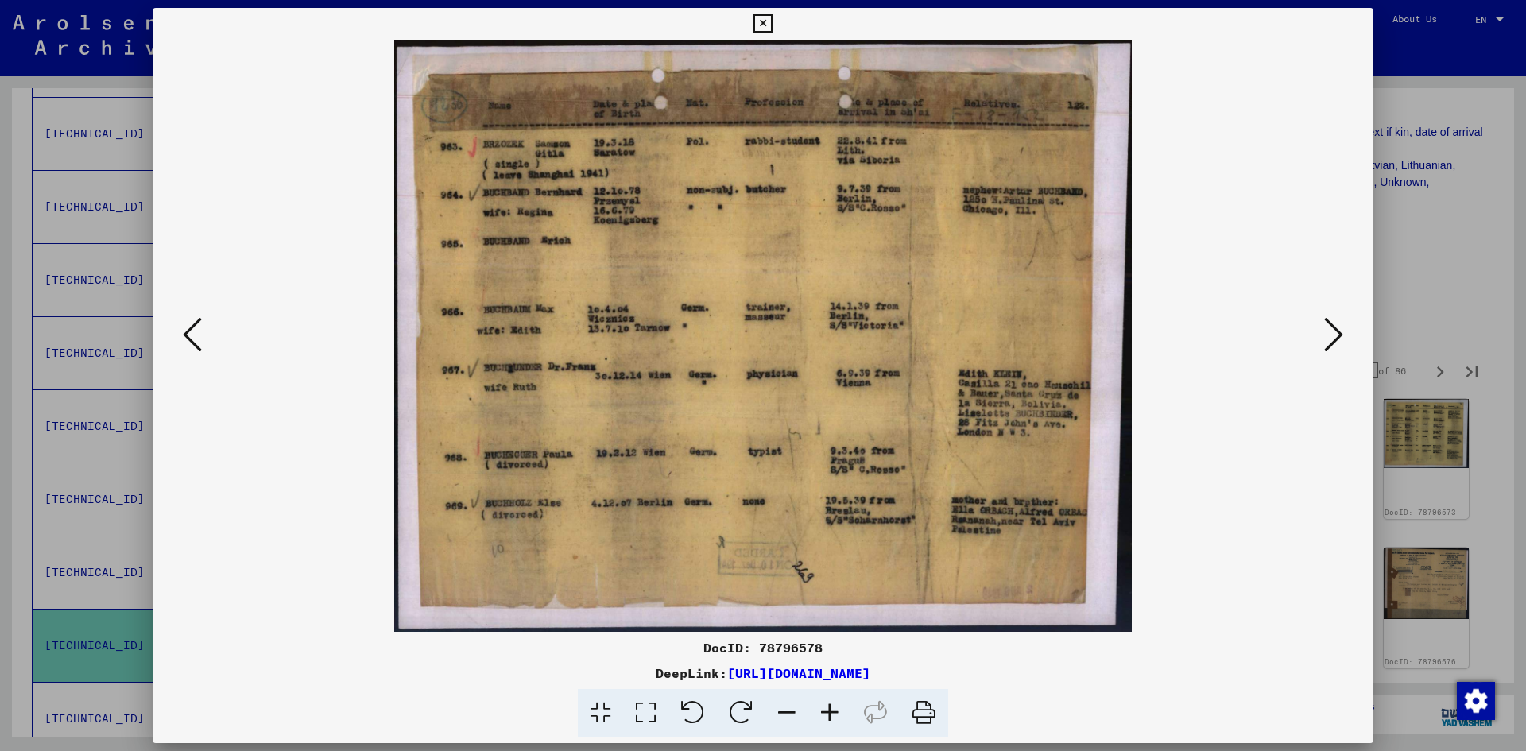
click at [1324, 342] on icon at bounding box center [1333, 334] width 19 height 38
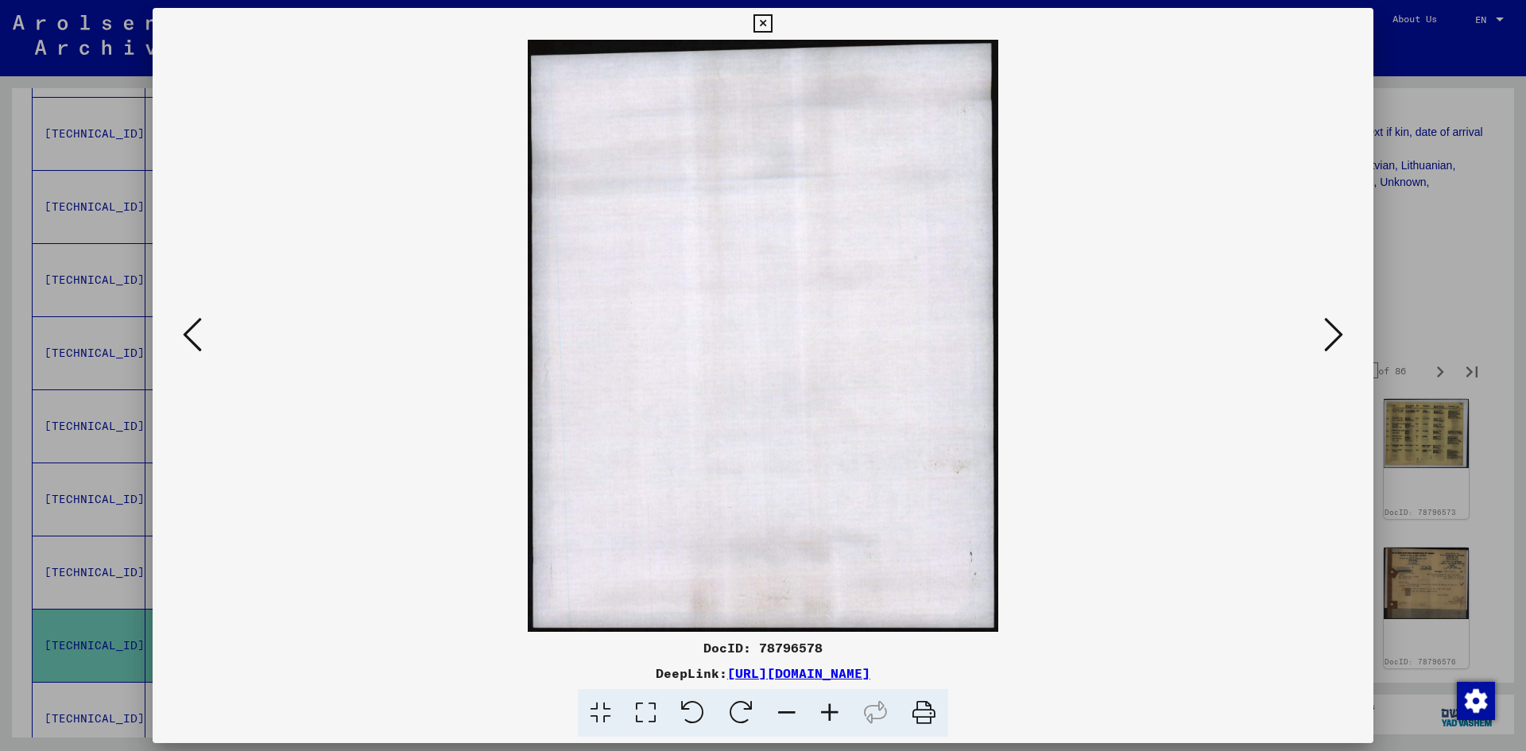
click at [1324, 342] on icon at bounding box center [1333, 334] width 19 height 38
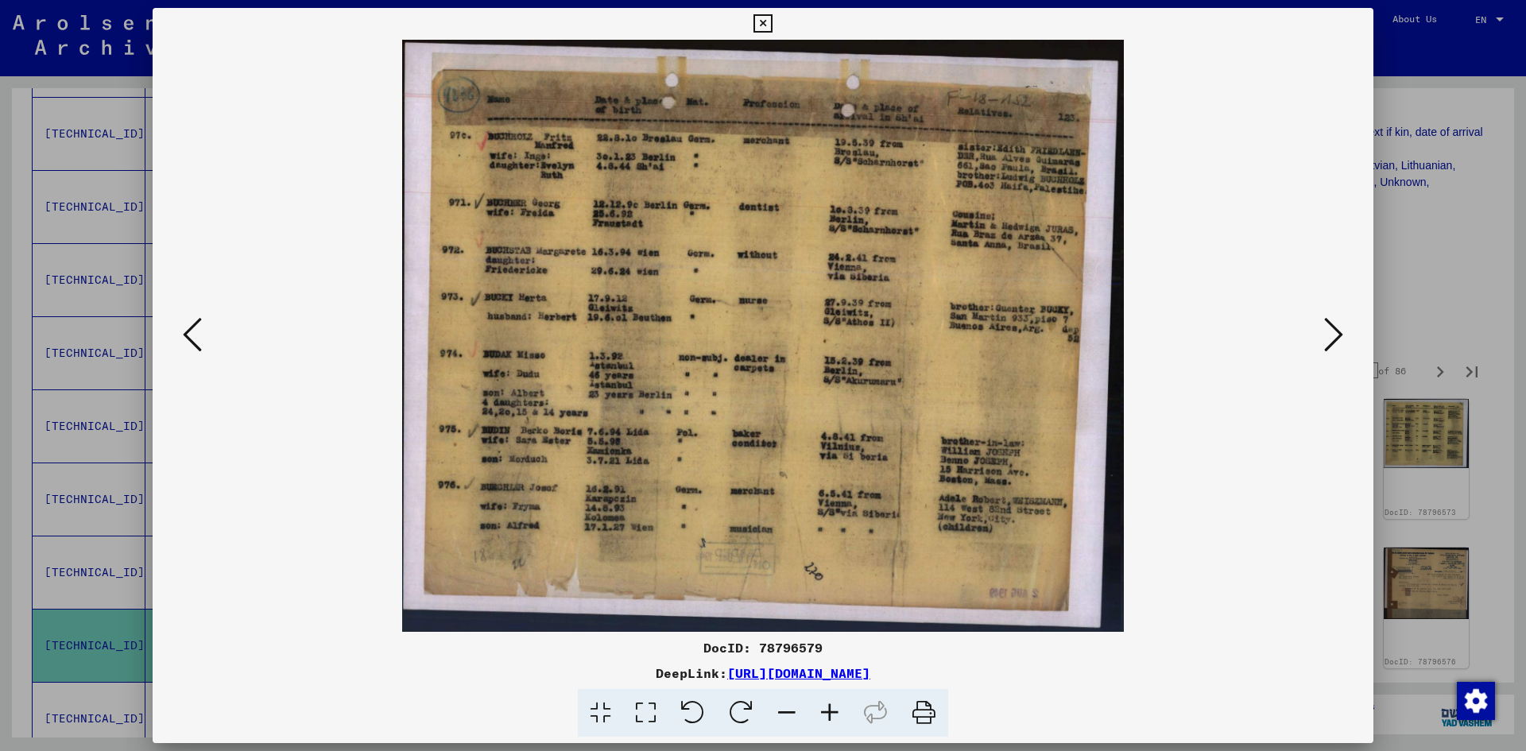
click at [1324, 342] on icon at bounding box center [1333, 334] width 19 height 38
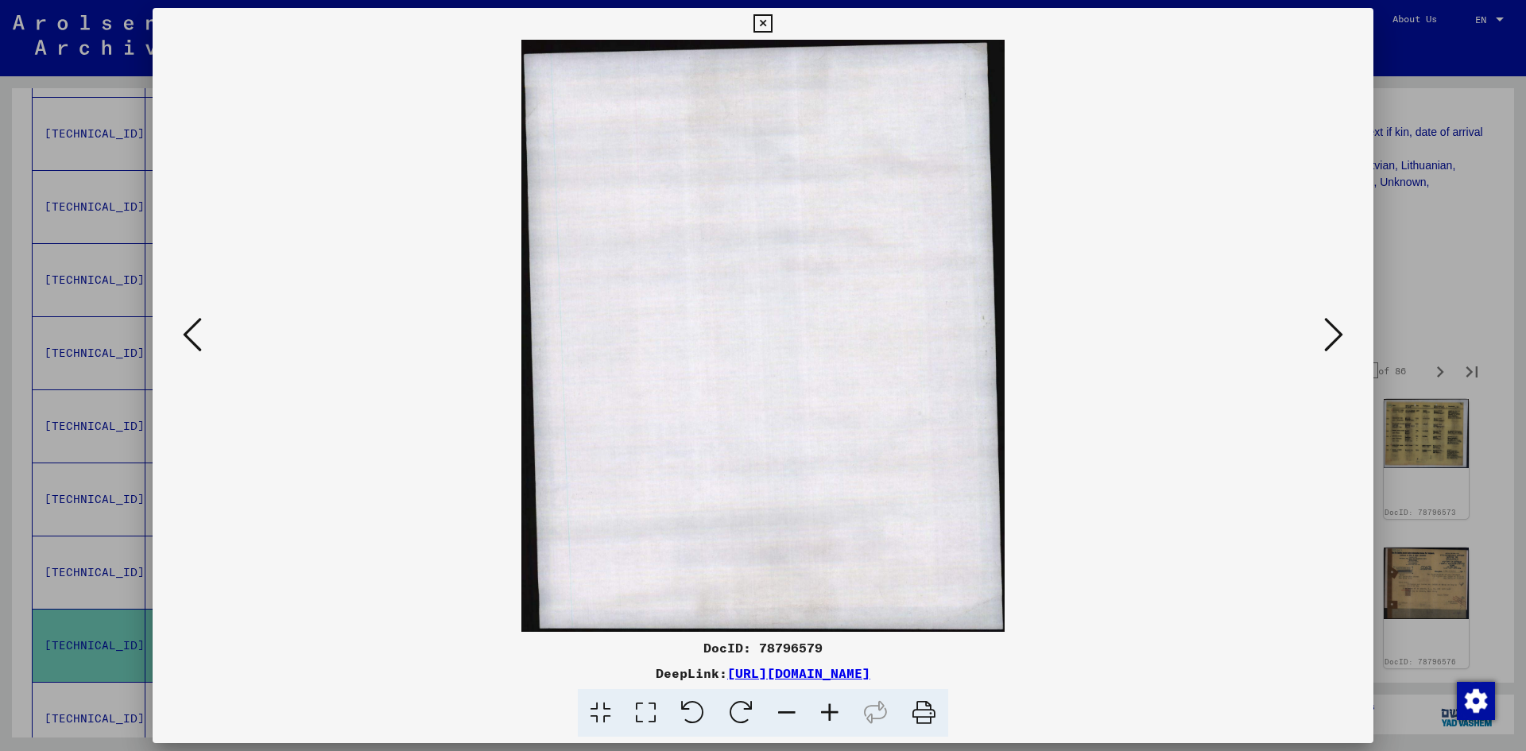
click at [1324, 342] on icon at bounding box center [1333, 334] width 19 height 38
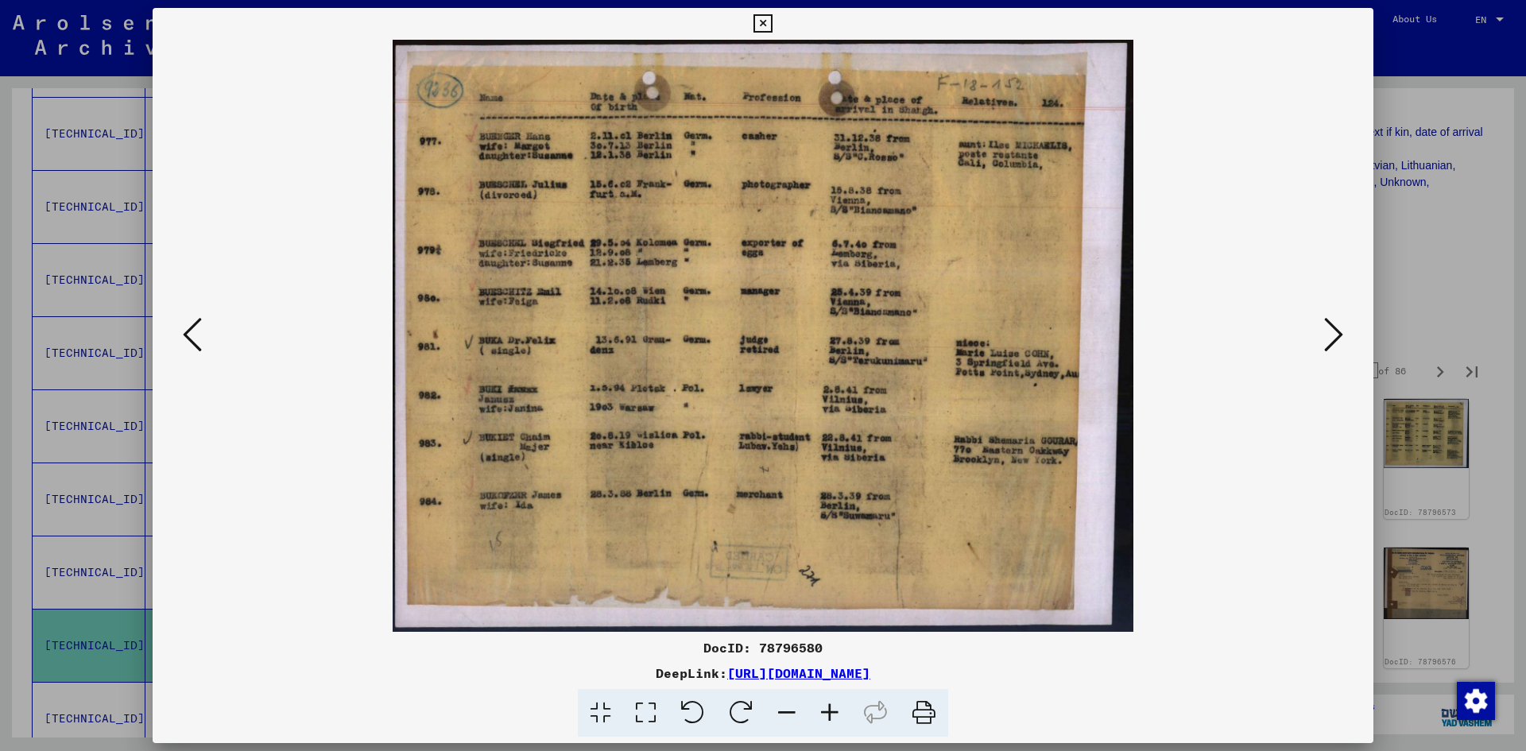
click at [1324, 342] on icon at bounding box center [1333, 334] width 19 height 38
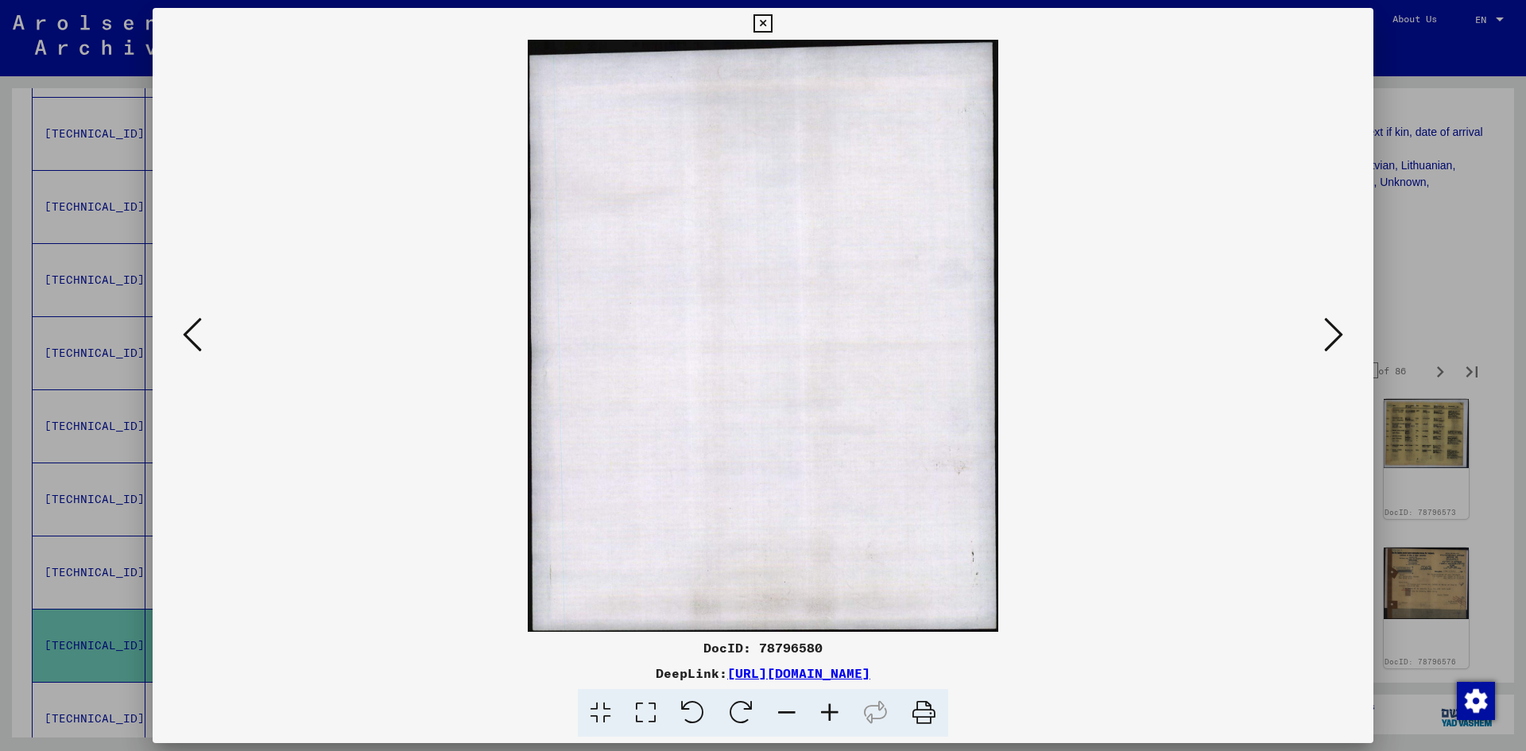
click at [1324, 342] on icon at bounding box center [1333, 334] width 19 height 38
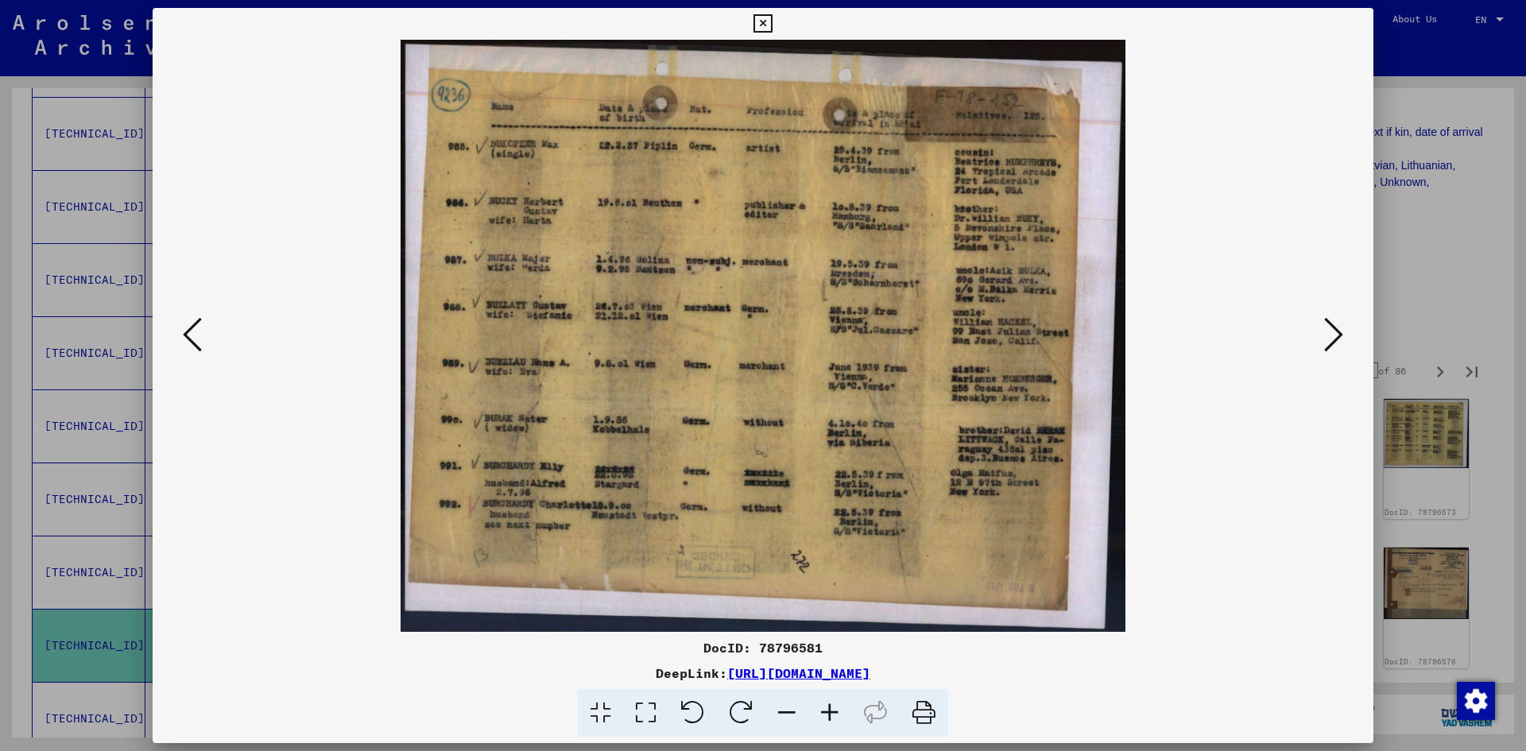
click at [1324, 342] on icon at bounding box center [1333, 334] width 19 height 38
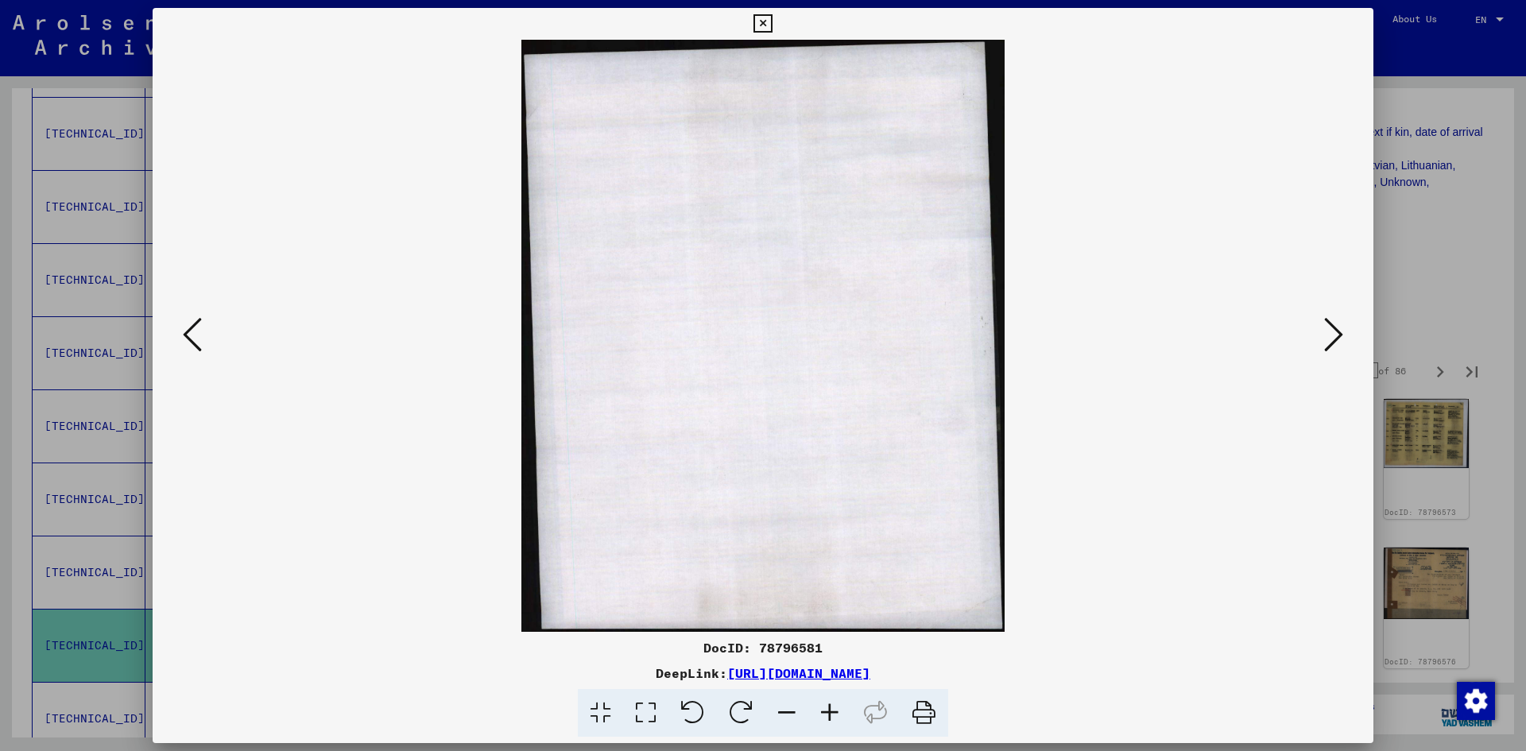
click at [1324, 342] on icon at bounding box center [1333, 334] width 19 height 38
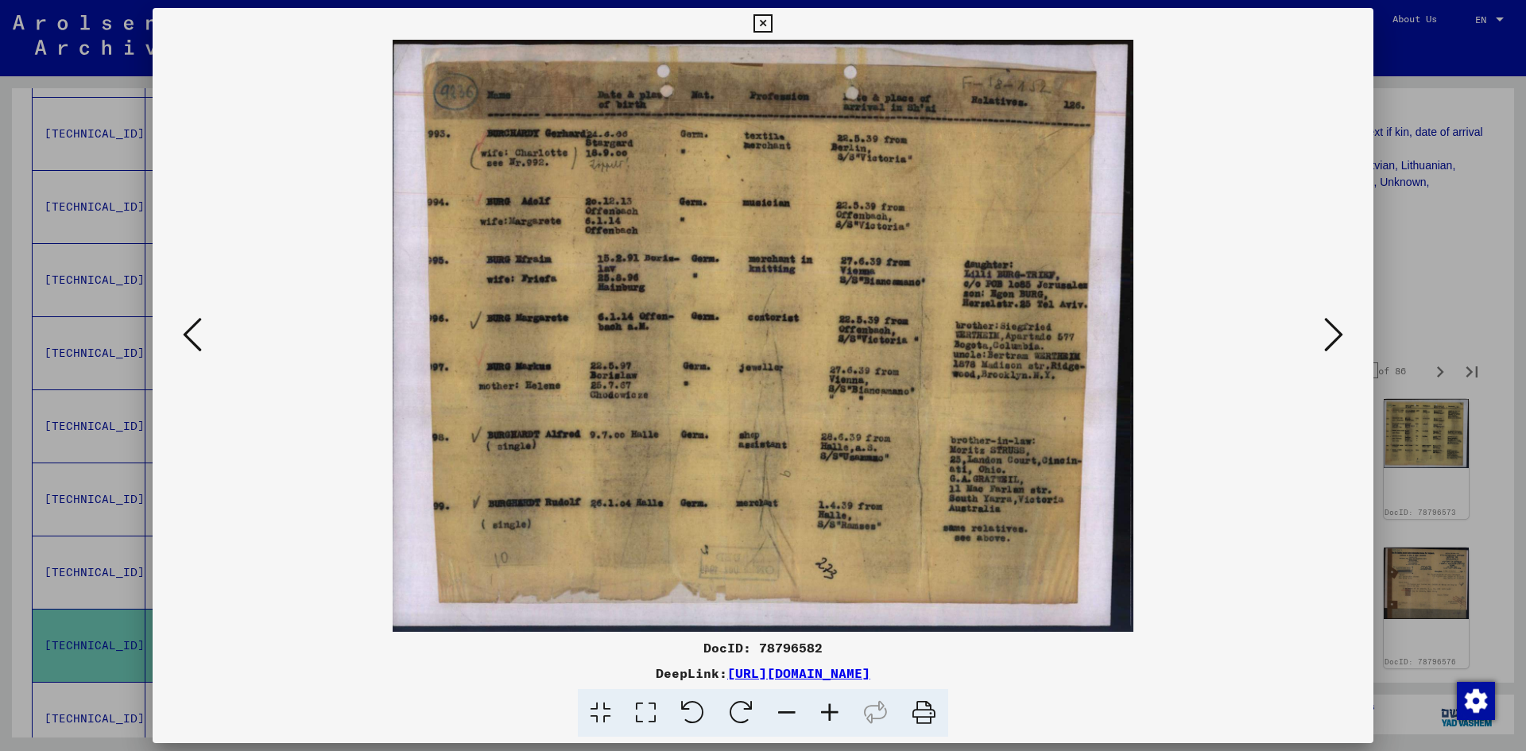
click at [1324, 342] on icon at bounding box center [1333, 334] width 19 height 38
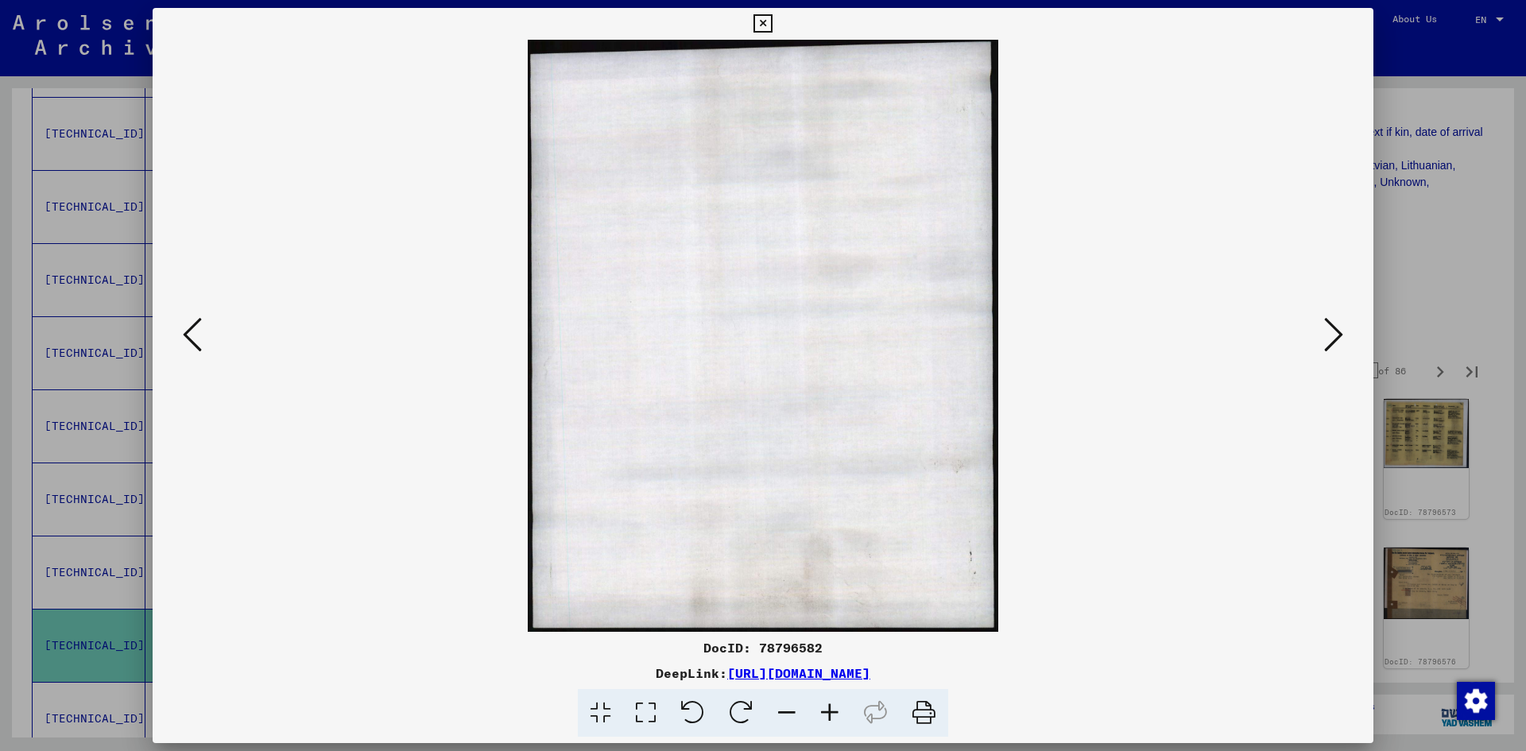
click at [1324, 342] on icon at bounding box center [1333, 334] width 19 height 38
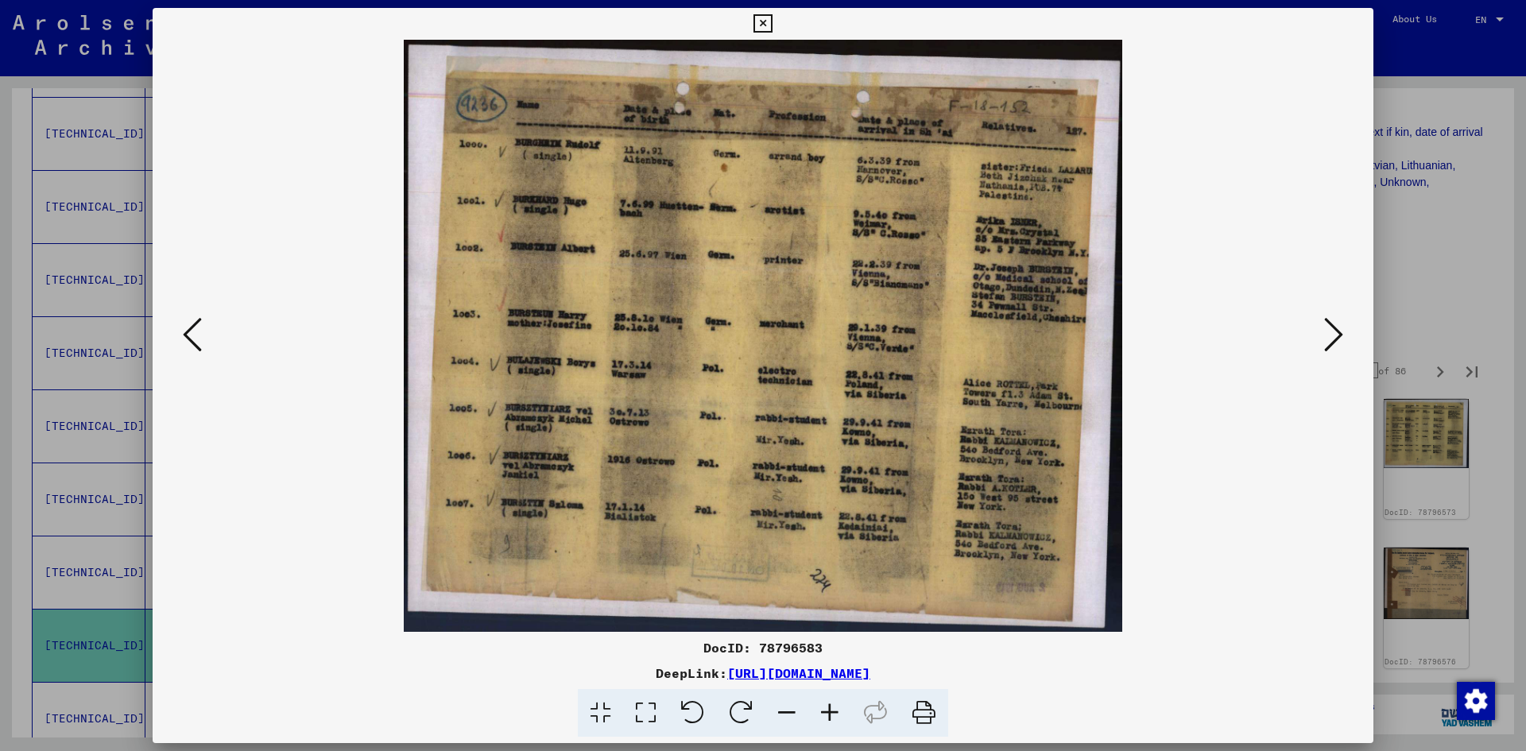
click at [1324, 342] on icon at bounding box center [1333, 334] width 19 height 38
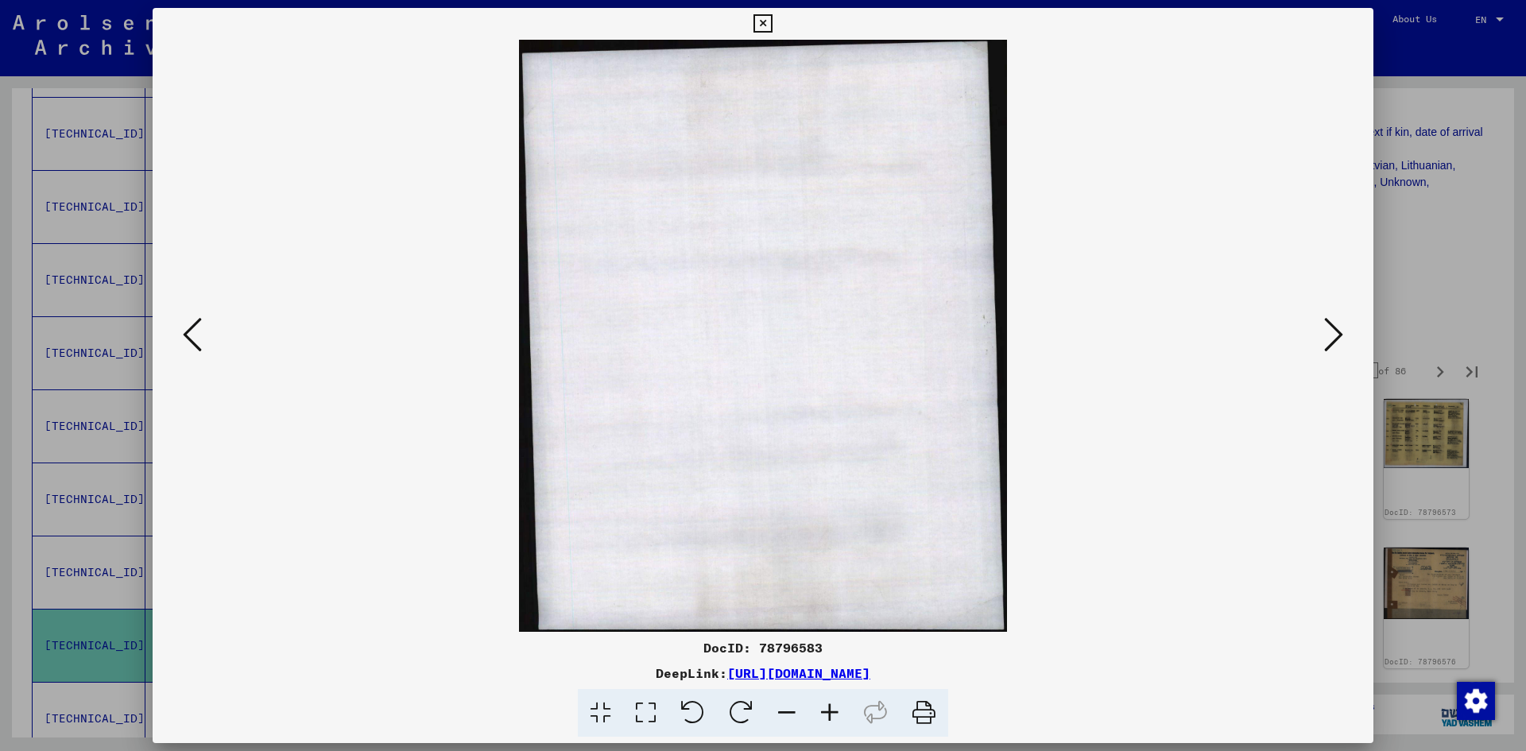
click at [1324, 342] on icon at bounding box center [1333, 334] width 19 height 38
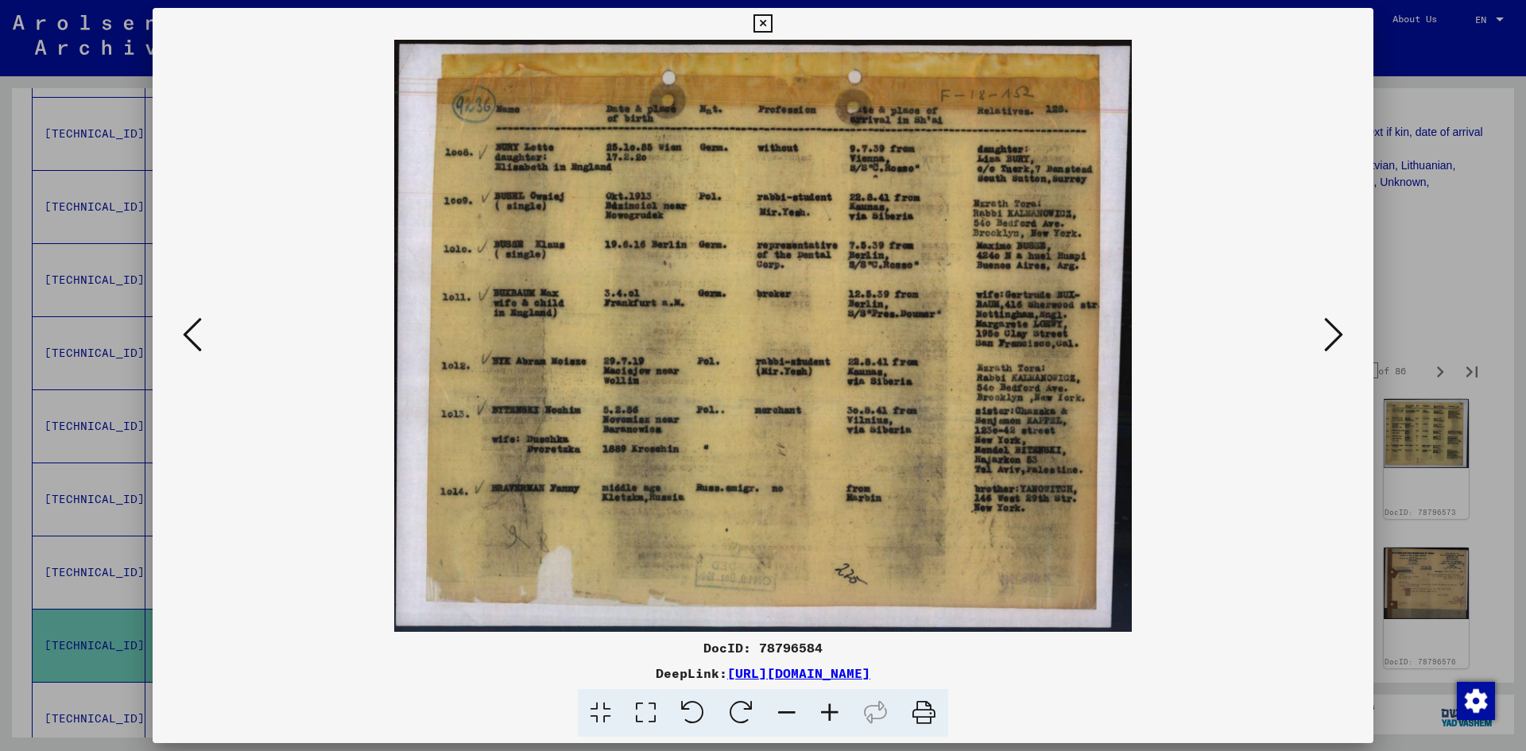
click at [1324, 342] on icon at bounding box center [1333, 334] width 19 height 38
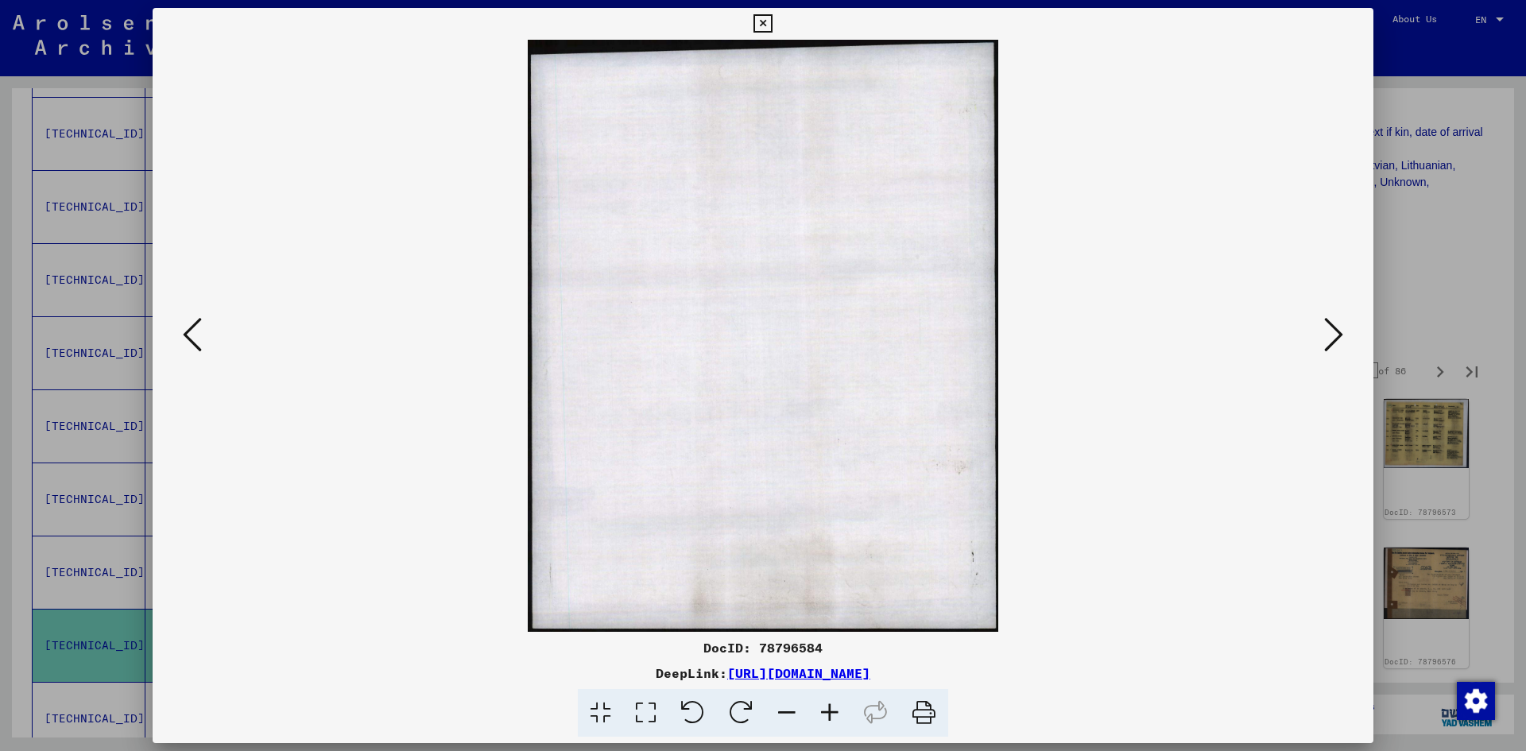
click at [1324, 342] on icon at bounding box center [1333, 334] width 19 height 38
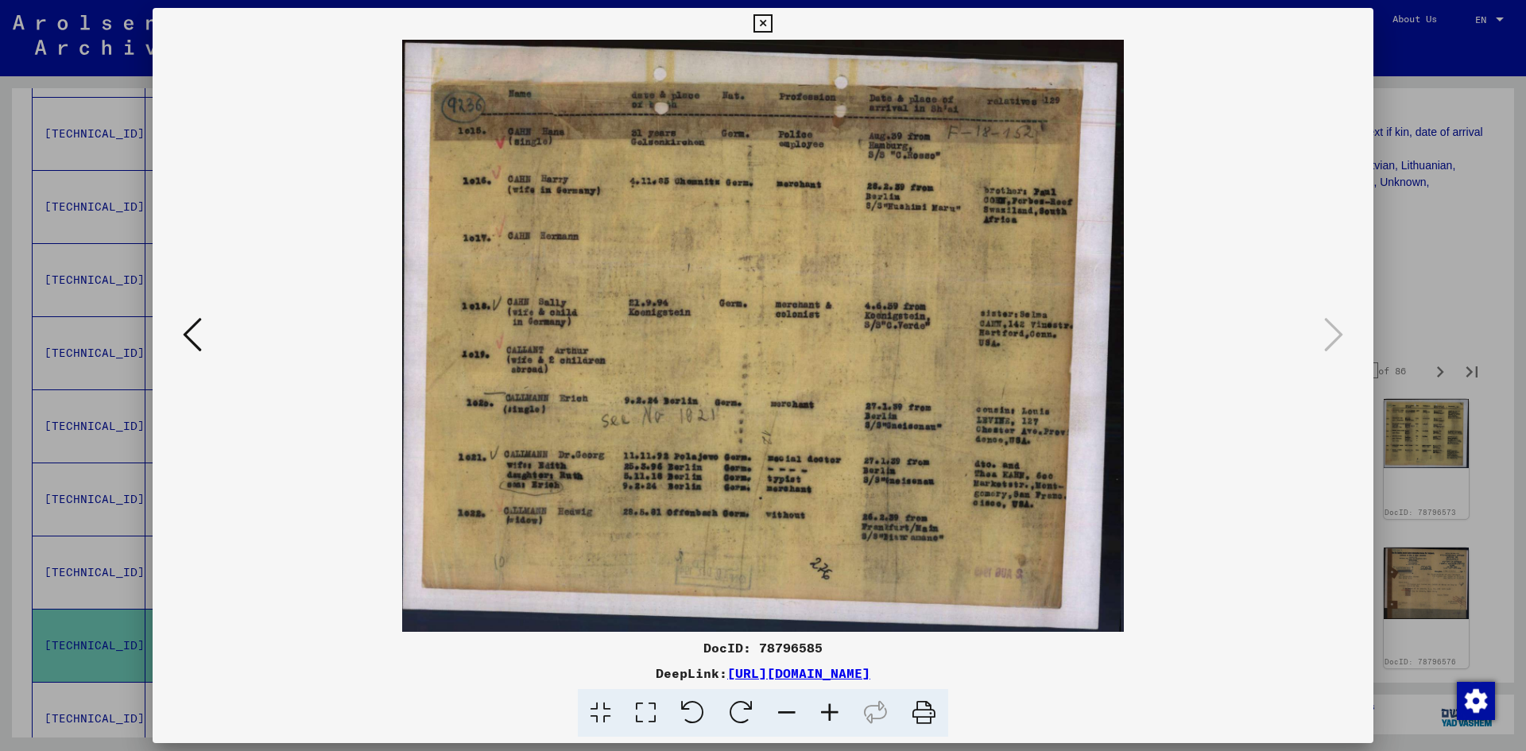
click at [775, 17] on button at bounding box center [762, 24] width 28 height 32
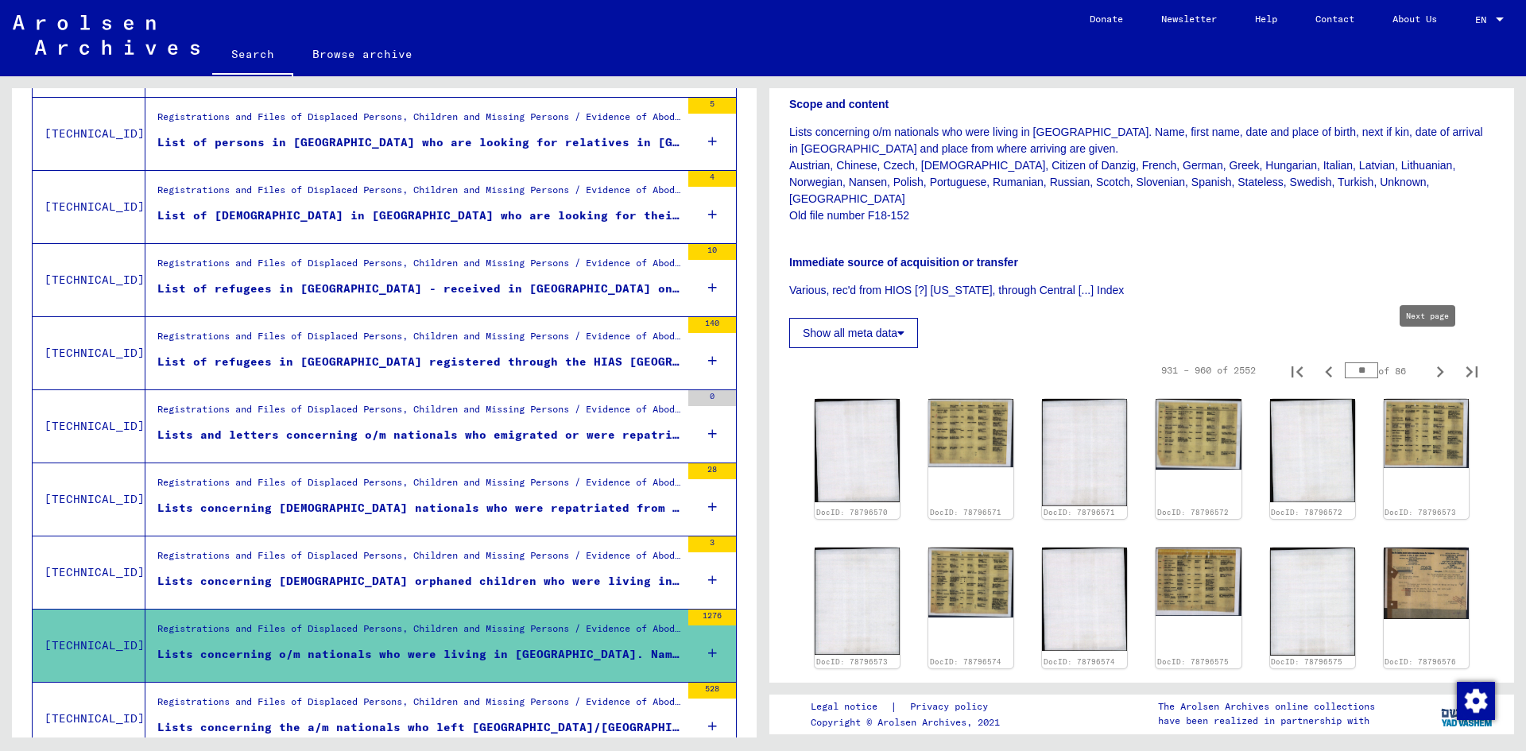
click at [1437, 366] on icon "Next page" at bounding box center [1440, 371] width 7 height 11
type input "**"
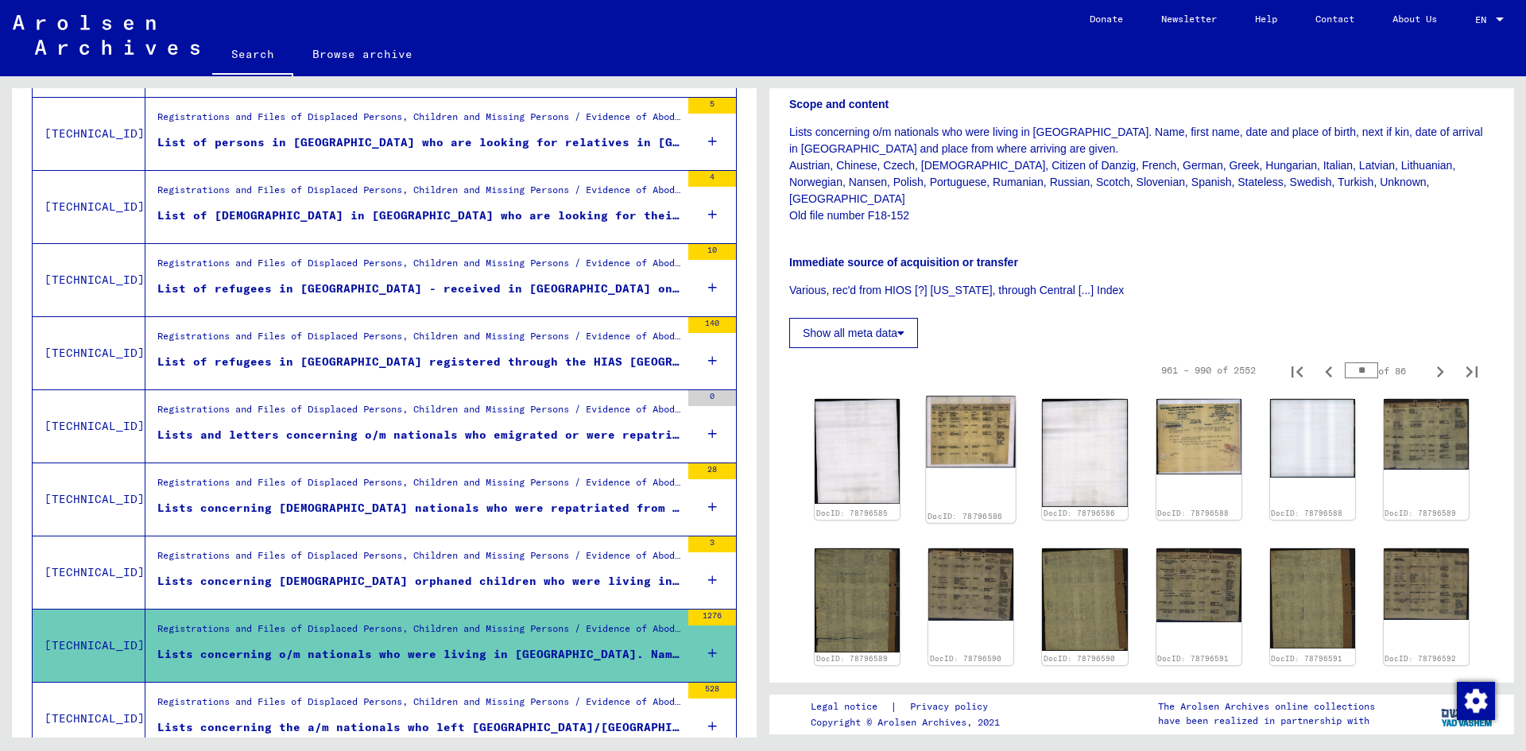
click at [973, 430] on img at bounding box center [971, 432] width 90 height 72
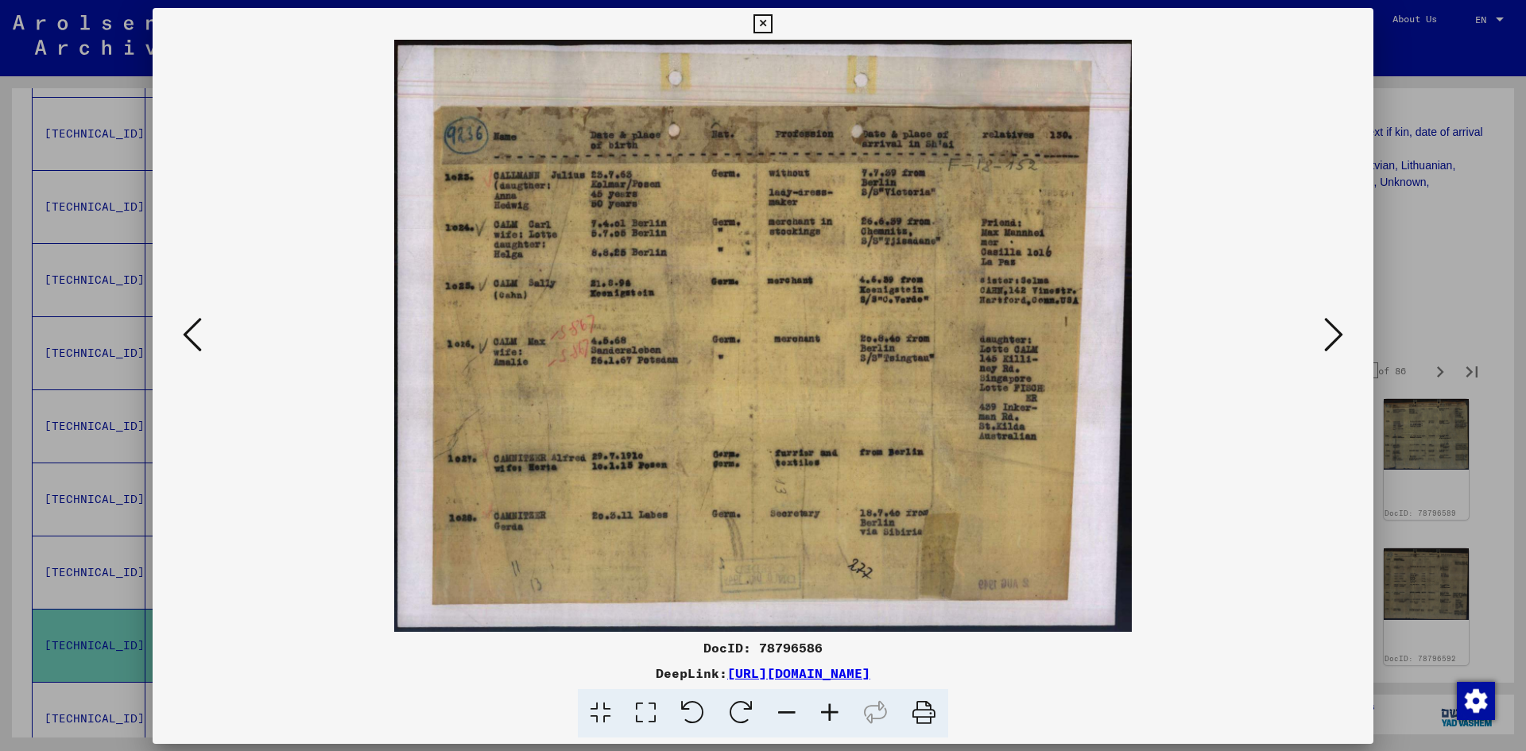
click at [973, 430] on img at bounding box center [763, 336] width 1112 height 592
click at [1333, 342] on icon at bounding box center [1333, 334] width 19 height 38
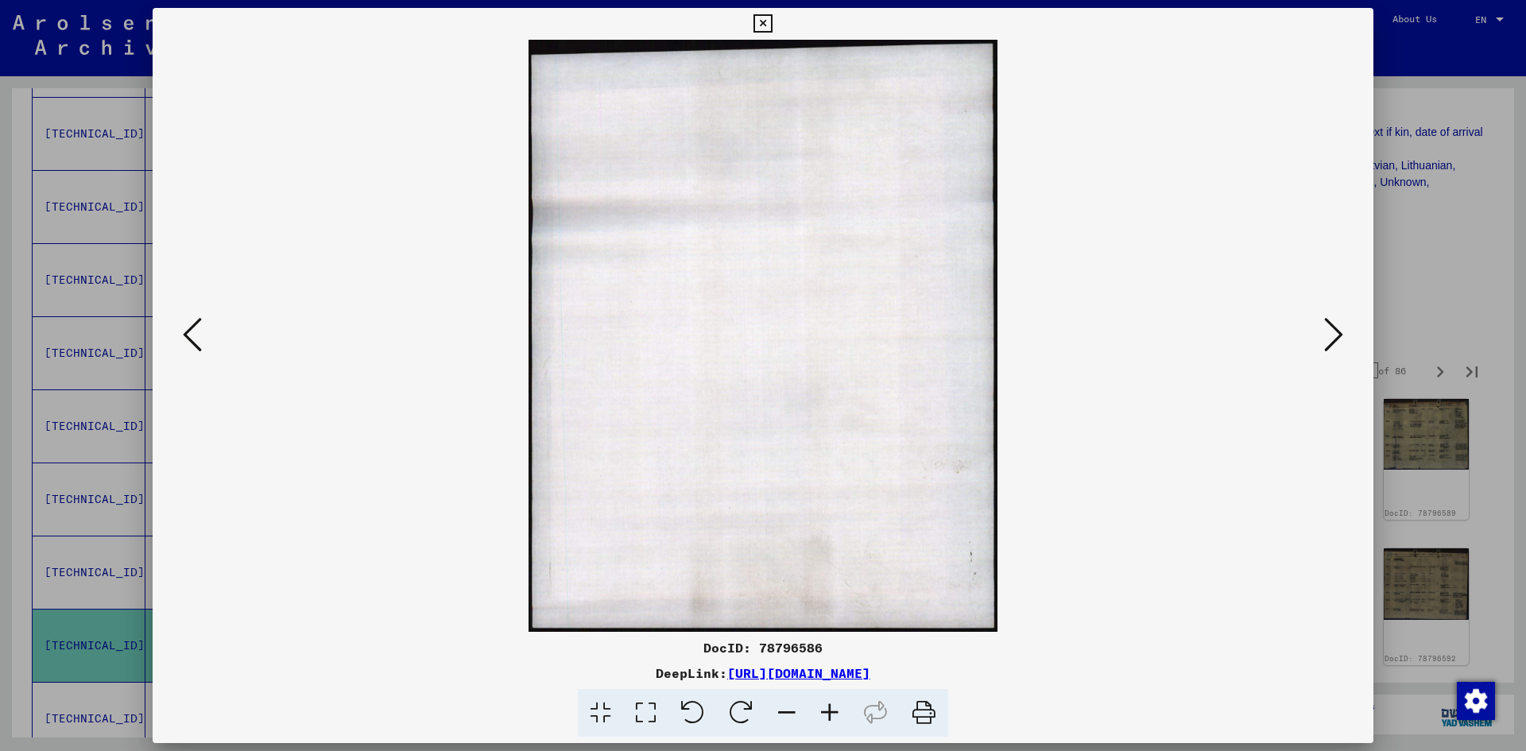
click at [1333, 342] on icon at bounding box center [1333, 334] width 19 height 38
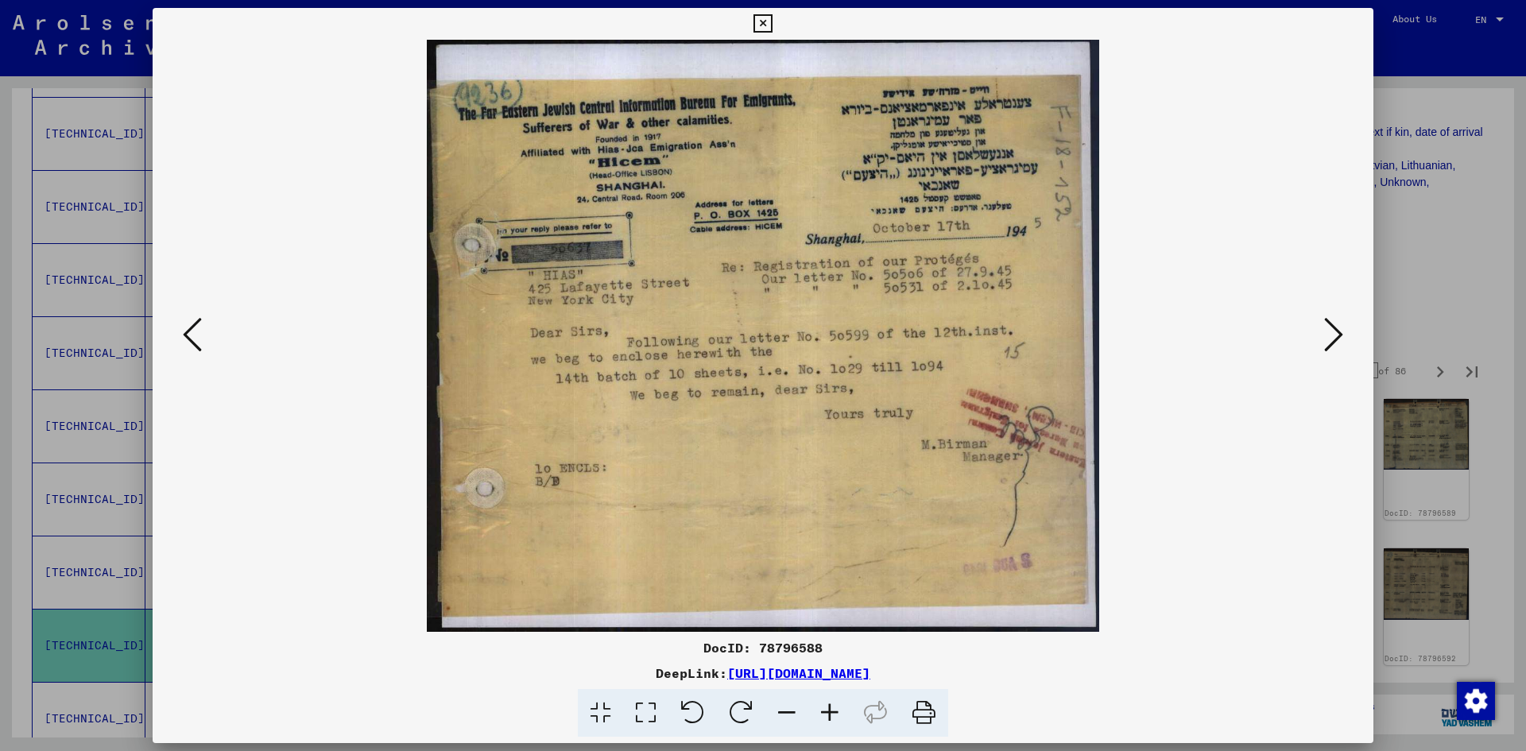
click at [1333, 342] on icon at bounding box center [1333, 334] width 19 height 38
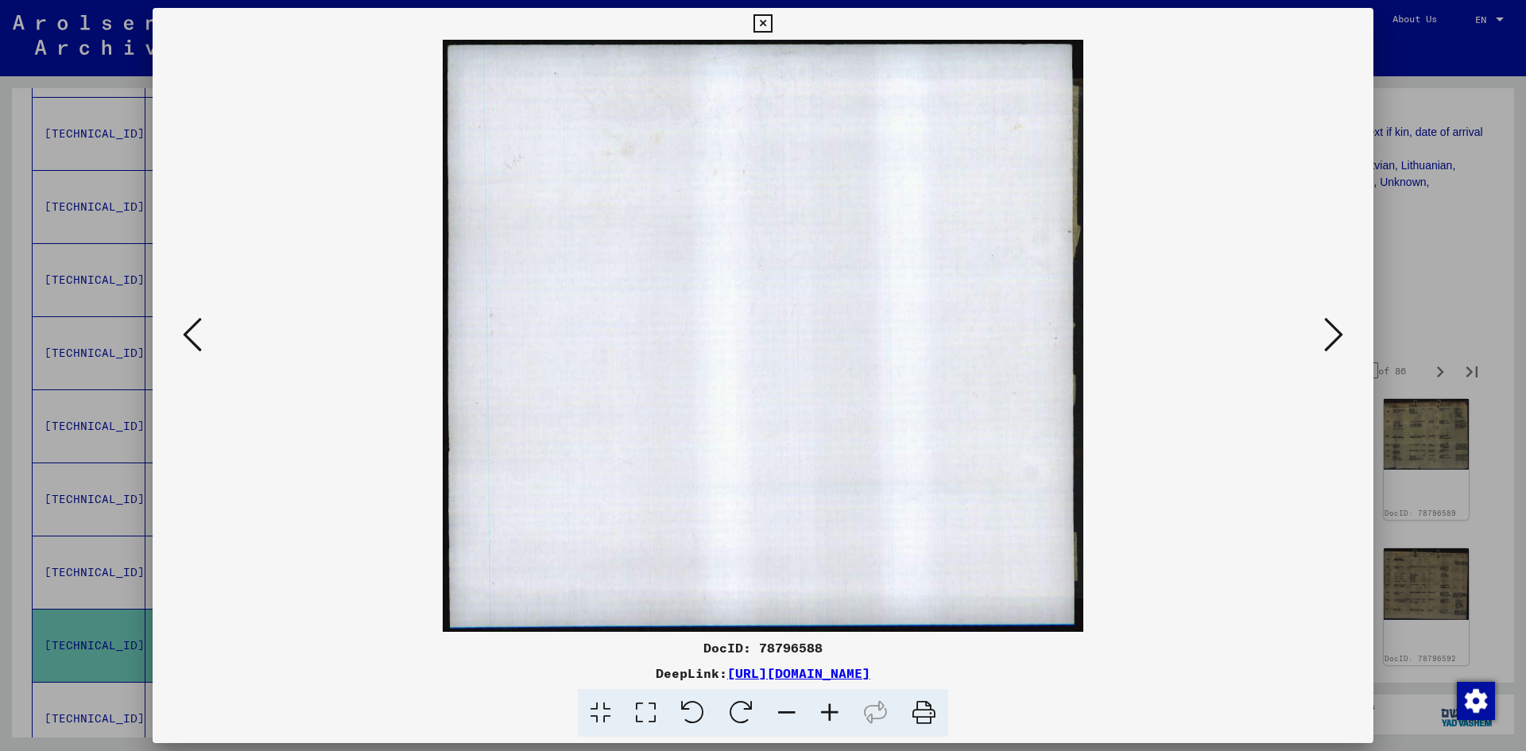
click at [1333, 342] on icon at bounding box center [1333, 334] width 19 height 38
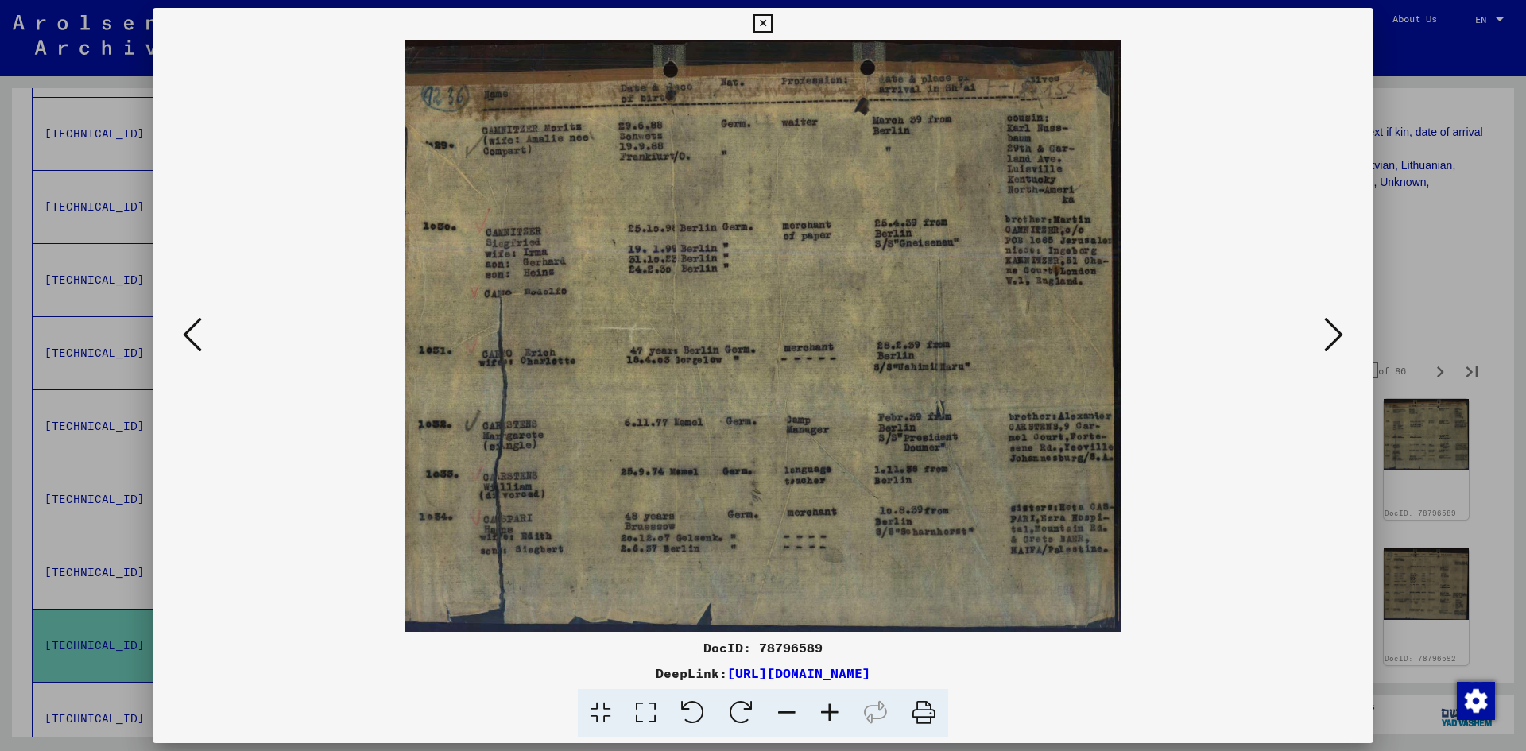
click at [1333, 342] on icon at bounding box center [1333, 334] width 19 height 38
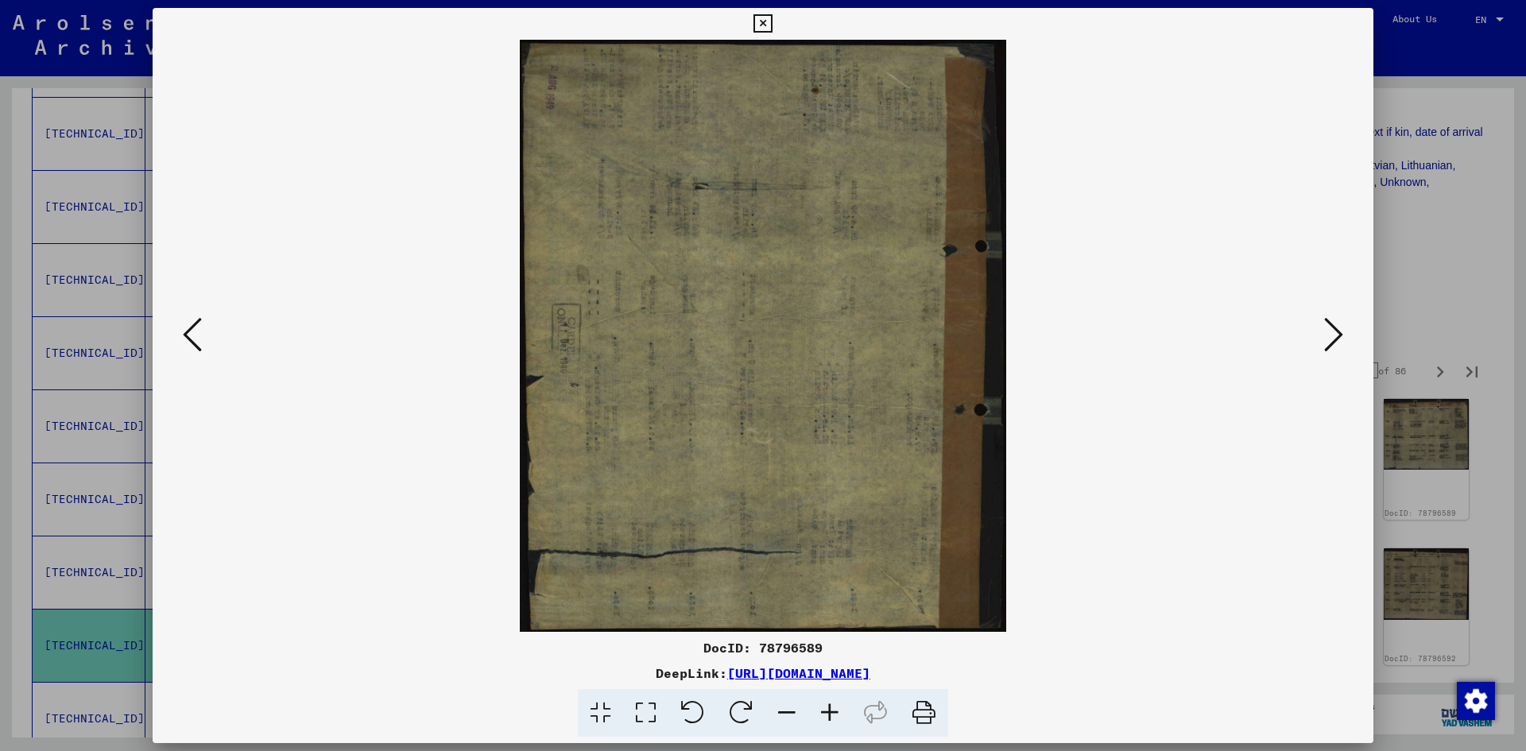
click at [1329, 342] on icon at bounding box center [1333, 334] width 19 height 38
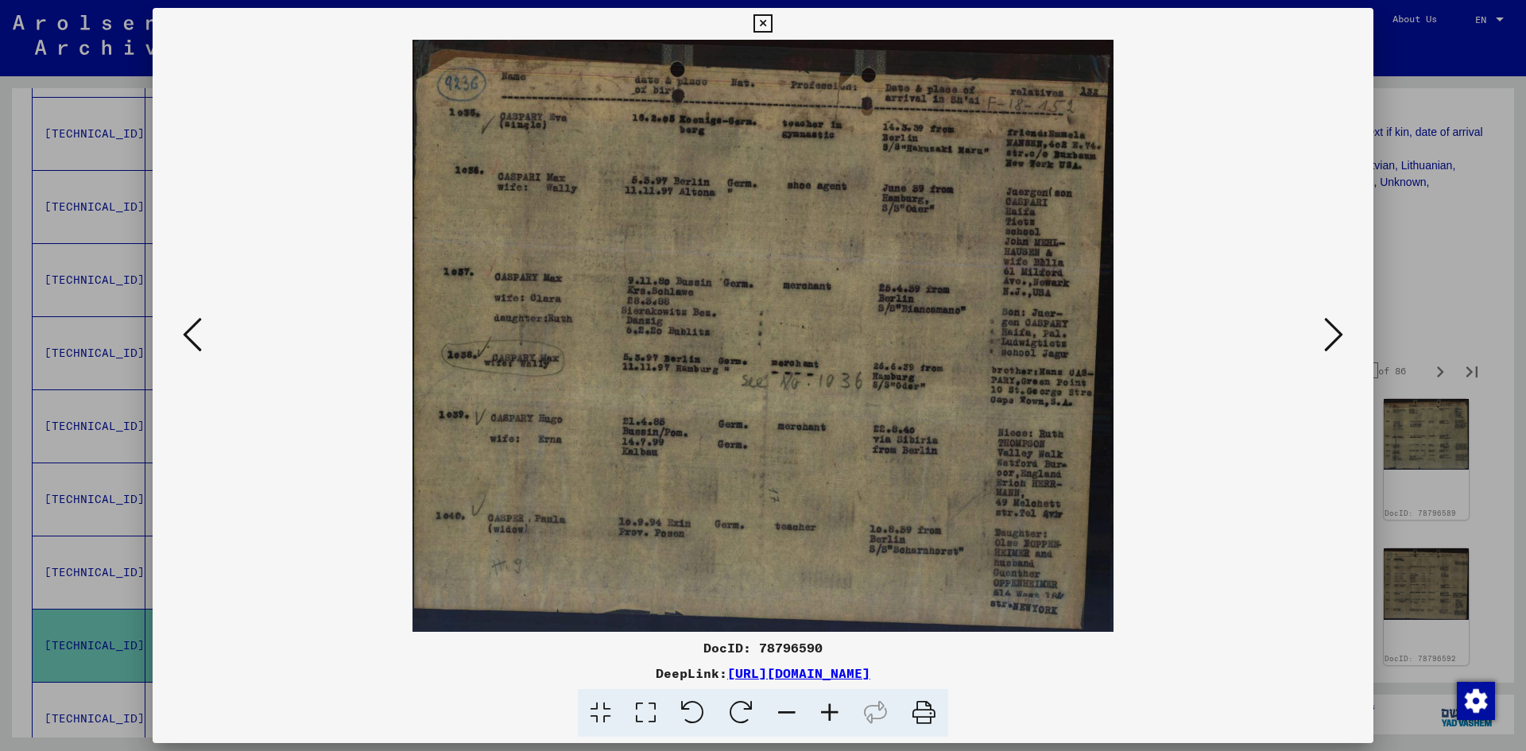
click at [1335, 338] on icon at bounding box center [1333, 334] width 19 height 38
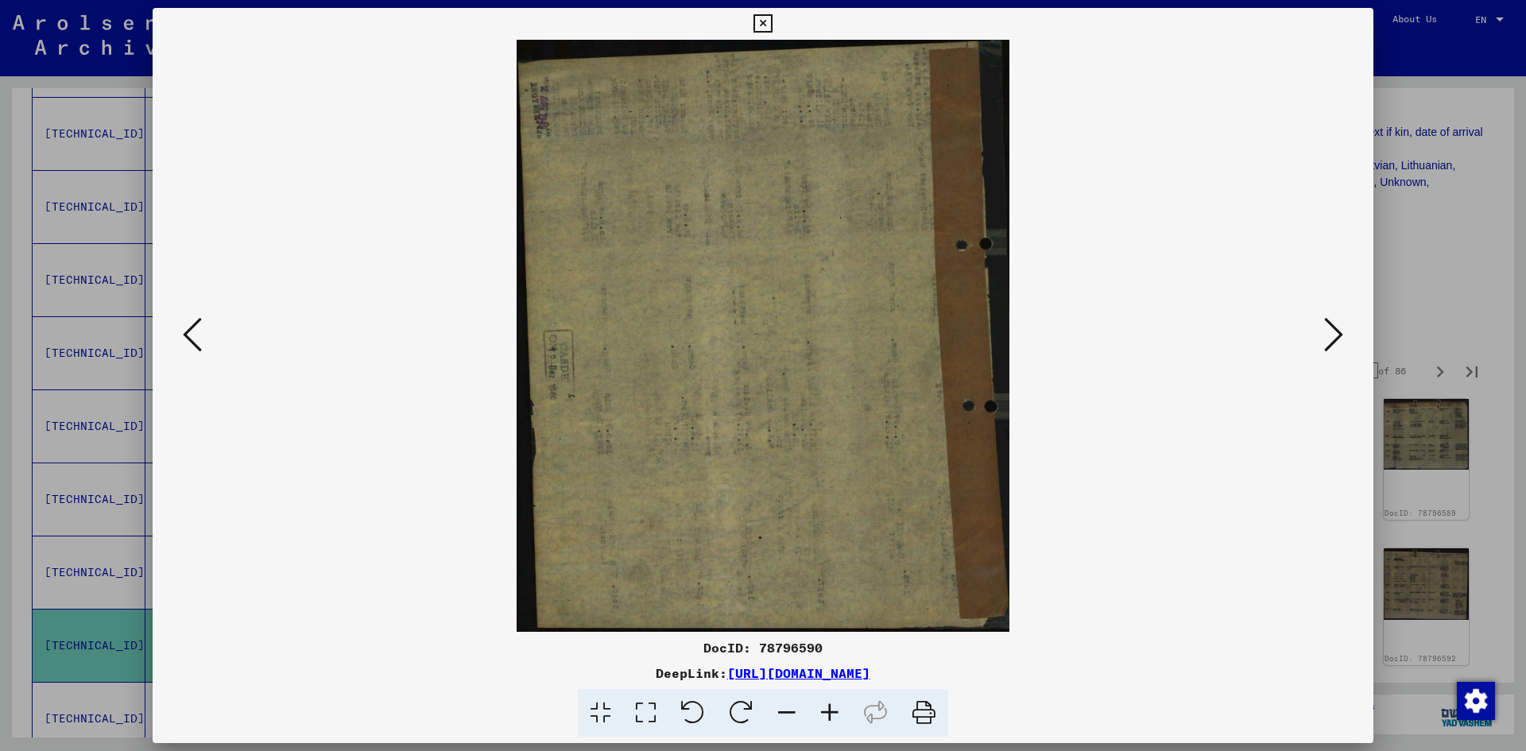
click at [1335, 338] on icon at bounding box center [1333, 334] width 19 height 38
